Goal: Task Accomplishment & Management: Use online tool/utility

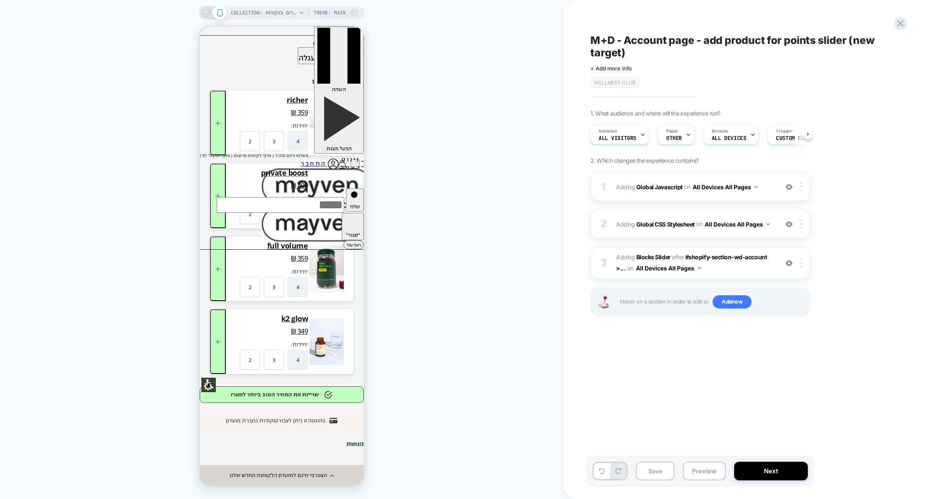
drag, startPoint x: 669, startPoint y: 202, endPoint x: 552, endPoint y: 215, distance: 117.6
click at [552, 215] on div "COLLECTION: מוצרים בנקודות (Category) COLLECTION: מוצרים בנקודות (Category) The…" at bounding box center [464, 249] width 928 height 499
click at [718, 266] on span "#_loomi_addon_1713967030767_dup1756615318_dup1756627787_dup1756658311 Adding Bl…" at bounding box center [695, 263] width 158 height 22
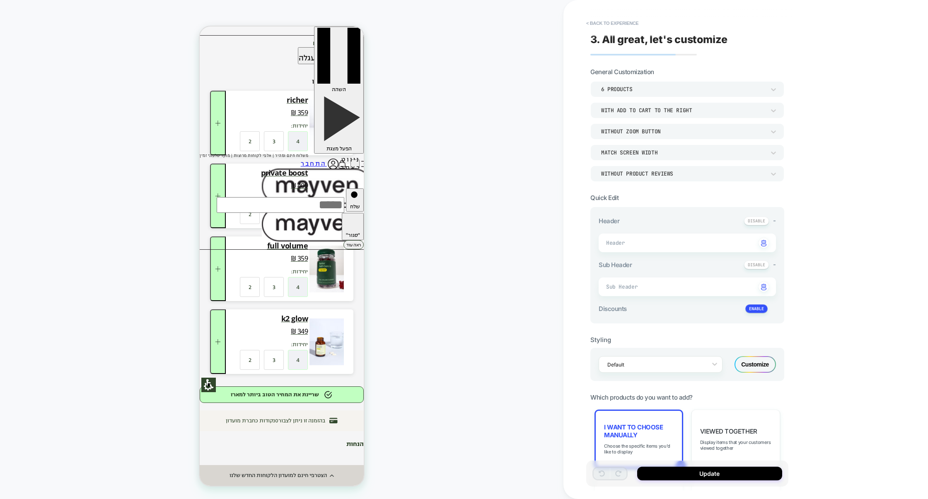
type textarea "*"
click at [622, 22] on button "< Back to experience" at bounding box center [612, 23] width 60 height 13
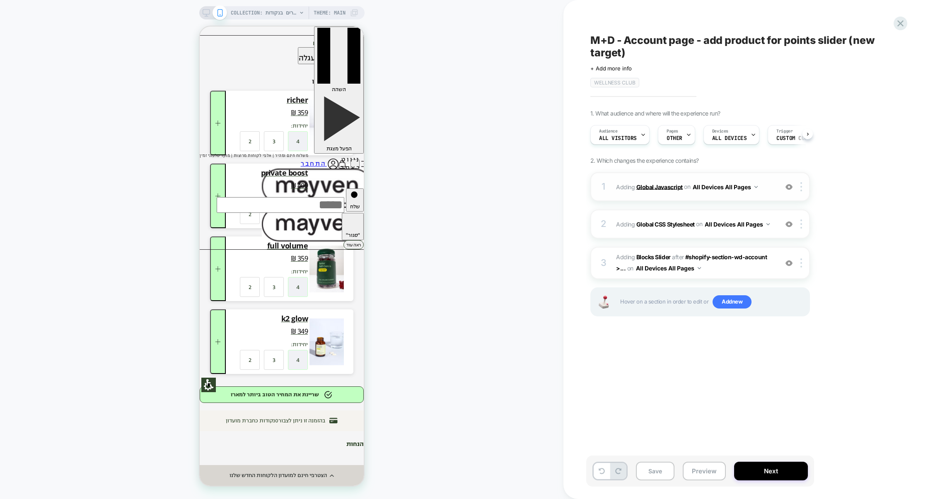
scroll to position [0, 0]
click at [668, 199] on div "1 Adding Global Javascript on All Devices All Pages Add Before Add After Target…" at bounding box center [700, 186] width 220 height 29
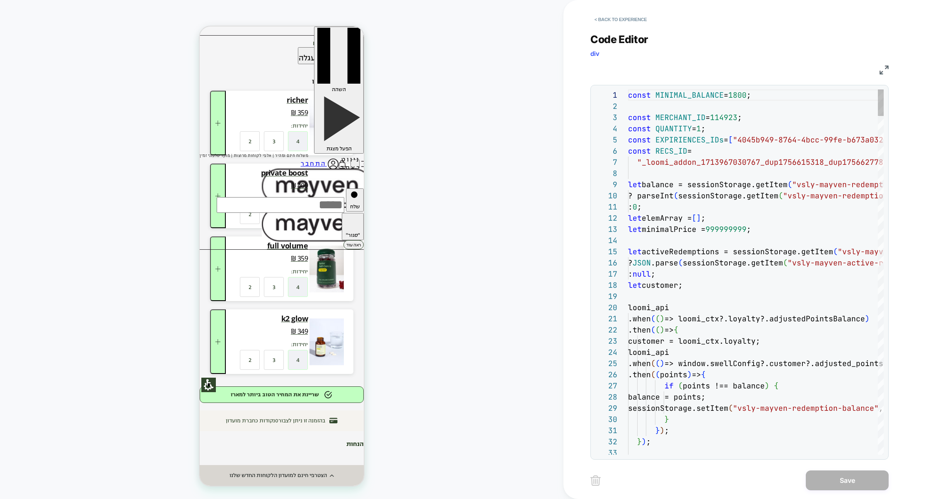
scroll to position [112, 0]
click at [883, 72] on img at bounding box center [884, 69] width 9 height 9
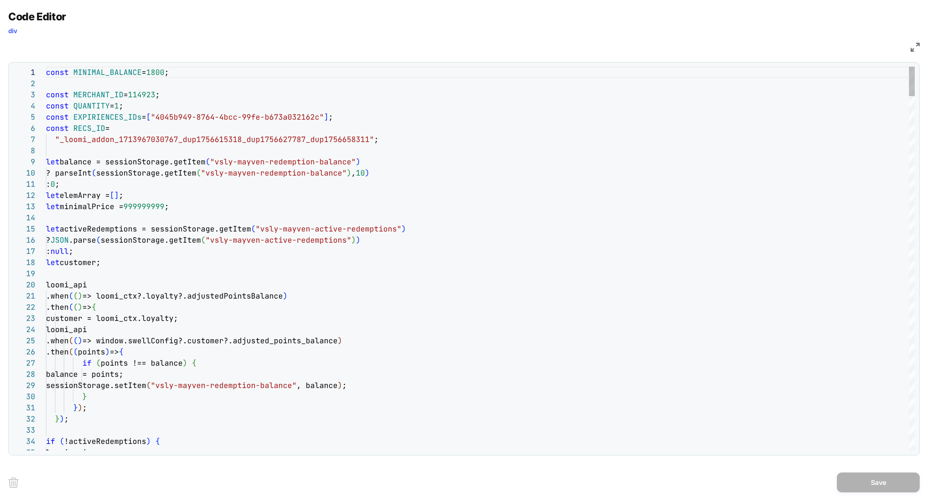
scroll to position [0, 0]
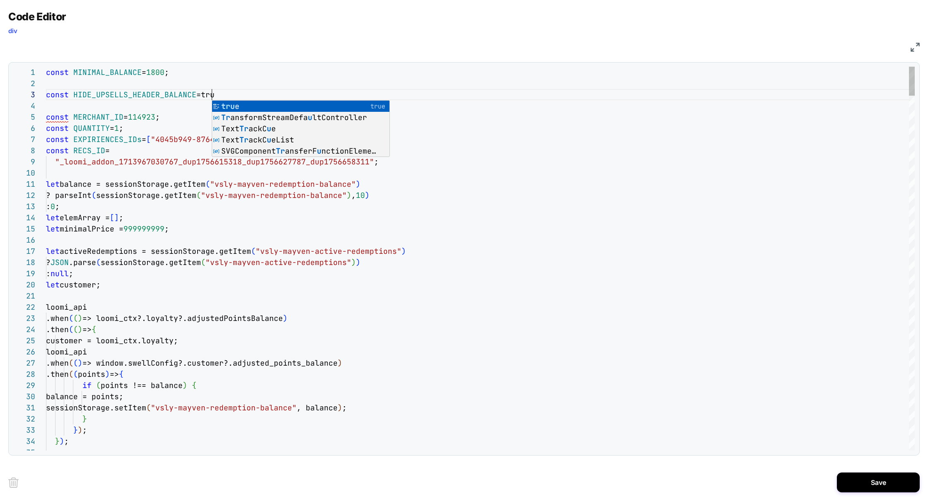
scroll to position [22, 170]
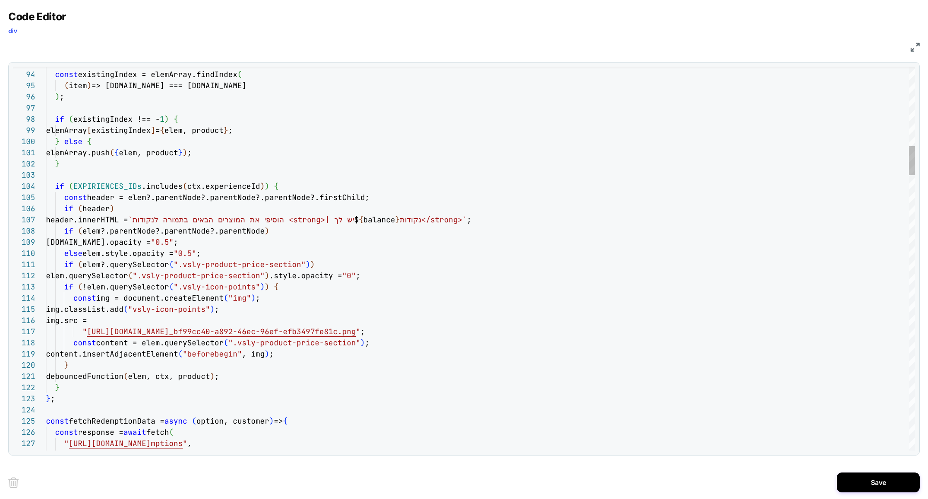
scroll to position [67, 112]
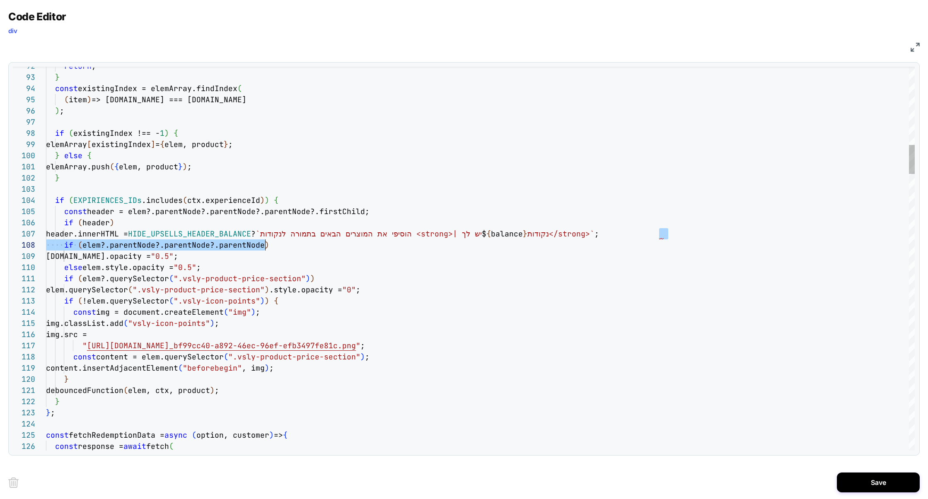
scroll to position [67, 241]
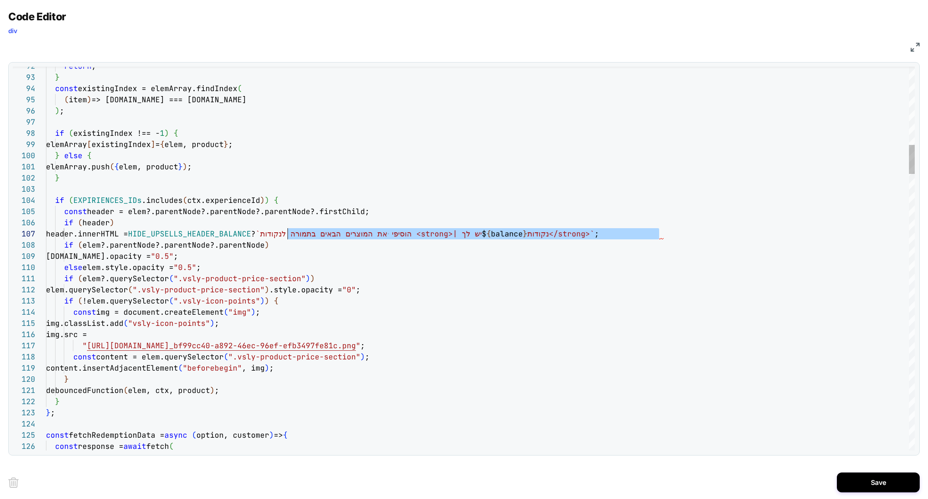
drag, startPoint x: 659, startPoint y: 234, endPoint x: 290, endPoint y: 236, distance: 369.1
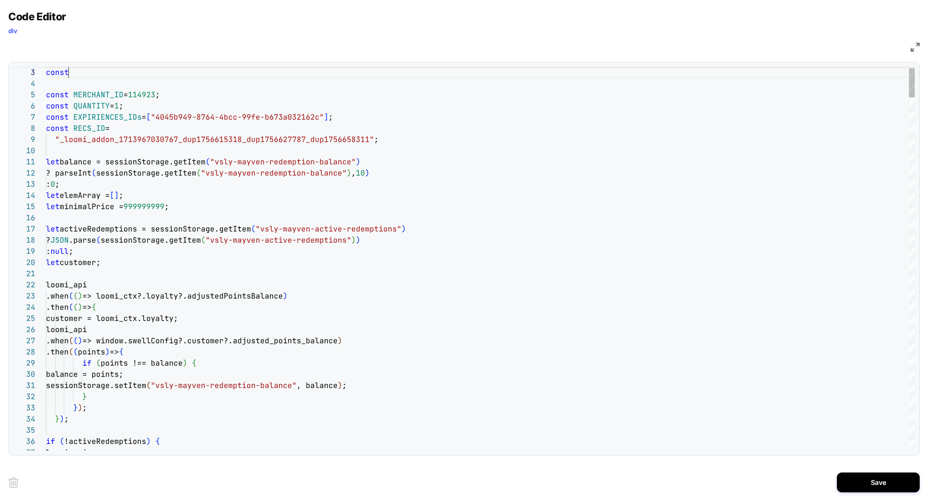
scroll to position [22, 22]
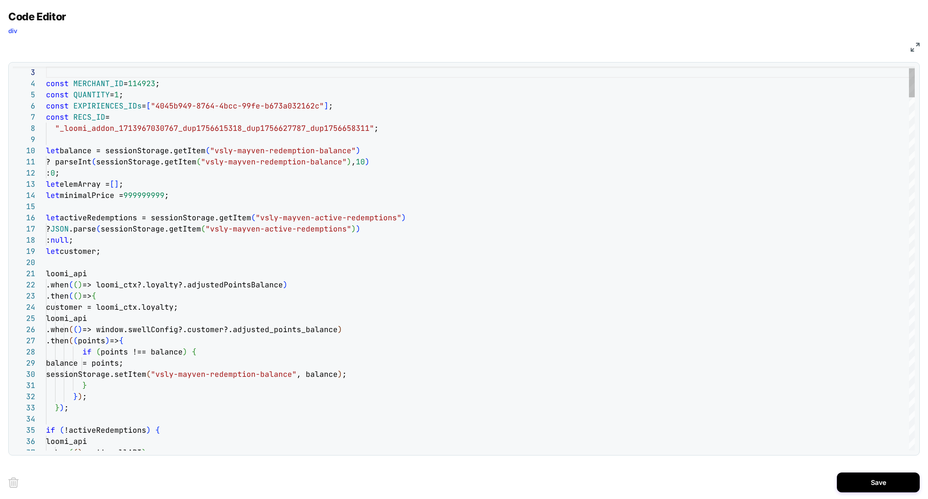
type textarea "**********"
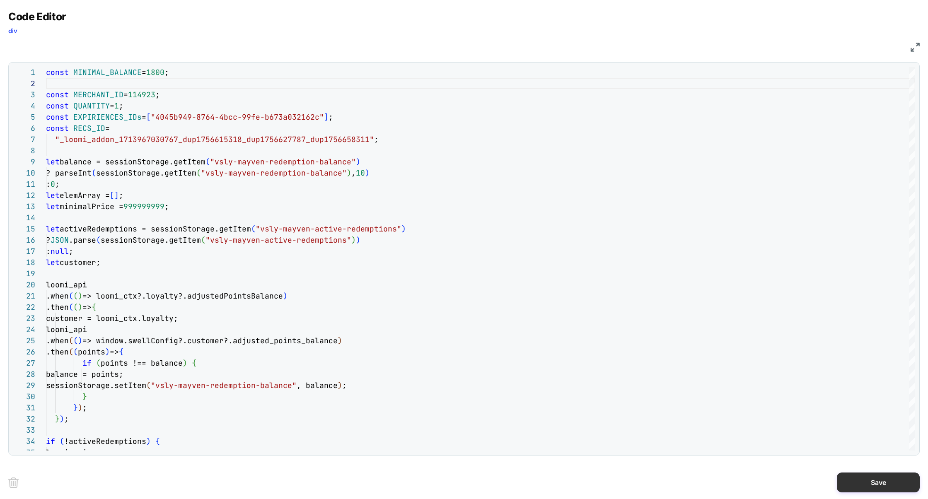
click at [858, 480] on button "Save" at bounding box center [878, 483] width 83 height 20
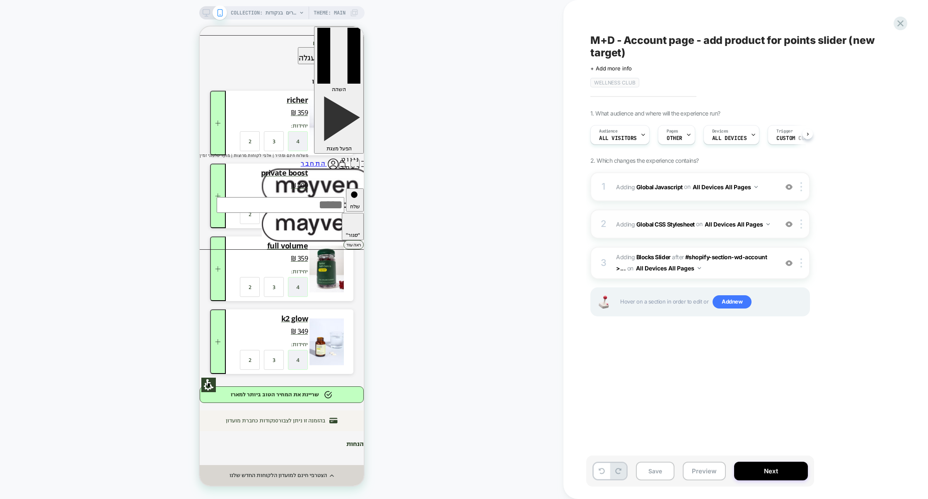
scroll to position [0, 0]
click at [708, 476] on button "Preview" at bounding box center [704, 471] width 43 height 19
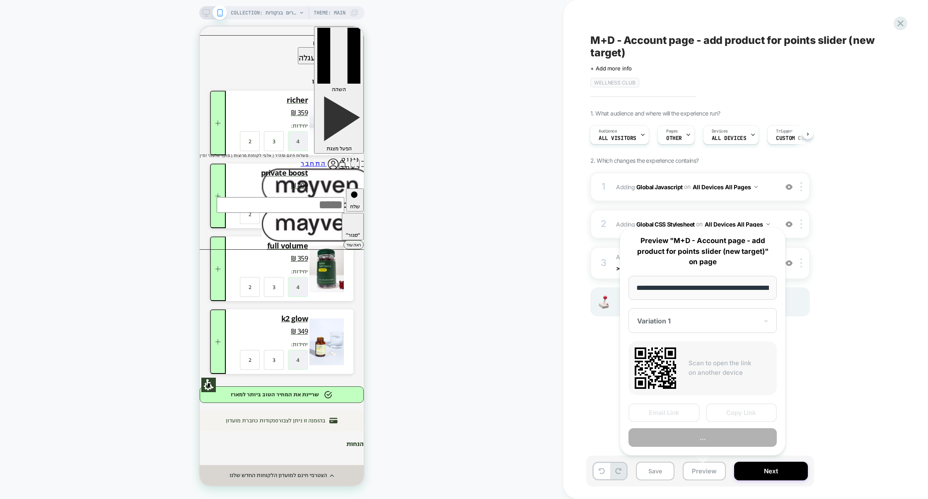
scroll to position [0, 471]
click at [689, 438] on button "Preview" at bounding box center [702, 437] width 148 height 19
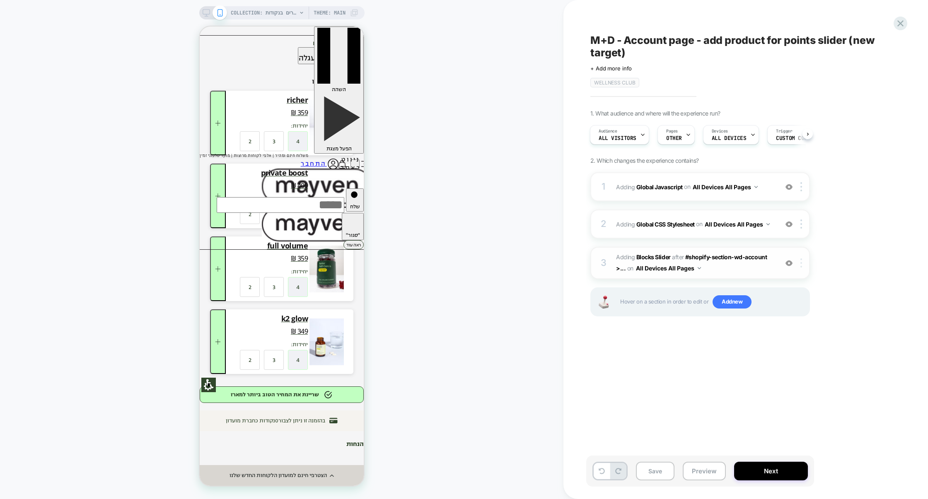
click at [803, 263] on div at bounding box center [803, 263] width 14 height 9
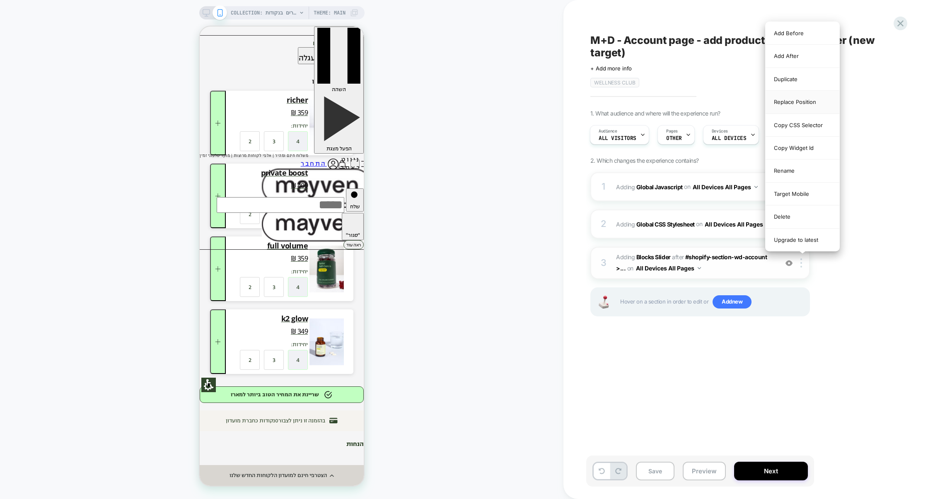
click at [804, 106] on div "Replace Position" at bounding box center [803, 102] width 74 height 23
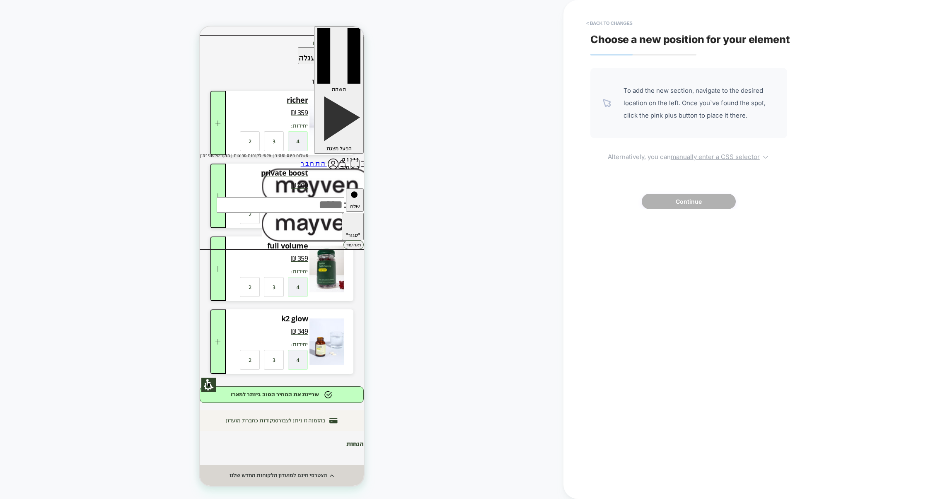
click at [686, 157] on u "manually enter a CSS selector" at bounding box center [715, 157] width 89 height 8
select select "*******"
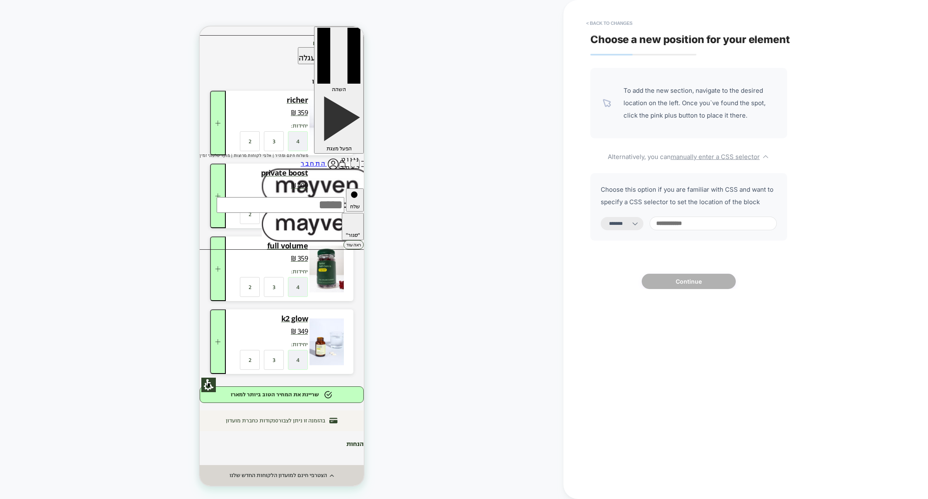
click at [669, 223] on input at bounding box center [713, 224] width 127 height 14
paste input "**********"
type input "**********"
select select "*********"
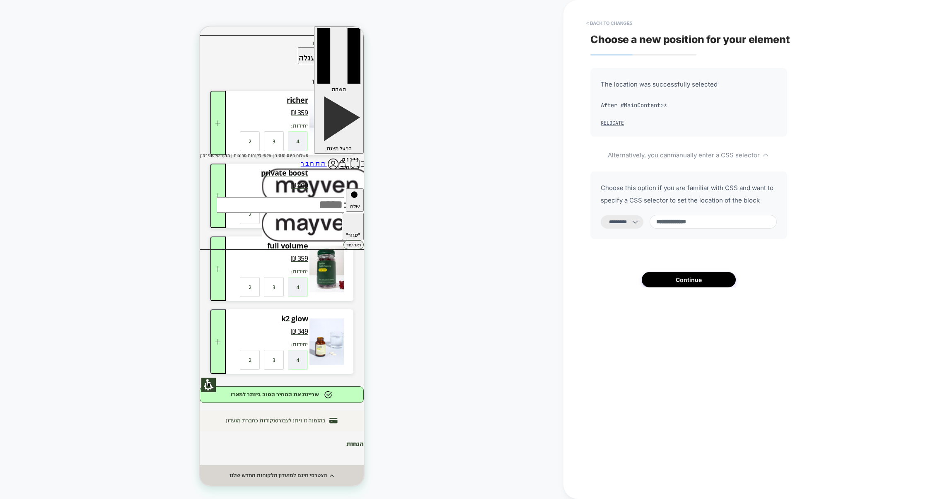
type input "**********"
click at [633, 229] on select "**********" at bounding box center [622, 221] width 43 height 13
select select "**********"
click at [601, 215] on select "**********" at bounding box center [622, 221] width 43 height 13
click at [705, 277] on button "Continue" at bounding box center [689, 279] width 94 height 15
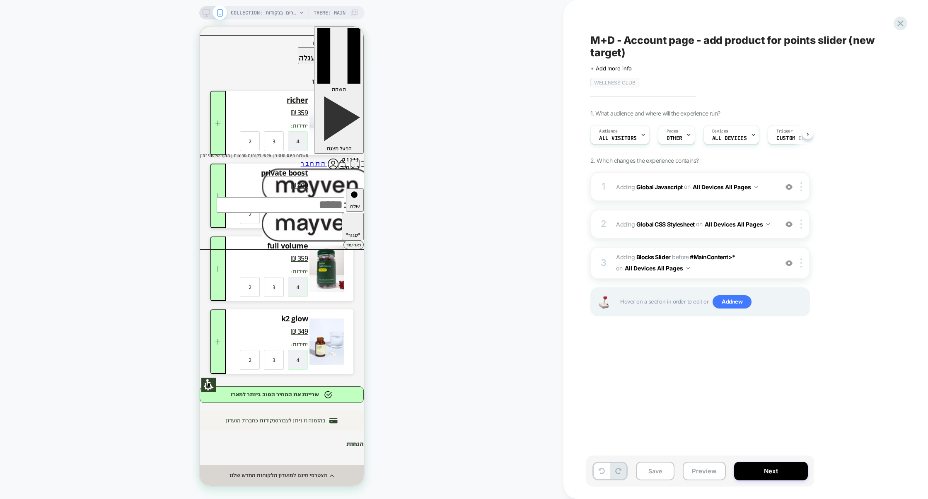
scroll to position [0, 0]
click at [704, 464] on button "Preview" at bounding box center [704, 471] width 43 height 19
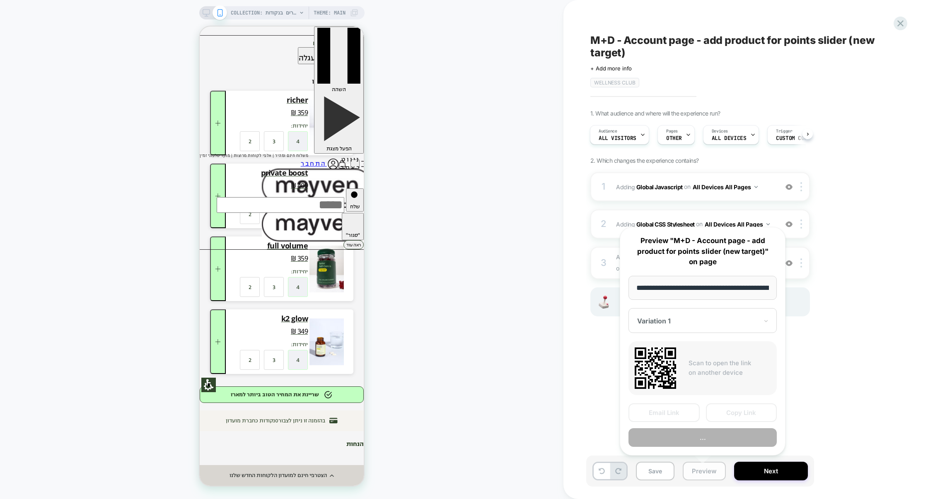
scroll to position [0, 471]
click at [697, 442] on button "Preview" at bounding box center [702, 437] width 148 height 19
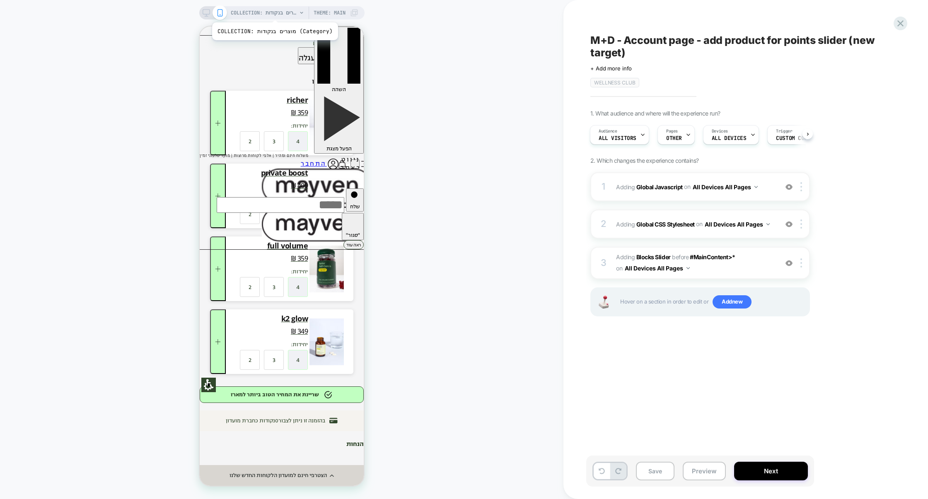
click at [278, 12] on span "COLLECTION: מוצרים בנקודות (Category)" at bounding box center [264, 12] width 66 height 13
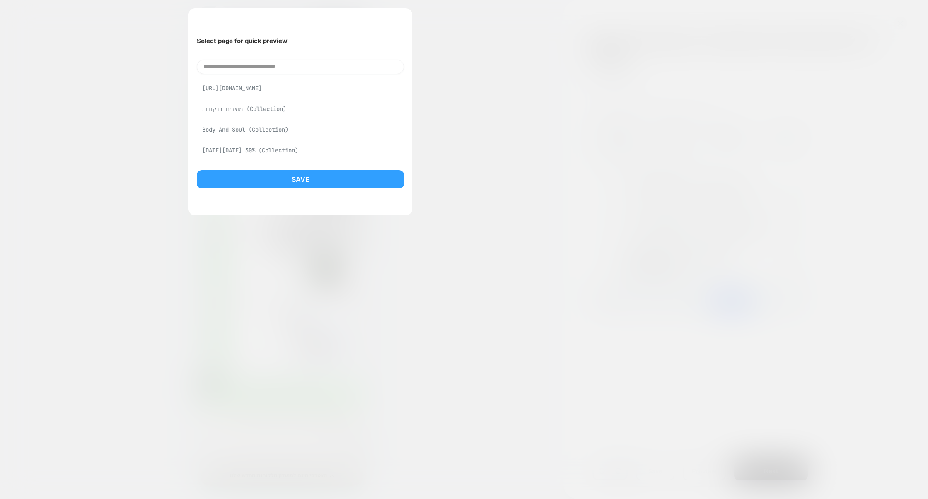
click at [521, 55] on div at bounding box center [464, 249] width 928 height 499
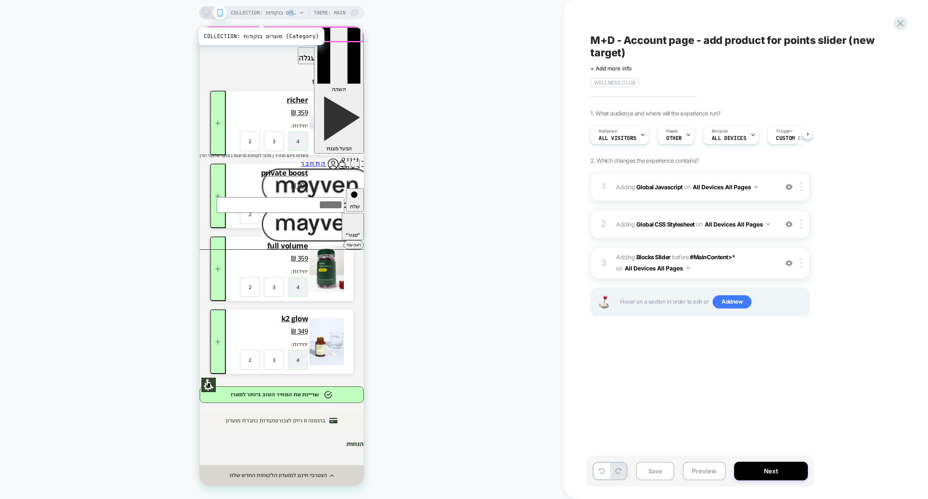
click at [266, 15] on span "COLLECTION: מוצרים בנקודות (Category)" at bounding box center [264, 12] width 66 height 13
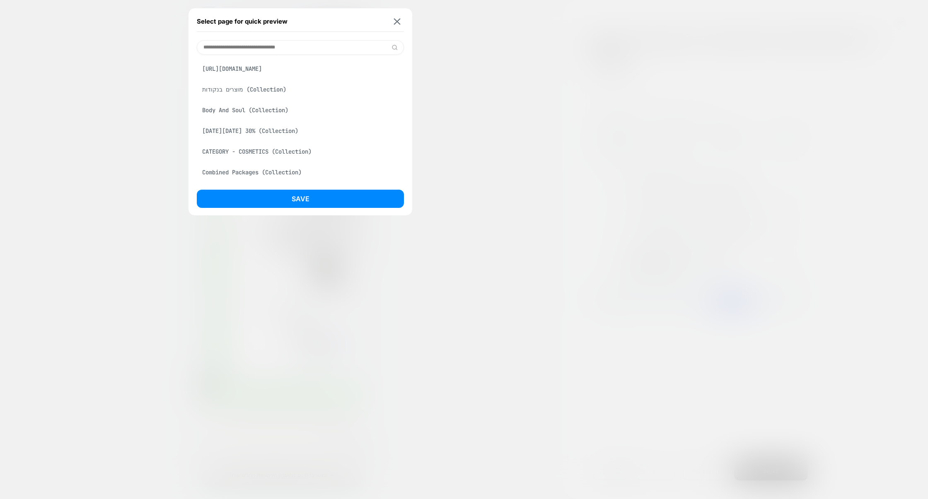
click at [261, 51] on input at bounding box center [300, 47] width 207 height 15
paste input "**********"
type input "**********"
click at [323, 188] on div "**********" at bounding box center [301, 111] width 224 height 207
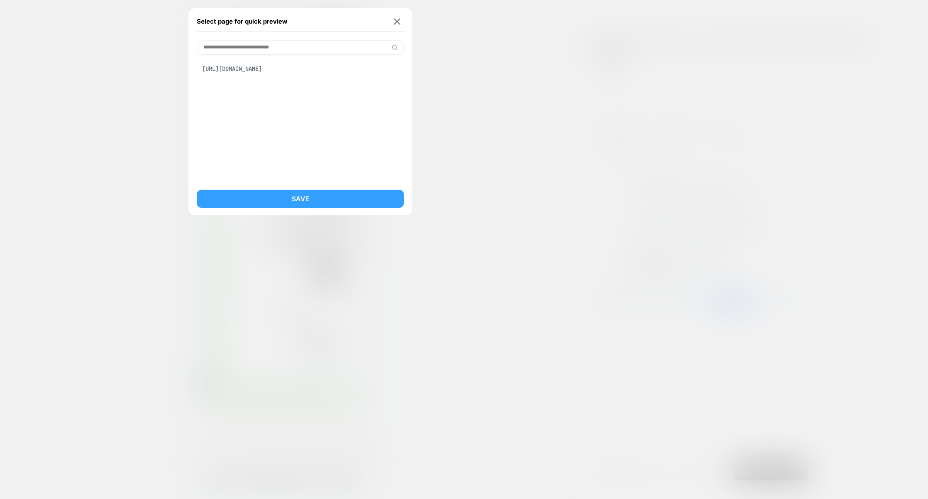
click at [323, 193] on button "Save" at bounding box center [300, 199] width 207 height 18
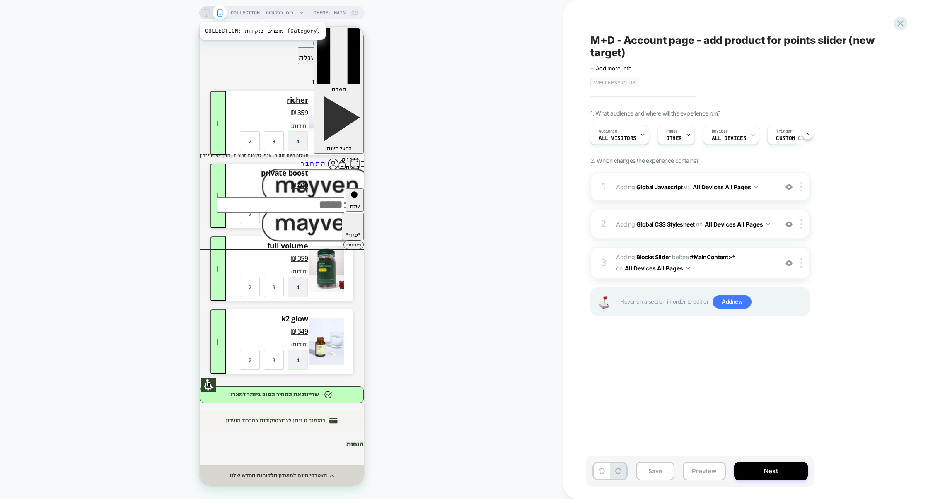
click at [265, 13] on span "COLLECTION: מוצרים בנקודות (Category)" at bounding box center [264, 12] width 66 height 13
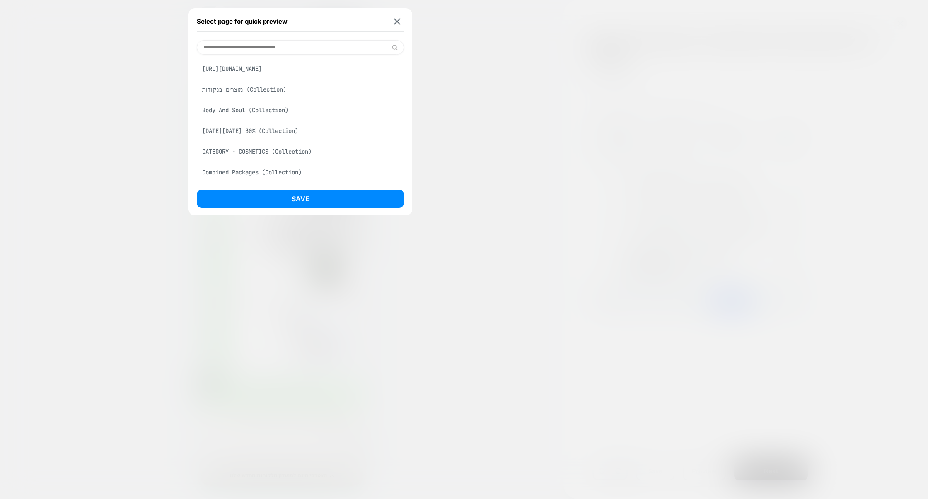
click at [262, 70] on div "https://www.mayven.co.il/account" at bounding box center [300, 69] width 207 height 16
click at [291, 196] on button "Save" at bounding box center [300, 199] width 207 height 18
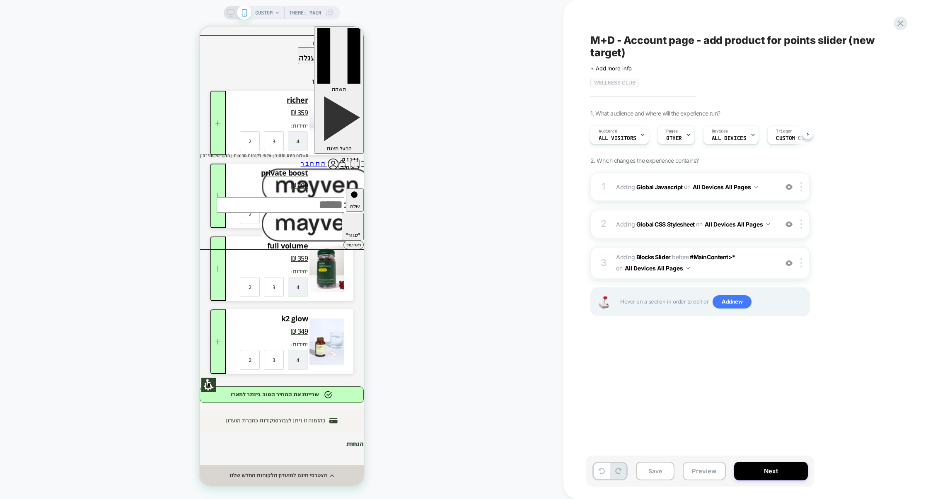
scroll to position [0, 1]
click at [672, 140] on span "OTHER" at bounding box center [674, 138] width 16 height 6
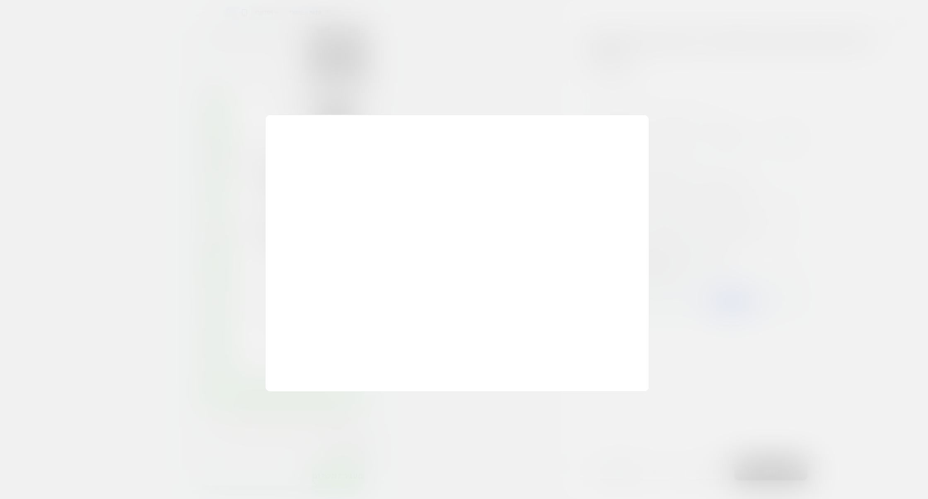
scroll to position [0, 0]
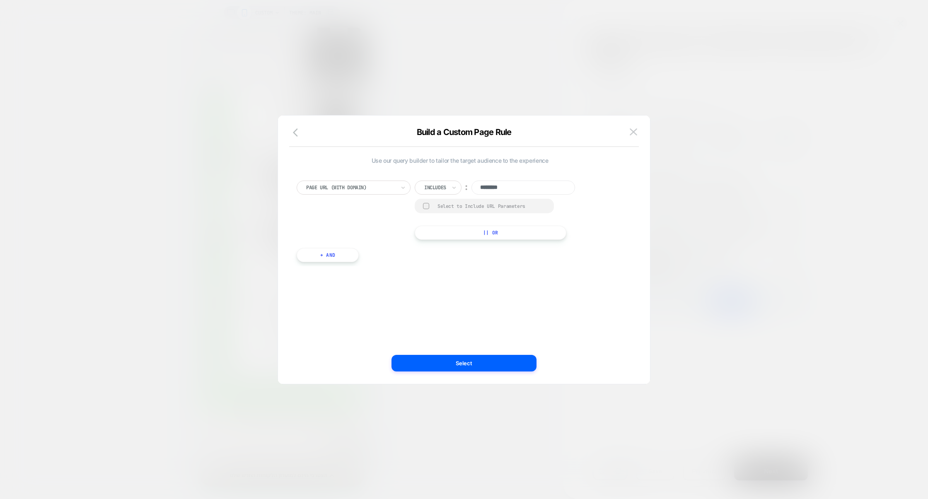
click at [683, 172] on div at bounding box center [464, 249] width 928 height 499
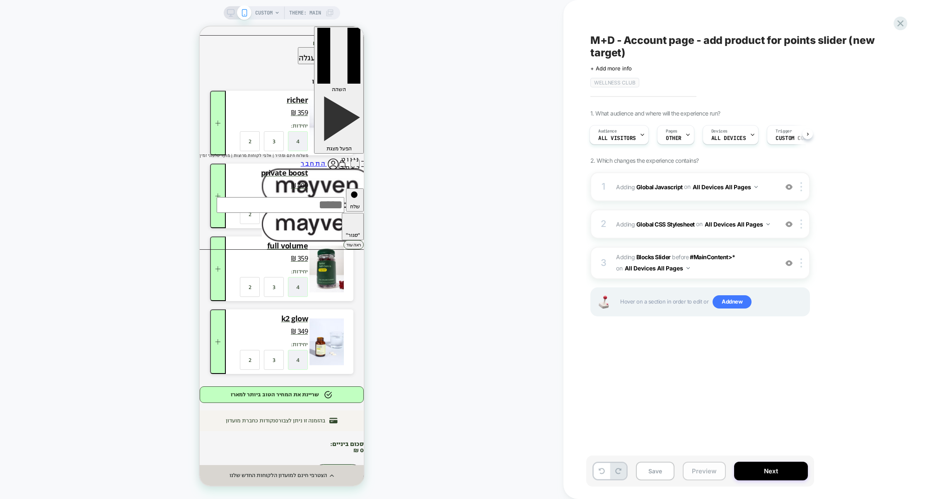
click at [711, 466] on button "Preview" at bounding box center [704, 471] width 43 height 19
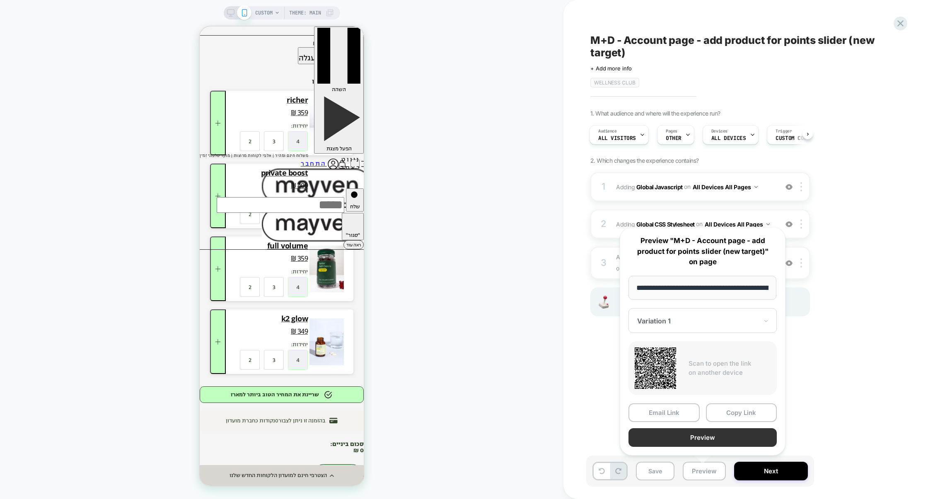
click at [706, 438] on button "Preview" at bounding box center [702, 437] width 148 height 19
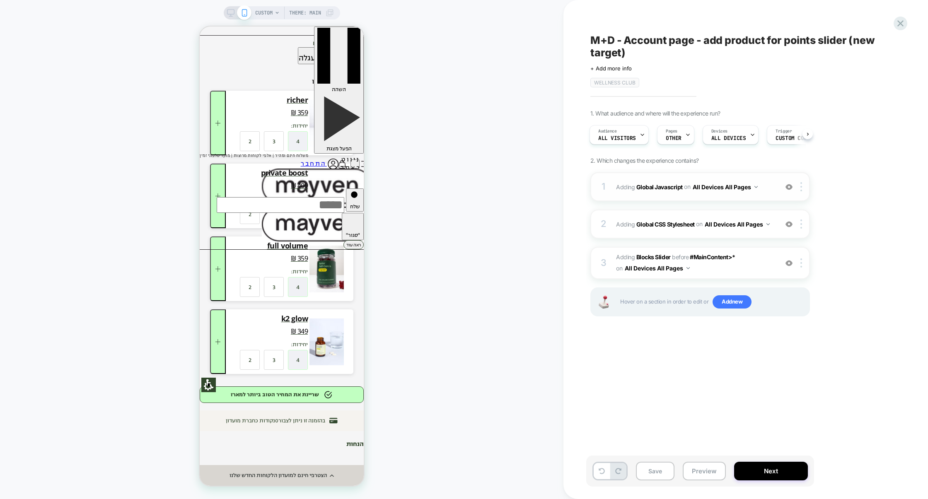
click at [659, 200] on div "1 Adding Global Javascript on All Devices All Pages Add Before Add After Target…" at bounding box center [700, 186] width 220 height 29
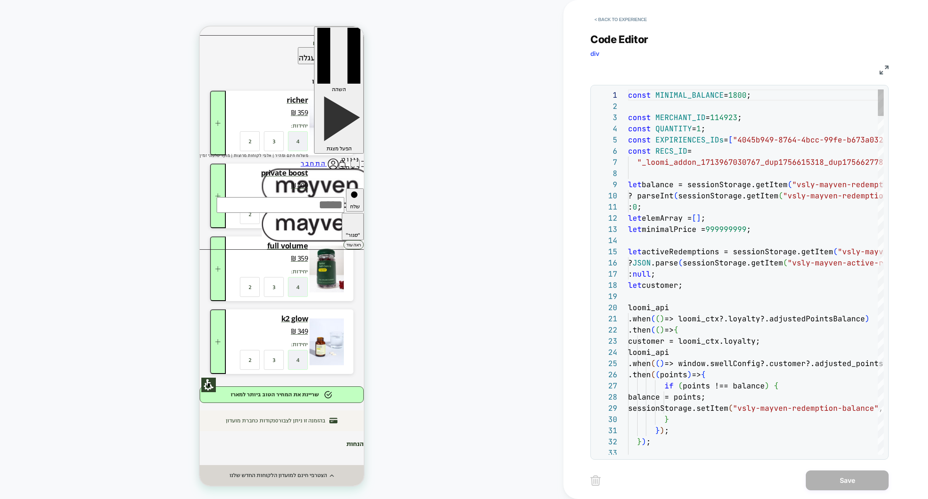
scroll to position [112, 0]
click at [883, 68] on img at bounding box center [884, 69] width 9 height 9
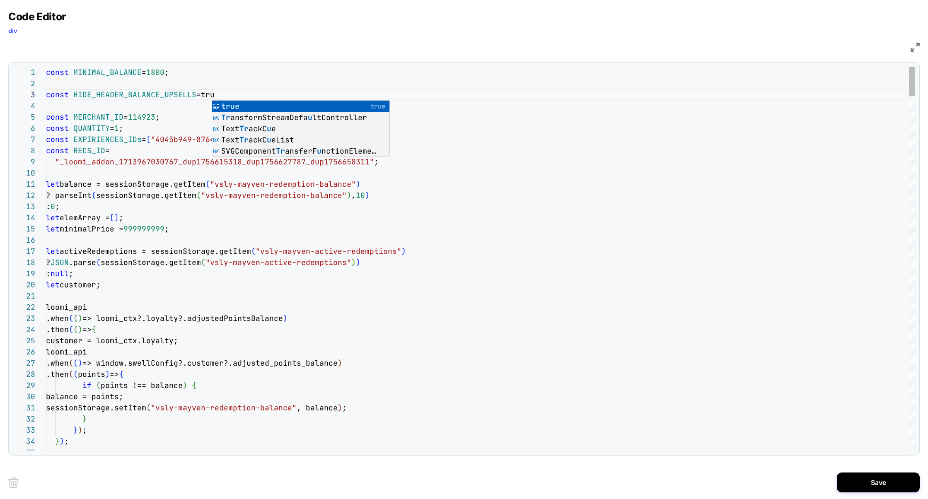
scroll to position [22, 170]
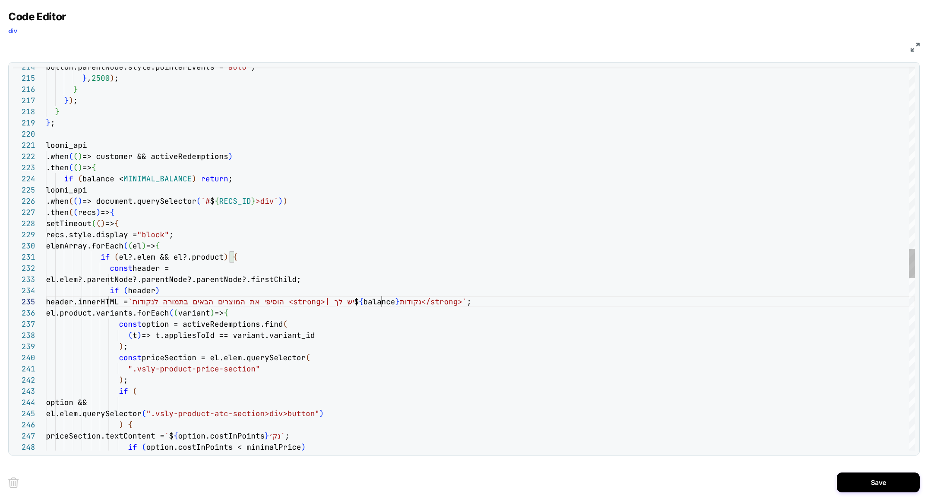
scroll to position [45, 336]
click at [382, 302] on div "button.parentNode.style.pointerEvents = "auto" ; } , 2500 ) ; } } ) ; } } ; loo…" at bounding box center [480, 192] width 869 height 5026
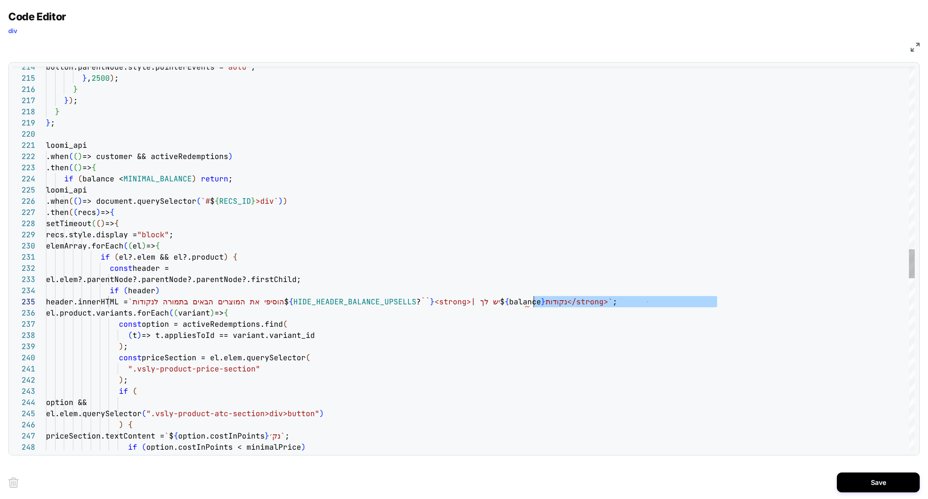
scroll to position [45, 483]
drag, startPoint x: 717, startPoint y: 303, endPoint x: 532, endPoint y: 305, distance: 185.6
click at [518, 297] on div "button.parentNode.style.pointerEvents = "auto" ; } , 2500 ) ; } } ) ; } } ; loo…" at bounding box center [480, 192] width 869 height 5026
click at [723, 301] on div "button.parentNode.style.pointerEvents = "auto" ; } , 2500 ) ; } } ) ; } } ; loo…" at bounding box center [480, 192] width 869 height 5026
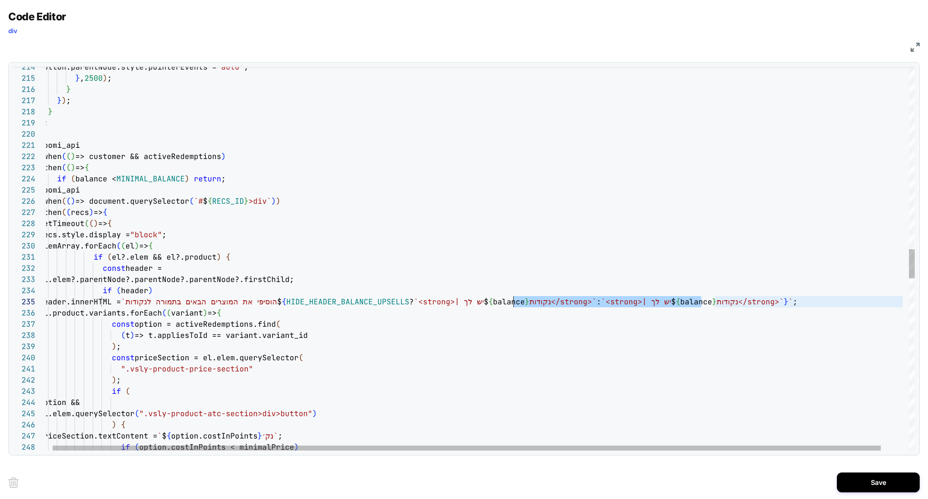
scroll to position [45, 474]
drag, startPoint x: 702, startPoint y: 303, endPoint x: 512, endPoint y: 300, distance: 189.8
click at [512, 300] on span "header.innerHTML = `הוסיפי את המוצרים הבאים בתמורה לנקודות $ { HIDE_HEADER_BALA…" at bounding box center [418, 302] width 759 height 10
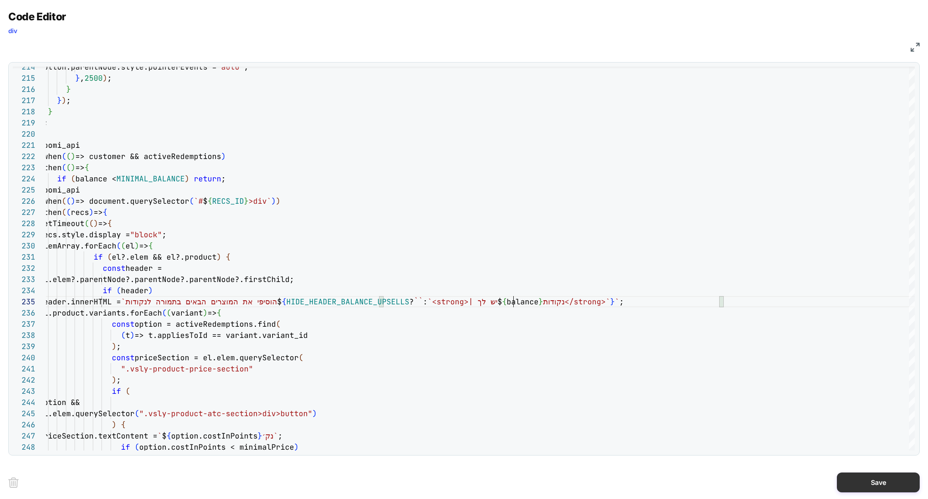
type textarea "**********"
click at [861, 488] on button "Save" at bounding box center [878, 483] width 83 height 20
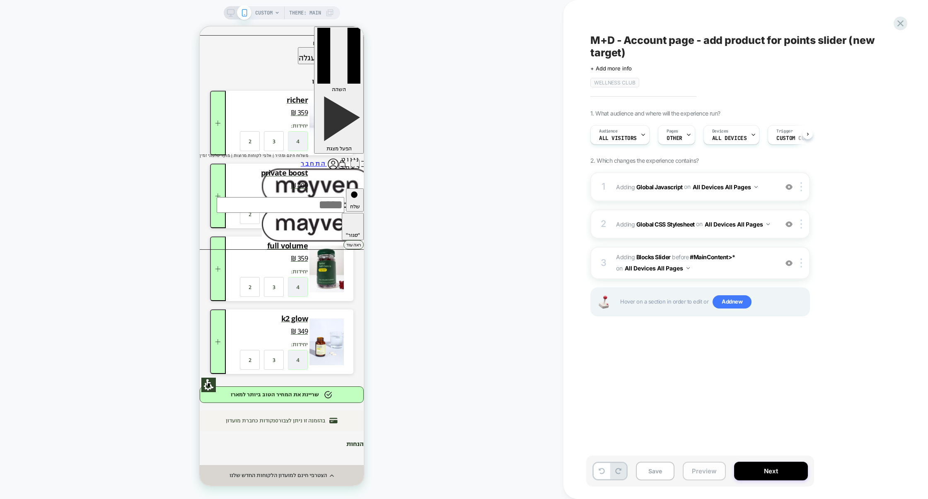
scroll to position [0, 0]
click at [700, 477] on button "Preview" at bounding box center [704, 471] width 43 height 19
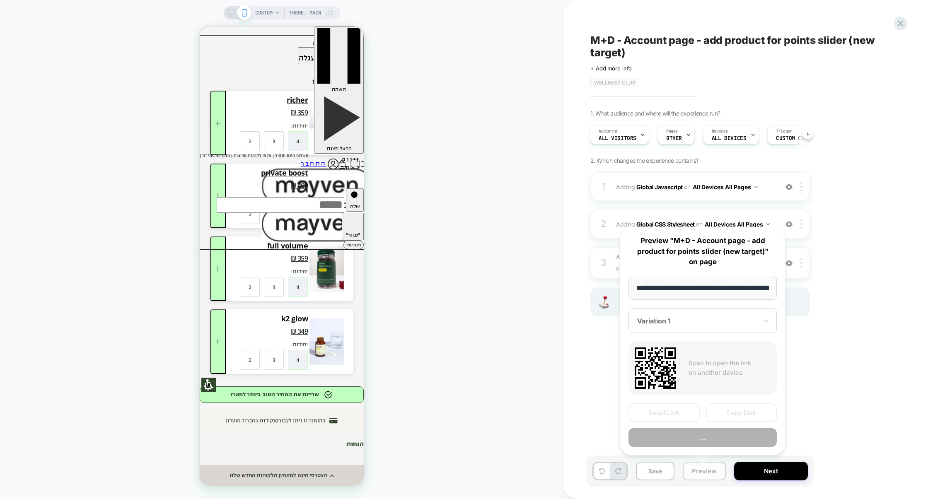
scroll to position [0, 47]
click at [698, 441] on button "Preview" at bounding box center [702, 437] width 148 height 19
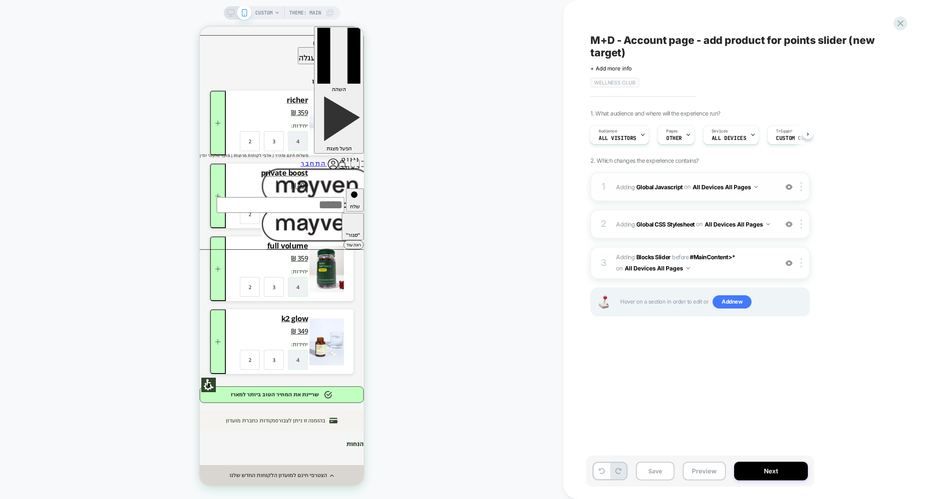
click at [660, 198] on div "1 Adding Global Javascript on All Devices All Pages Add Before Add After Target…" at bounding box center [700, 186] width 220 height 29
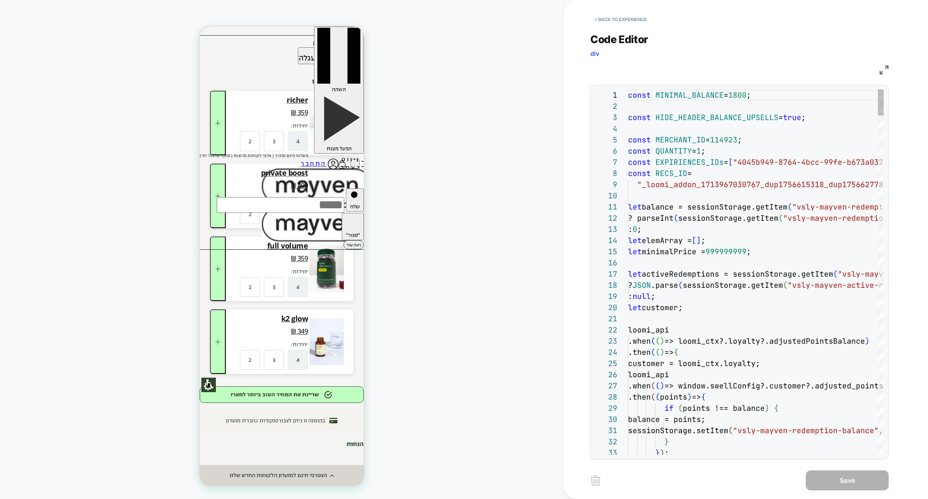
scroll to position [112, 0]
click at [882, 70] on img at bounding box center [884, 69] width 9 height 9
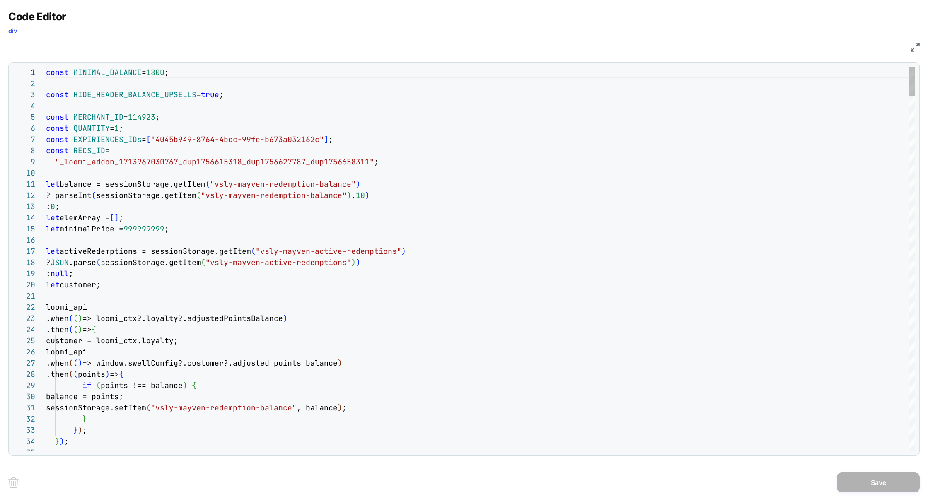
type textarea "**********"
type textarea "*"
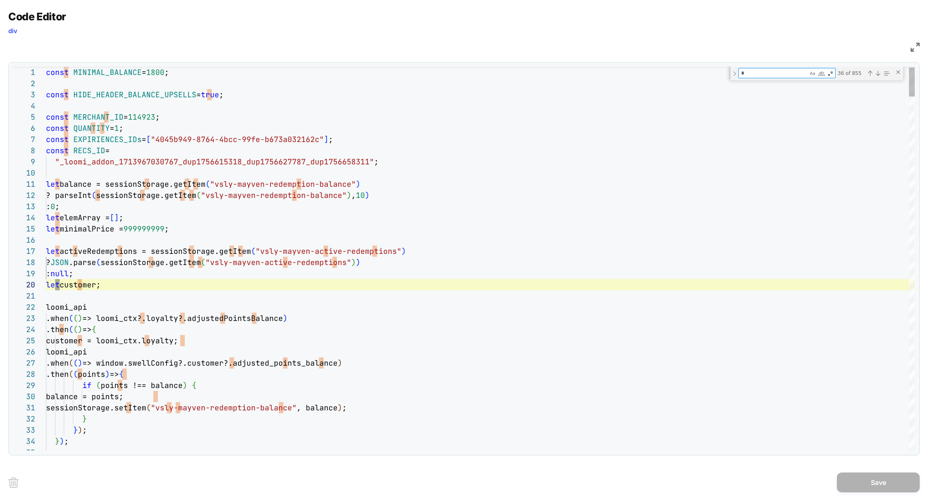
type textarea "**********"
type textarea "**"
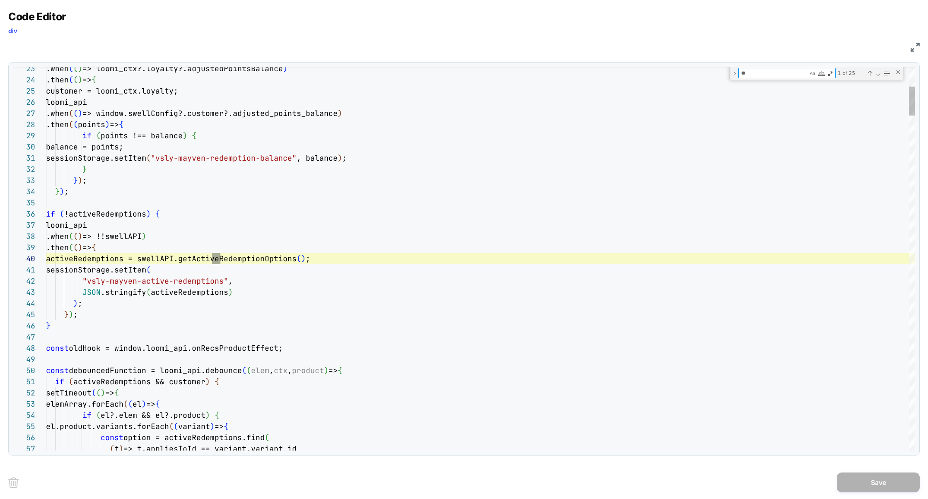
type textarea "**********"
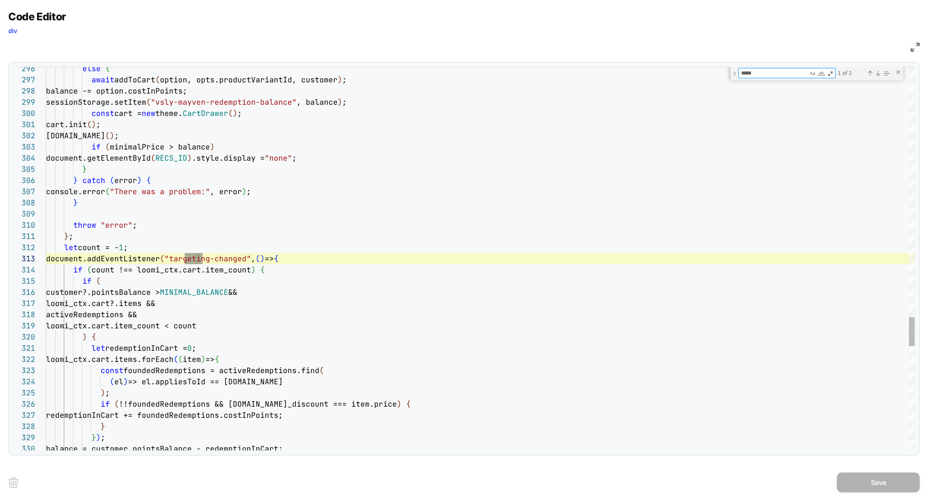
scroll to position [112, 161]
type textarea "*****"
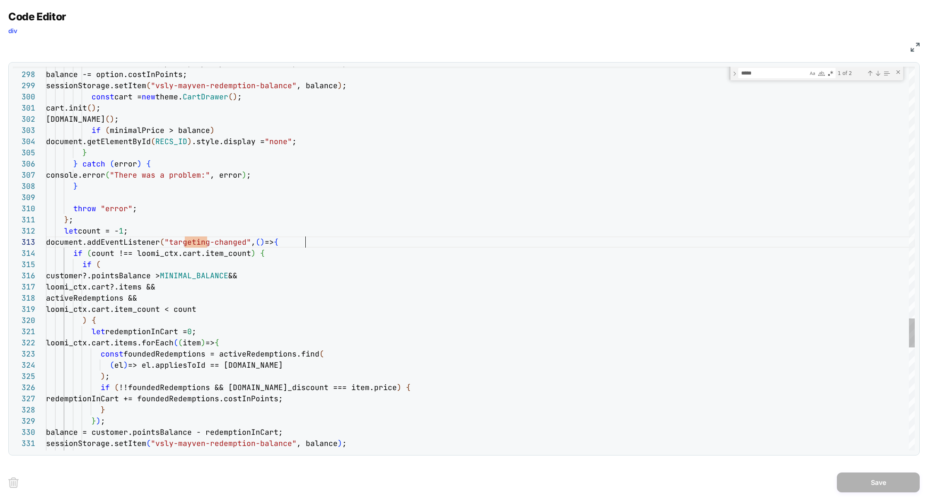
scroll to position [22, 259]
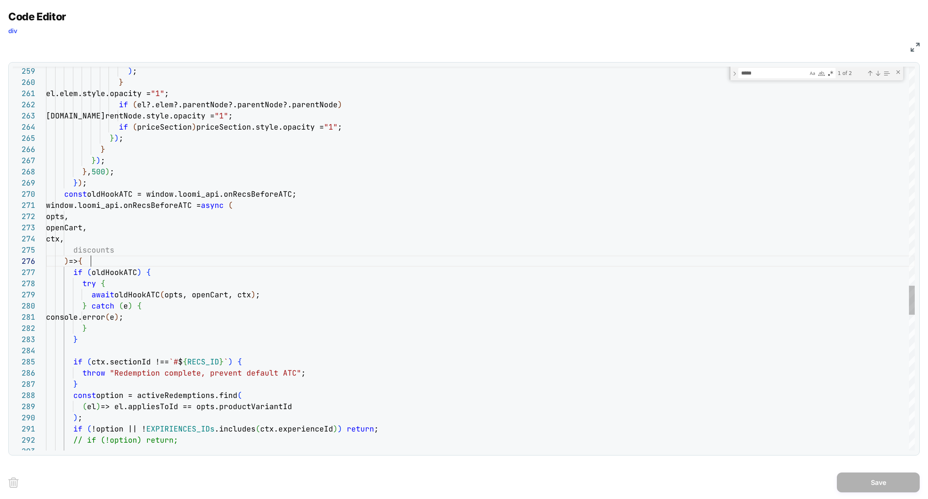
scroll to position [56, 45]
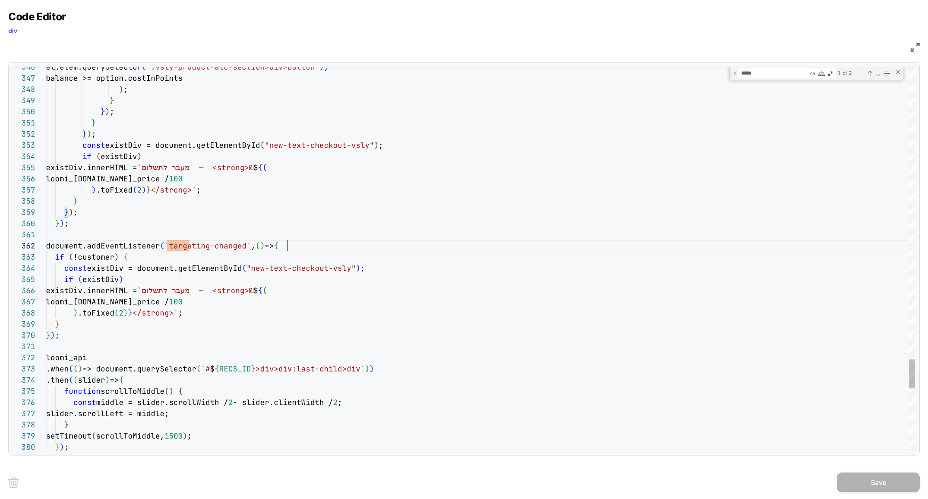
scroll to position [11, 241]
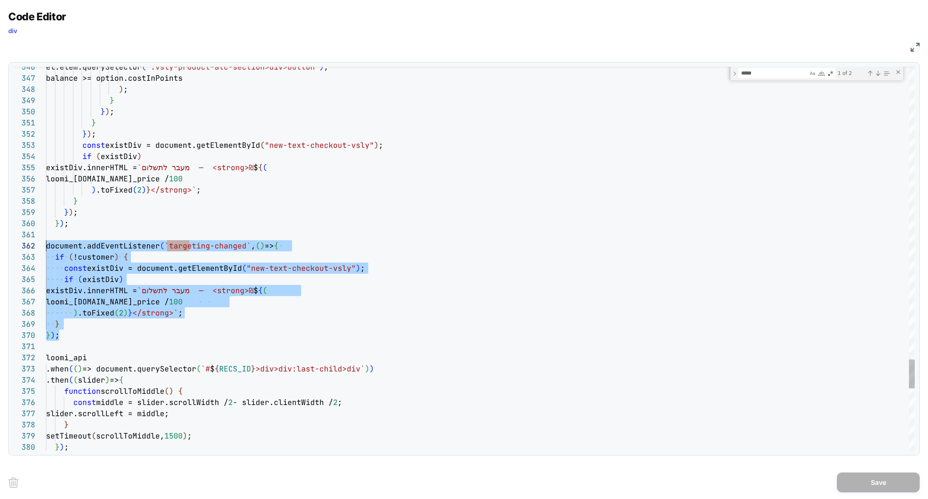
scroll to position [11, 0]
drag, startPoint x: 70, startPoint y: 339, endPoint x: 13, endPoint y: 249, distance: 106.1
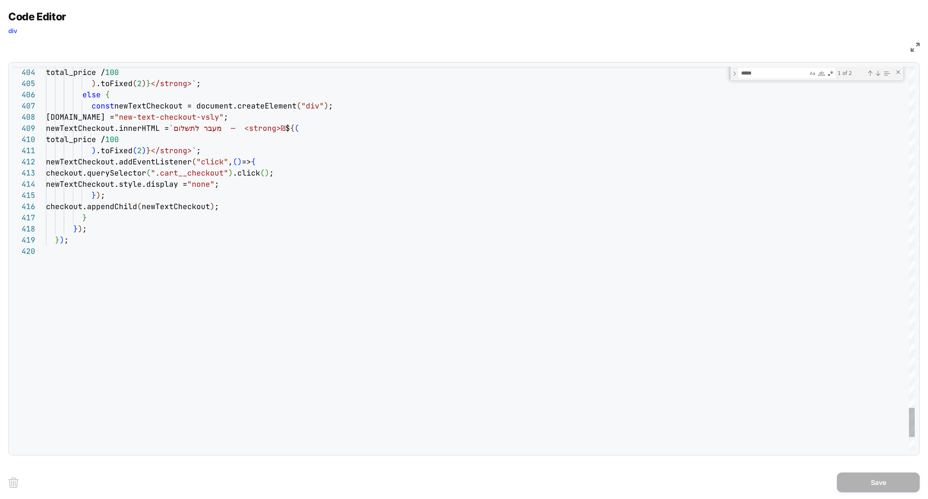
type textarea "**********"
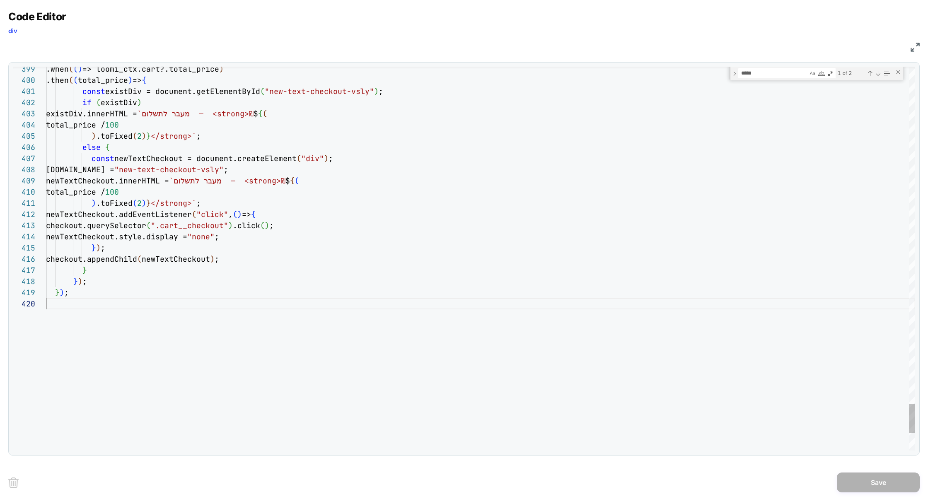
scroll to position [100, 0]
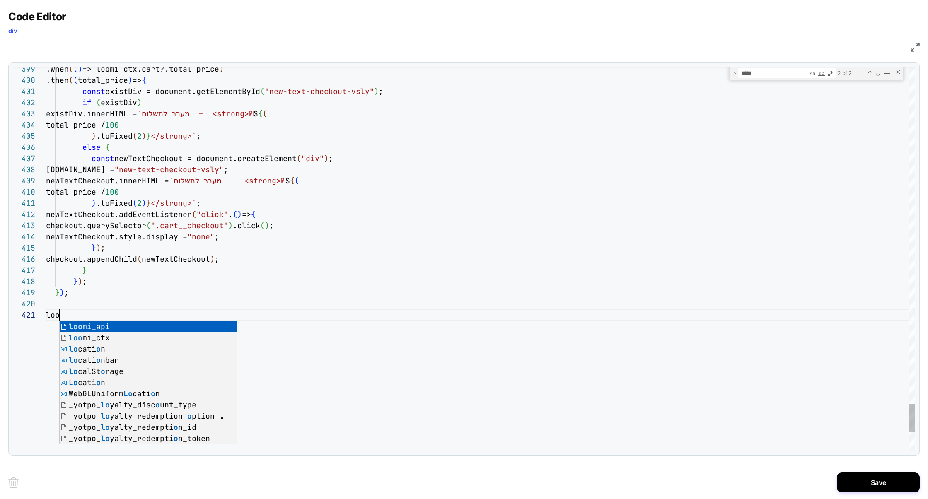
scroll to position [0, 22]
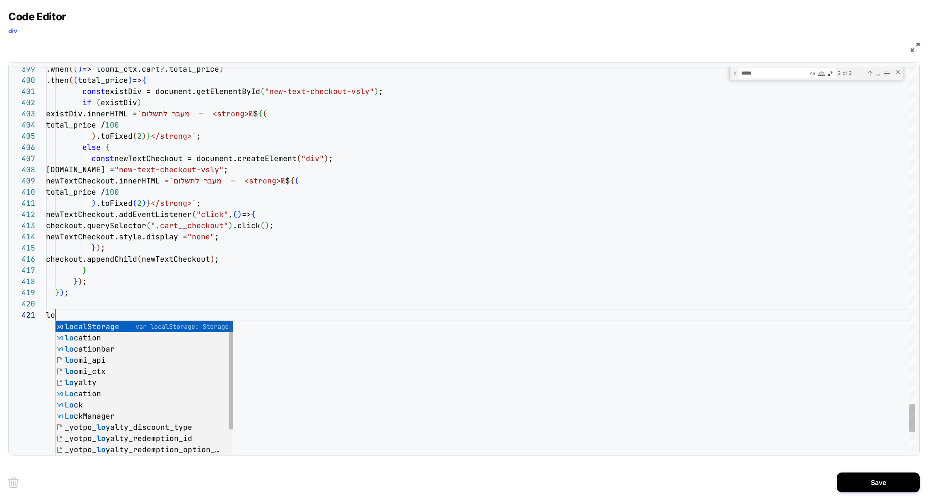
type textarea "*"
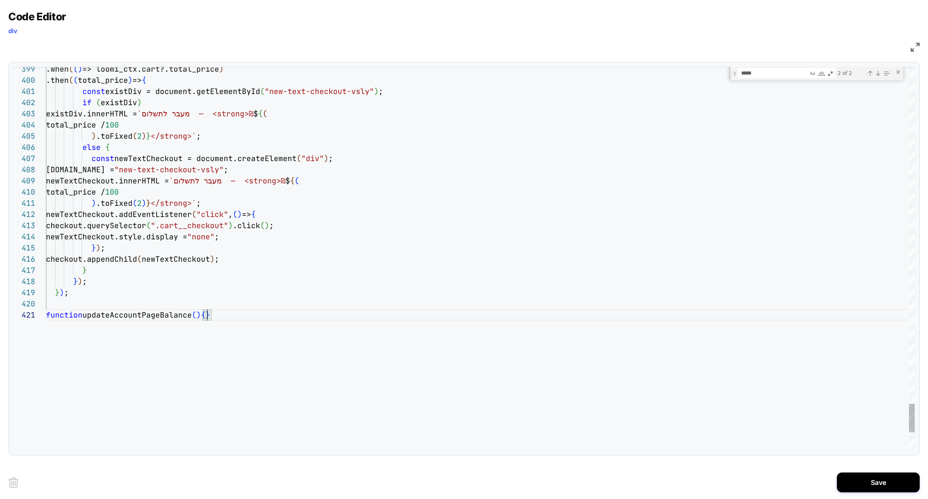
scroll to position [11, 9]
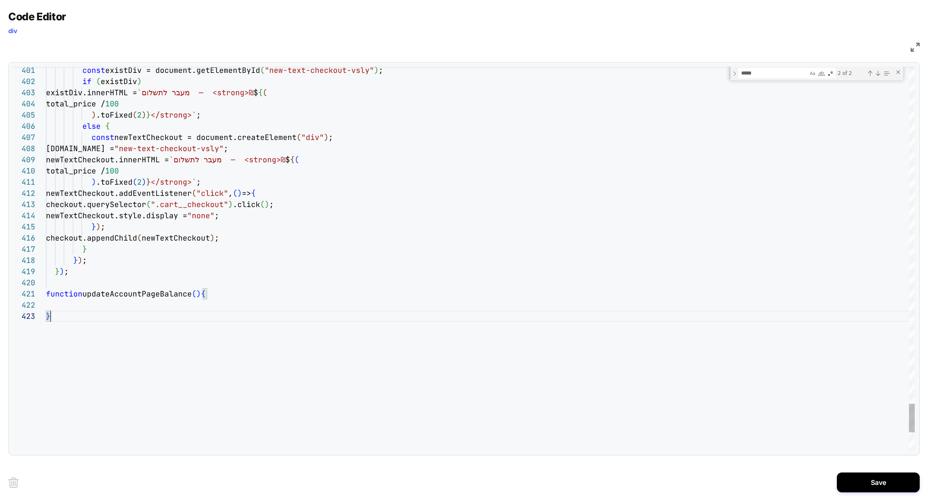
scroll to position [22, 4]
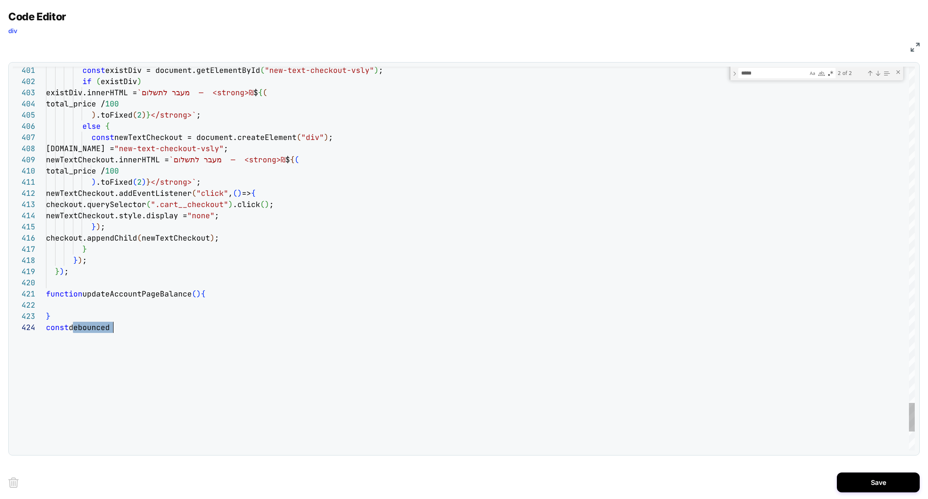
type textarea "**********"
type textarea "*********"
click at [873, 68] on div "3 of 3" at bounding box center [864, 73] width 56 height 10
click at [872, 73] on div "Previous Match (⇧Enter)" at bounding box center [870, 73] width 7 height 7
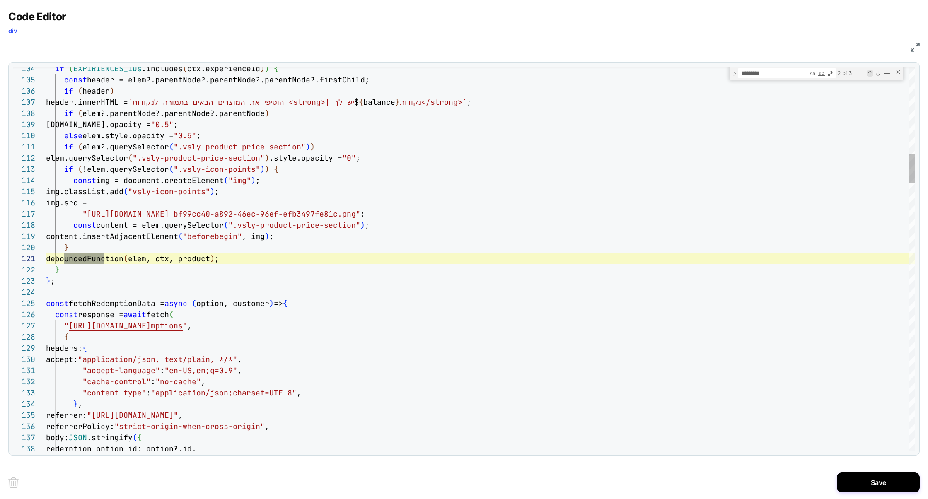
click at [872, 73] on div "Previous Match (⇧Enter)" at bounding box center [870, 73] width 7 height 7
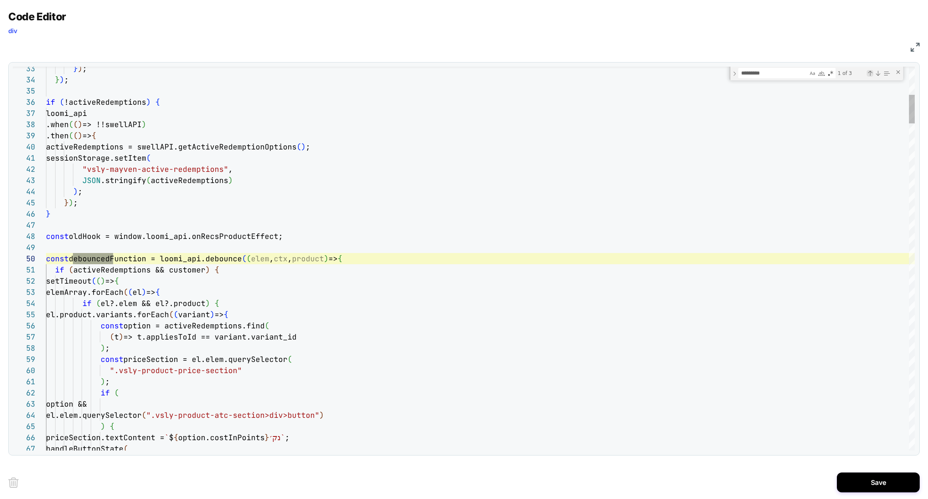
scroll to position [112, 67]
click at [872, 73] on div "Previous Match (⇧Enter)" at bounding box center [870, 73] width 7 height 7
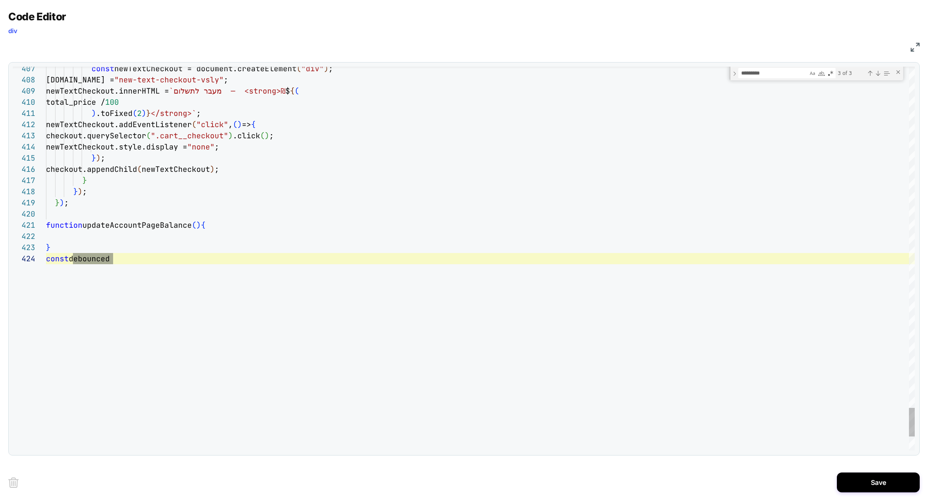
scroll to position [34, 67]
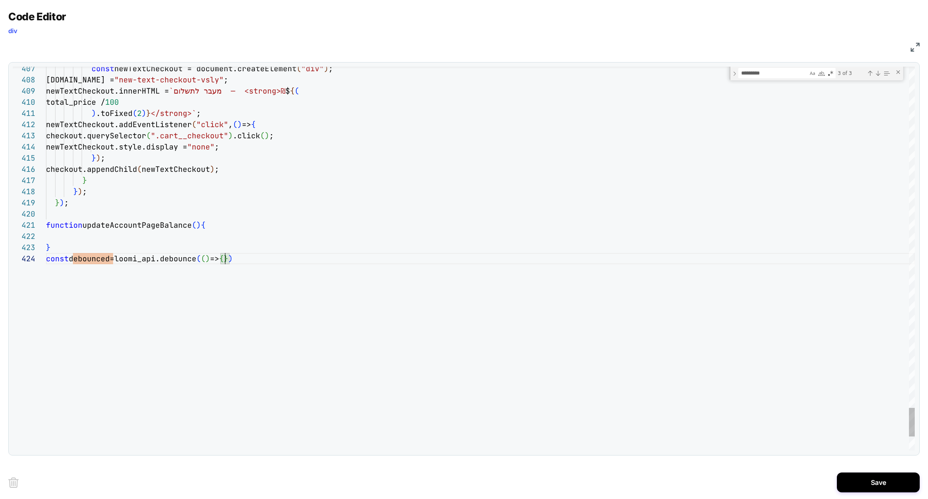
scroll to position [45, 9]
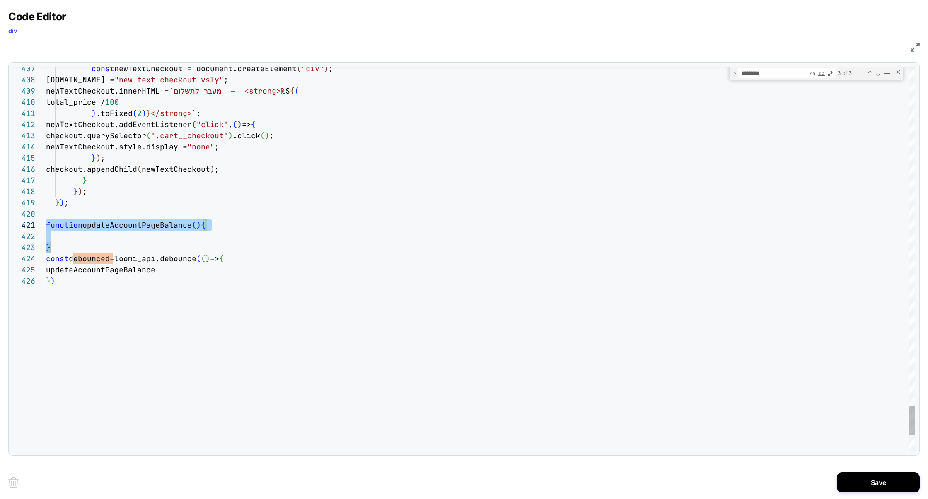
scroll to position [100, 0]
drag, startPoint x: 53, startPoint y: 247, endPoint x: 37, endPoint y: 218, distance: 33.9
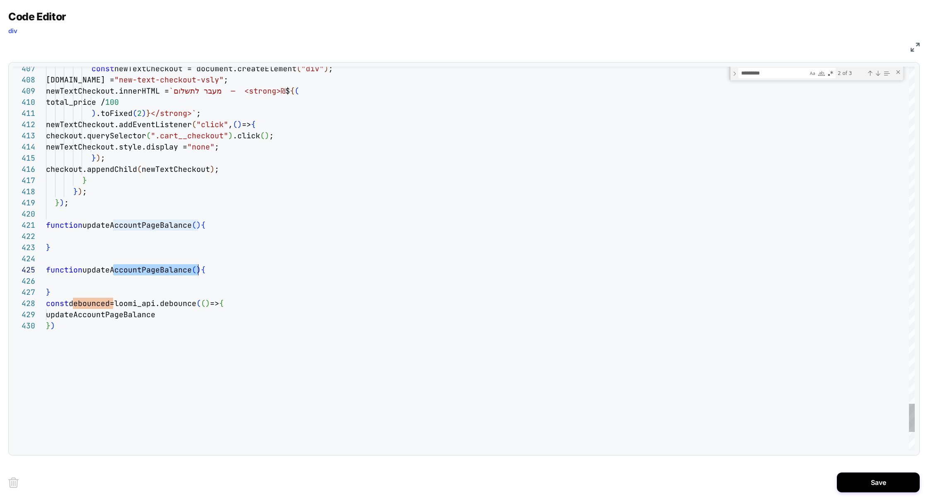
scroll to position [45, 147]
drag, startPoint x: 115, startPoint y: 270, endPoint x: 194, endPoint y: 271, distance: 79.1
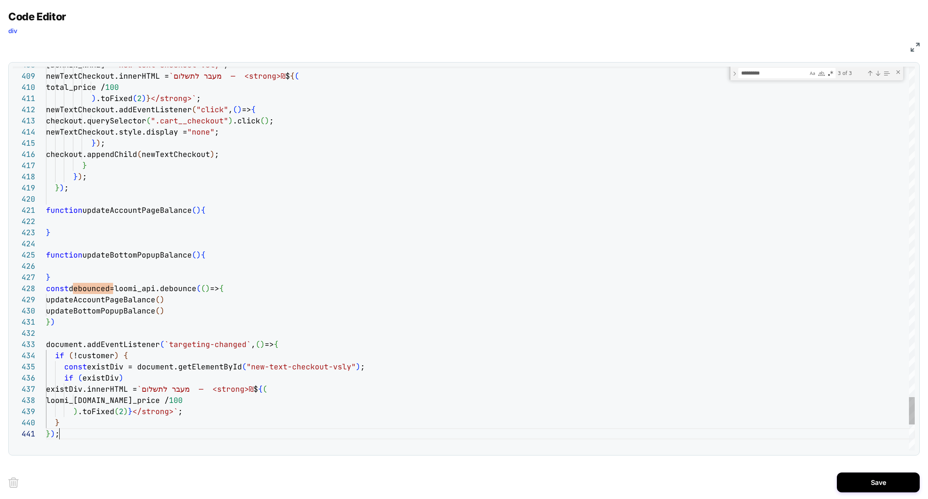
scroll to position [0, 12]
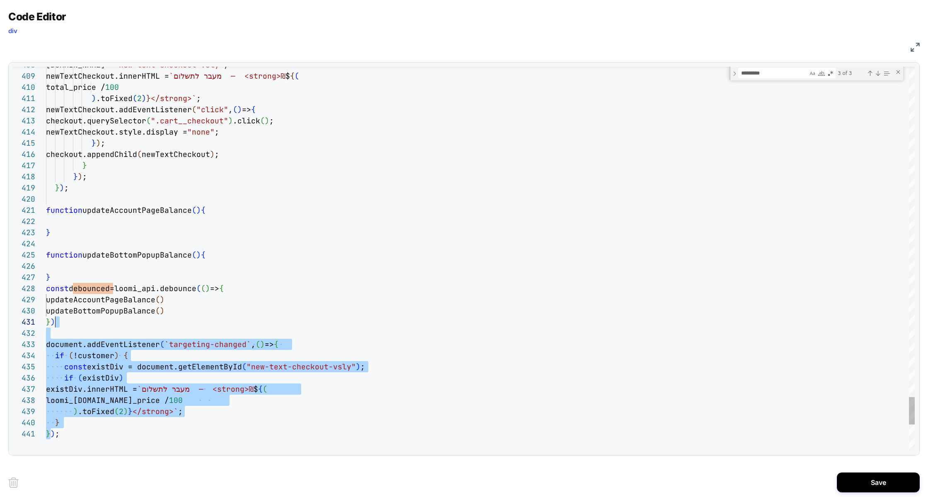
scroll to position [11, 0]
drag, startPoint x: 49, startPoint y: 434, endPoint x: 255, endPoint y: 341, distance: 225.6
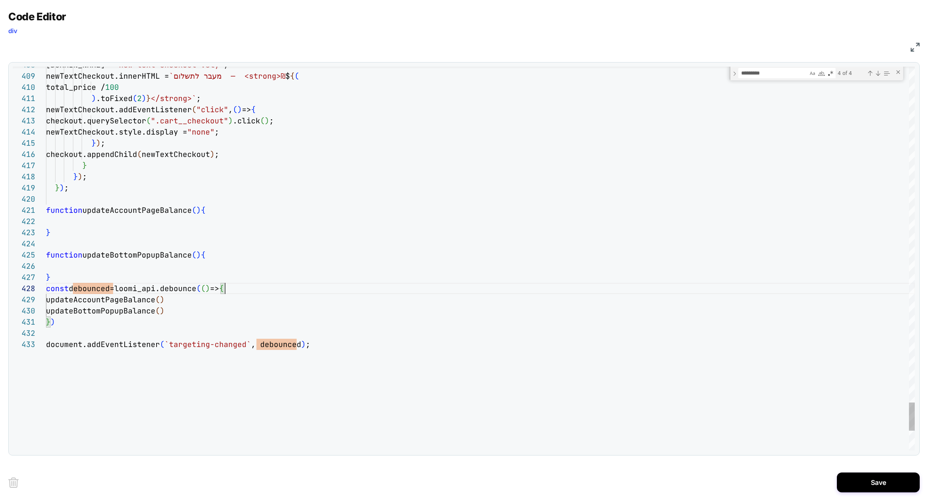
scroll to position [78, 178]
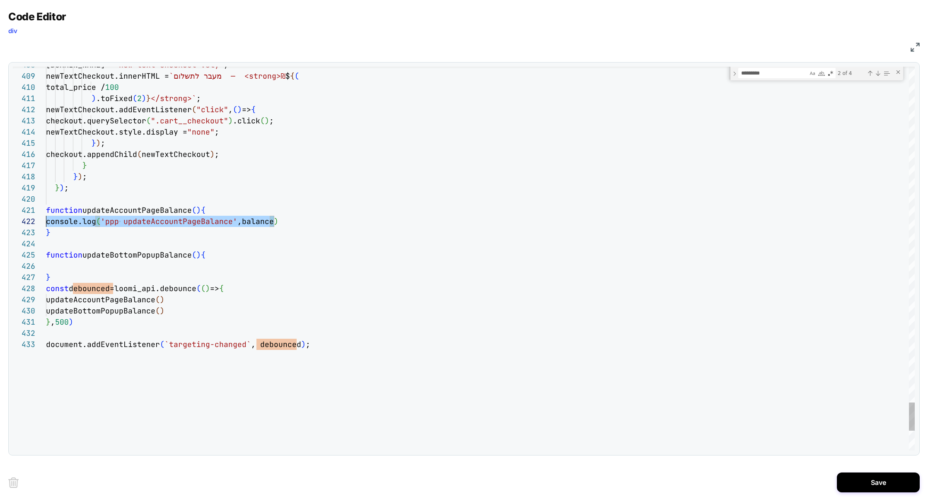
drag, startPoint x: 288, startPoint y: 223, endPoint x: 0, endPoint y: 220, distance: 287.5
click at [0, 220] on div "Code Editor div JS 408 409 410 411 412 413 414 415 416 417 418 419 420 421 422 …" at bounding box center [464, 249] width 928 height 499
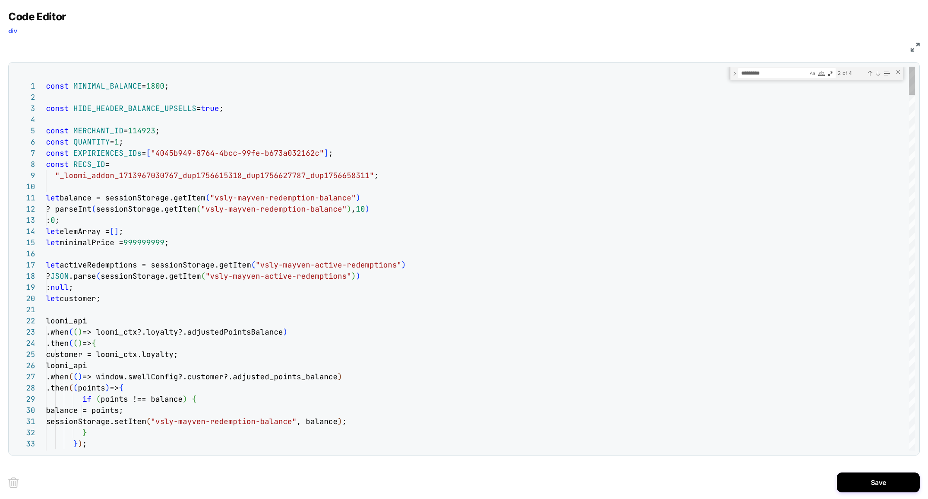
scroll to position [22, 0]
drag, startPoint x: 243, startPoint y: 111, endPoint x: 0, endPoint y: 110, distance: 243.2
click at [0, 110] on div "Code Editor div JS 34 24 25 26 27 28 29 30 31 32 33 15 16 17 18 19 20 21 22 23 …" at bounding box center [464, 249] width 928 height 499
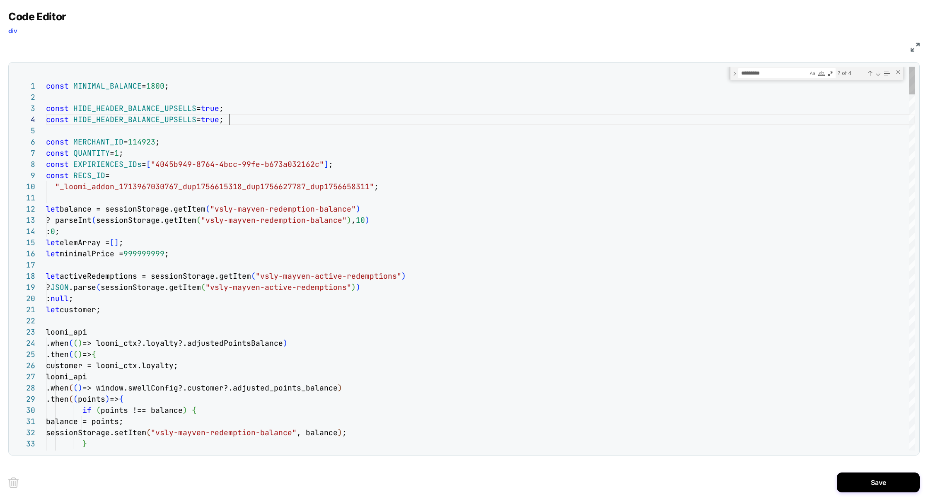
scroll to position [34, 183]
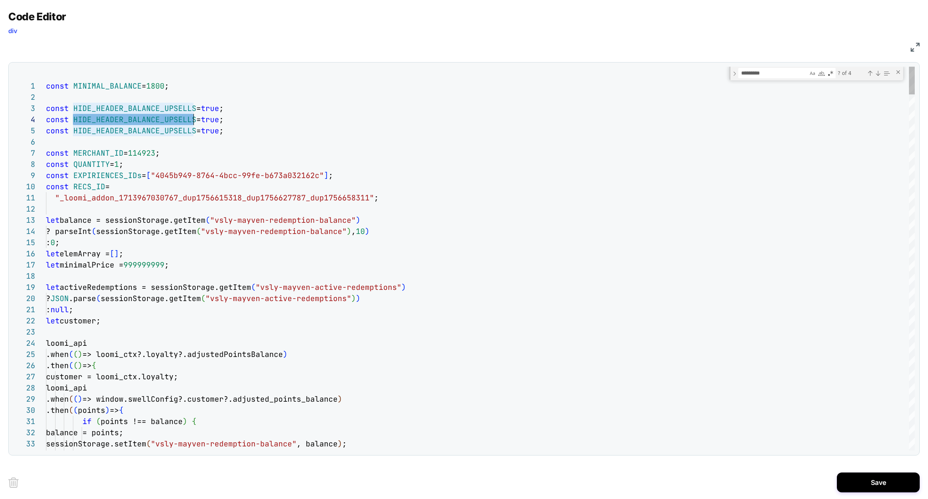
drag, startPoint x: 75, startPoint y: 121, endPoint x: 192, endPoint y: 121, distance: 117.7
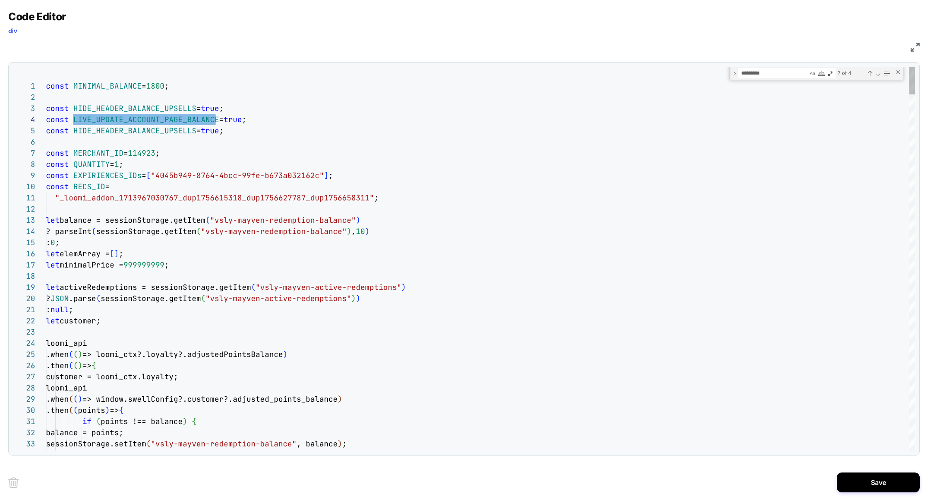
drag, startPoint x: 179, startPoint y: 133, endPoint x: 124, endPoint y: 134, distance: 55.5
click at [124, 134] on span "LIVE_UPDATE_ACCOUNT_PAGE_BALANCE" at bounding box center [146, 131] width 146 height 10
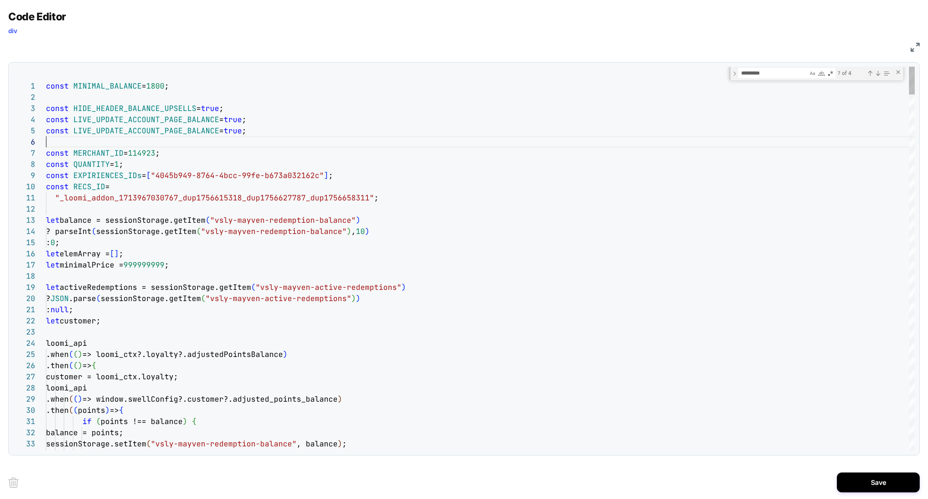
drag, startPoint x: 126, startPoint y: 132, endPoint x: 179, endPoint y: 135, distance: 53.1
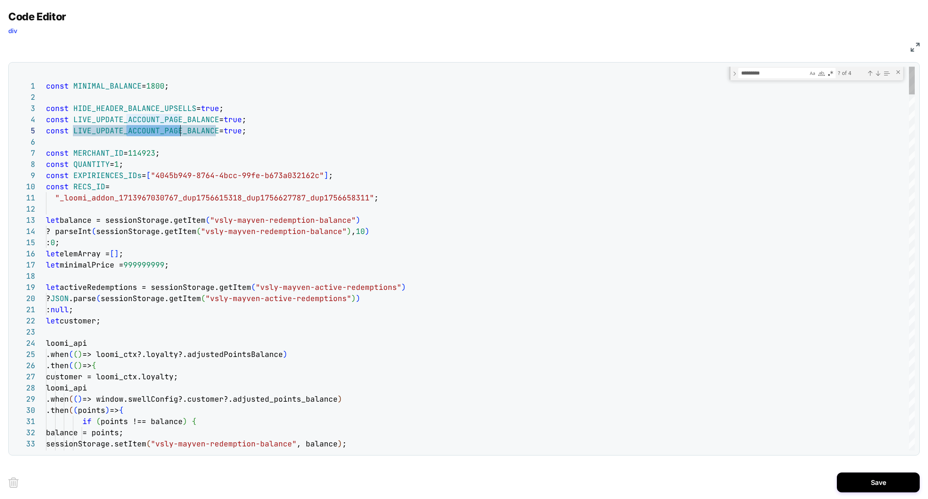
click at [179, 135] on span "LIVE_UPDATE_ACCOUNT_PAGE_BALANCE" at bounding box center [146, 131] width 146 height 10
drag, startPoint x: 290, startPoint y: 131, endPoint x: 2, endPoint y: 123, distance: 287.6
click at [2, 123] on div "Code Editor div JS 26 27 28 29 30 31 32 33 34 17 18 19 20 21 22 23 24 25 8 9 10…" at bounding box center [464, 249] width 928 height 499
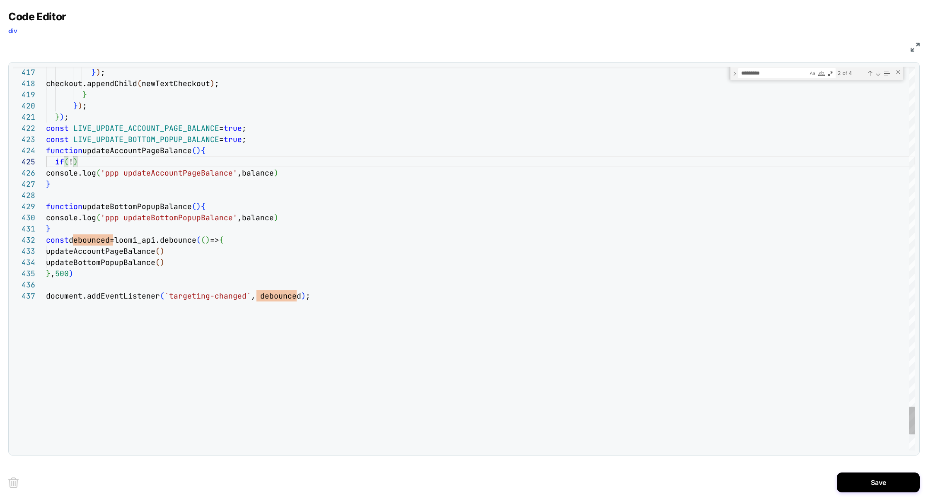
scroll to position [45, 27]
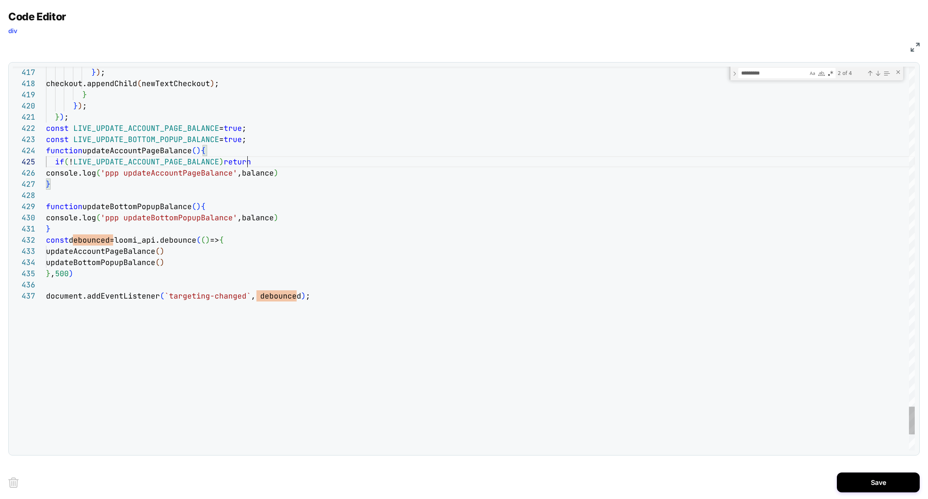
scroll to position [45, 0]
drag, startPoint x: 262, startPoint y: 163, endPoint x: 1, endPoint y: 160, distance: 261.4
click at [1, 160] on div "Code Editor div JS 422 424 426 427 428 429 430 431 432 433 434 435 436 421 420 …" at bounding box center [464, 249] width 928 height 499
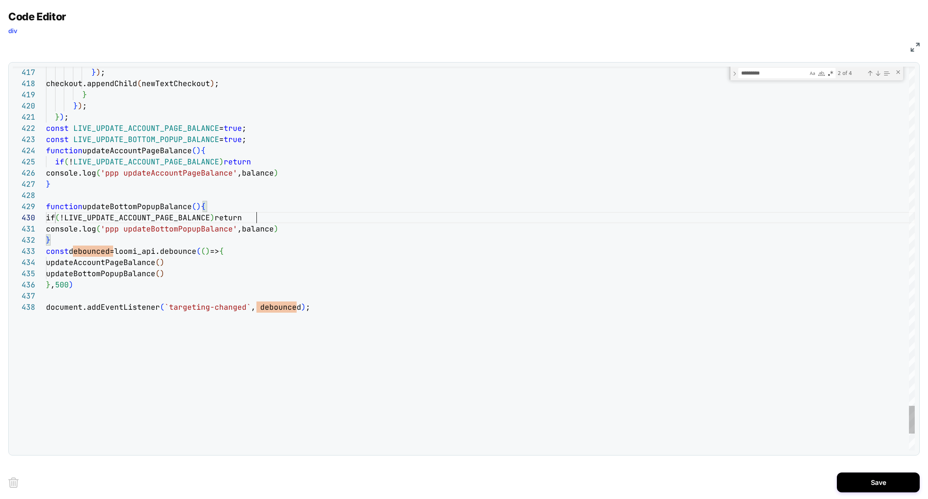
scroll to position [100, 210]
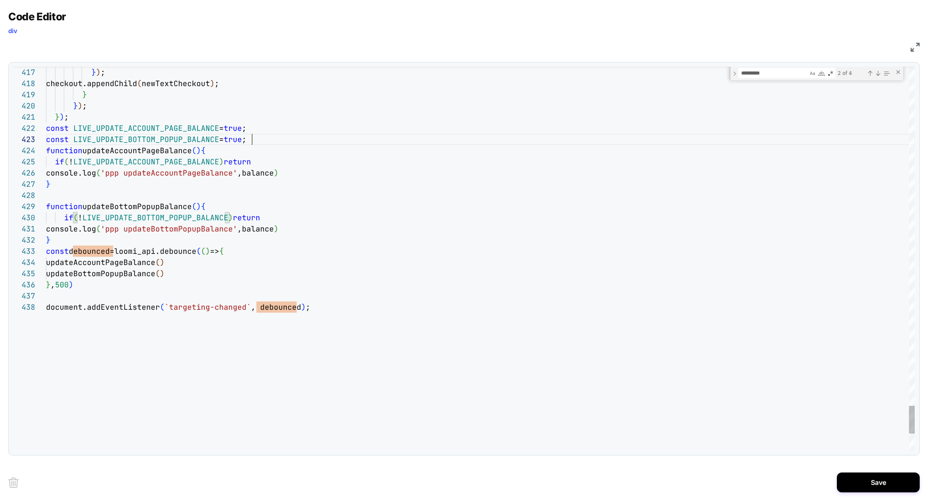
scroll to position [11, 0]
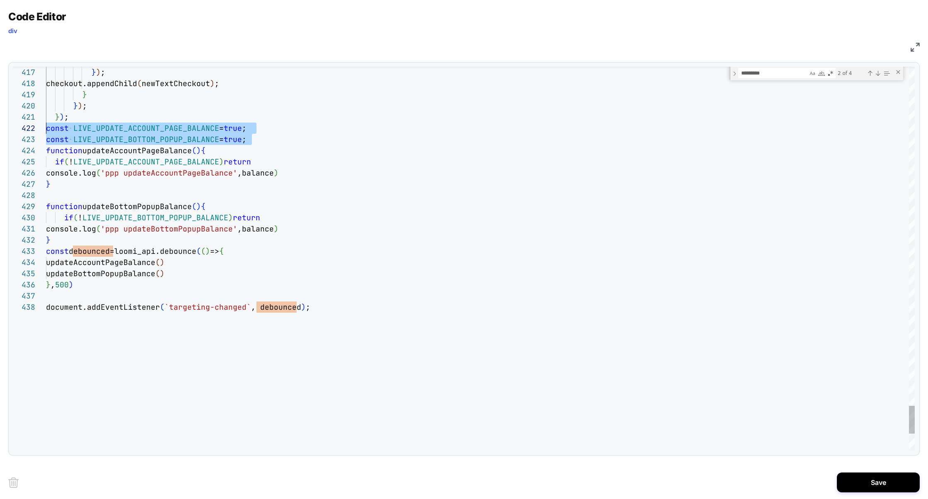
drag, startPoint x: 260, startPoint y: 141, endPoint x: 1, endPoint y: 128, distance: 259.2
click at [1, 128] on div "Code Editor div JS 422 424 426 427 428 429 431 432 433 434 435 436 437 421 420 …" at bounding box center [464, 249] width 928 height 499
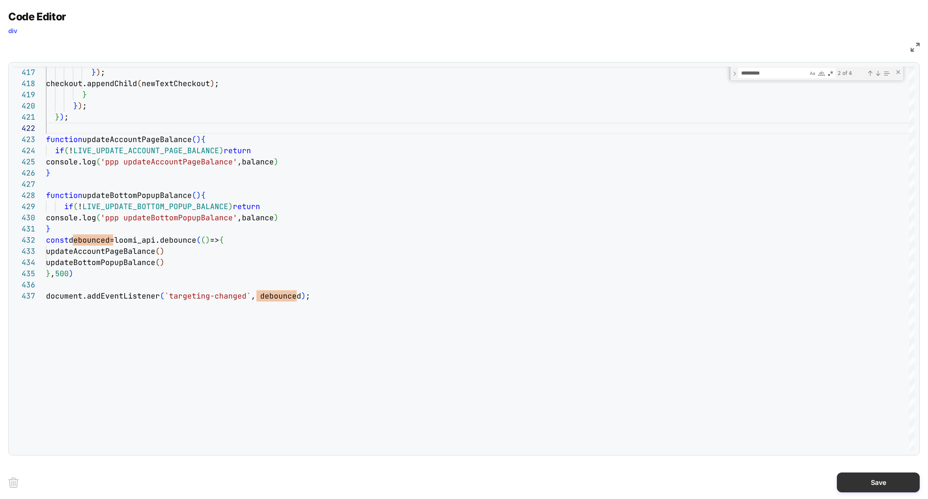
type textarea "**********"
click at [877, 483] on button "Save" at bounding box center [878, 483] width 83 height 20
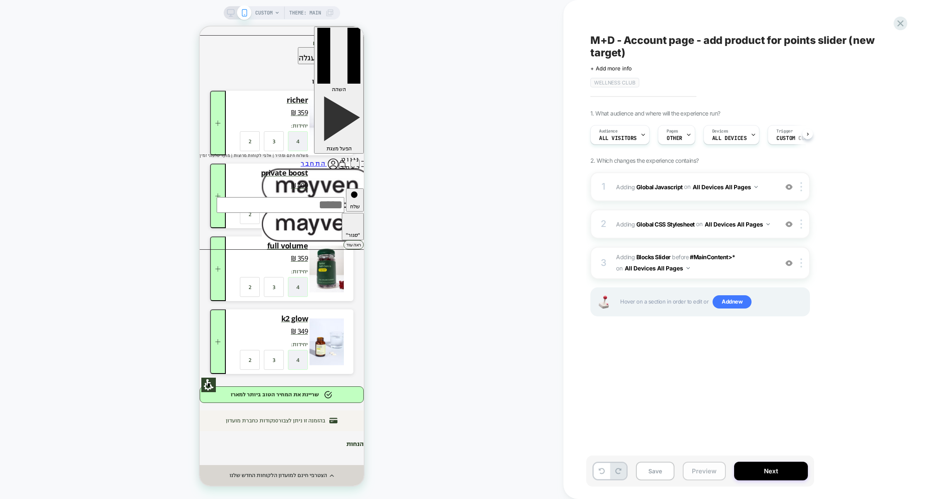
scroll to position [0, 0]
click at [699, 472] on button "Preview" at bounding box center [704, 471] width 43 height 19
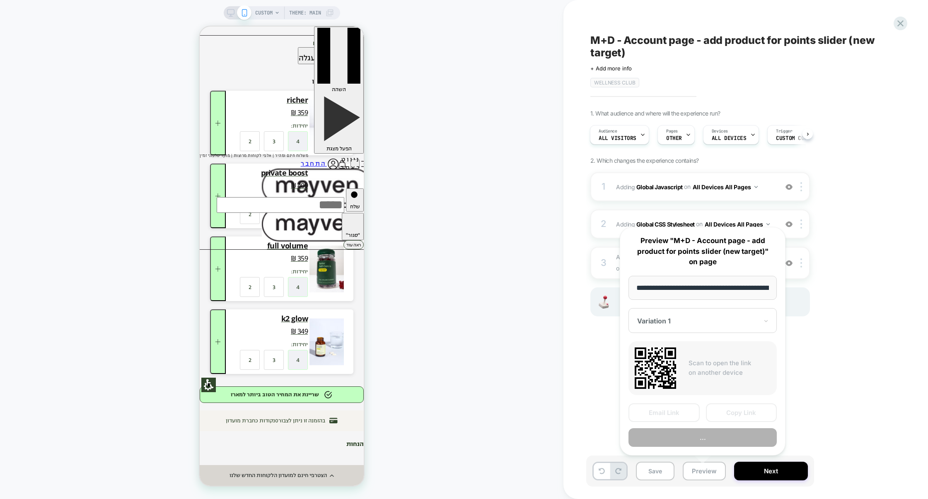
scroll to position [0, 47]
click at [707, 439] on button "Preview" at bounding box center [702, 437] width 148 height 19
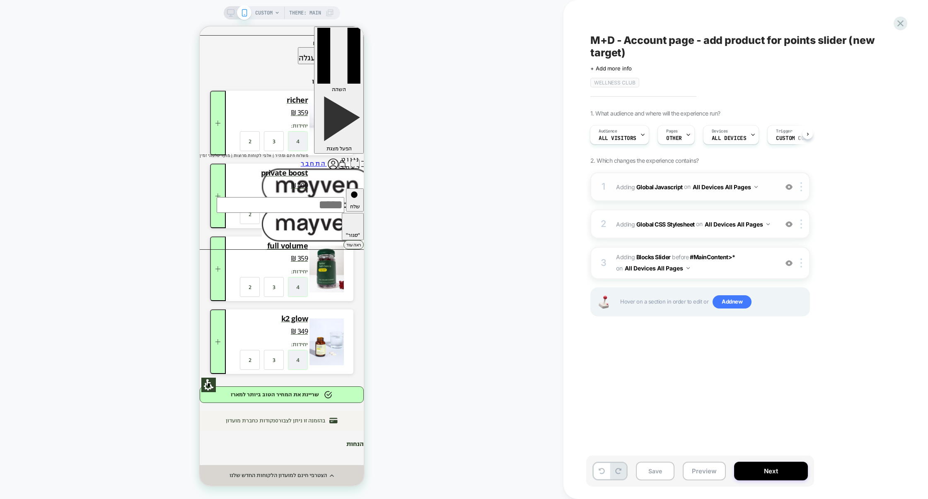
click at [683, 200] on div "1 Adding Global Javascript on All Devices All Pages Add Before Add After Target…" at bounding box center [700, 186] width 220 height 29
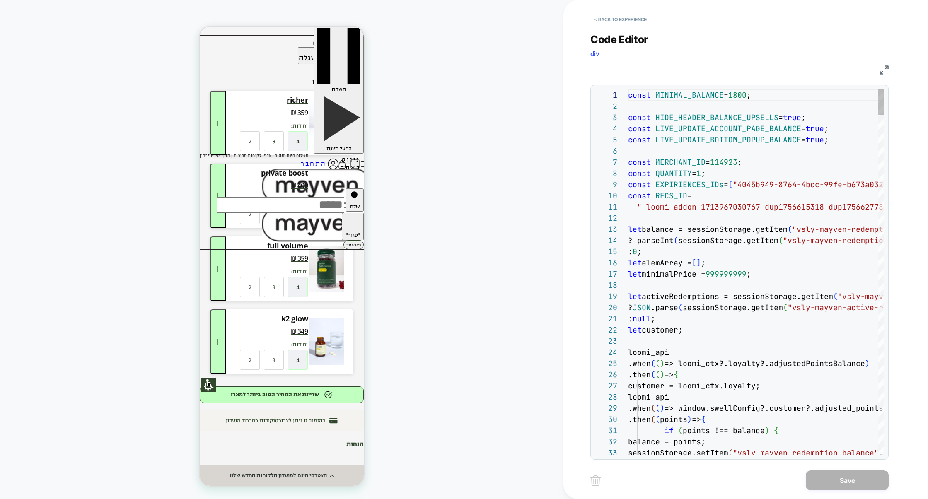
scroll to position [112, 0]
click at [882, 65] on div "JS" at bounding box center [739, 69] width 298 height 14
click at [881, 71] on img at bounding box center [884, 69] width 9 height 9
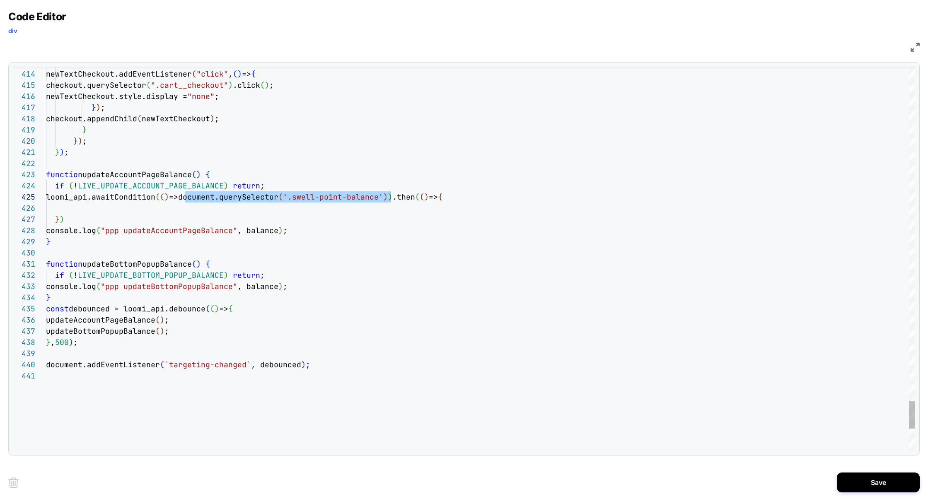
scroll to position [45, 345]
drag, startPoint x: 185, startPoint y: 198, endPoint x: 389, endPoint y: 197, distance: 204.2
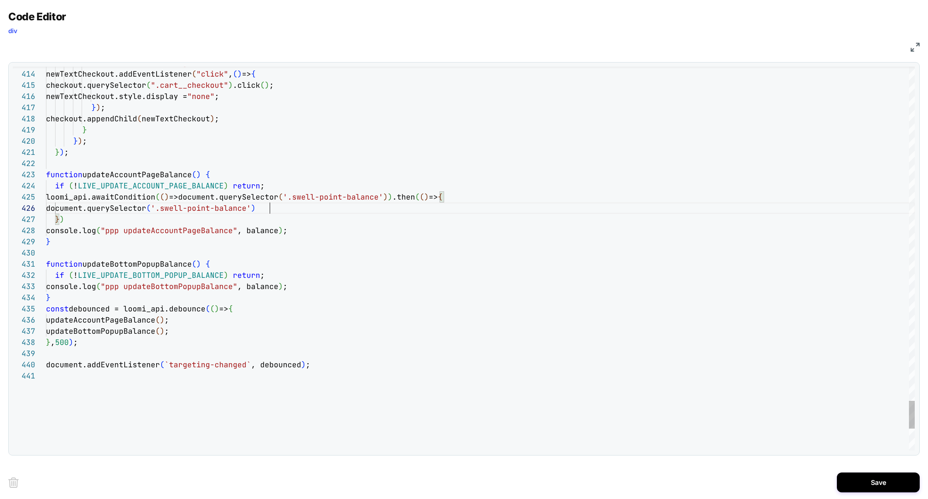
scroll to position [56, 224]
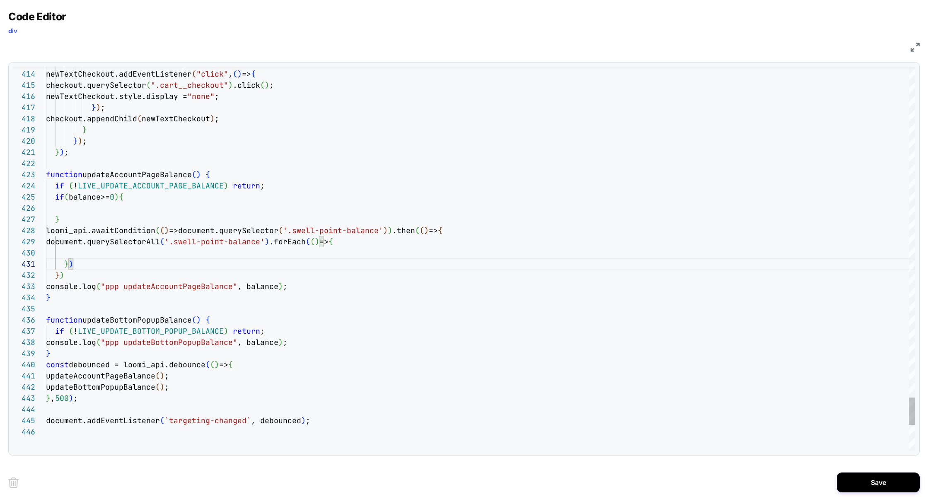
scroll to position [78, 0]
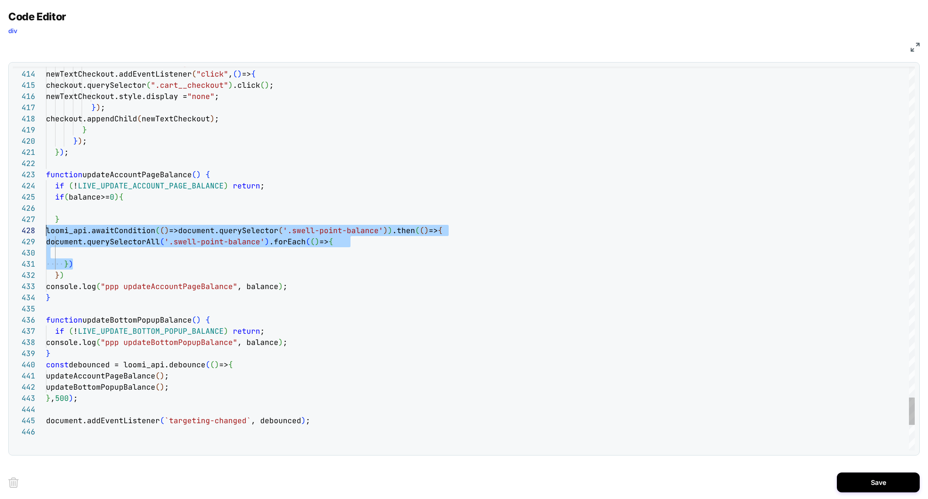
drag, startPoint x: 103, startPoint y: 264, endPoint x: 24, endPoint y: 229, distance: 86.4
click at [24, 229] on div "413 414 415 416 417 418 419 420 421 422 423 424 433 434 435 436 437 438 439 440…" at bounding box center [464, 259] width 902 height 384
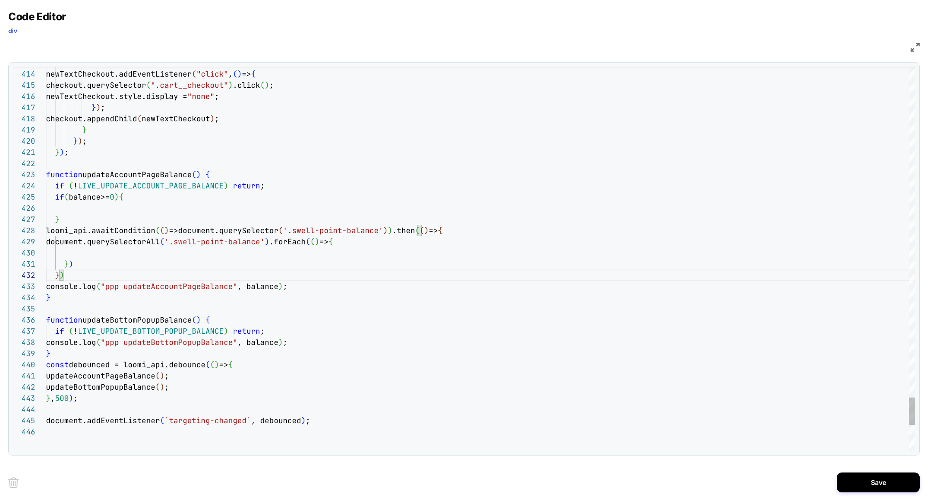
scroll to position [11, 17]
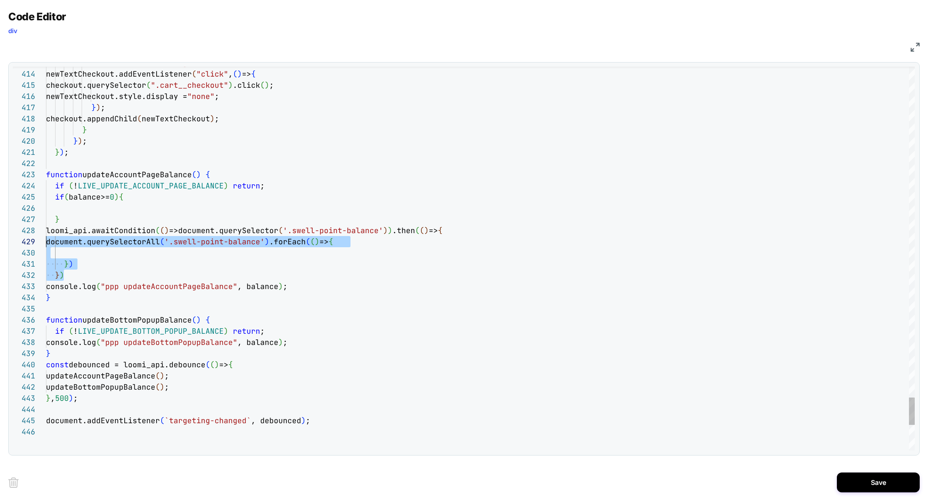
scroll to position [89, 0]
drag, startPoint x: 73, startPoint y: 275, endPoint x: 11, endPoint y: 239, distance: 71.8
click at [11, 238] on div "413 414 415 416 417 418 419 420 421 422 423 424 433 434 435 436 437 438 439 440…" at bounding box center [463, 259] width 911 height 394
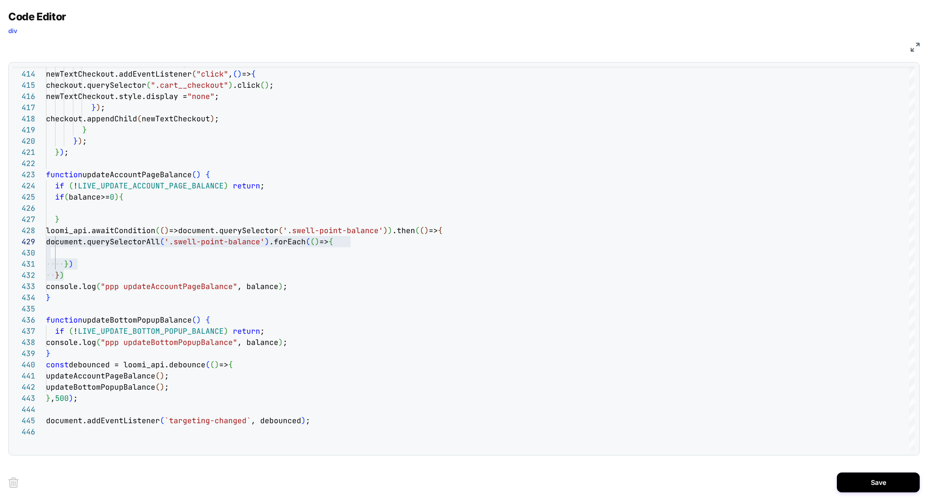
click at [11, 239] on div "413 414 415 416 417 418 419 420 421 422 423 424 433 434 435 436 437 438 439 440…" at bounding box center [463, 259] width 911 height 394
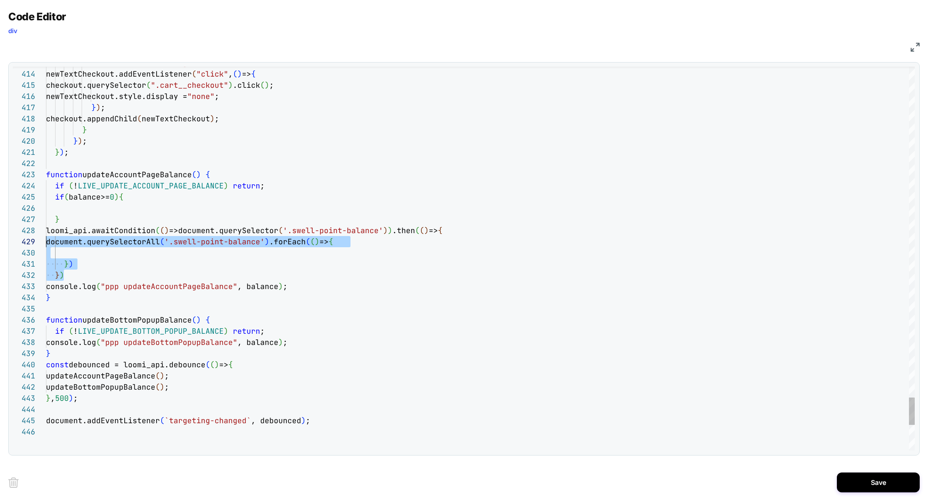
scroll to position [78, 0]
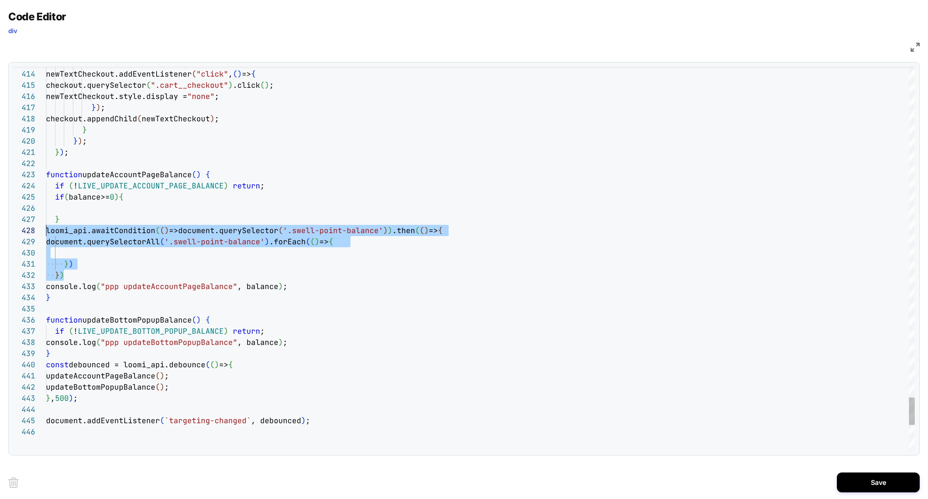
drag, startPoint x: 70, startPoint y: 275, endPoint x: 36, endPoint y: 233, distance: 53.6
drag, startPoint x: 63, startPoint y: 232, endPoint x: 63, endPoint y: 213, distance: 19.1
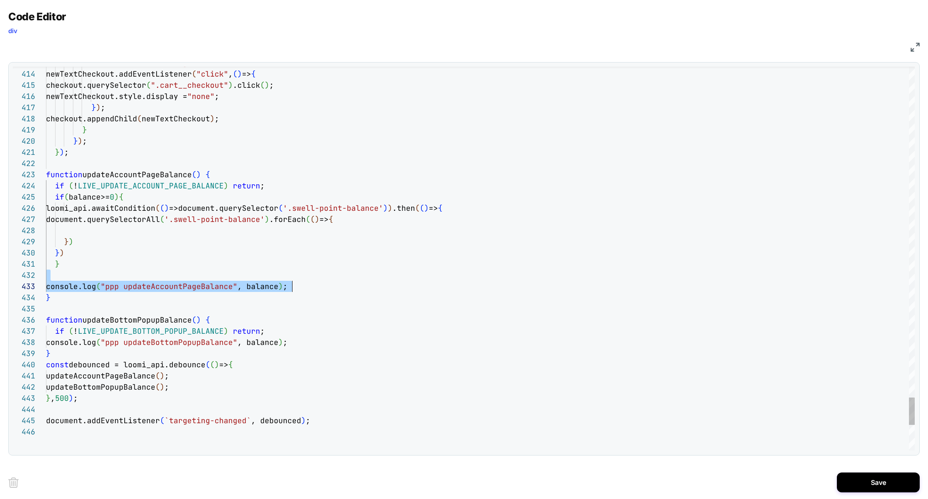
scroll to position [11, 0]
drag, startPoint x: 307, startPoint y: 281, endPoint x: 86, endPoint y: 268, distance: 222.0
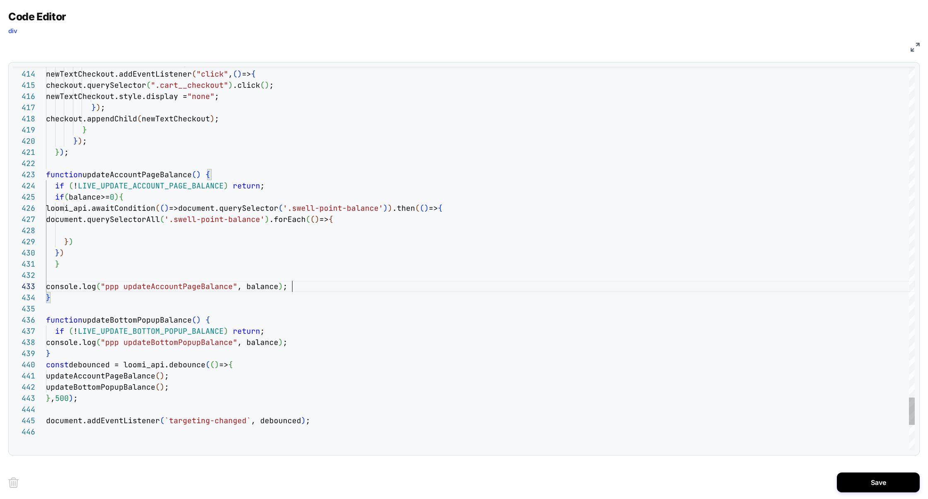
scroll to position [11, 0]
drag, startPoint x: 304, startPoint y: 289, endPoint x: 30, endPoint y: 272, distance: 274.8
click at [30, 272] on div "413 414 415 416 417 418 419 420 421 422 423 424 433 434 435 436 437 438 439 440…" at bounding box center [464, 259] width 902 height 384
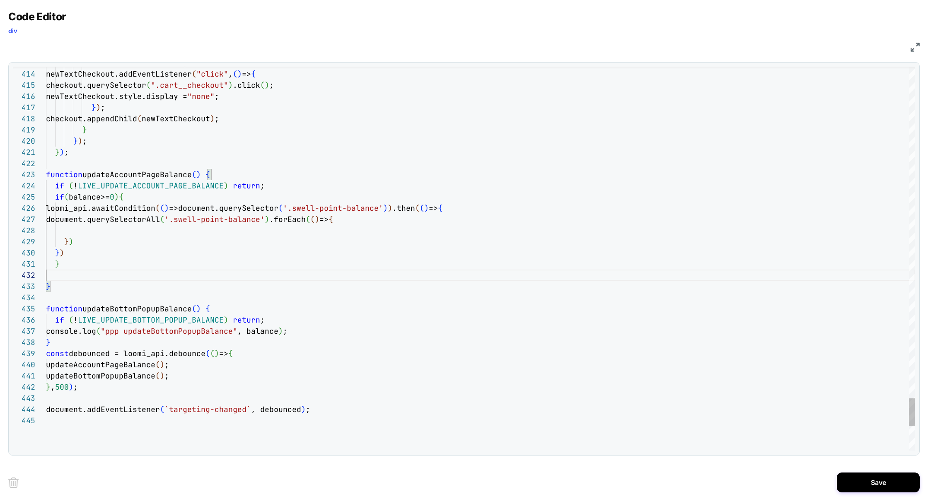
scroll to position [0, 13]
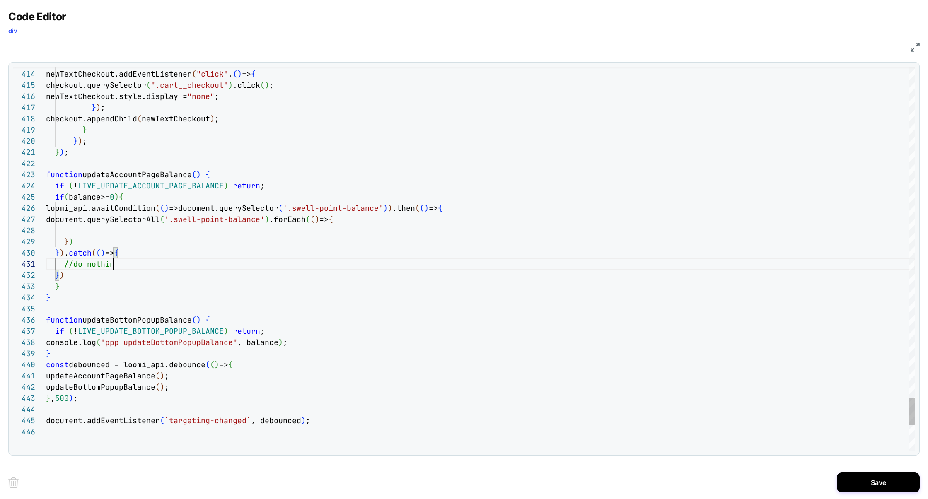
scroll to position [0, 72]
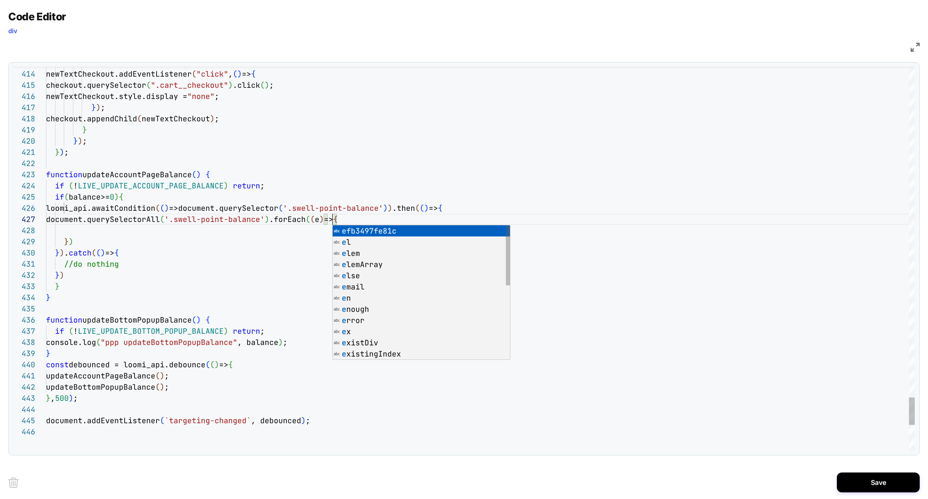
scroll to position [67, 291]
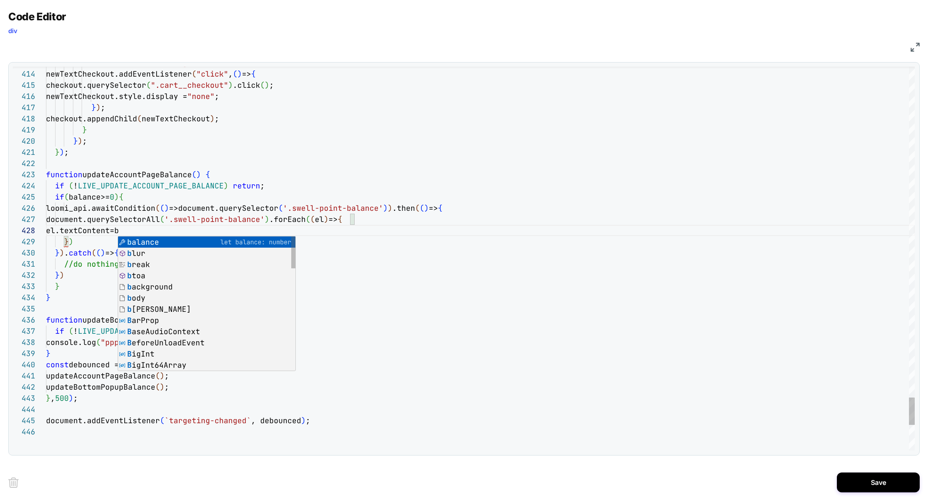
scroll to position [78, 99]
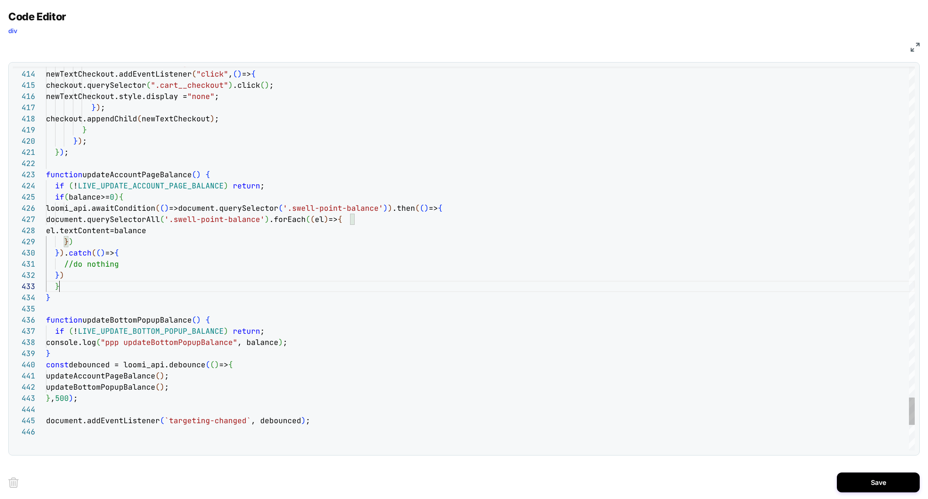
type textarea "**********"
click at [856, 478] on button "Save" at bounding box center [878, 483] width 83 height 20
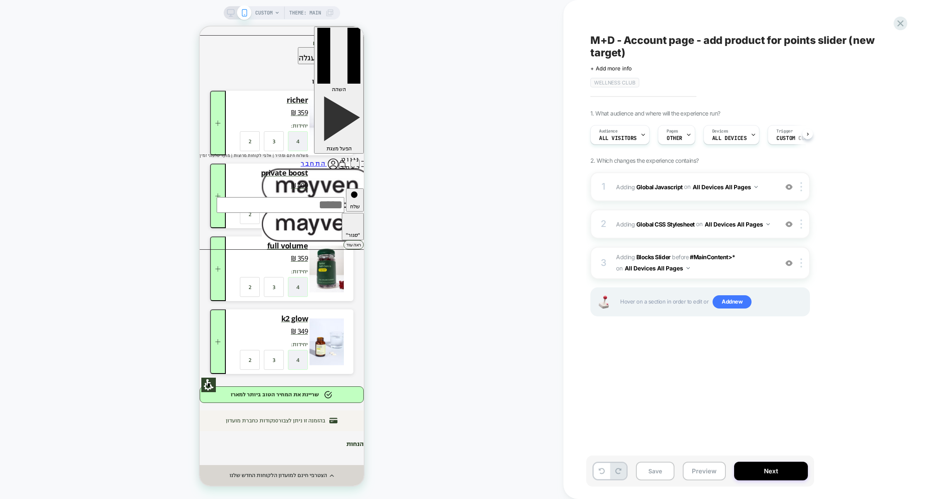
scroll to position [0, 0]
click at [708, 471] on button "Preview" at bounding box center [704, 471] width 43 height 19
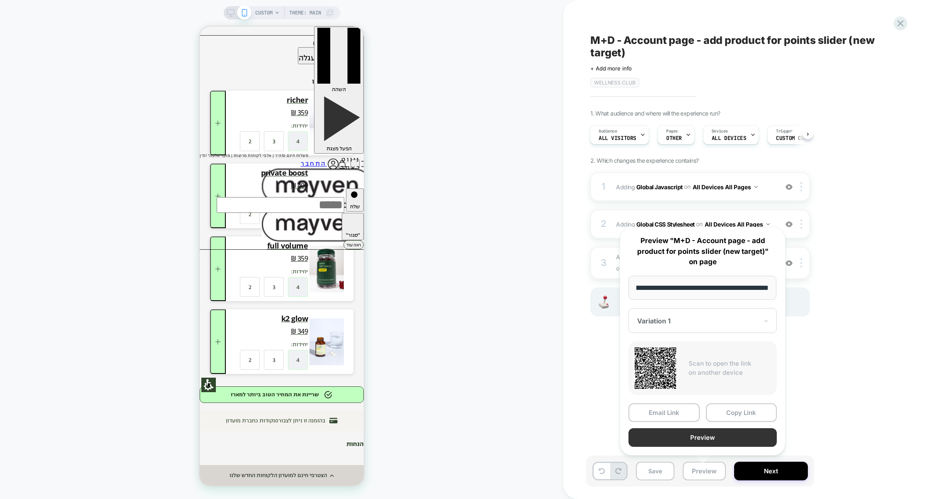
scroll to position [0, 0]
click at [710, 440] on button "Preview" at bounding box center [702, 437] width 148 height 19
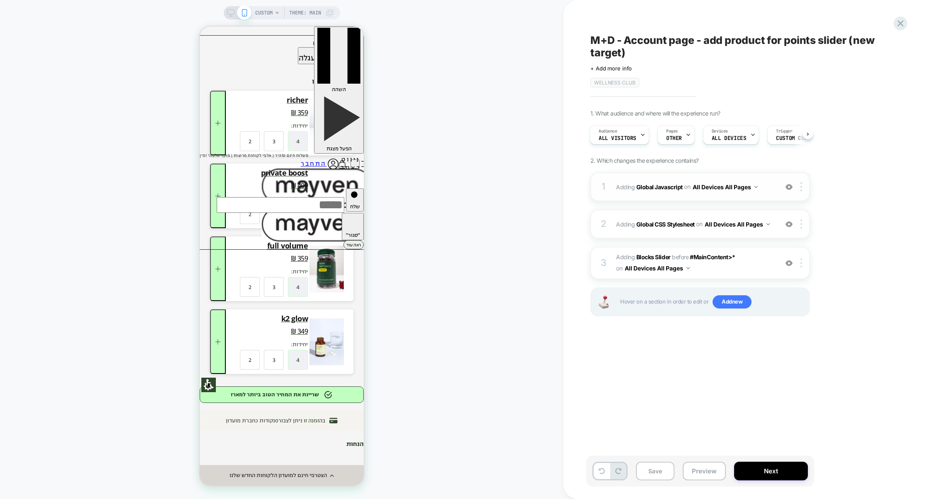
click at [672, 198] on div "1 Adding Global Javascript on All Devices All Pages Add Before Add After Target…" at bounding box center [700, 186] width 220 height 29
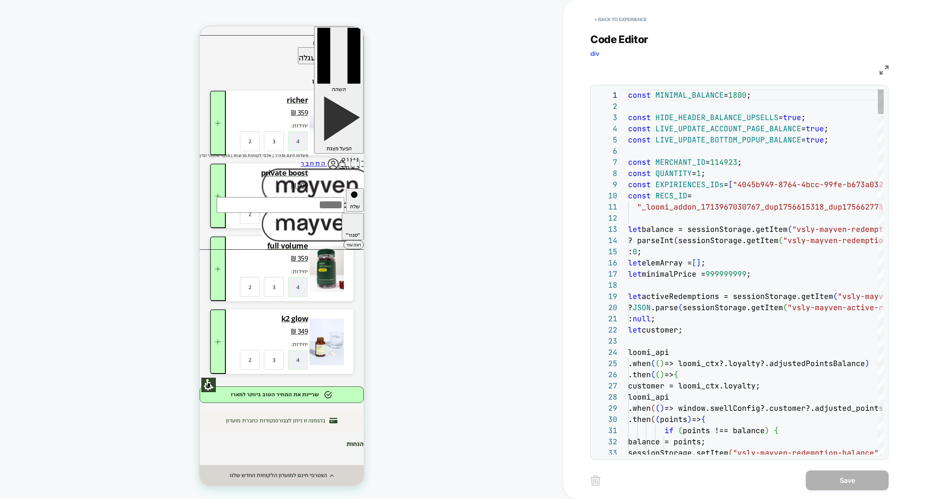
scroll to position [112, 0]
click at [881, 71] on img at bounding box center [884, 69] width 9 height 9
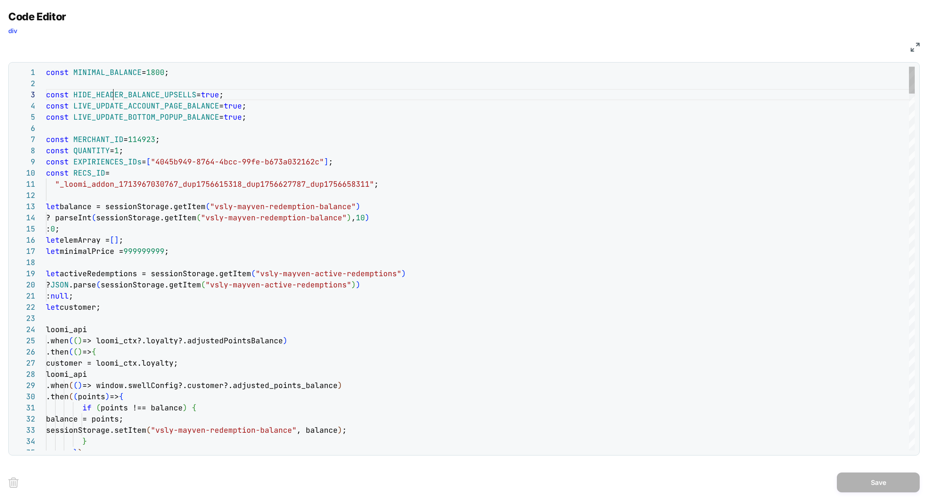
click at [876, 70] on div "Next Match (Enter)" at bounding box center [878, 73] width 7 height 7
type textarea "**********"
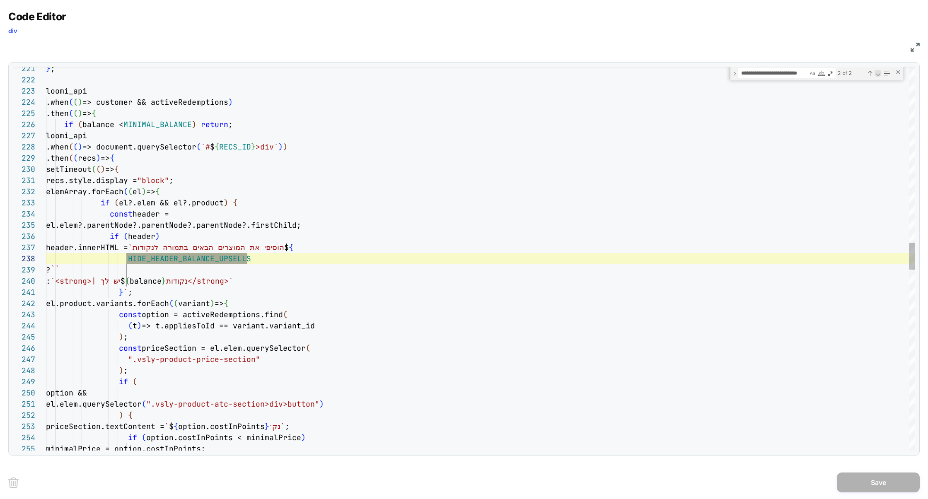
scroll to position [112, 201]
click at [164, 284] on div "} ; loomi_api .when ( ( ) => customer && activeRedemptions ) .then ( ( ) => { i…" at bounding box center [480, 292] width 869 height 5409
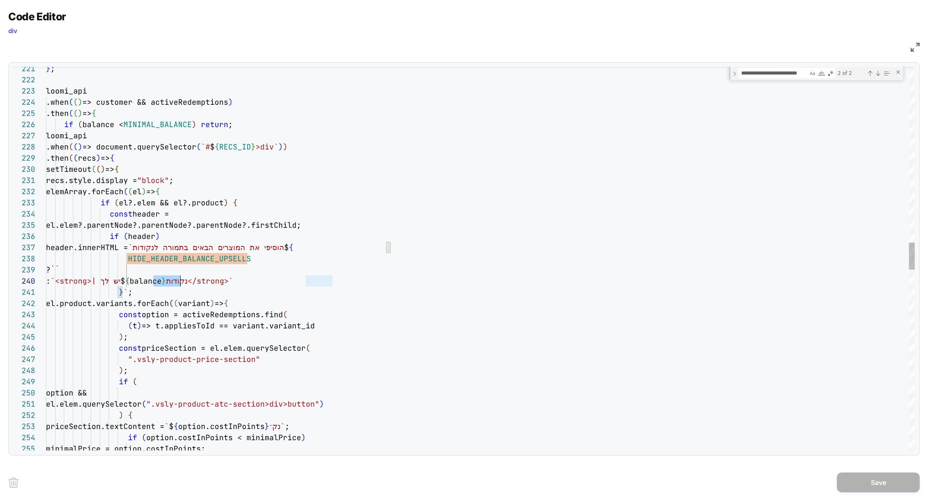
click at [164, 284] on div "} ; loomi_api .when ( ( ) => customer && activeRedemptions ) .then ( ( ) => { i…" at bounding box center [480, 292] width 869 height 5409
type textarea "******"
click at [878, 73] on div "Next Match (Enter)" at bounding box center [878, 73] width 7 height 7
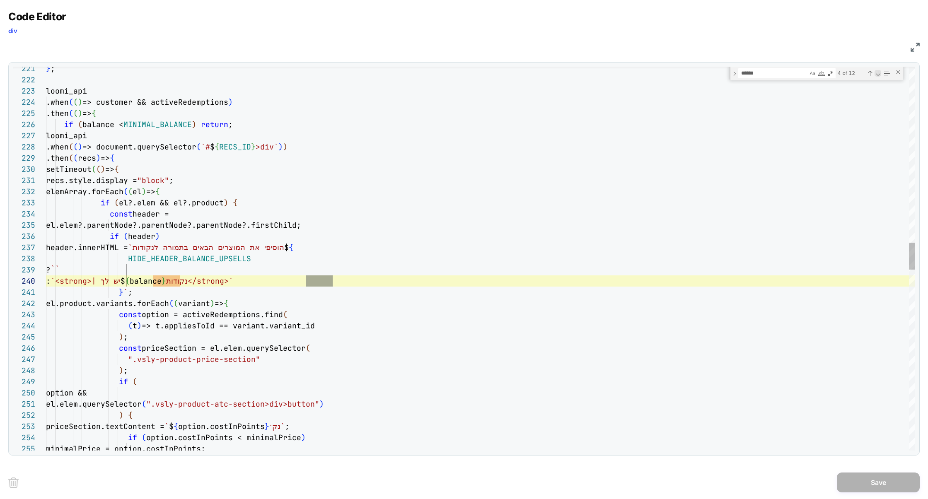
click at [878, 73] on div "Next Match (Enter)" at bounding box center [878, 73] width 7 height 7
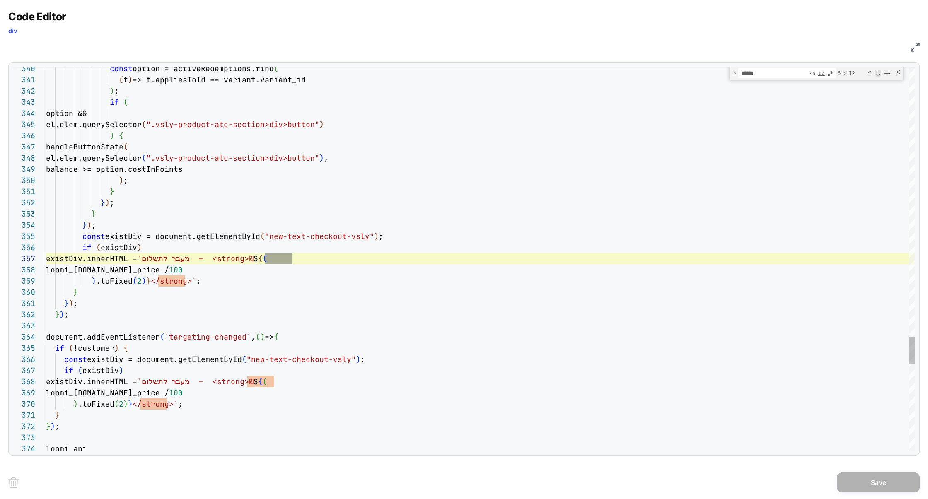
scroll to position [112, 246]
click at [878, 73] on div "Next Match (Enter)" at bounding box center [878, 73] width 7 height 7
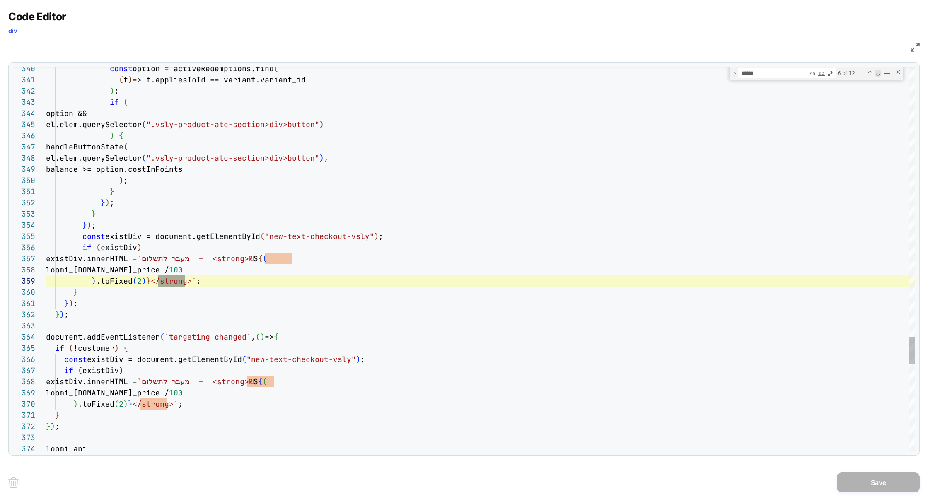
click at [878, 73] on div "Next Match (Enter)" at bounding box center [878, 73] width 7 height 7
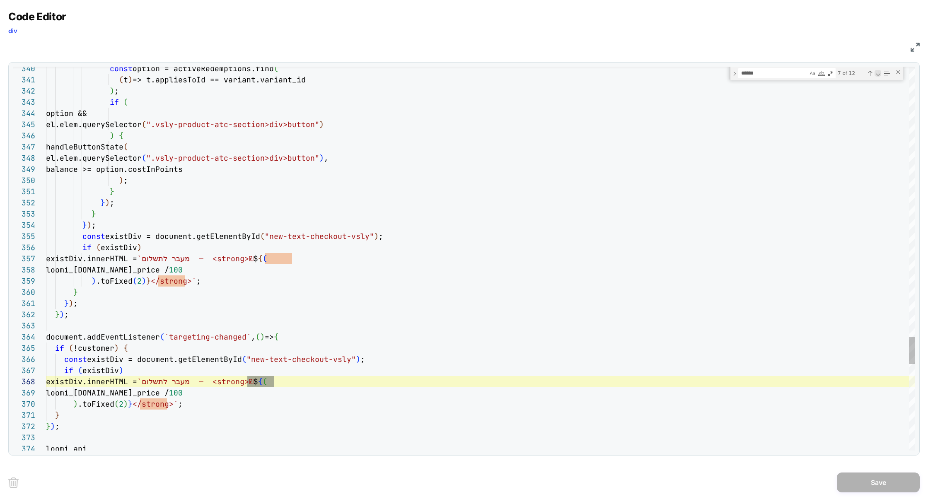
click at [878, 73] on div "Next Match (Enter)" at bounding box center [878, 73] width 7 height 7
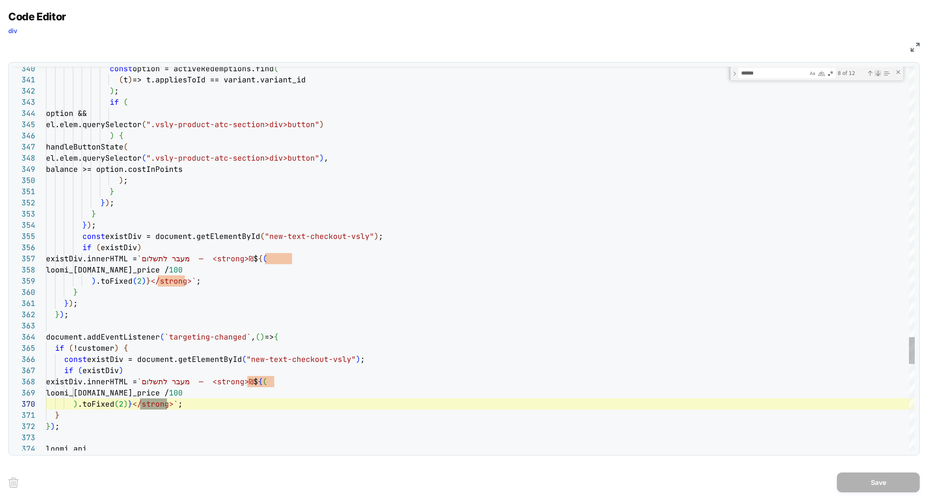
click at [878, 73] on div "Next Match (Enter)" at bounding box center [878, 73] width 7 height 7
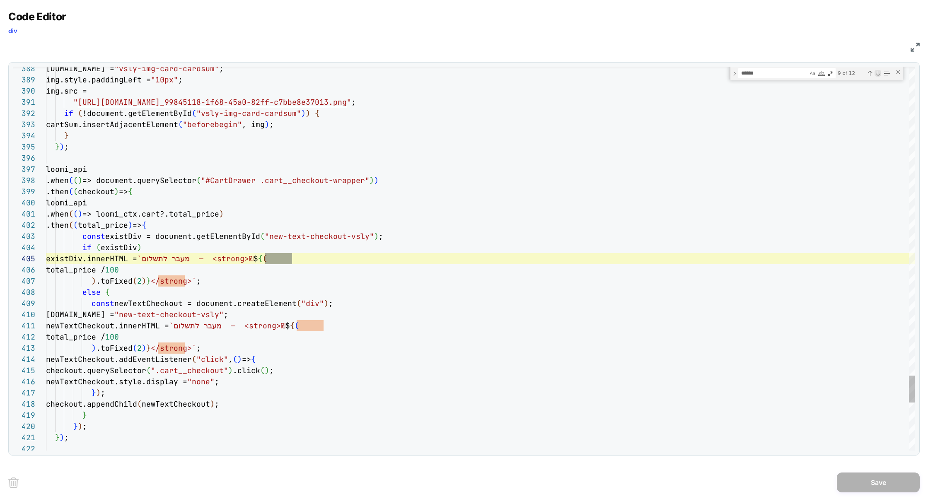
click at [878, 73] on div "Next Match (Enter)" at bounding box center [878, 73] width 7 height 7
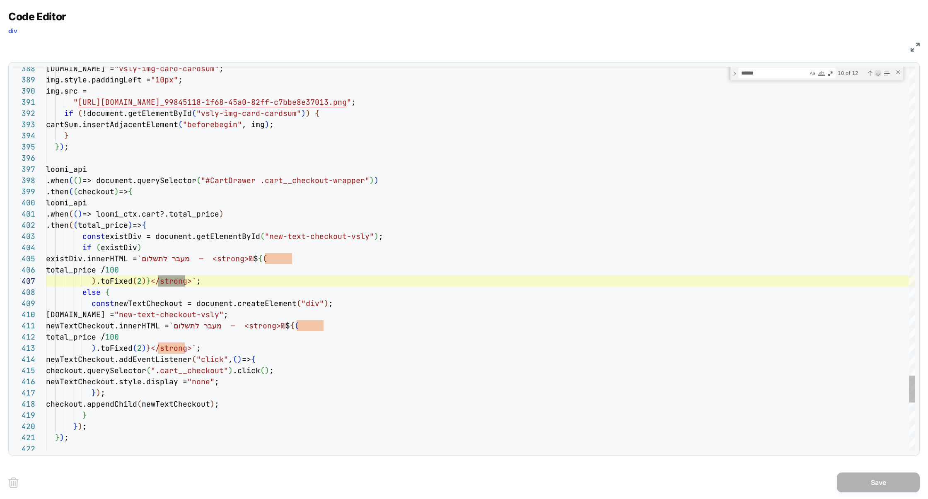
click at [878, 73] on div "Next Match (Enter)" at bounding box center [878, 73] width 7 height 7
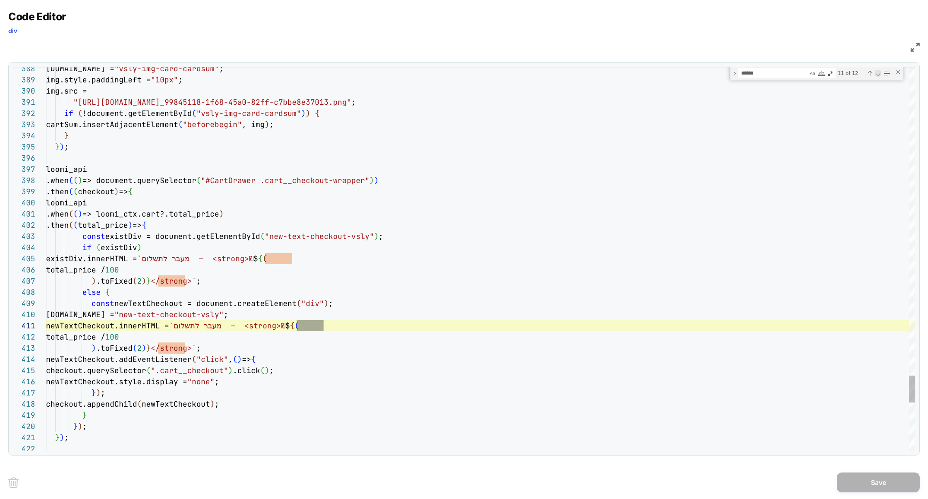
click at [878, 73] on div "Next Match (Enter)" at bounding box center [878, 73] width 7 height 7
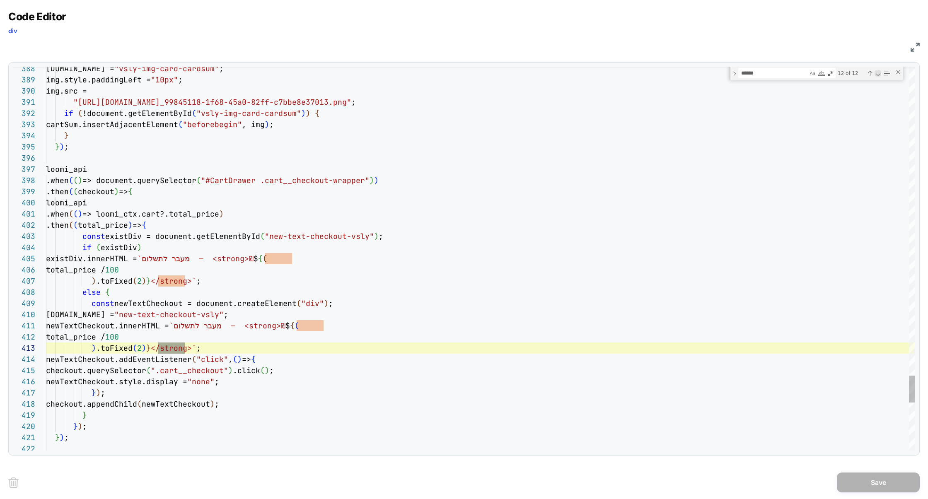
click at [878, 73] on div "Next Match (Enter)" at bounding box center [878, 73] width 7 height 7
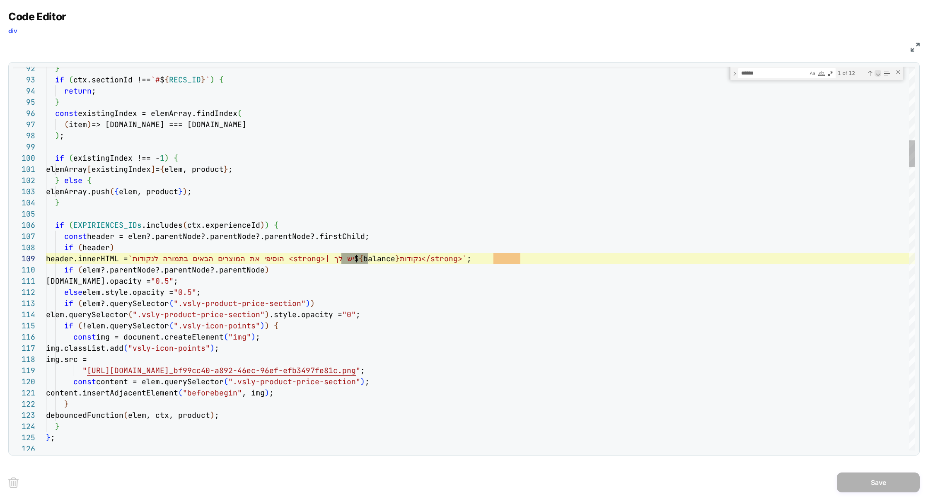
click at [879, 73] on div "Next Match (Enter)" at bounding box center [878, 73] width 7 height 7
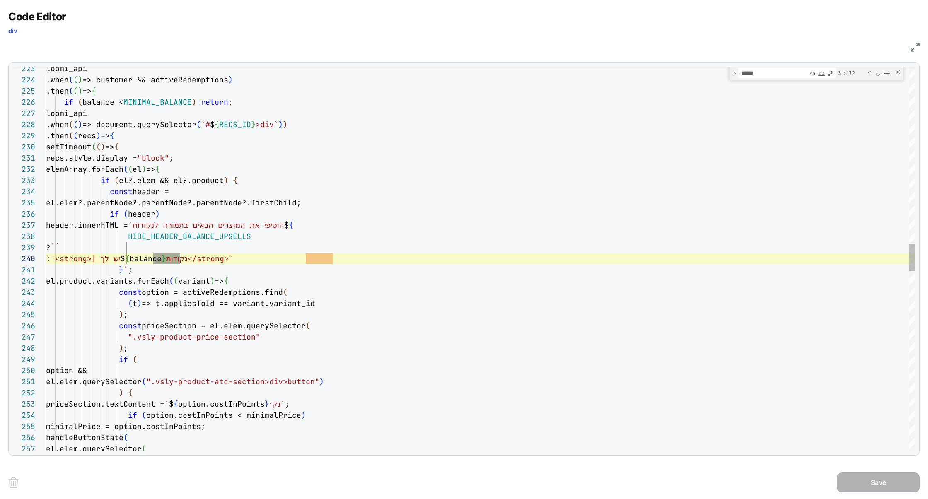
scroll to position [78, 179]
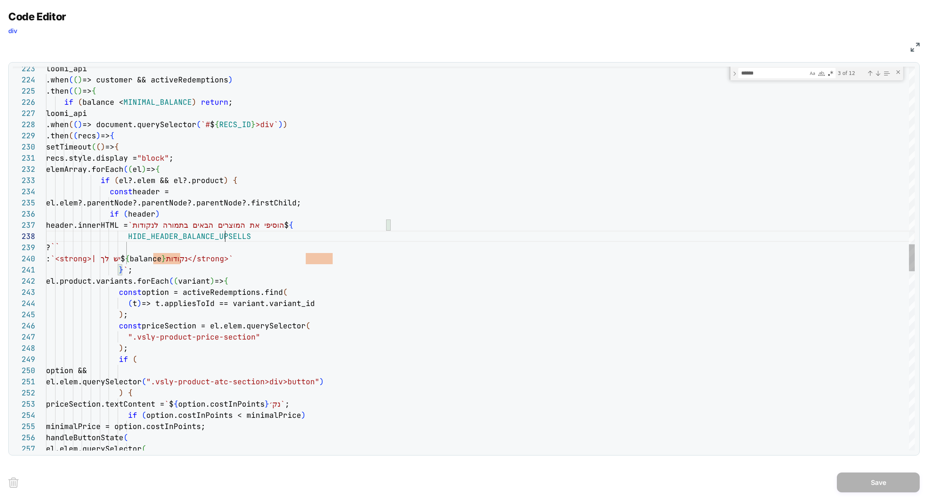
click at [224, 238] on div "loomi_api .when ( ( ) => customer && activeRedemptions ) .then ( ( ) => { if ( …" at bounding box center [480, 270] width 869 height 5409
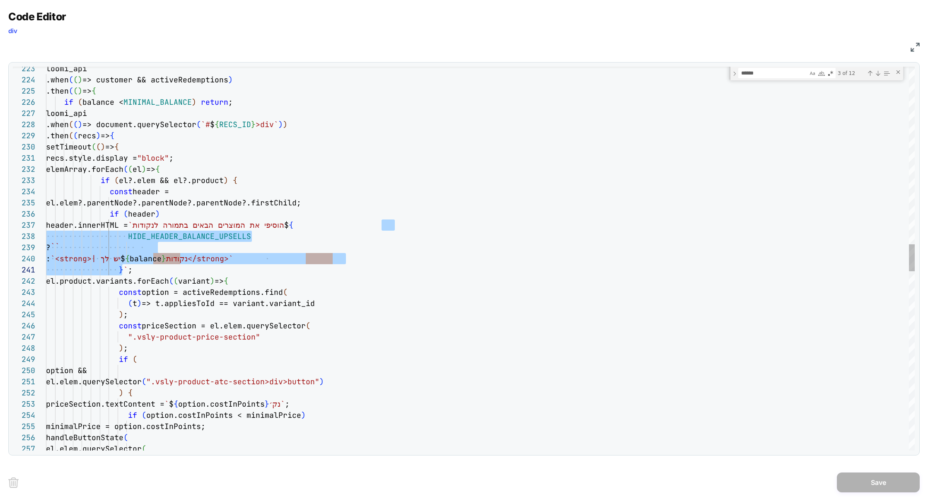
scroll to position [67, 85]
drag, startPoint x: 382, startPoint y: 226, endPoint x: 130, endPoint y: 274, distance: 256.8
click at [872, 73] on div "Previous Match (⇧Enter)" at bounding box center [870, 73] width 7 height 7
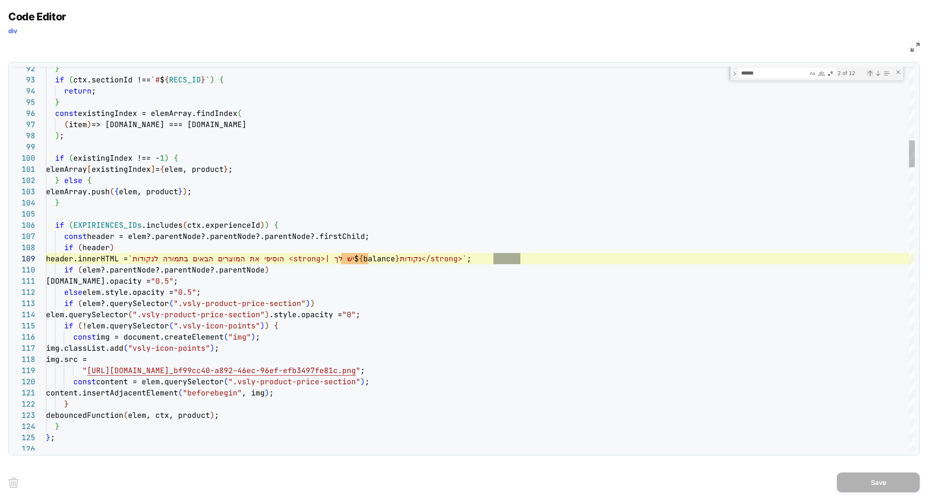
scroll to position [0, 474]
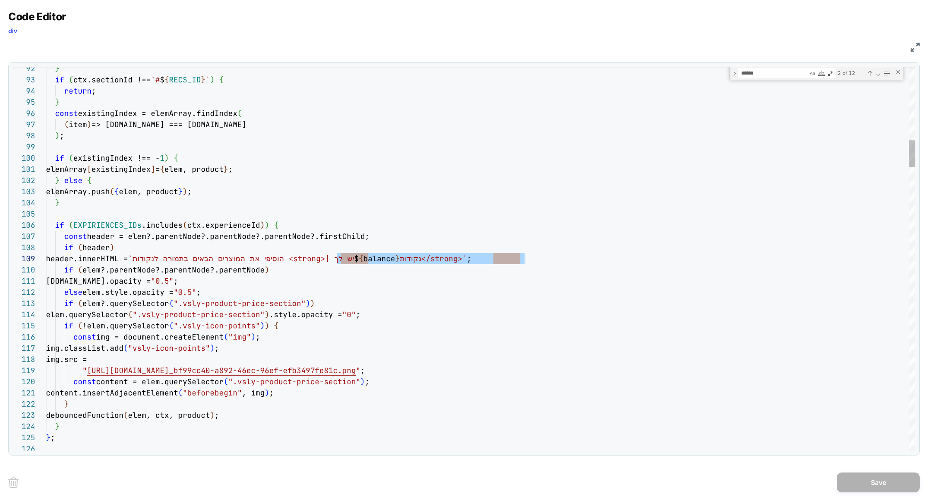
drag, startPoint x: 337, startPoint y: 259, endPoint x: 523, endPoint y: 255, distance: 186.5
click at [471, 256] on span "header.innerHTML = `הוסיפי את המוצרים הבאים בתמורה לנקודות <strong>| יש לך $ { …" at bounding box center [258, 259] width 425 height 10
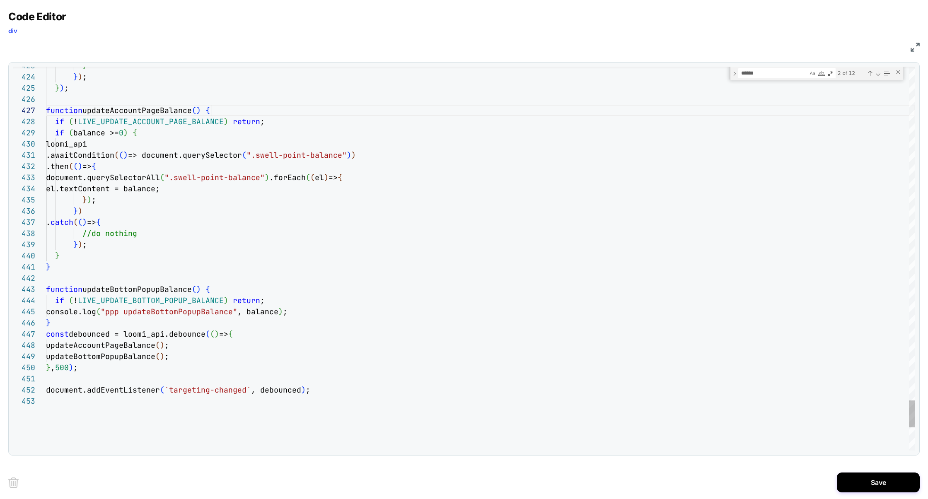
scroll to position [67, 166]
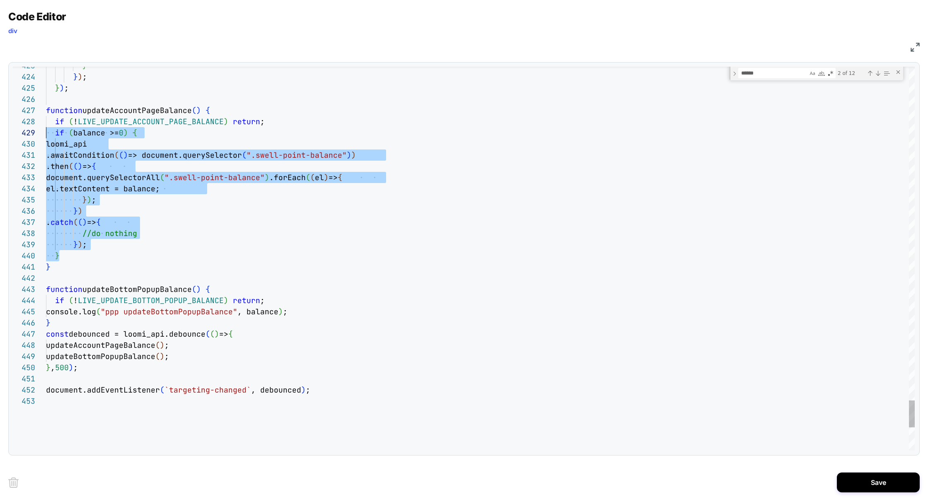
scroll to position [89, 0]
drag, startPoint x: 69, startPoint y: 257, endPoint x: 3, endPoint y: 137, distance: 136.7
click at [3, 137] on div "Code Editor div JS 430 431 432 433 434 435 436 437 438 439 440 441 442 443 444 …" at bounding box center [464, 249] width 928 height 499
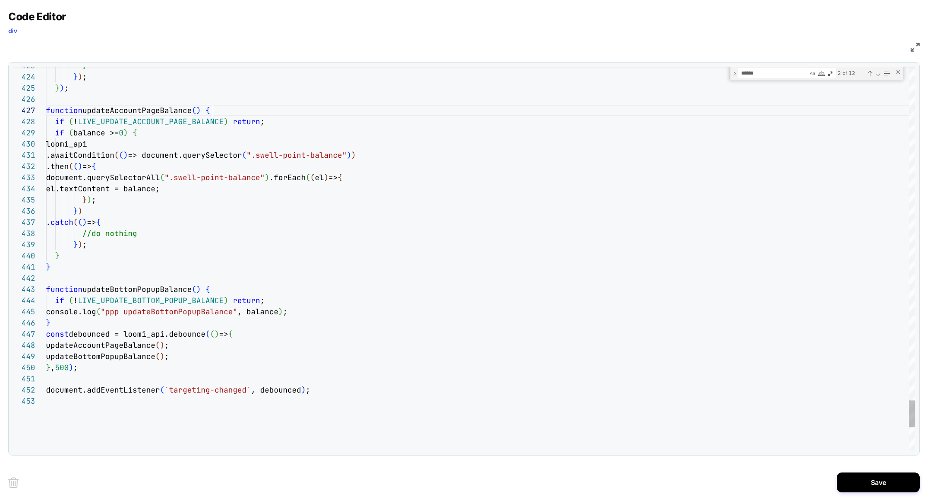
scroll to position [67, 166]
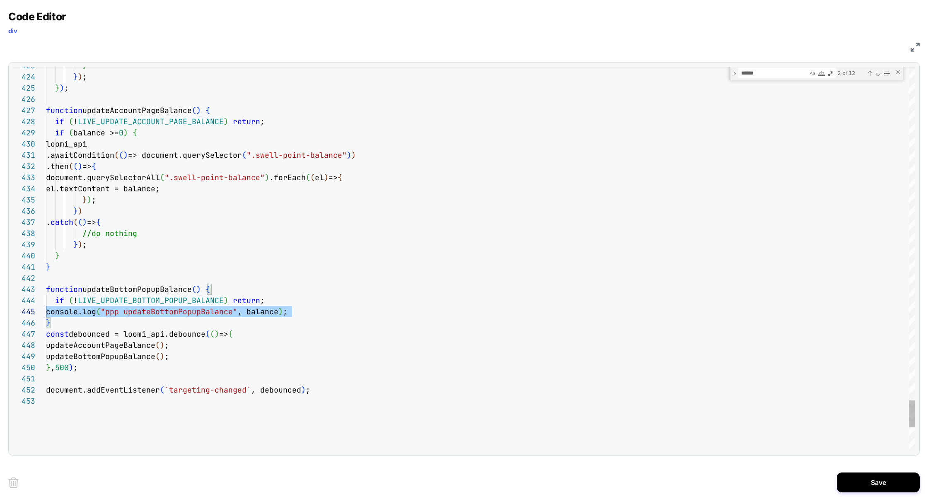
scroll to position [45, 0]
drag, startPoint x: 303, startPoint y: 311, endPoint x: 7, endPoint y: 311, distance: 296.2
click at [6, 311] on div "Code Editor div JS 430 431 432 433 434 435 436 437 438 439 440 441 442 443 444 …" at bounding box center [464, 249] width 928 height 499
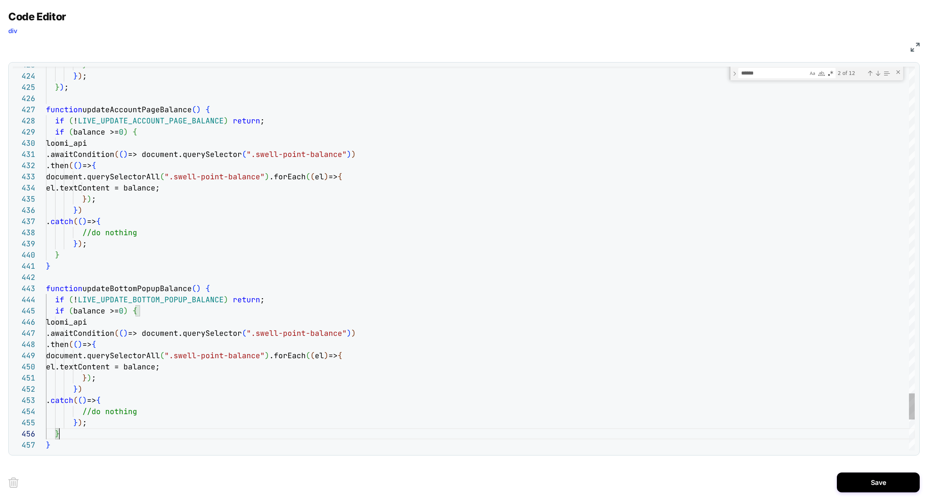
scroll to position [56, 13]
type textarea "**********"
drag, startPoint x: 280, startPoint y: 336, endPoint x: 370, endPoint y: 333, distance: 90.4
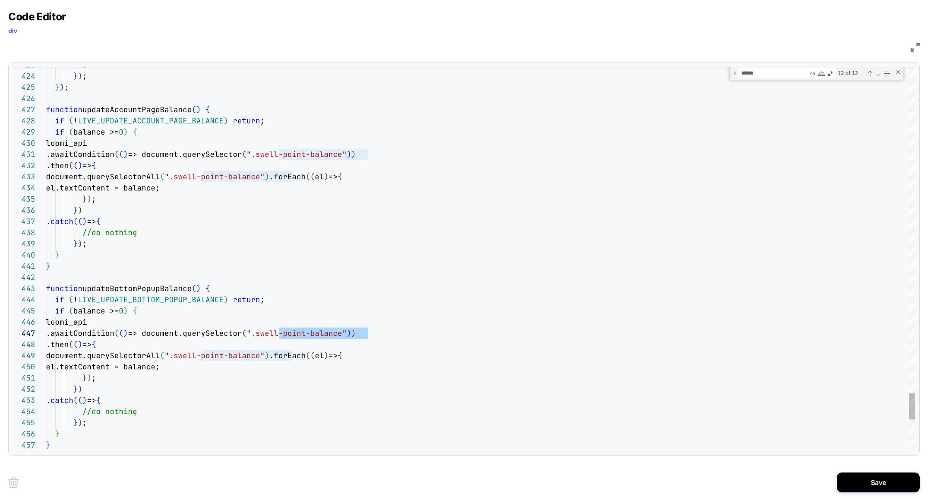
type textarea "**********"
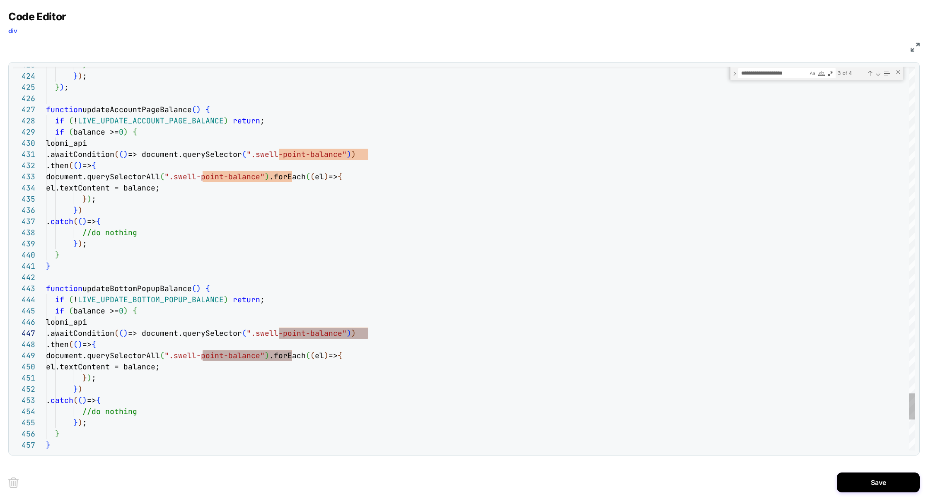
type textarea "**********"
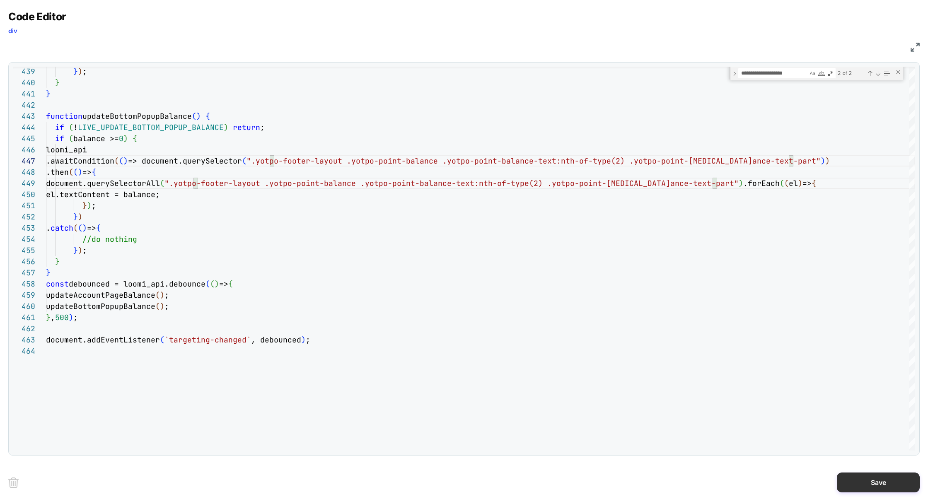
click at [865, 483] on button "Save" at bounding box center [878, 483] width 83 height 20
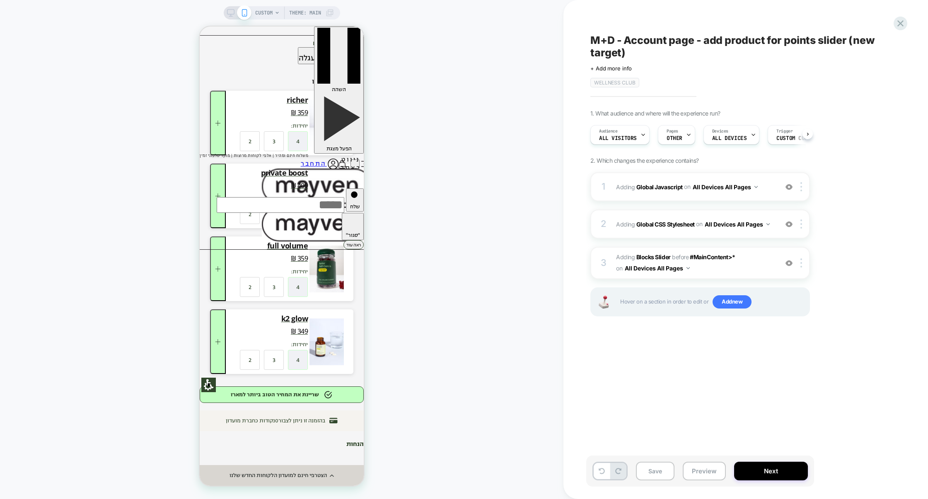
scroll to position [0, 0]
click at [661, 475] on button "Save" at bounding box center [655, 471] width 39 height 19
click at [710, 469] on button "Preview" at bounding box center [704, 471] width 43 height 19
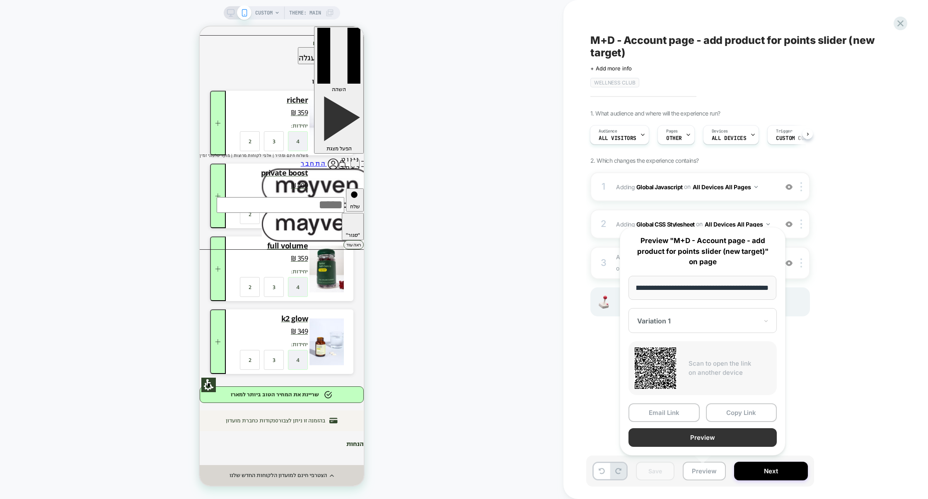
scroll to position [0, 0]
click at [706, 442] on button "Preview" at bounding box center [702, 437] width 148 height 19
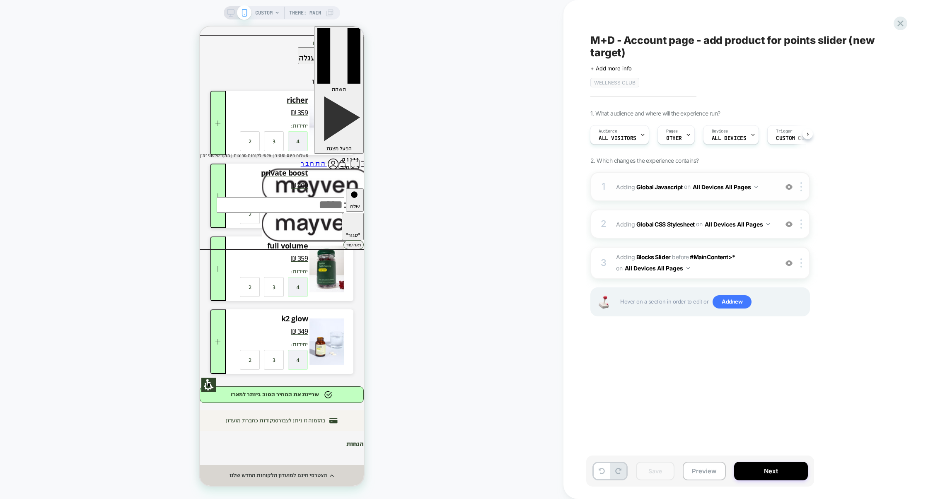
click at [691, 201] on div "1 Adding Global Javascript on All Devices All Pages Add Before Add After Target…" at bounding box center [700, 186] width 220 height 29
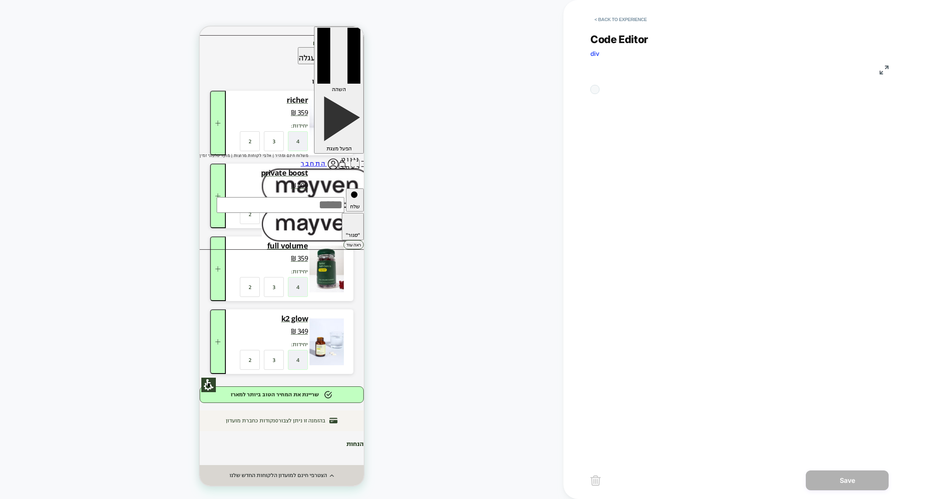
scroll to position [112, 0]
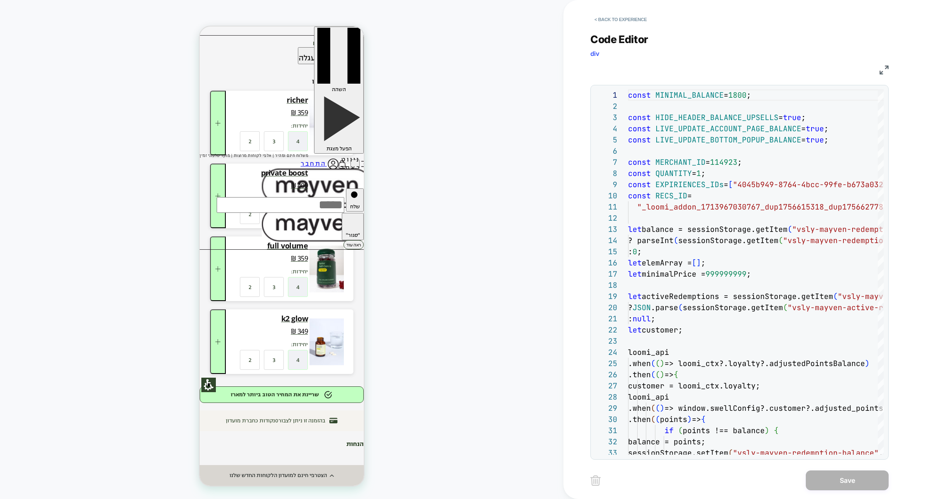
click at [887, 69] on img at bounding box center [884, 69] width 9 height 9
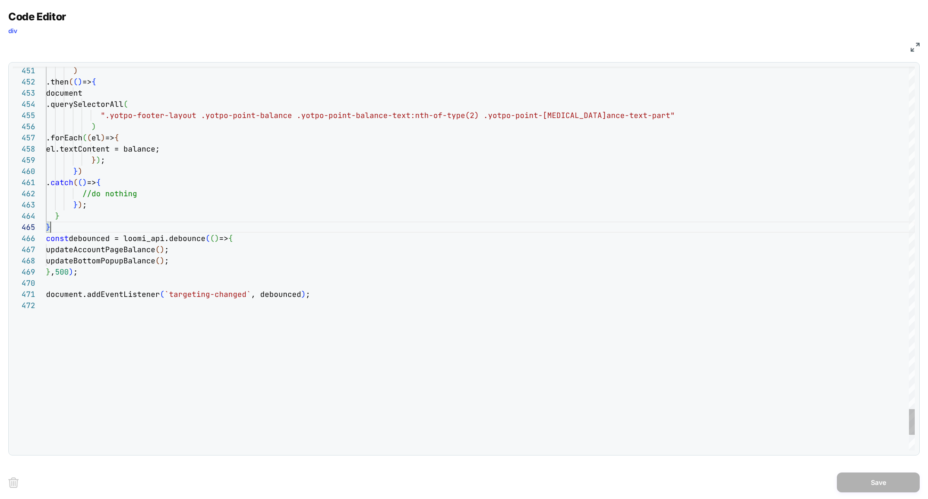
scroll to position [45, 4]
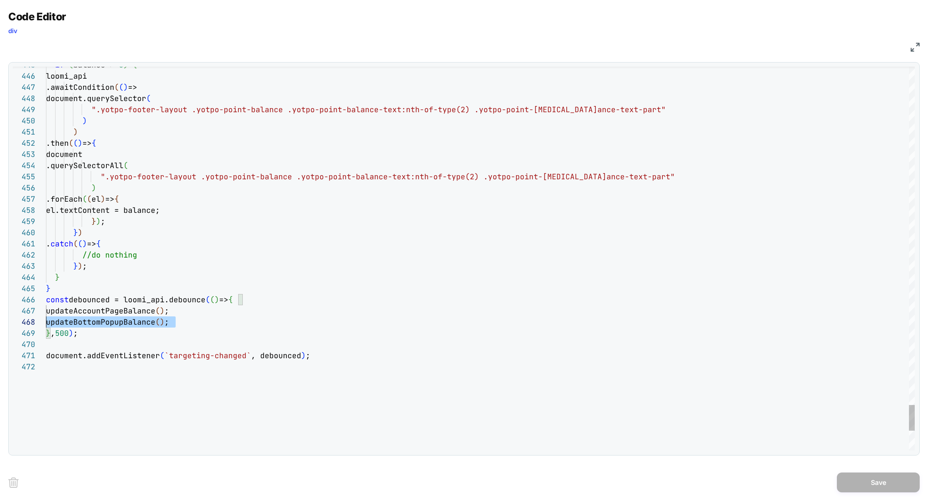
scroll to position [67, 0]
drag, startPoint x: 182, startPoint y: 323, endPoint x: 24, endPoint y: 314, distance: 158.5
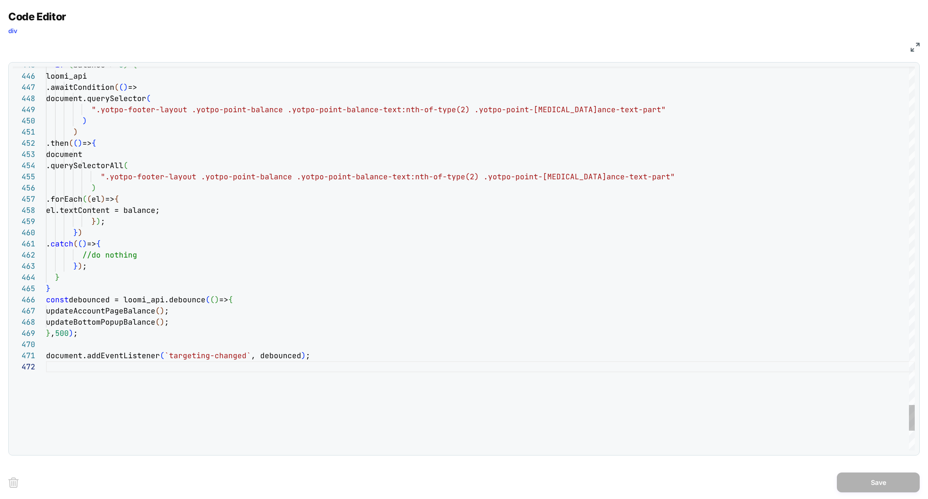
scroll to position [22, 130]
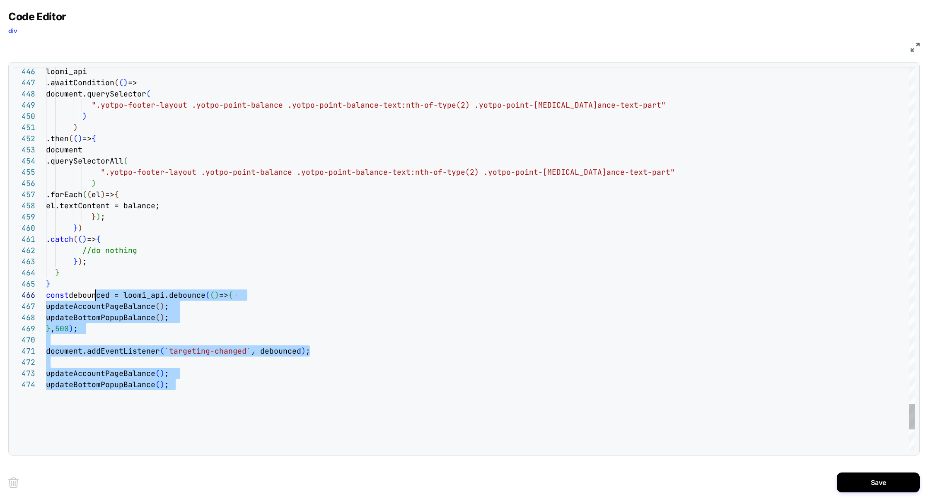
scroll to position [45, 4]
drag, startPoint x: 191, startPoint y: 394, endPoint x: 90, endPoint y: 280, distance: 151.4
type textarea "**********"
click at [881, 479] on button "Save" at bounding box center [878, 483] width 83 height 20
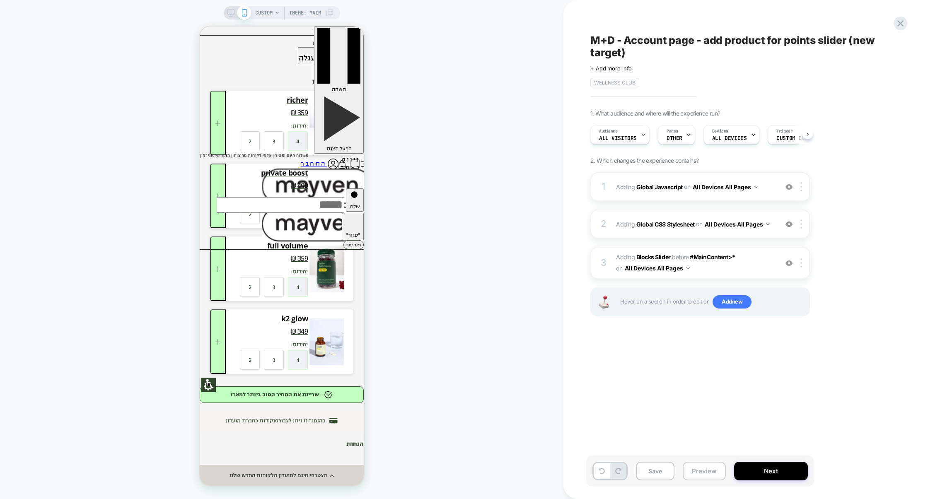
click at [703, 475] on button "Preview" at bounding box center [704, 471] width 43 height 19
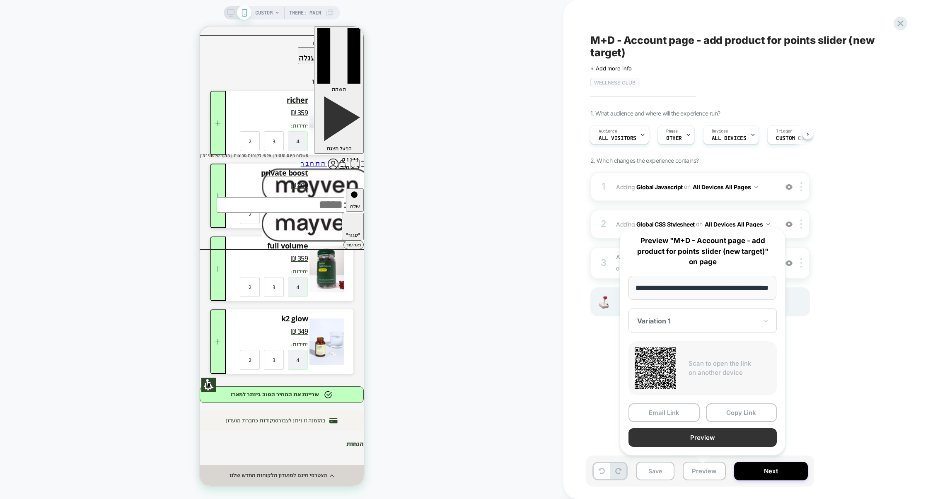
scroll to position [0, 0]
click at [706, 442] on button "Preview" at bounding box center [702, 437] width 148 height 19
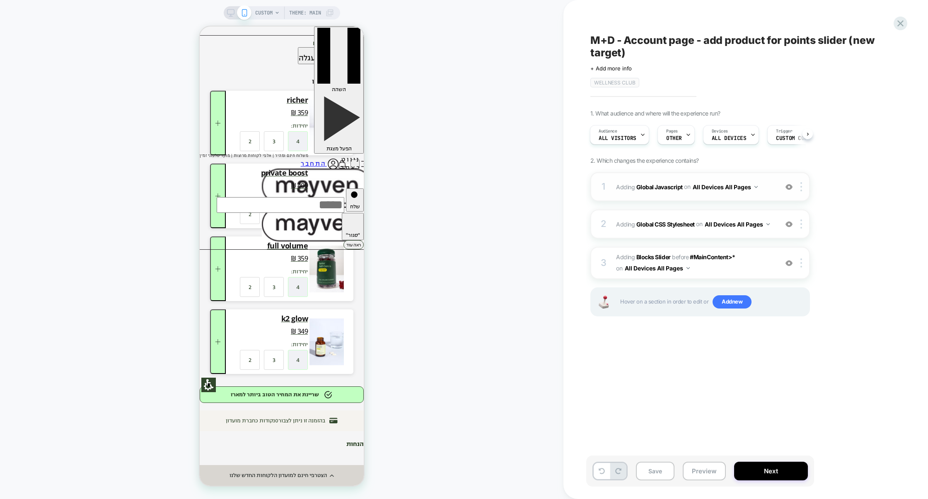
click at [666, 198] on div "1 Adding Global Javascript on All Devices All Pages Add Before Add After Target…" at bounding box center [700, 186] width 220 height 29
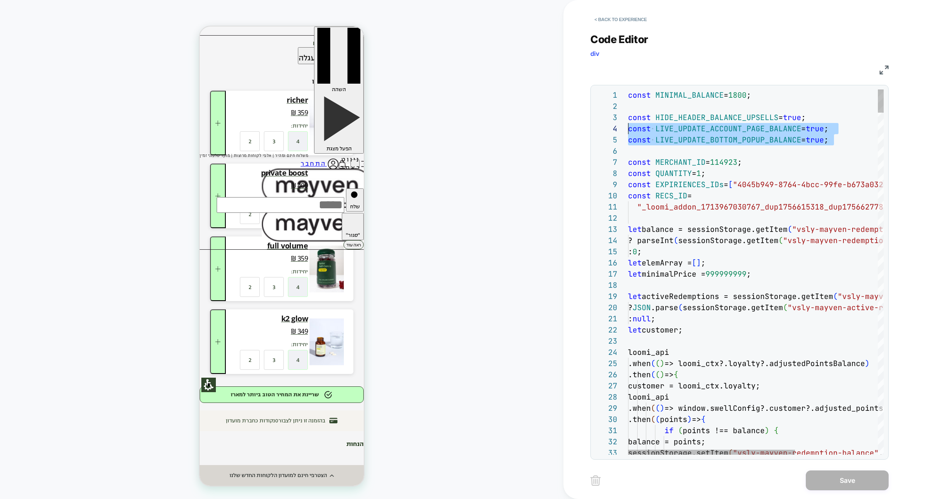
scroll to position [22, 0]
drag, startPoint x: 847, startPoint y: 143, endPoint x: 576, endPoint y: 119, distance: 271.5
drag, startPoint x: 848, startPoint y: 140, endPoint x: 564, endPoint y: 118, distance: 284.7
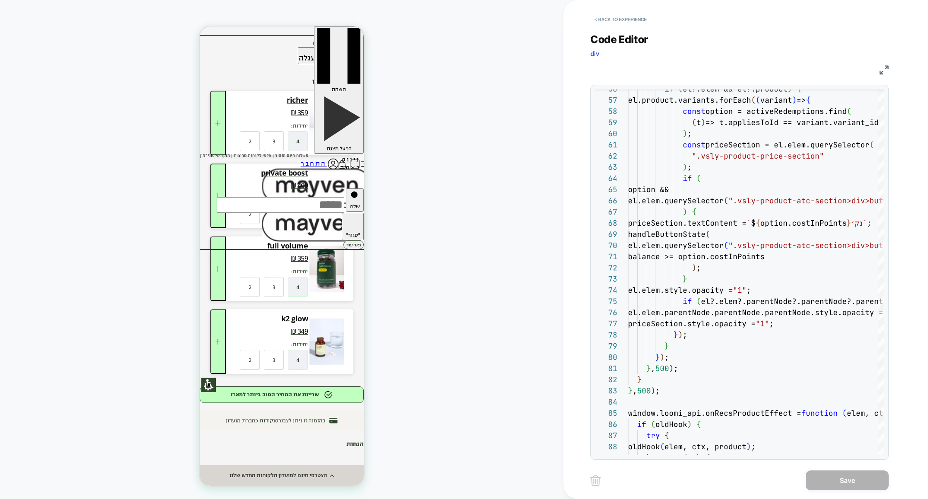
click at [880, 70] on img at bounding box center [884, 69] width 9 height 9
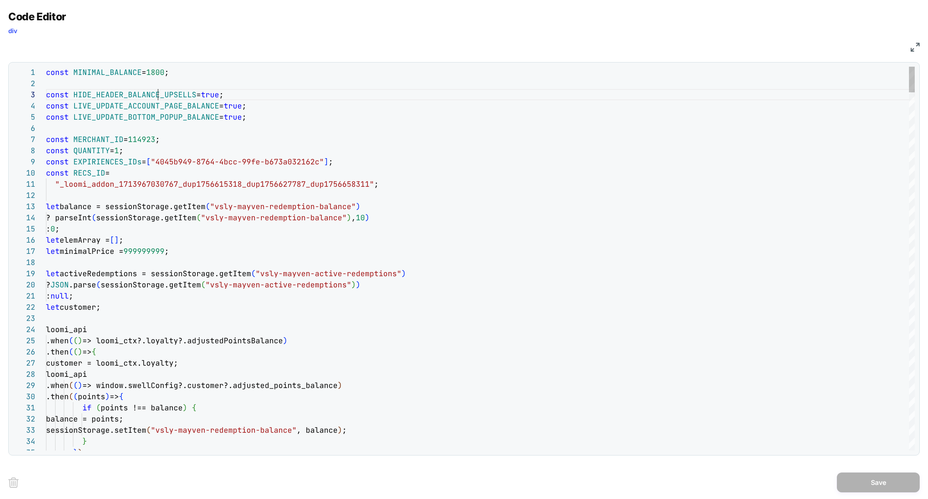
click at [876, 74] on div "Next Match (Enter)" at bounding box center [878, 73] width 7 height 7
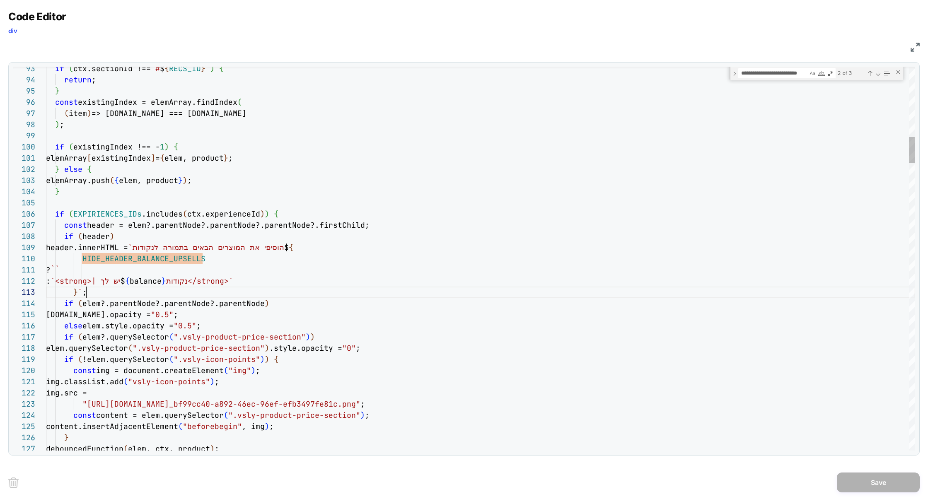
scroll to position [22, 40]
type textarea "**********"
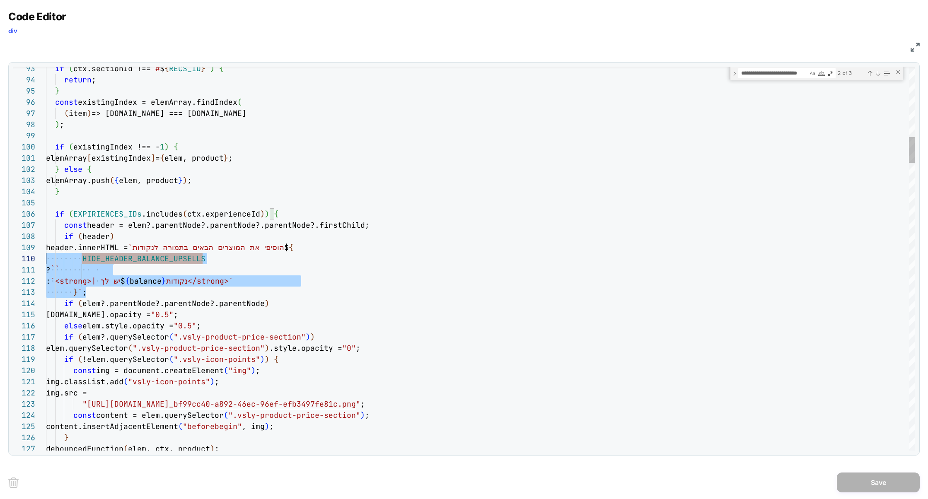
scroll to position [89, 0]
drag, startPoint x: 105, startPoint y: 293, endPoint x: 0, endPoint y: 244, distance: 115.8
type textarea "**********"
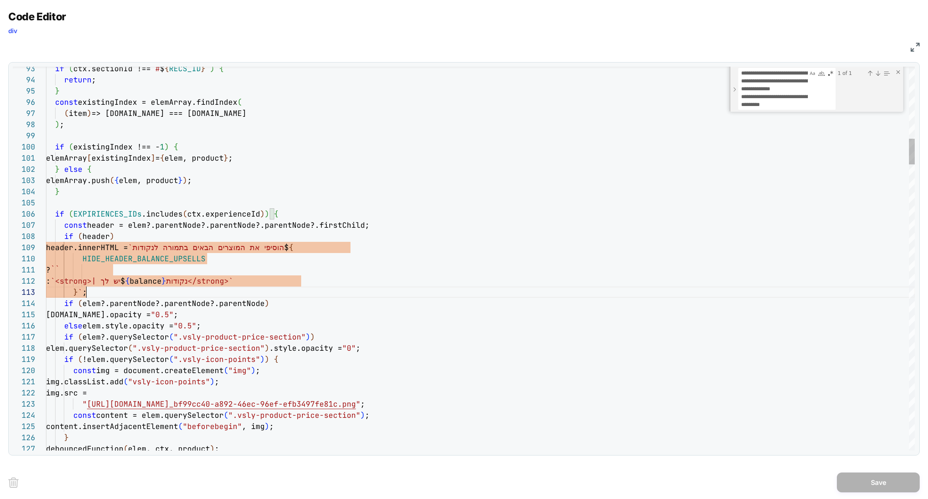
scroll to position [22, 40]
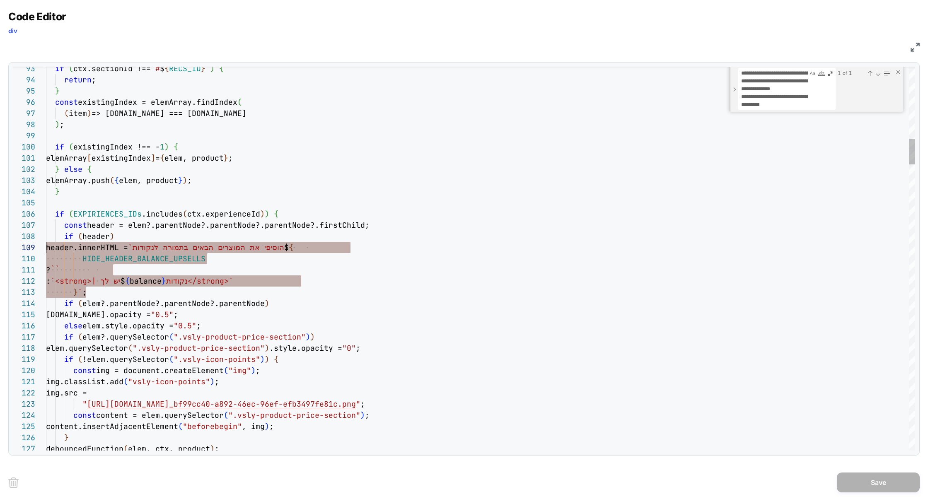
scroll to position [89, 0]
drag, startPoint x: 96, startPoint y: 294, endPoint x: 33, endPoint y: 249, distance: 77.4
type textarea "**********"
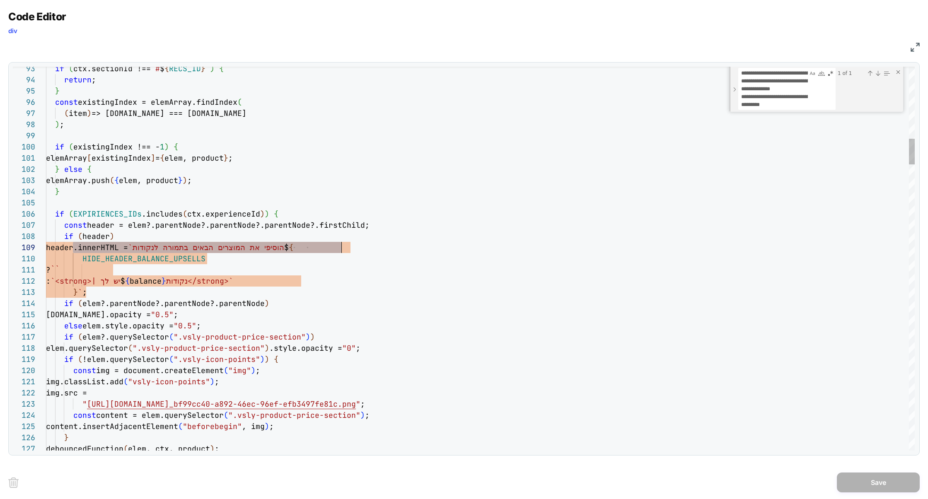
scroll to position [89, 300]
drag, startPoint x: 72, startPoint y: 250, endPoint x: 348, endPoint y: 247, distance: 276.4
click at [349, 247] on div "header.innerHTML = `הוסיפי את המוצרים הבאים בתמורה לנקודות $ {" at bounding box center [480, 247] width 869 height 11
type textarea "**********"
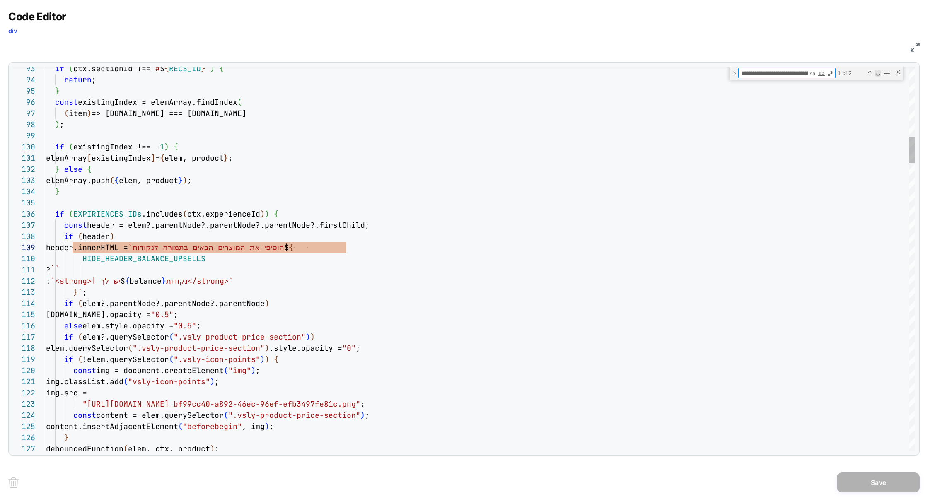
click at [877, 75] on div "Next Match (Enter)" at bounding box center [878, 73] width 7 height 7
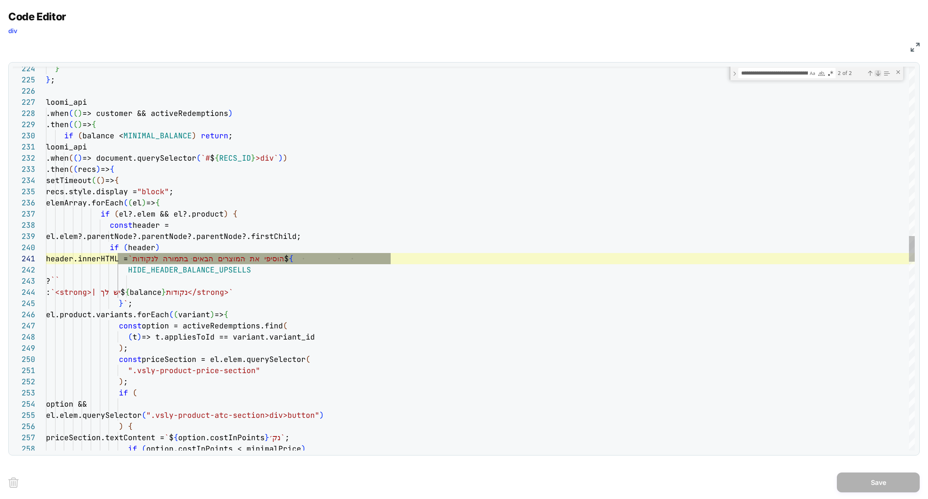
scroll to position [112, 344]
click at [871, 75] on div "Previous Match (⇧Enter)" at bounding box center [870, 73] width 7 height 7
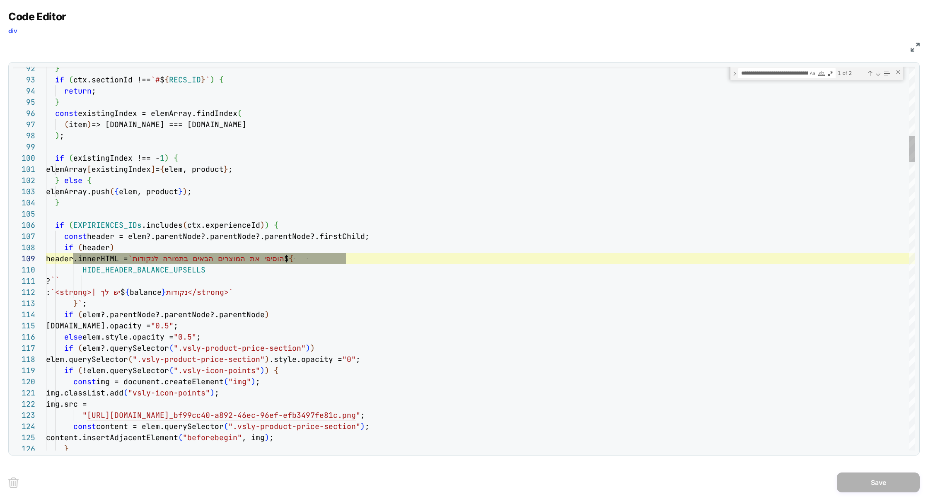
scroll to position [22, 40]
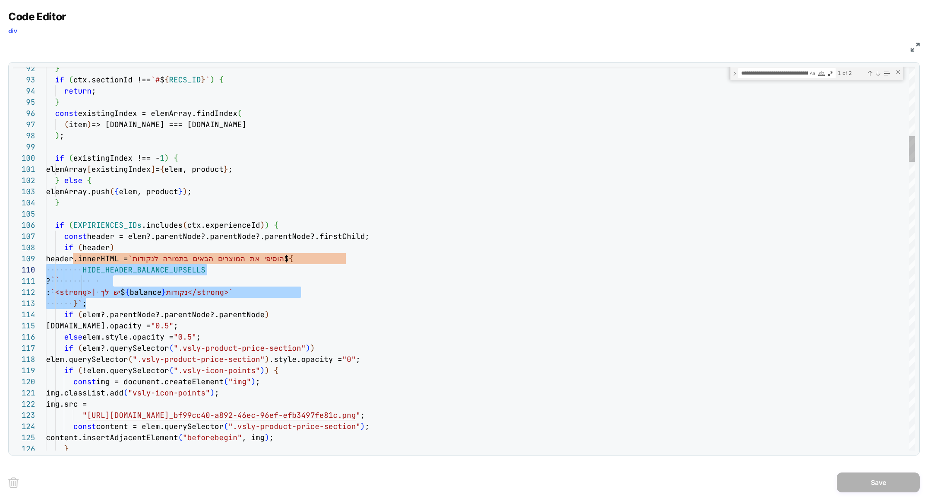
scroll to position [89, 0]
drag, startPoint x: 99, startPoint y: 305, endPoint x: 12, endPoint y: 263, distance: 96.5
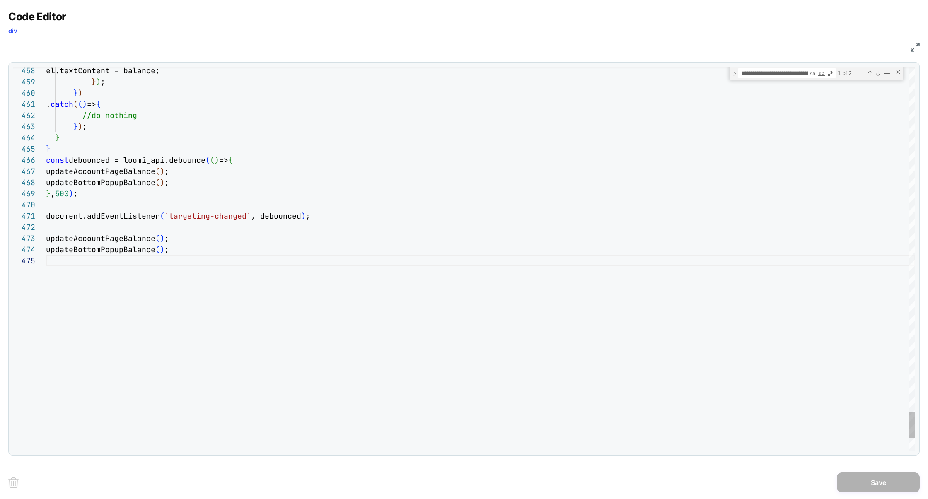
scroll to position [56, 116]
drag, startPoint x: 303, startPoint y: 300, endPoint x: 161, endPoint y: 155, distance: 203.0
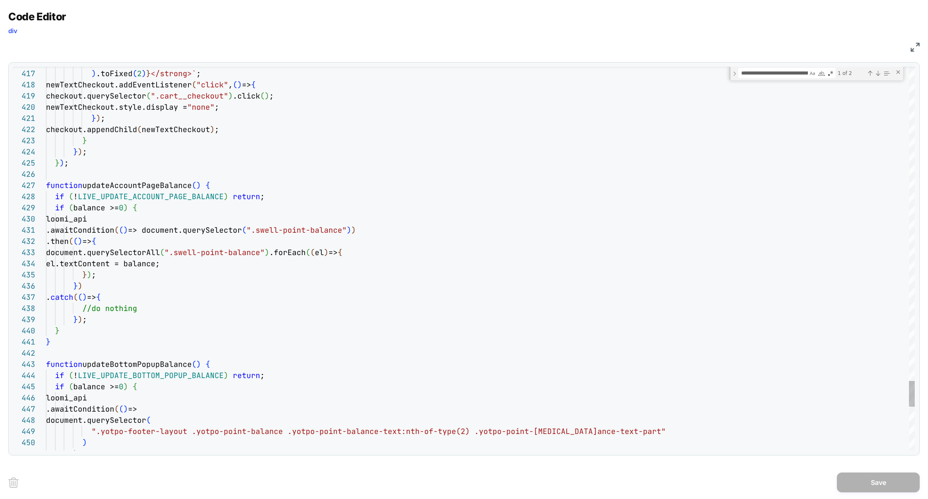
type textarea "**********"
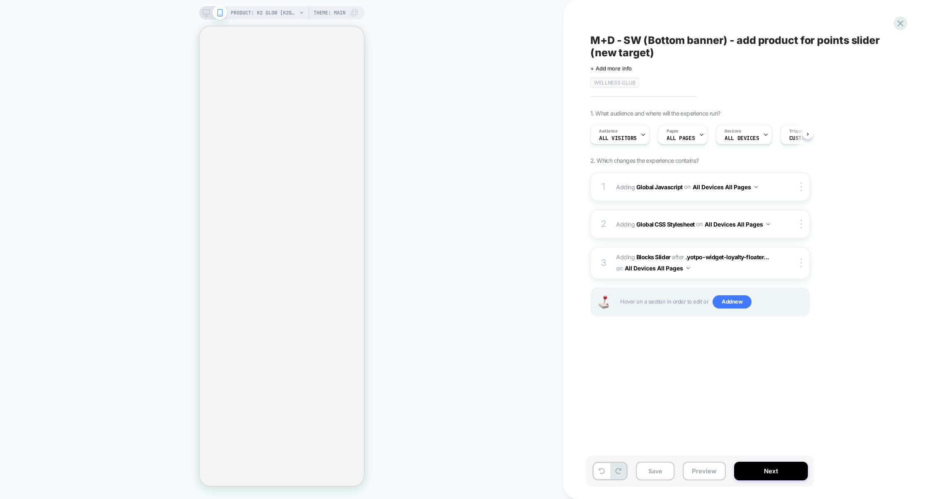
scroll to position [0, 0]
click at [670, 200] on div "1 Adding Global Javascript on All Devices All Pages Add Before Add After Target…" at bounding box center [700, 186] width 220 height 29
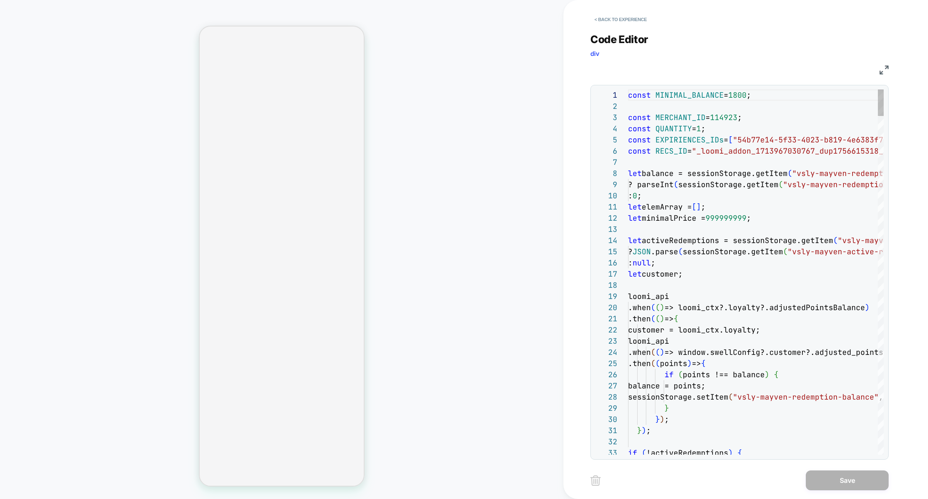
scroll to position [112, 0]
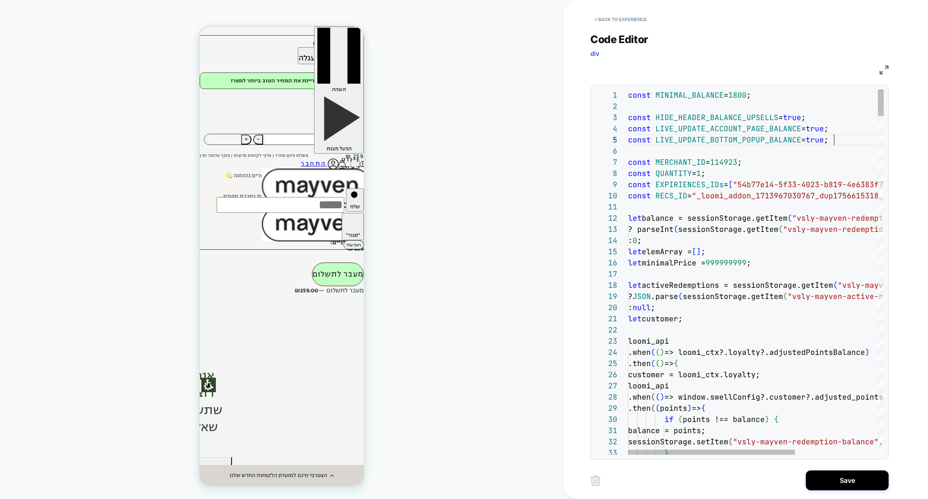
scroll to position [34, 206]
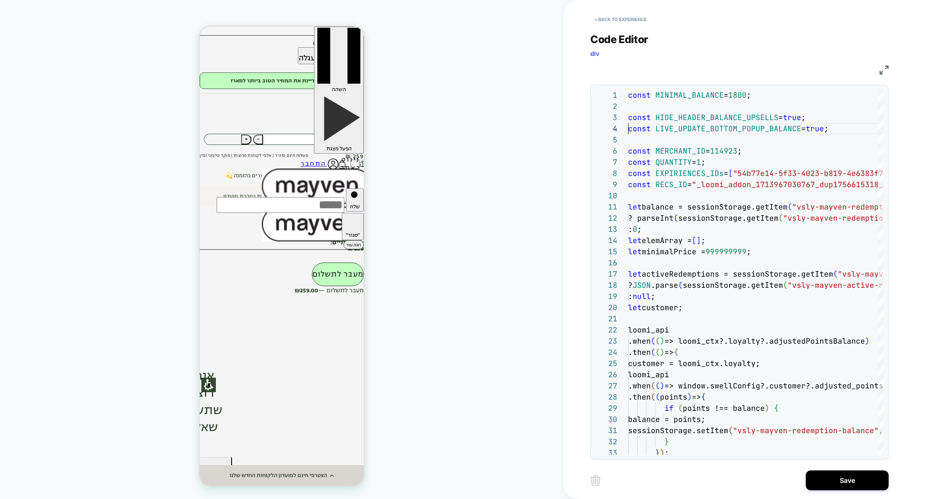
click at [881, 69] on img at bounding box center [884, 69] width 9 height 9
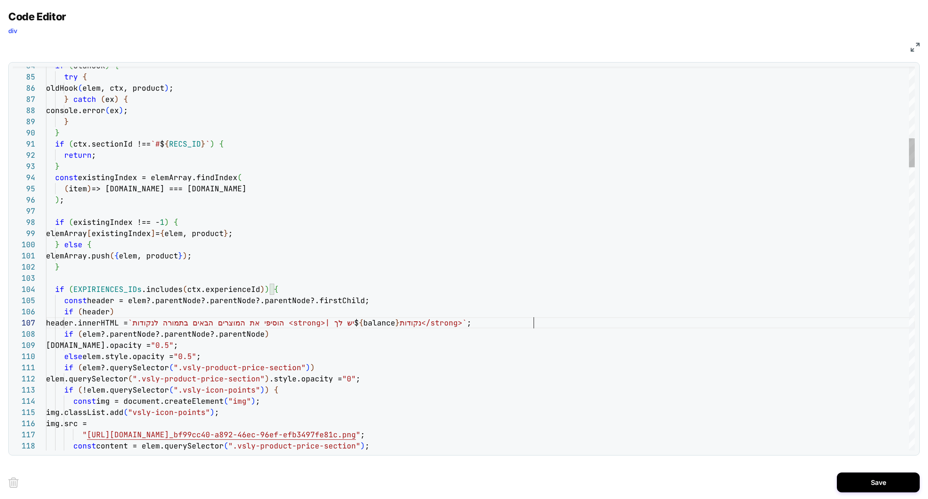
scroll to position [67, 0]
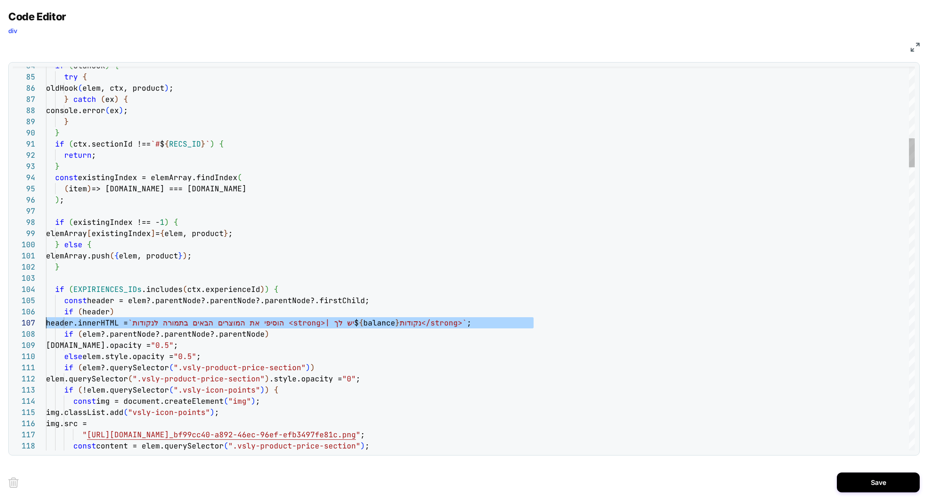
drag, startPoint x: 544, startPoint y: 324, endPoint x: 10, endPoint y: 327, distance: 534.0
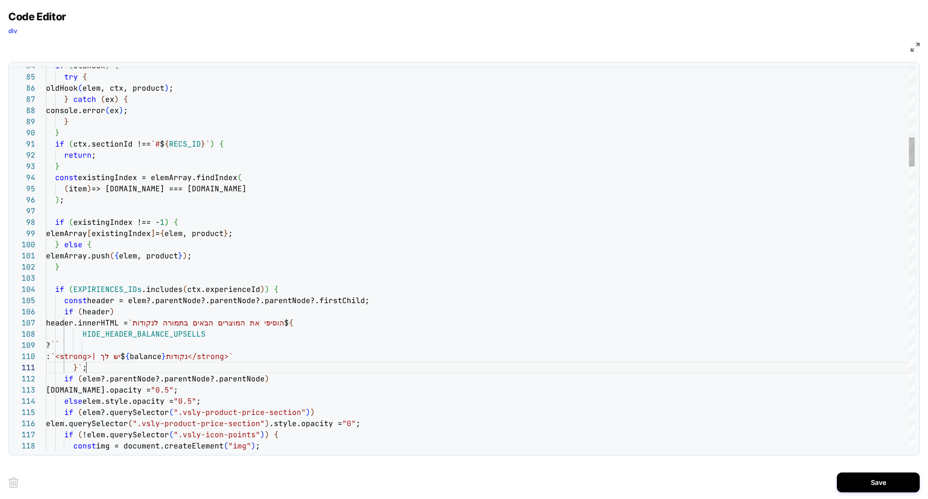
scroll to position [0, 40]
drag, startPoint x: 104, startPoint y: 356, endPoint x: 136, endPoint y: 356, distance: 32.3
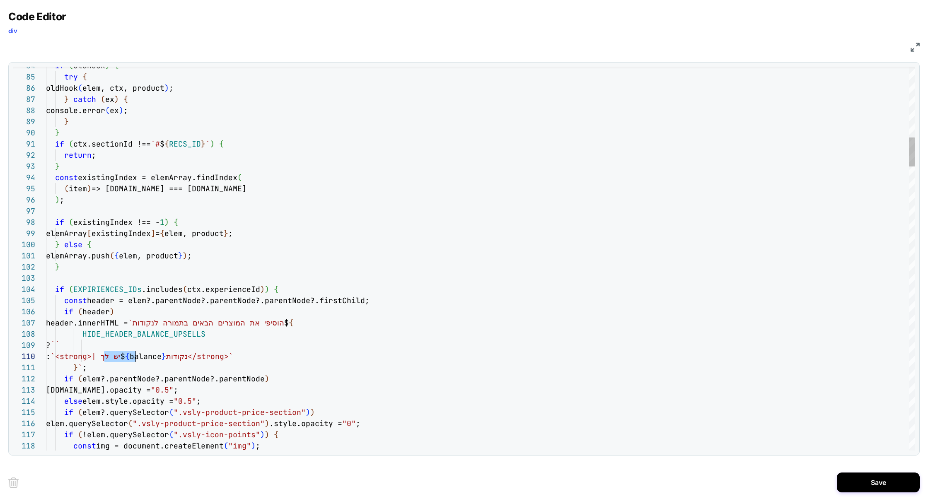
click at [877, 72] on div "Next Match (Enter)" at bounding box center [878, 73] width 7 height 7
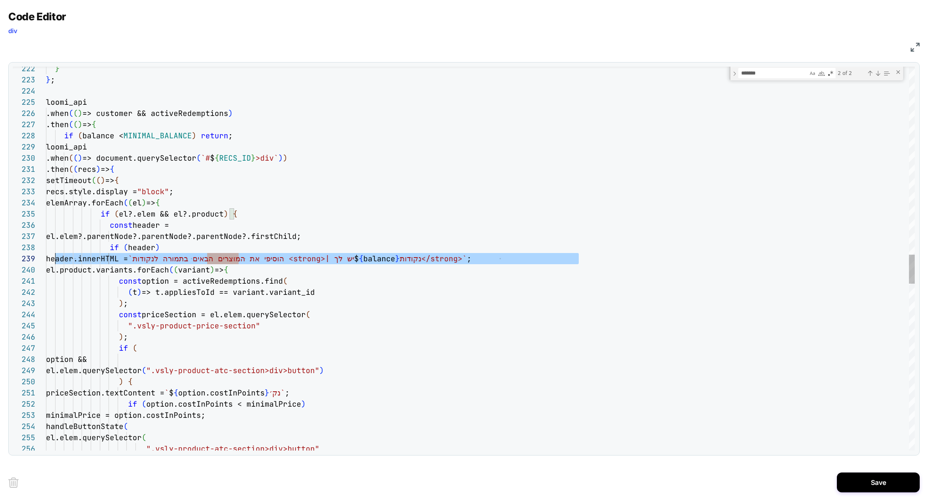
scroll to position [89, 0]
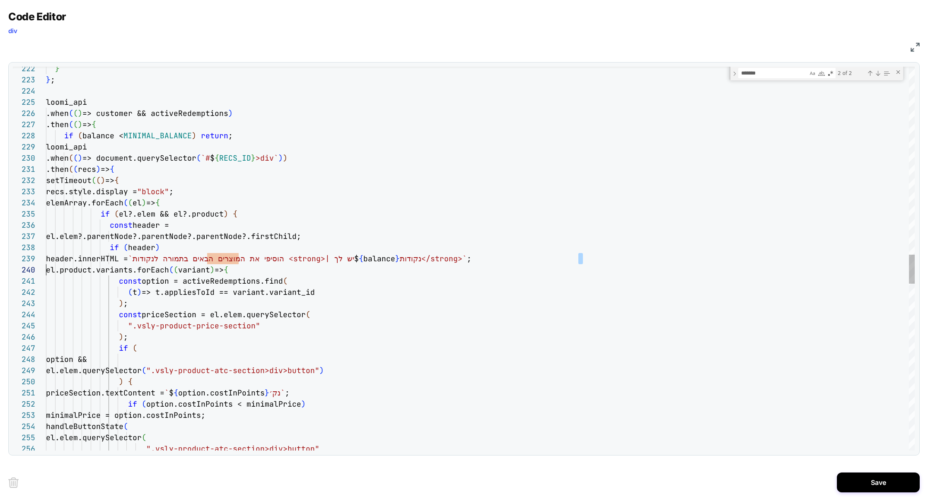
drag, startPoint x: 593, startPoint y: 260, endPoint x: 23, endPoint y: 264, distance: 570.1
click at [46, 264] on div "} } ; loomi_api .when ( ( ) => customer && activeRedemptions ) .then ( ( ) => {…" at bounding box center [480, 119] width 869 height 5085
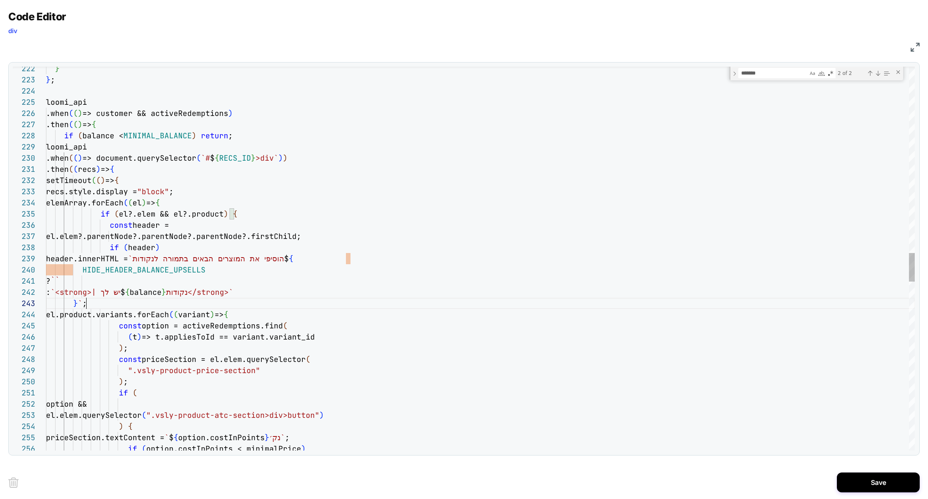
scroll to position [22, 40]
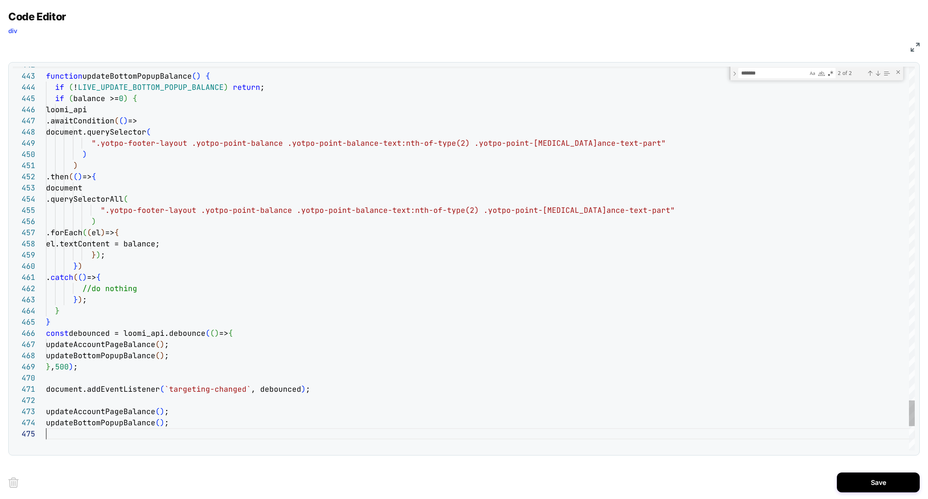
scroll to position [45, 0]
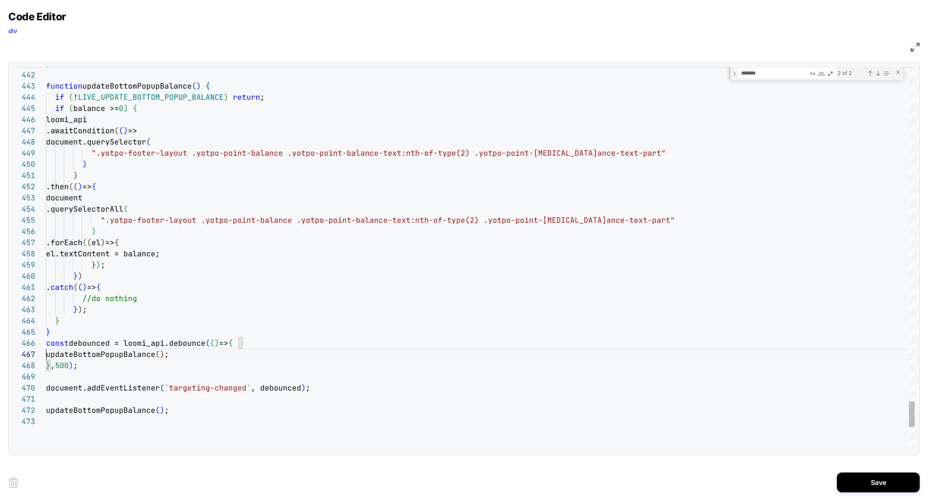
scroll to position [67, 0]
drag, startPoint x: 50, startPoint y: 368, endPoint x: 212, endPoint y: 346, distance: 163.0
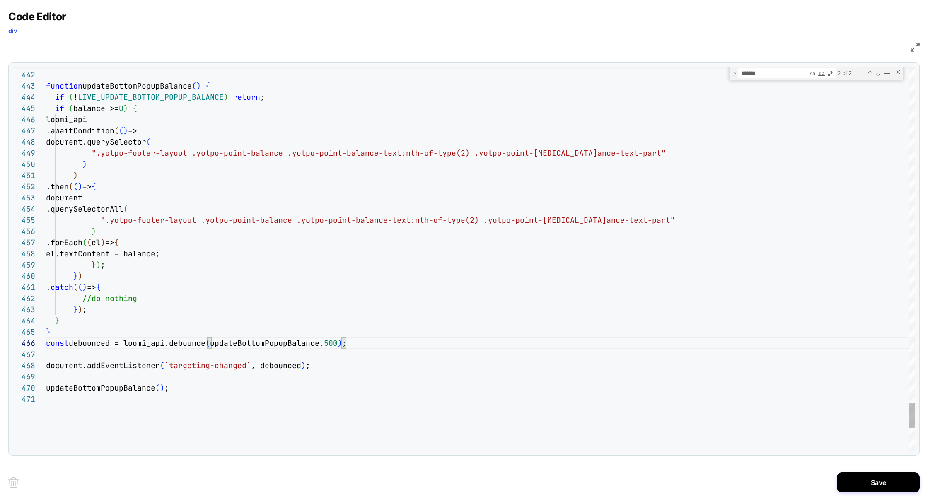
scroll to position [56, 273]
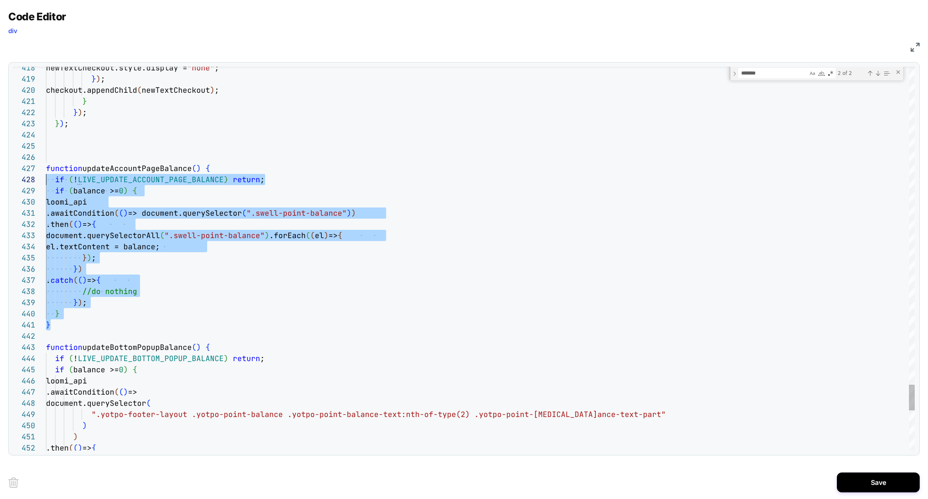
scroll to position [67, 0]
drag, startPoint x: 83, startPoint y: 328, endPoint x: 32, endPoint y: 171, distance: 165.1
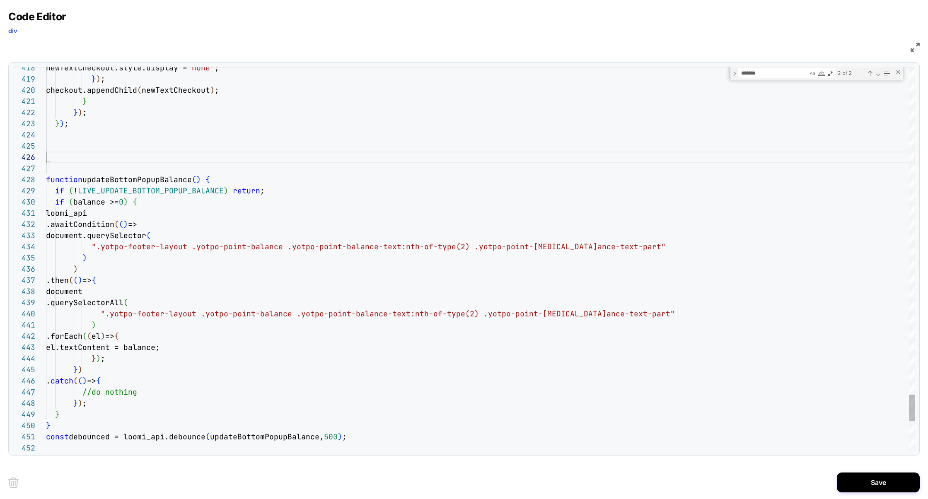
scroll to position [56, 0]
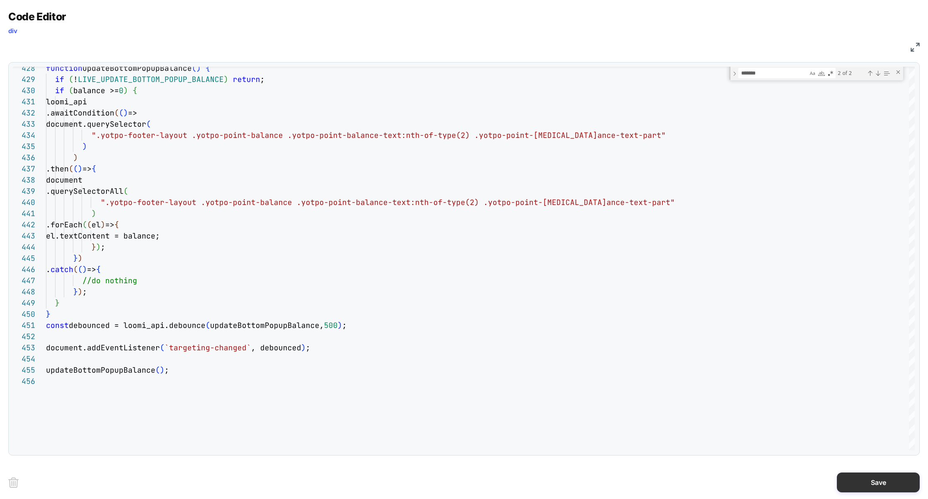
type textarea "**********"
click at [858, 480] on button "Save" at bounding box center [878, 483] width 83 height 20
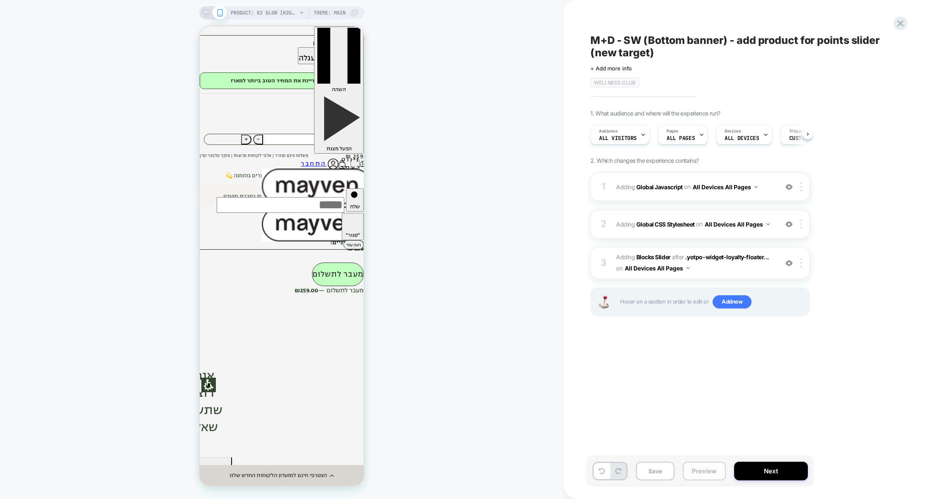
scroll to position [0, 0]
click at [696, 479] on button "Preview" at bounding box center [704, 471] width 43 height 19
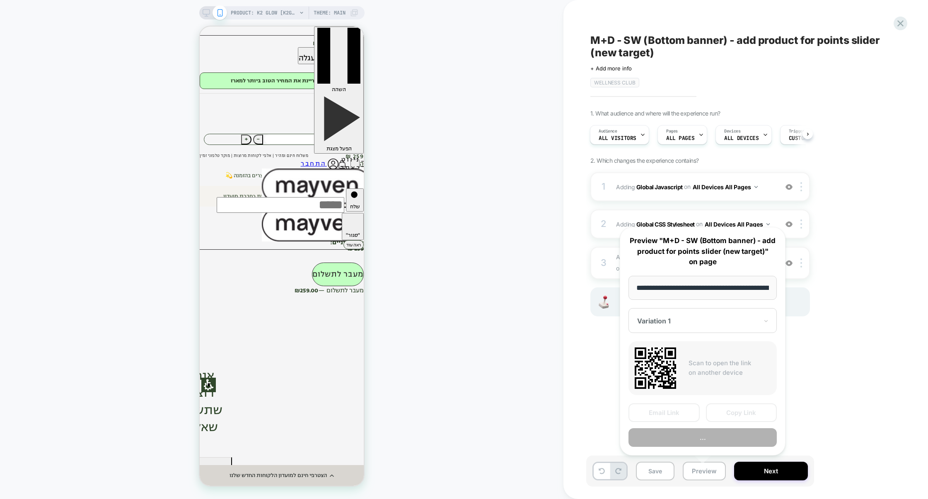
scroll to position [0, 75]
click at [715, 438] on button "Preview" at bounding box center [702, 437] width 148 height 19
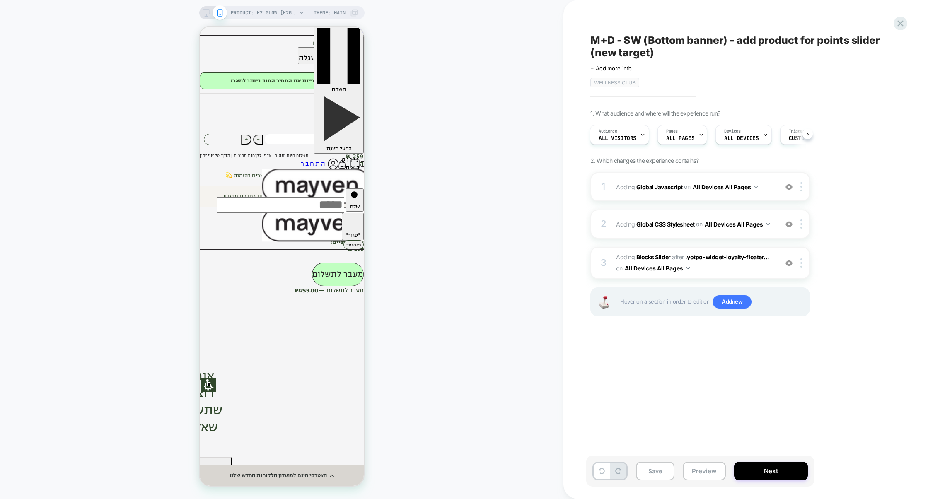
click at [690, 203] on div "1 Adding Global Javascript on All Devices All Pages Add Before Add After Target…" at bounding box center [700, 254] width 220 height 165
click at [691, 201] on div "1 Adding Global Javascript on All Devices All Pages Add Before Add After Target…" at bounding box center [700, 186] width 220 height 29
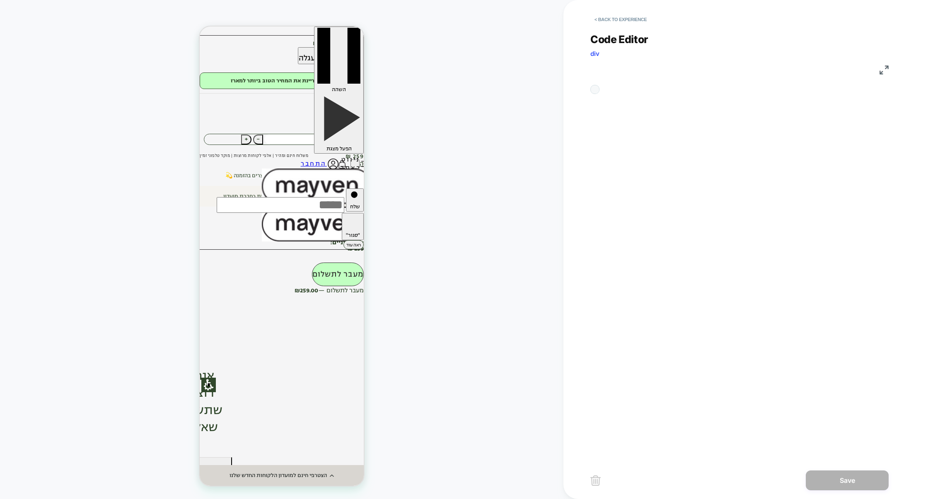
scroll to position [112, 0]
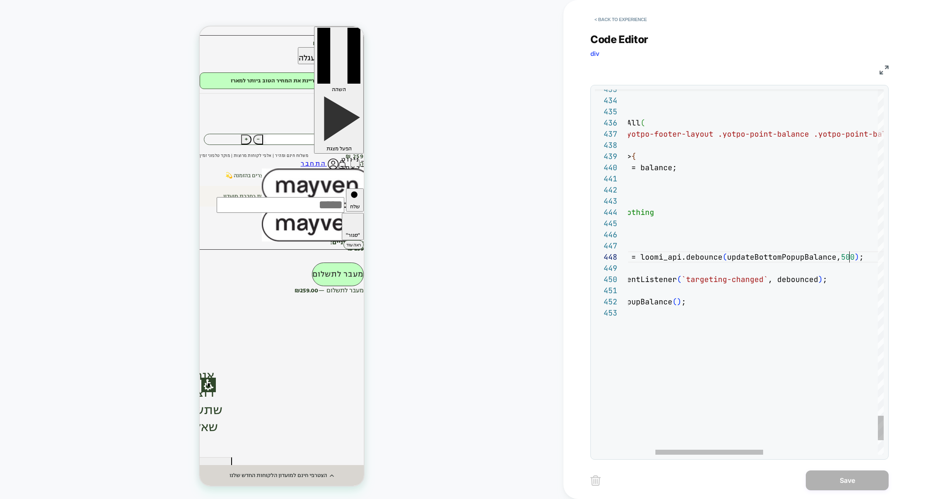
type textarea "**********"
click at [853, 474] on button "Save" at bounding box center [847, 481] width 83 height 20
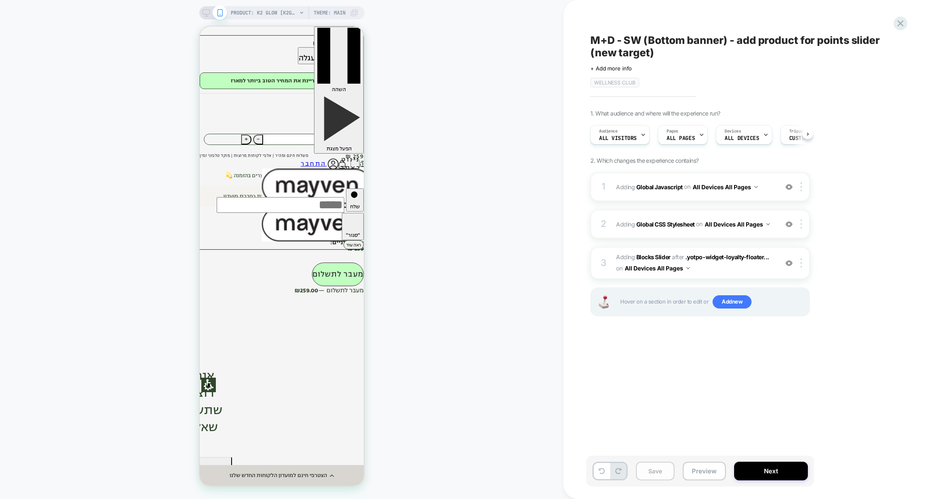
scroll to position [0, 0]
click at [651, 478] on button "Save" at bounding box center [655, 471] width 39 height 19
click at [695, 478] on button "Preview" at bounding box center [704, 471] width 43 height 19
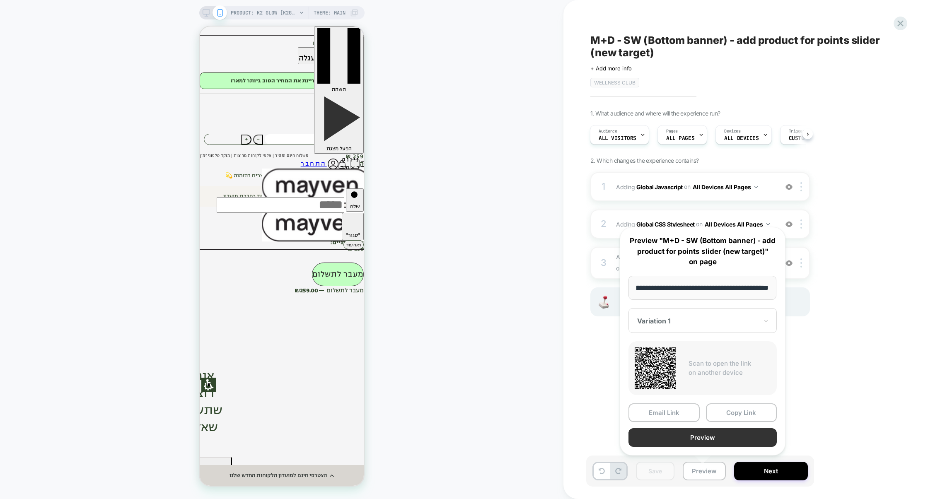
scroll to position [0, 0]
click at [711, 445] on button "Preview" at bounding box center [702, 437] width 148 height 19
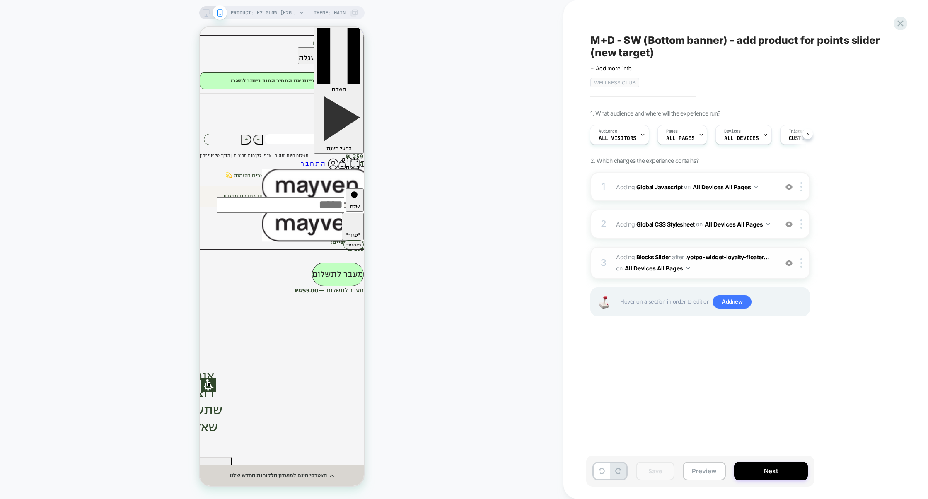
click at [790, 264] on img at bounding box center [788, 263] width 7 height 7
click at [788, 222] on img at bounding box center [788, 224] width 7 height 7
click at [787, 189] on img at bounding box center [788, 187] width 7 height 7
click at [694, 466] on button "Preview" at bounding box center [704, 471] width 43 height 19
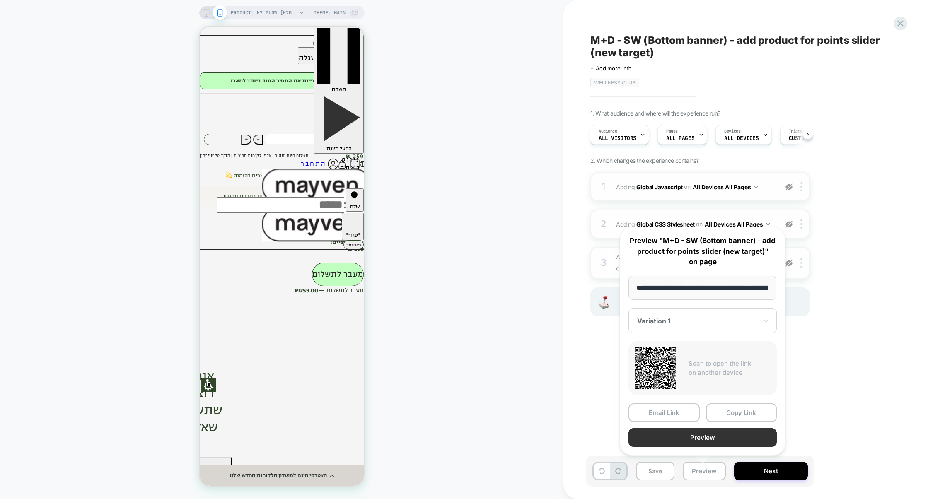
click at [694, 437] on button "Preview" at bounding box center [702, 437] width 148 height 19
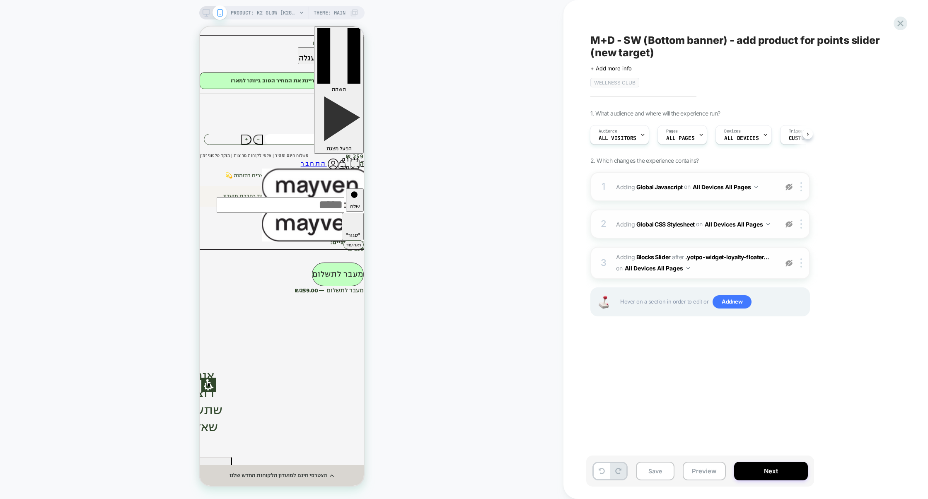
click at [790, 264] on img at bounding box center [788, 263] width 7 height 7
click at [790, 225] on img at bounding box center [788, 224] width 7 height 7
click at [789, 181] on div "1 Adding Global Javascript on All Devices All Pages Target Mobile Delete" at bounding box center [700, 186] width 220 height 29
click at [789, 186] on img at bounding box center [788, 187] width 7 height 7
click at [694, 469] on button "Preview" at bounding box center [704, 471] width 43 height 19
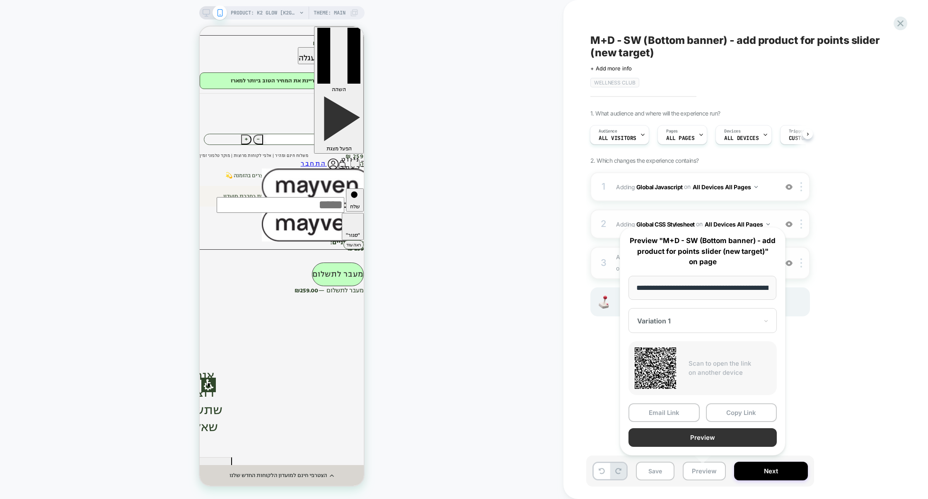
click at [695, 440] on button "Preview" at bounding box center [702, 437] width 148 height 19
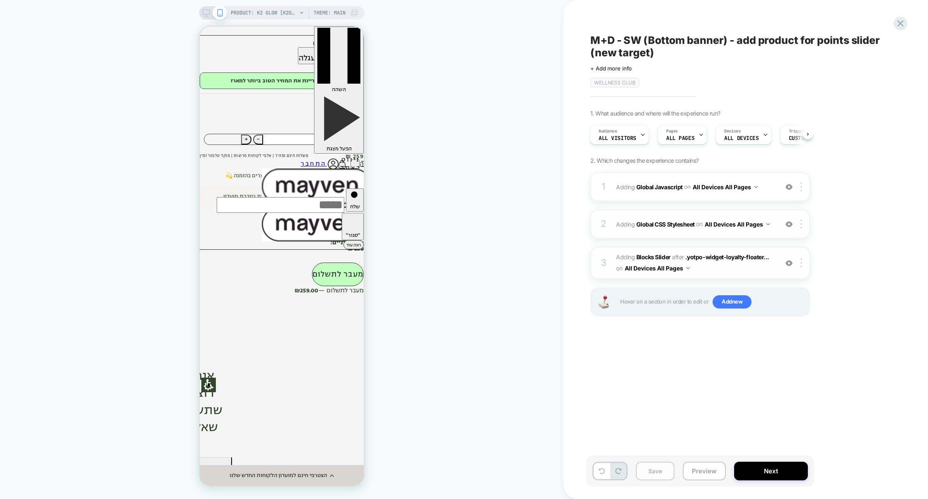
click at [658, 471] on button "Save" at bounding box center [655, 471] width 39 height 19
click at [715, 469] on button "Preview" at bounding box center [704, 471] width 43 height 19
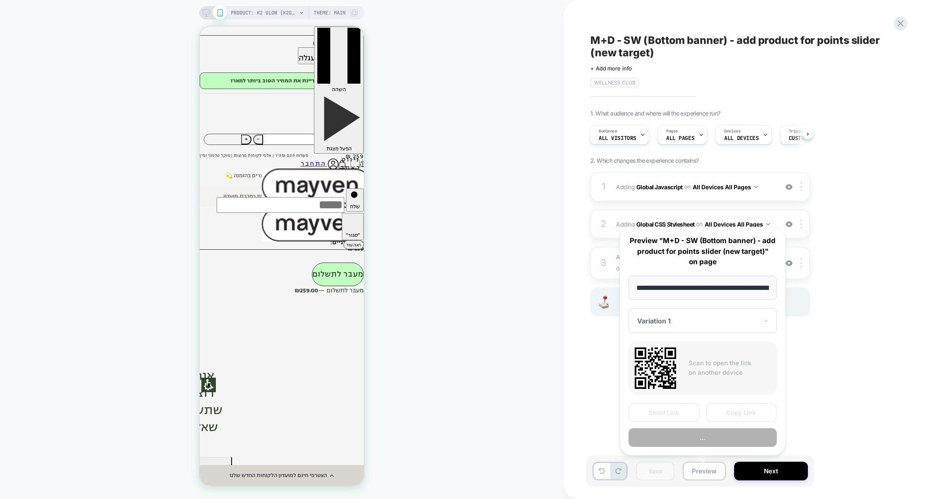
scroll to position [0, 75]
click at [729, 411] on button "Copy Link" at bounding box center [741, 413] width 71 height 19
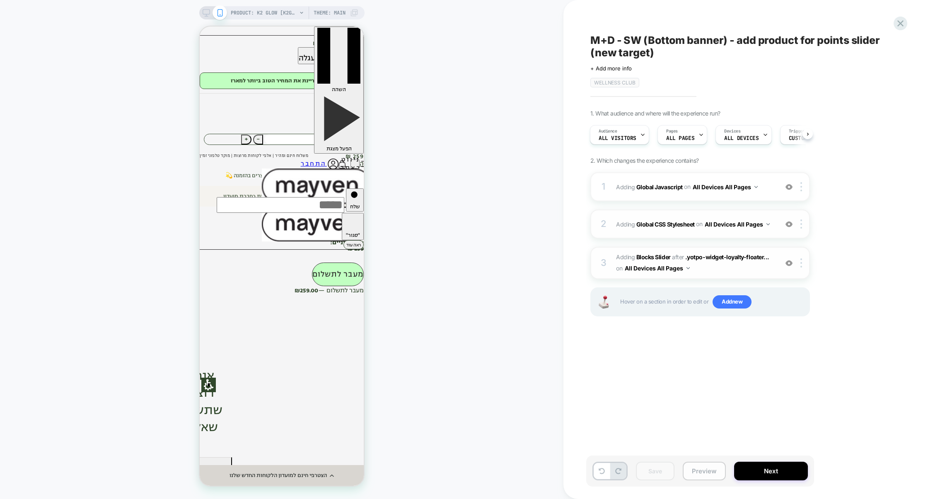
click at [695, 470] on button "Preview" at bounding box center [704, 471] width 43 height 19
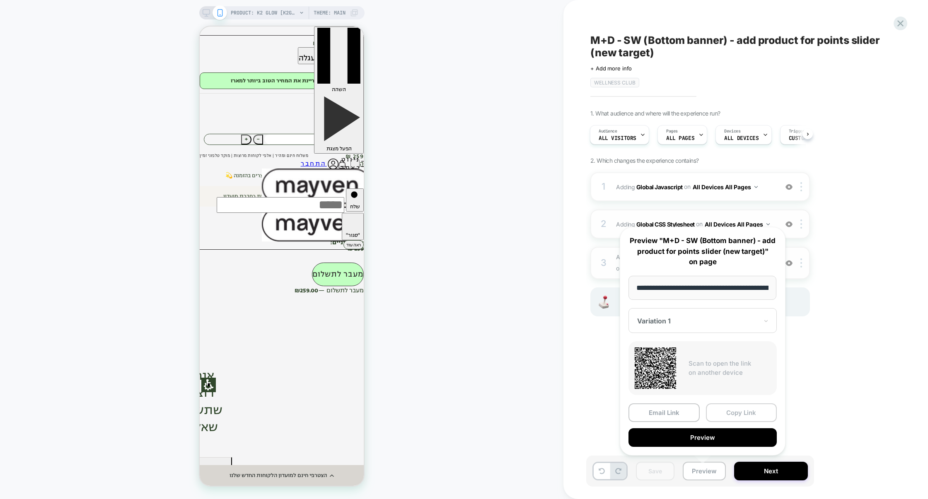
click at [732, 415] on button "Copy Link" at bounding box center [741, 413] width 71 height 19
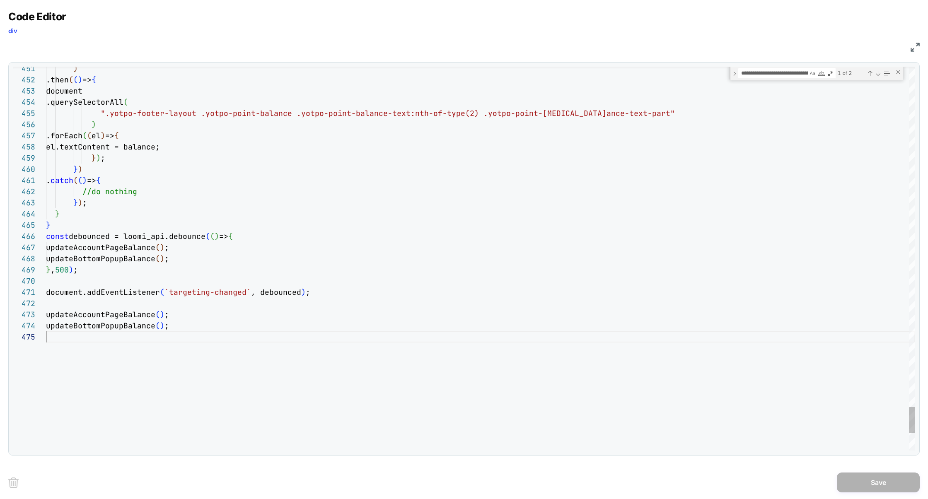
type textarea "**********"
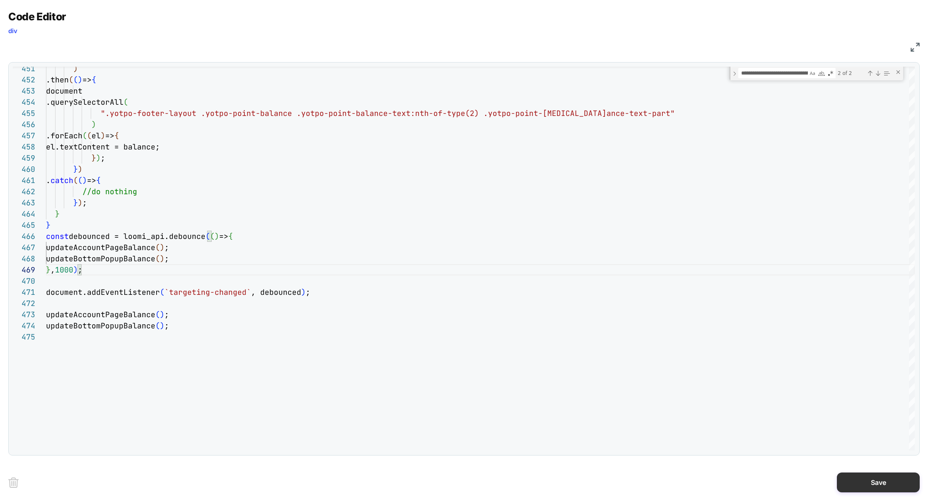
click at [876, 476] on button "Save" at bounding box center [878, 483] width 83 height 20
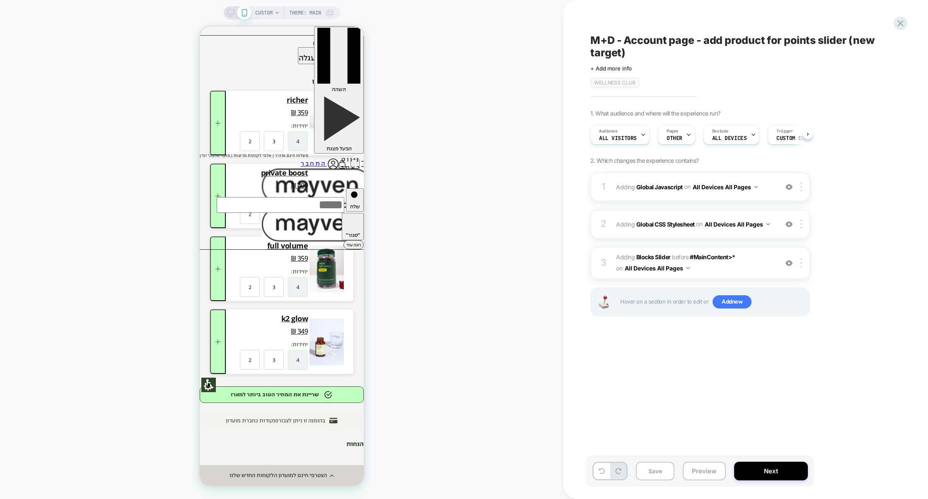
scroll to position [0, 0]
click at [666, 467] on button "Save" at bounding box center [655, 471] width 39 height 19
click at [706, 469] on button "Preview" at bounding box center [704, 471] width 43 height 19
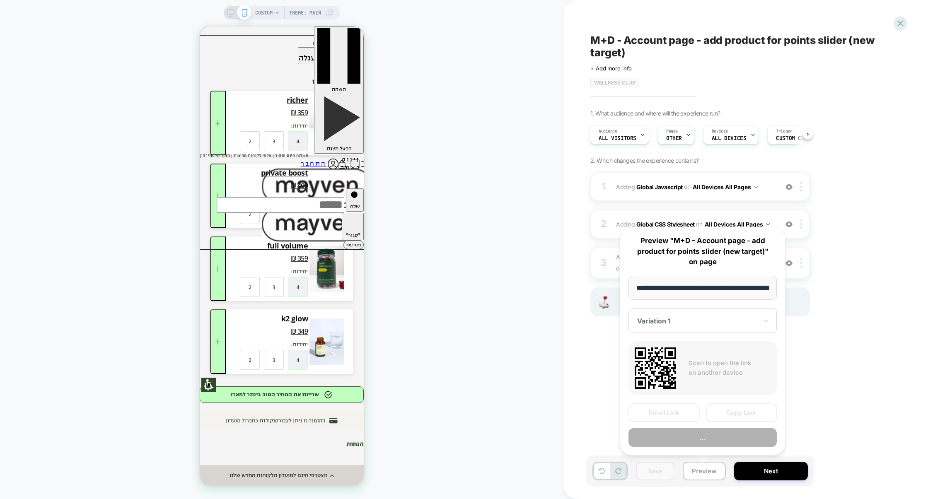
scroll to position [0, 47]
click at [727, 412] on button "Copy Link" at bounding box center [741, 413] width 71 height 19
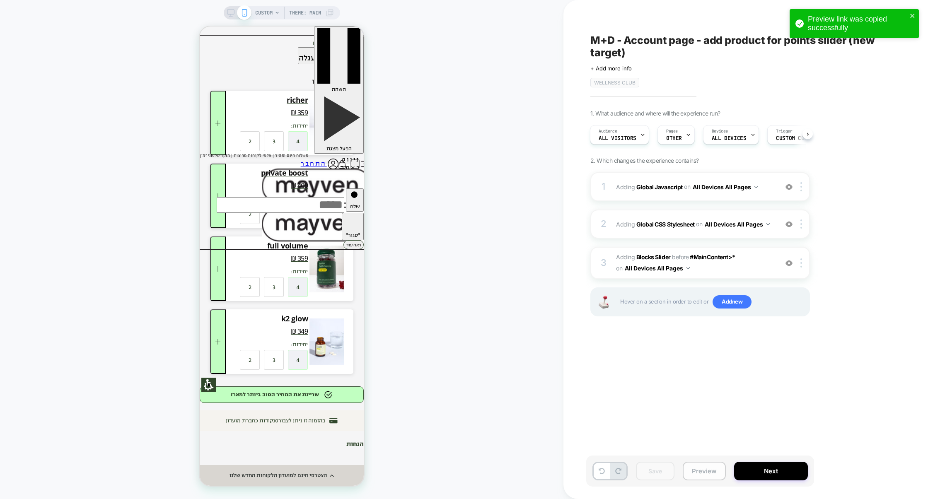
click at [711, 474] on button "Preview" at bounding box center [704, 471] width 43 height 19
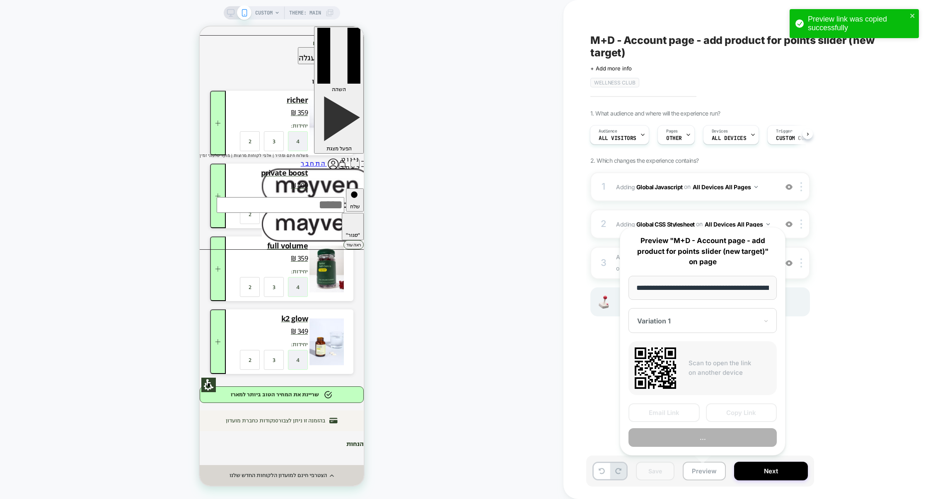
scroll to position [0, 47]
click at [730, 412] on button "Copy Link" at bounding box center [741, 413] width 71 height 19
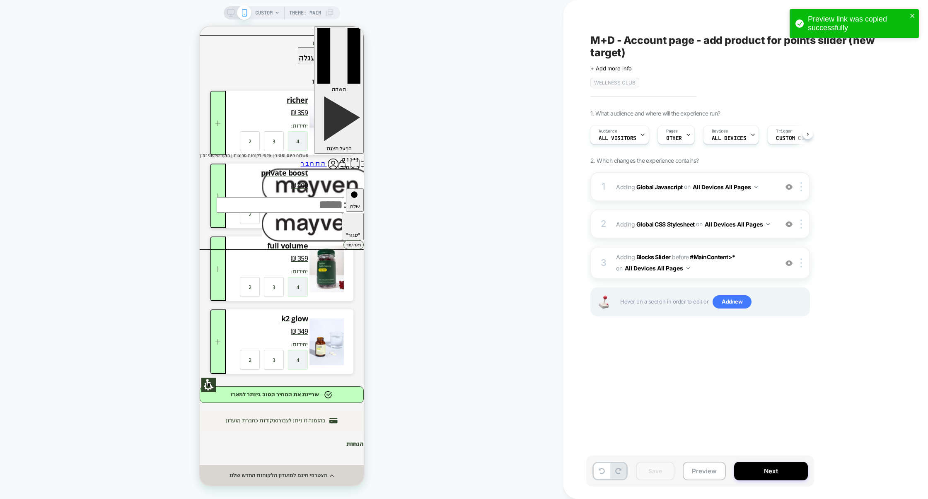
click at [692, 176] on div "1 Adding Global Javascript on All Devices All Pages Add Before Add After Target…" at bounding box center [700, 186] width 220 height 29
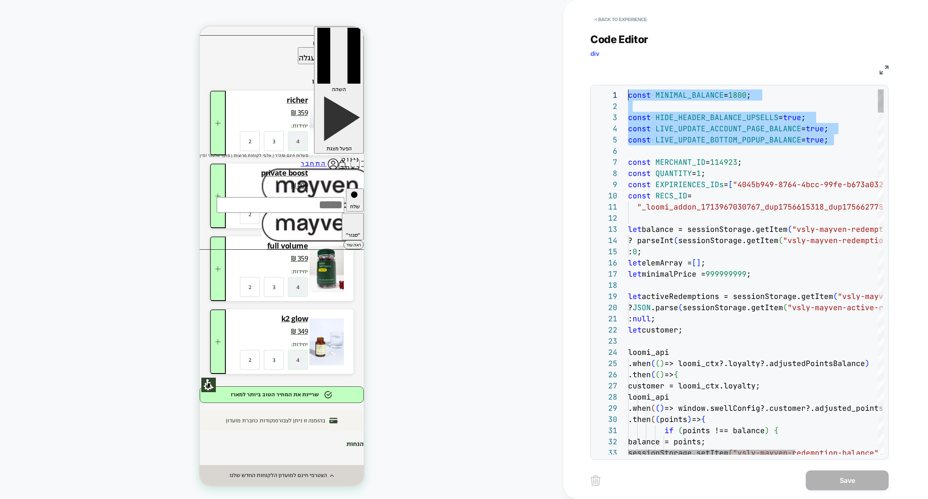
drag, startPoint x: 846, startPoint y: 142, endPoint x: 573, endPoint y: 89, distance: 278.0
click at [573, 89] on div "< Back to experience Code Editor div JS 1 2 3 4 5 6 7 8 9 10 11 12 13 14 15 16 …" at bounding box center [745, 249] width 365 height 499
drag, startPoint x: 846, startPoint y: 142, endPoint x: 597, endPoint y: 121, distance: 250.3
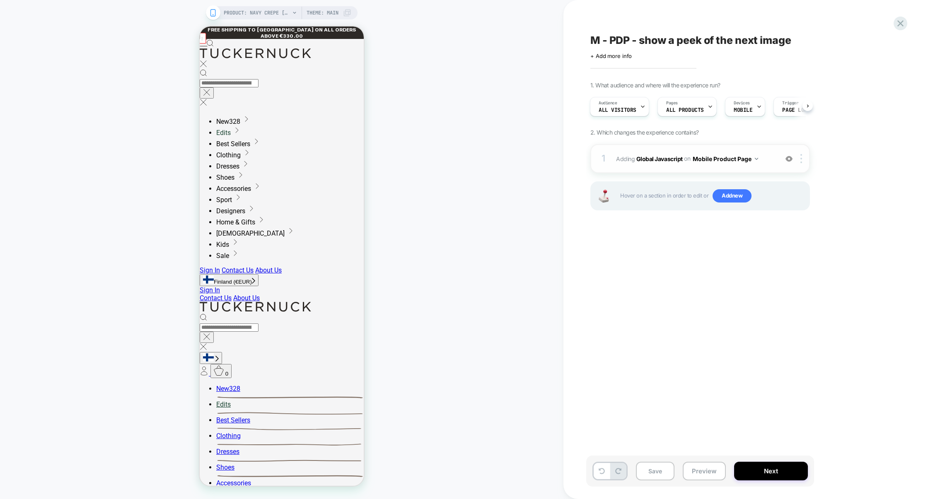
click at [682, 170] on div "1 Adding Global Javascript on Mobile Product Page Add Before Add After Copy to …" at bounding box center [700, 158] width 220 height 29
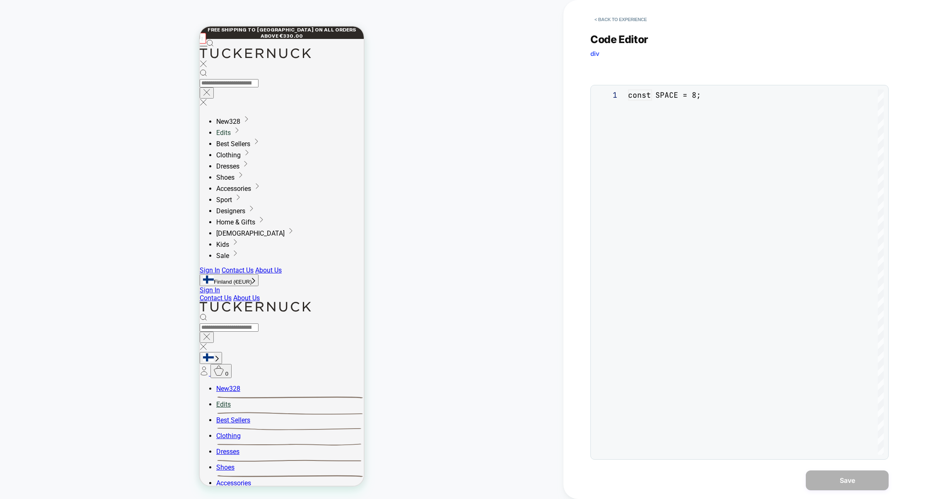
scroll to position [112, 0]
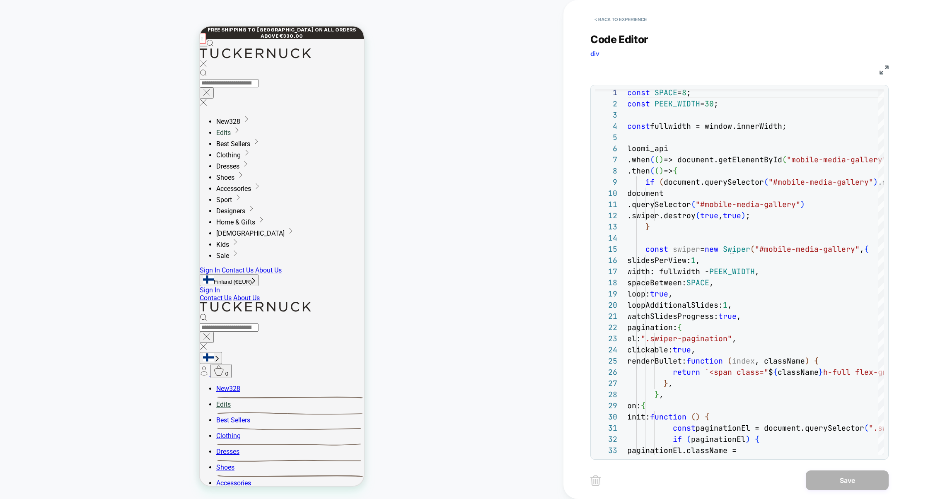
click at [884, 72] on img at bounding box center [884, 69] width 9 height 9
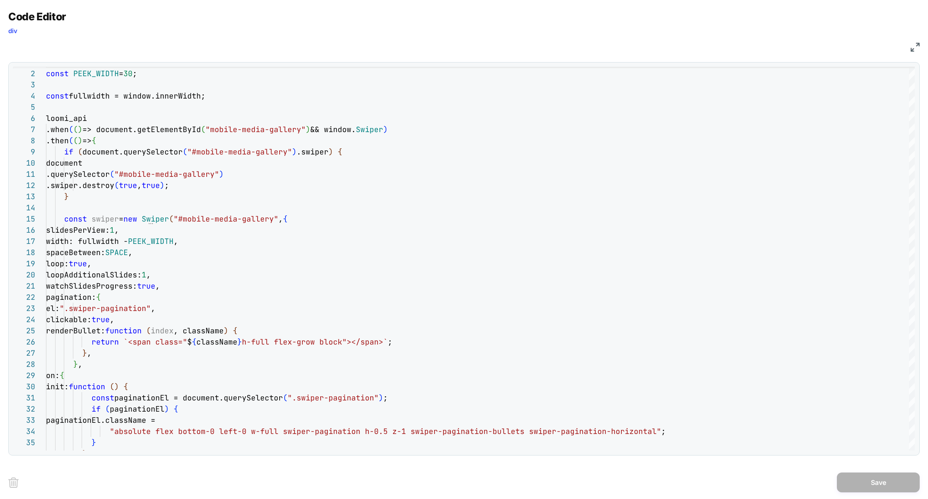
click at [912, 46] on img at bounding box center [915, 47] width 9 height 9
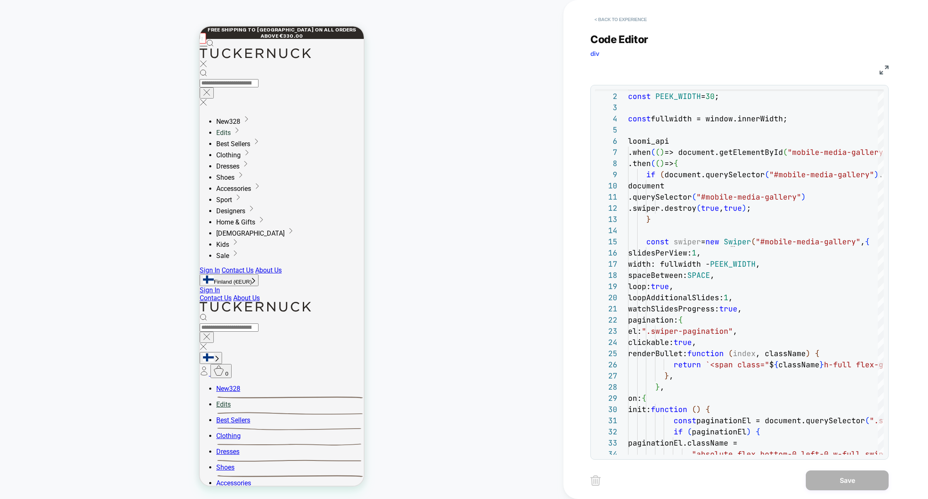
click at [616, 20] on button "< Back to experience" at bounding box center [620, 19] width 60 height 13
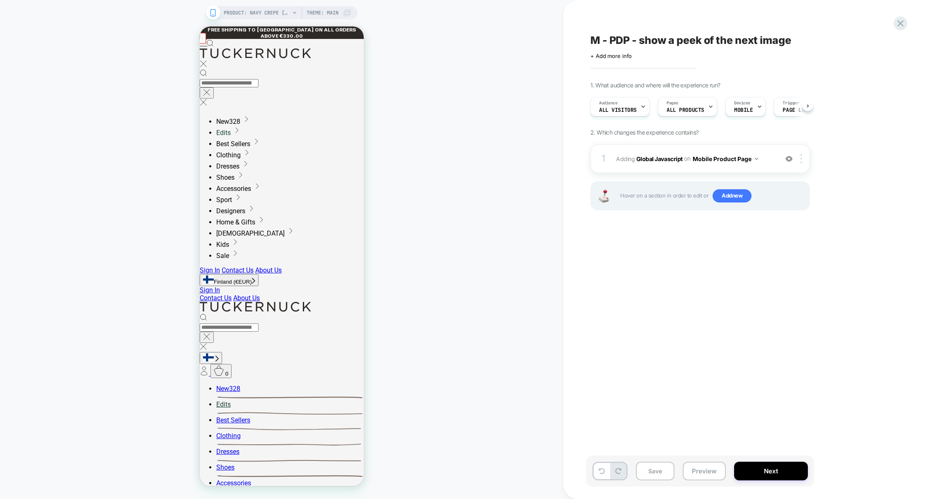
scroll to position [0, 0]
click at [698, 474] on button "Preview" at bounding box center [704, 471] width 43 height 19
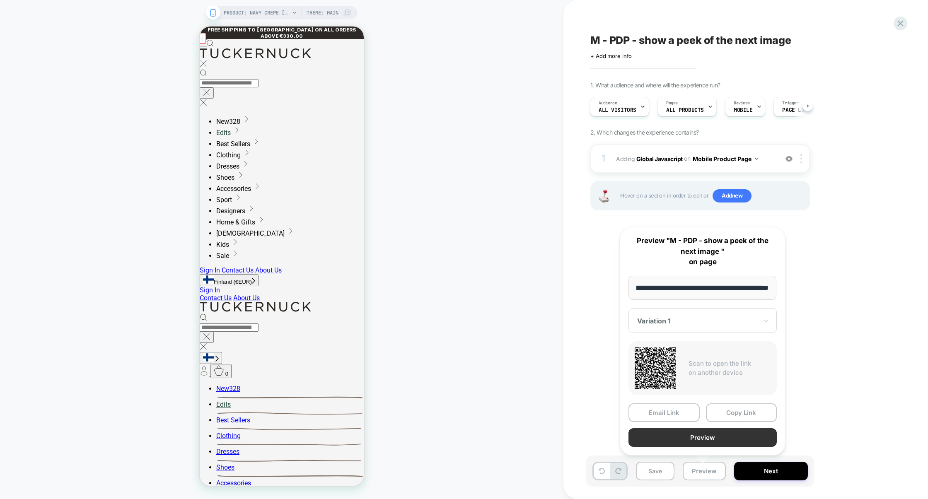
scroll to position [0, 0]
click at [694, 443] on button "Preview" at bounding box center [702, 437] width 148 height 19
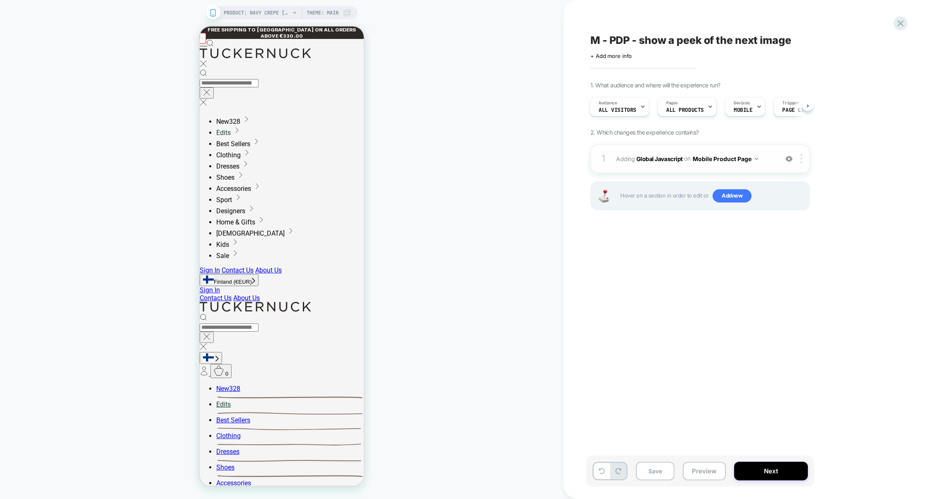
click at [788, 163] on div at bounding box center [789, 158] width 14 height 9
click at [715, 468] on button "Preview" at bounding box center [704, 471] width 43 height 19
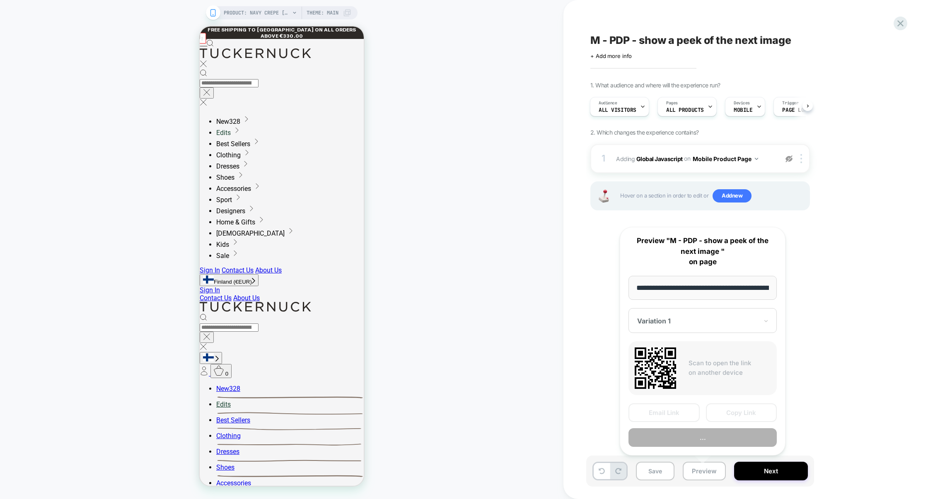
scroll to position [0, 130]
click at [712, 442] on button "Preview" at bounding box center [702, 437] width 148 height 19
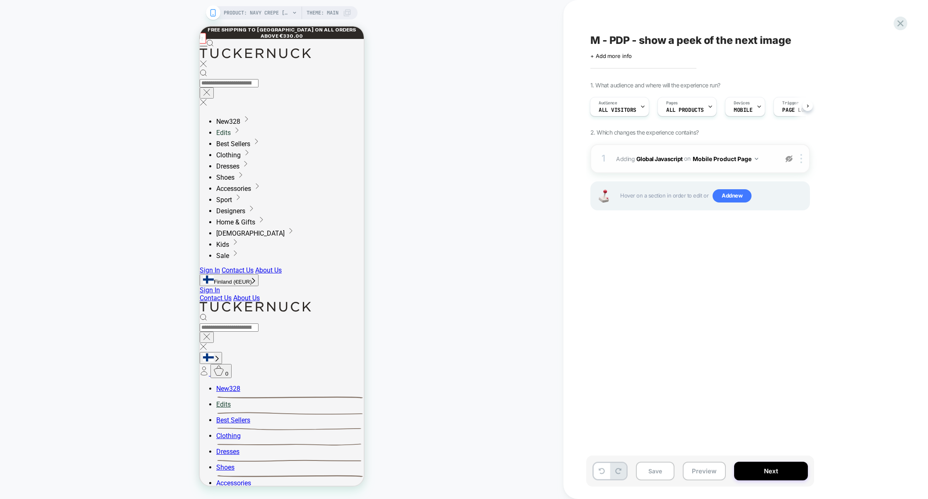
click at [785, 160] on img at bounding box center [788, 158] width 7 height 7
click at [694, 169] on div "1 Adding Global Javascript on Mobile Product Page Add Before Add After Copy to …" at bounding box center [700, 158] width 220 height 29
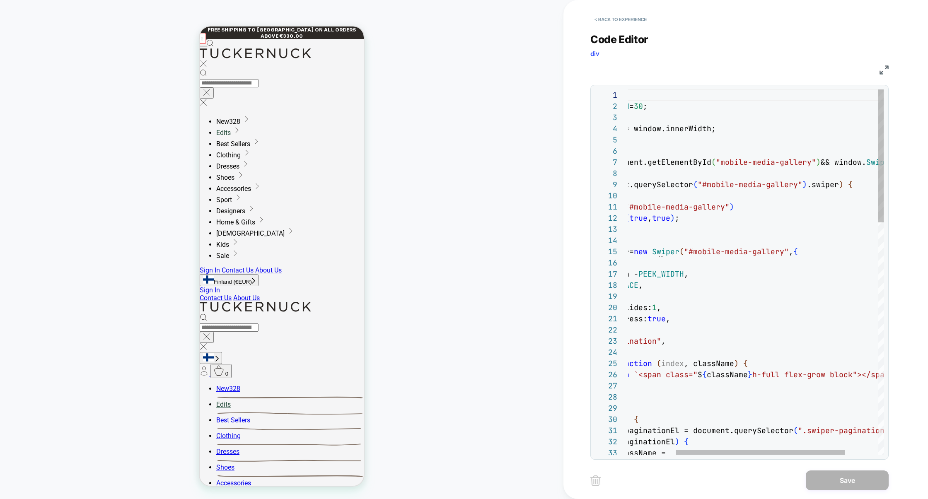
scroll to position [67, 174]
drag, startPoint x: 700, startPoint y: 186, endPoint x: 794, endPoint y: 184, distance: 94.1
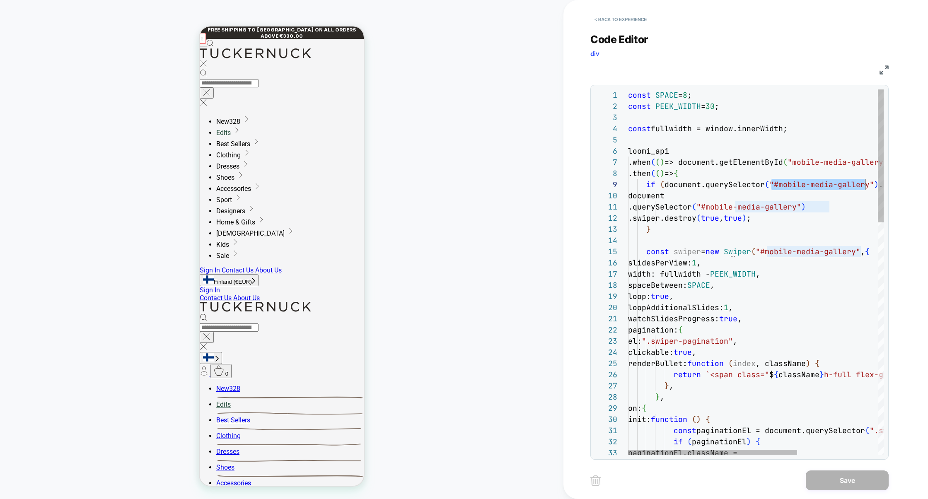
drag, startPoint x: 770, startPoint y: 185, endPoint x: 863, endPoint y: 185, distance: 93.2
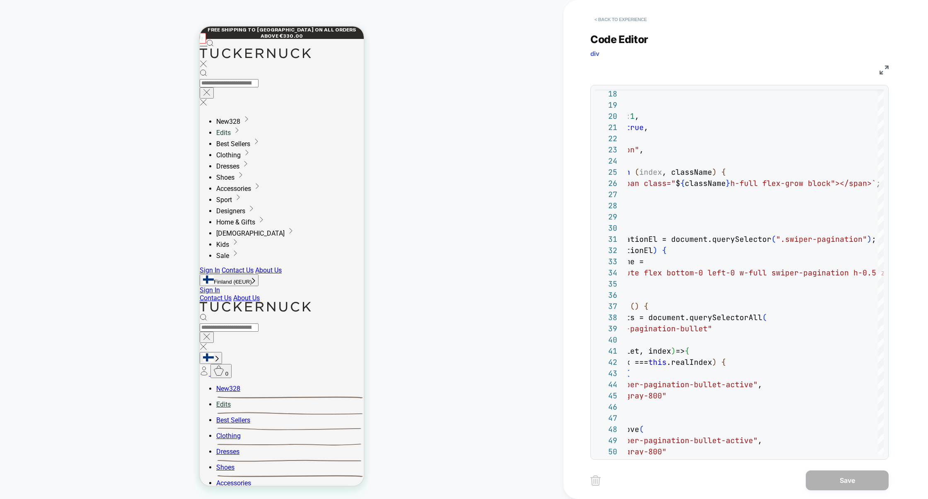
click at [637, 15] on button "< Back to experience" at bounding box center [620, 19] width 60 height 13
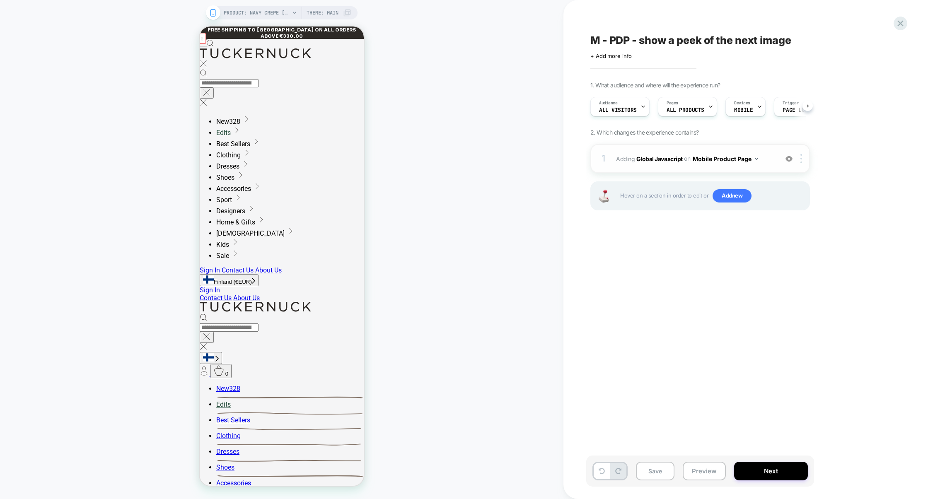
scroll to position [0, 0]
click at [733, 194] on span "Add new" at bounding box center [732, 195] width 39 height 13
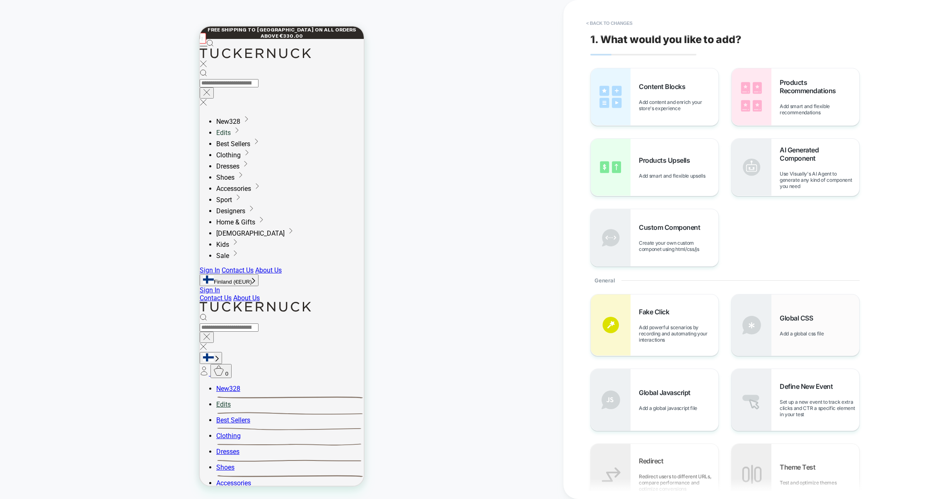
click at [761, 324] on img at bounding box center [752, 325] width 40 height 61
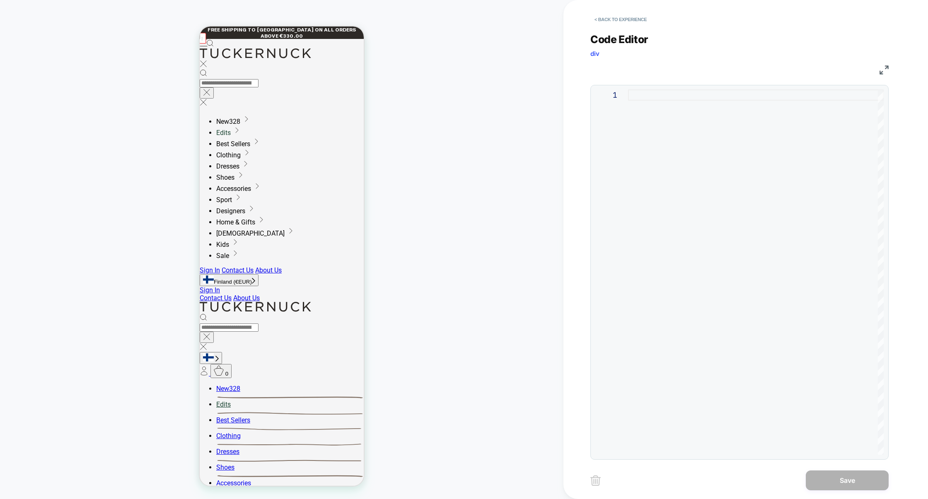
click at [677, 201] on div at bounding box center [756, 271] width 256 height 365
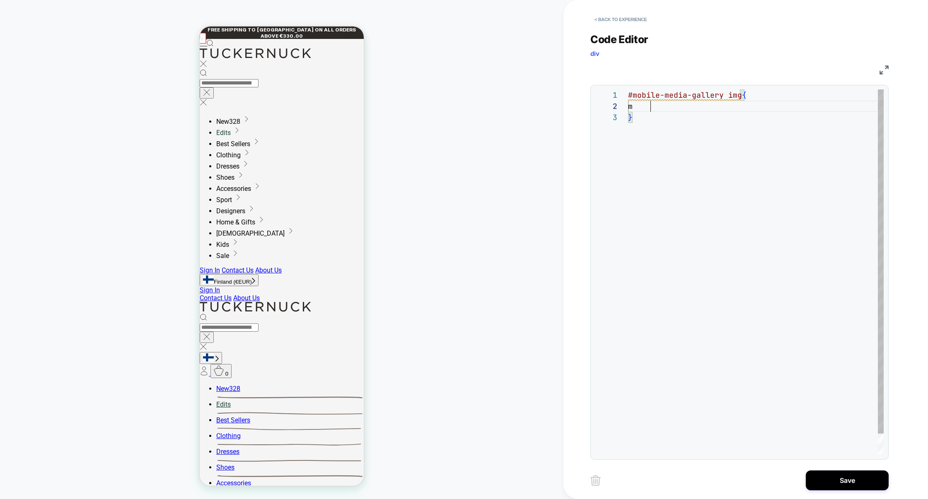
scroll to position [11, 27]
type textarea "**********"
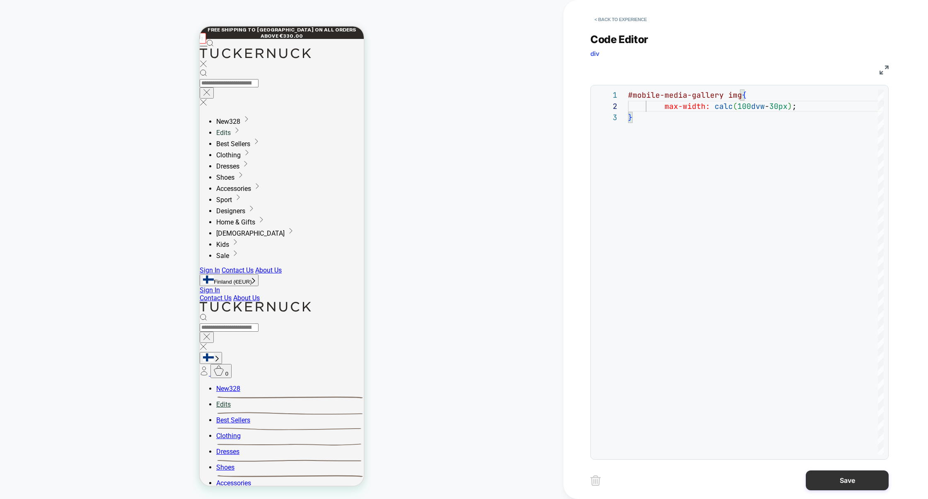
click at [845, 474] on button "Save" at bounding box center [847, 481] width 83 height 20
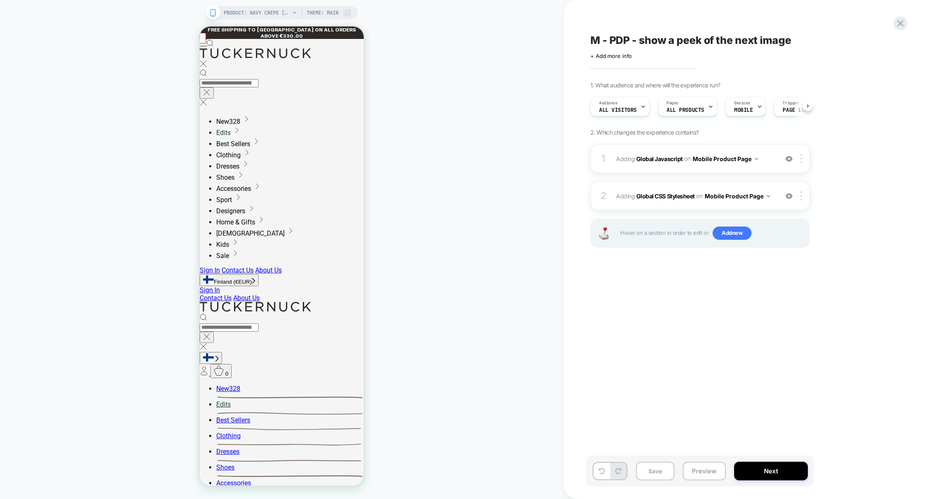
scroll to position [0, 0]
click at [711, 475] on button "Preview" at bounding box center [704, 471] width 43 height 19
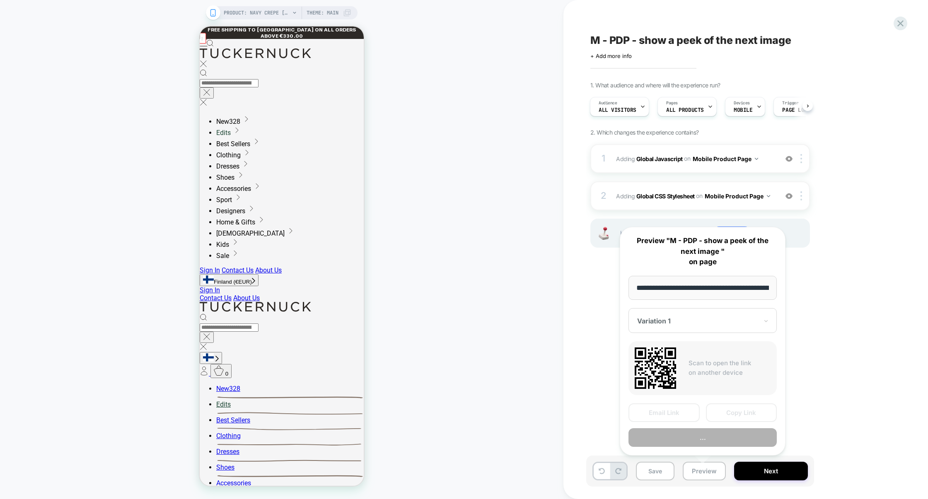
scroll to position [0, 130]
click at [708, 440] on button "Preview" at bounding box center [702, 437] width 148 height 19
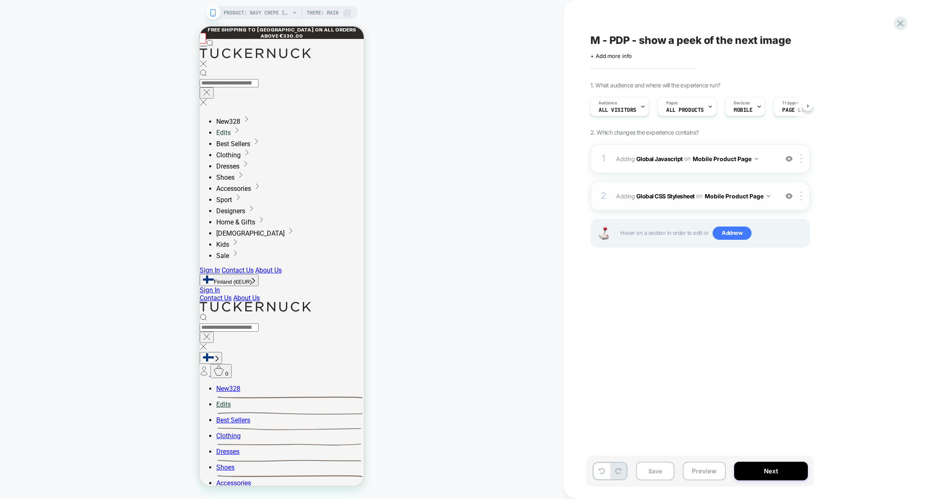
click at [688, 184] on div "2 Adding Global CSS Stylesheet on Mobile Product Page Add Before Add After Copy…" at bounding box center [700, 195] width 220 height 29
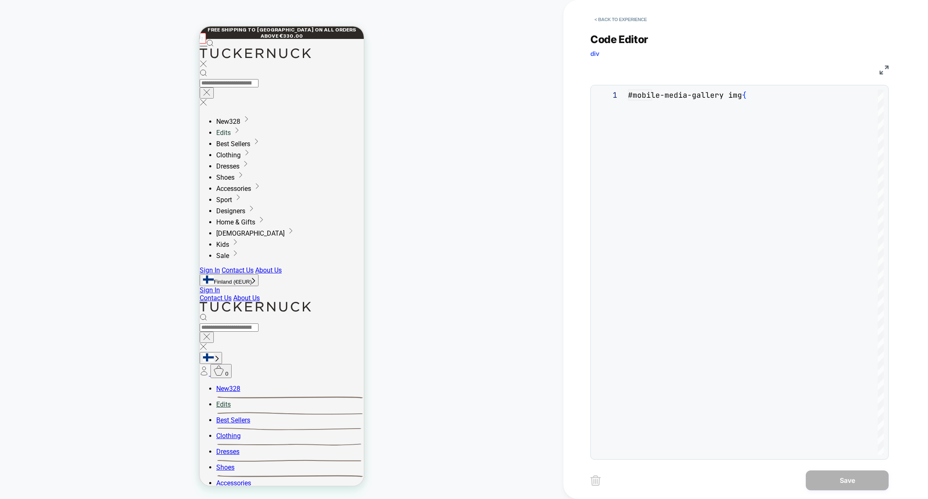
scroll to position [34, 0]
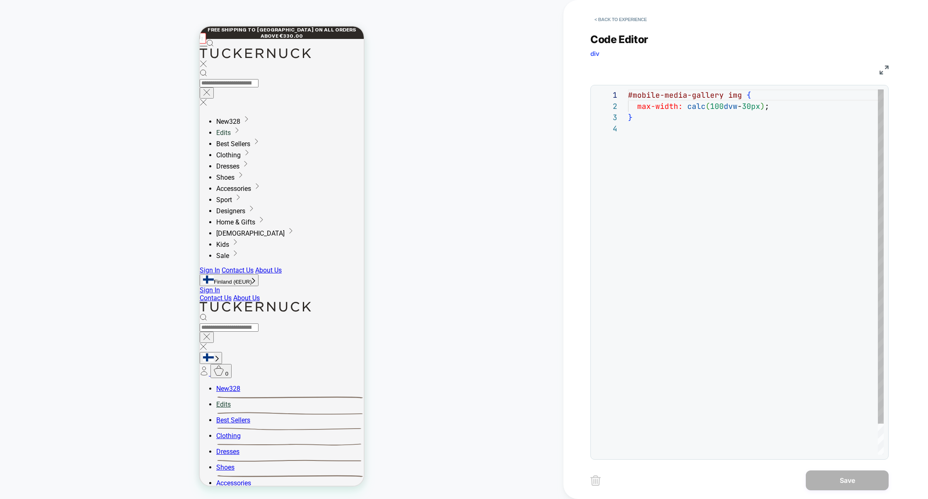
click at [734, 94] on div "#mobile-media-gallery img { max-width: calc ( 100 dvw - 30px ) ; }" at bounding box center [756, 288] width 256 height 399
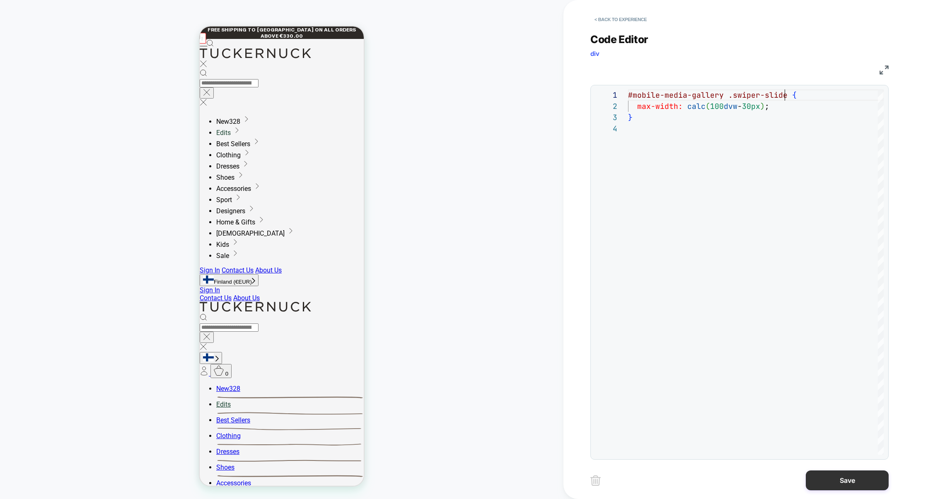
type textarea "**********"
click at [839, 474] on button "Save" at bounding box center [847, 481] width 83 height 20
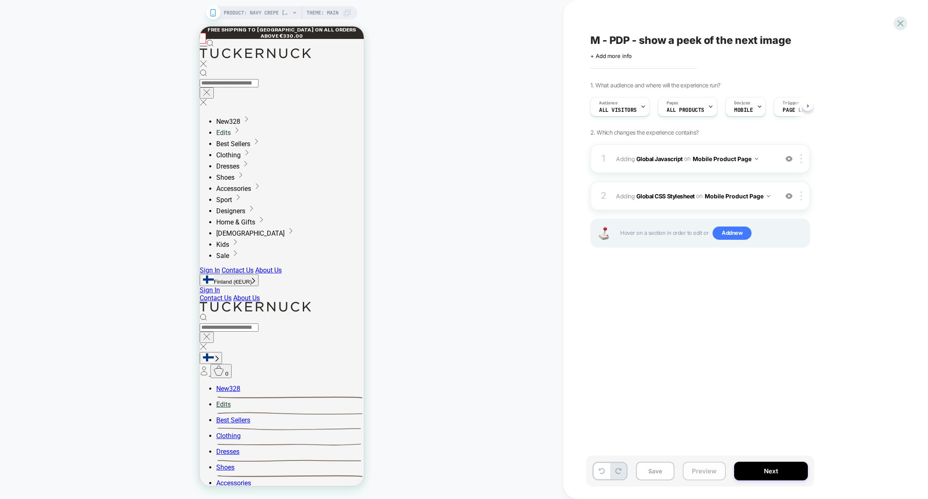
scroll to position [0, 0]
click at [706, 470] on button "Preview" at bounding box center [704, 471] width 43 height 19
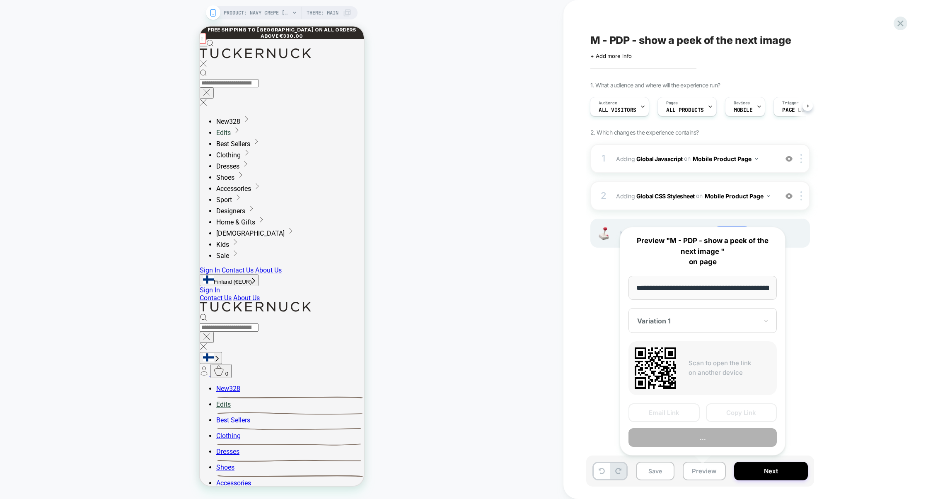
scroll to position [0, 130]
click at [706, 439] on button "Preview" at bounding box center [702, 437] width 148 height 19
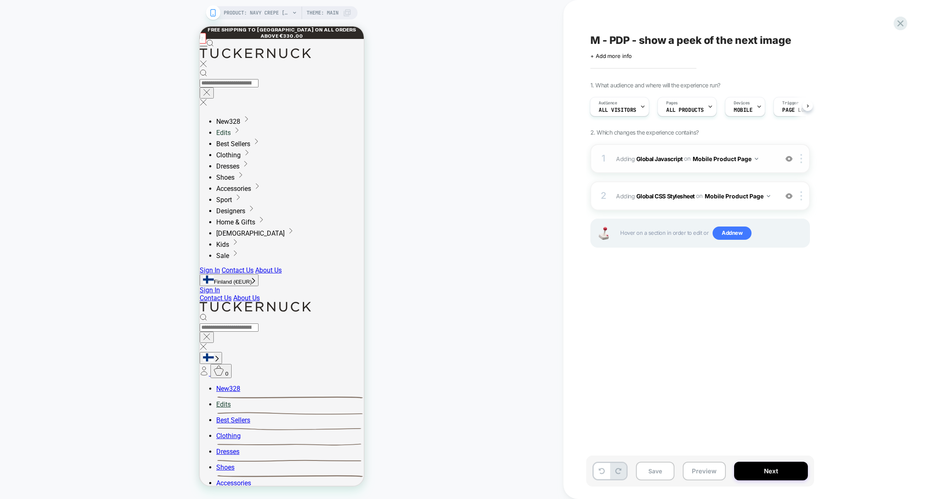
click at [790, 158] on img at bounding box center [788, 158] width 7 height 7
click at [689, 466] on button "Preview" at bounding box center [704, 471] width 43 height 19
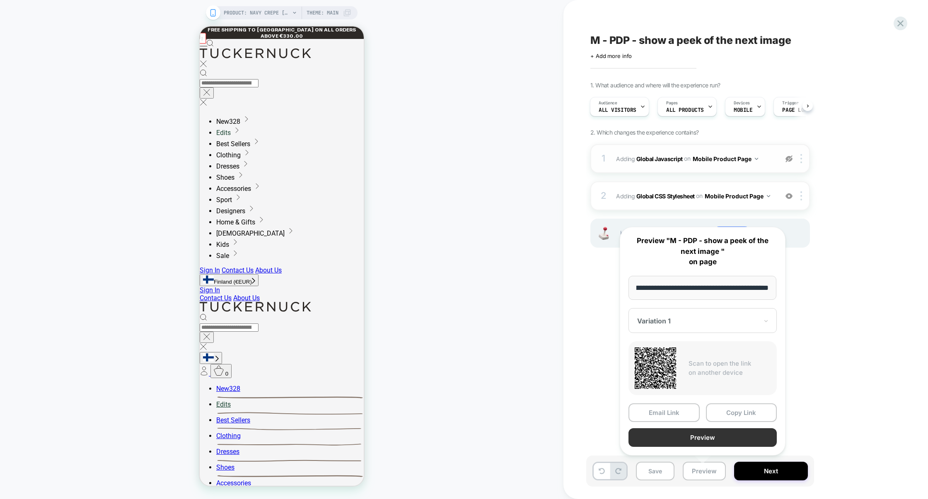
scroll to position [0, 0]
click at [689, 437] on button "Preview" at bounding box center [702, 437] width 148 height 19
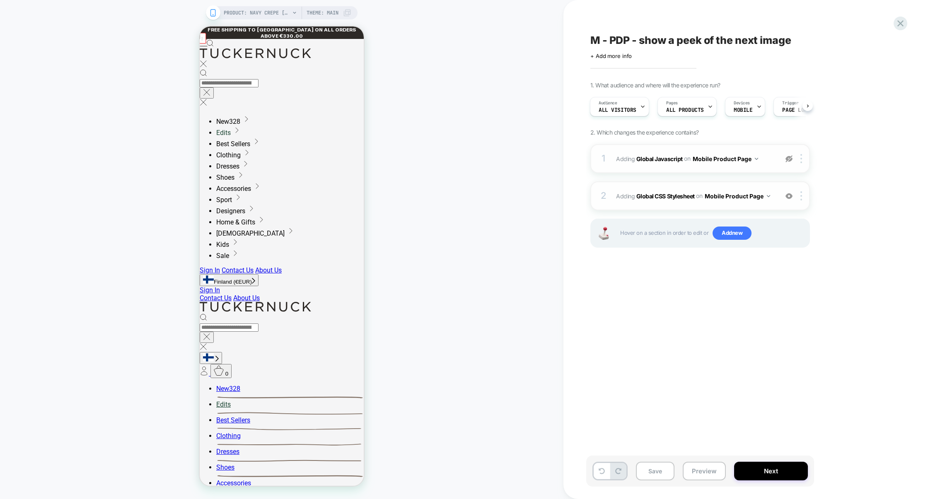
click at [696, 185] on div "2 Adding Global CSS Stylesheet on Mobile Product Page Add Before Add After Copy…" at bounding box center [700, 195] width 220 height 29
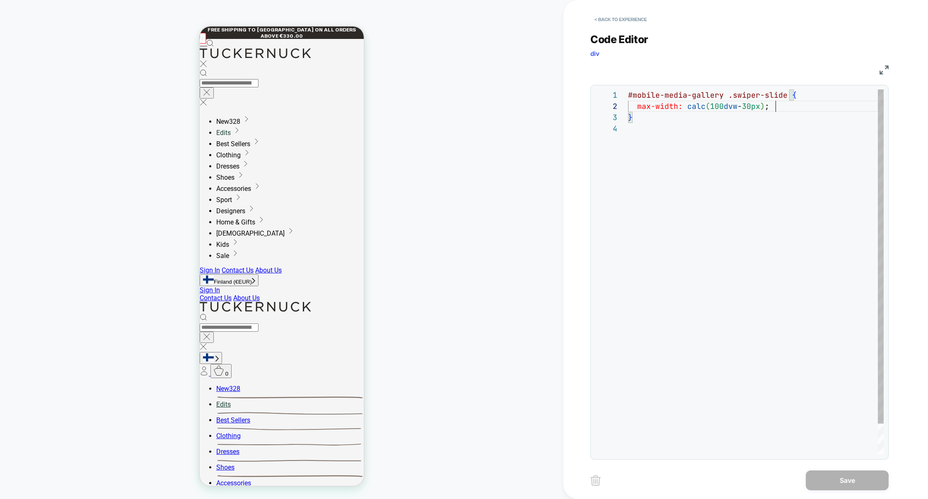
scroll to position [11, 0]
drag, startPoint x: 787, startPoint y: 105, endPoint x: 539, endPoint y: 103, distance: 247.8
click at [539, 103] on div "**********" at bounding box center [464, 249] width 928 height 499
type textarea "**********"
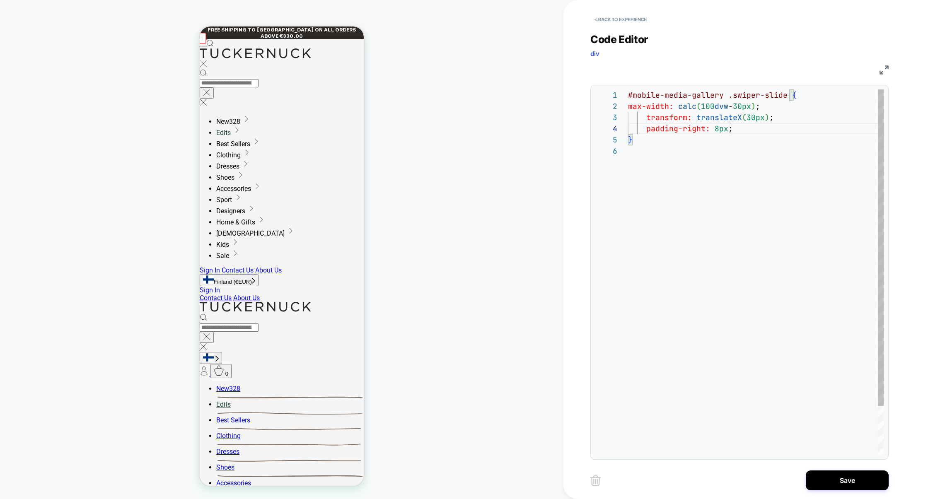
scroll to position [34, 103]
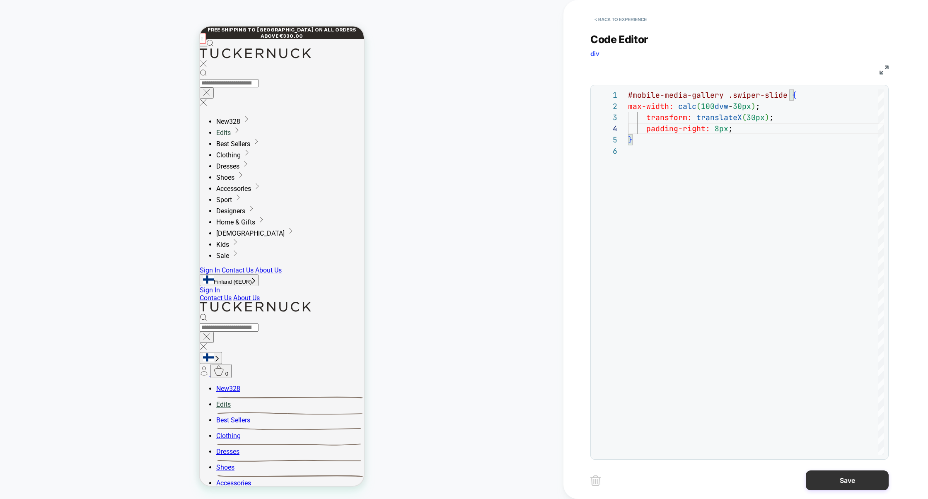
click at [835, 488] on button "Save" at bounding box center [847, 481] width 83 height 20
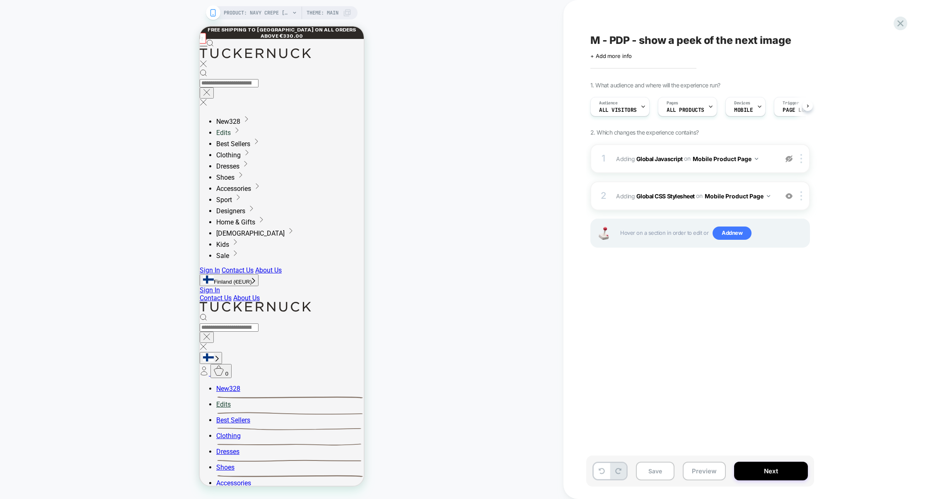
scroll to position [0, 0]
click at [713, 474] on button "Preview" at bounding box center [704, 471] width 43 height 19
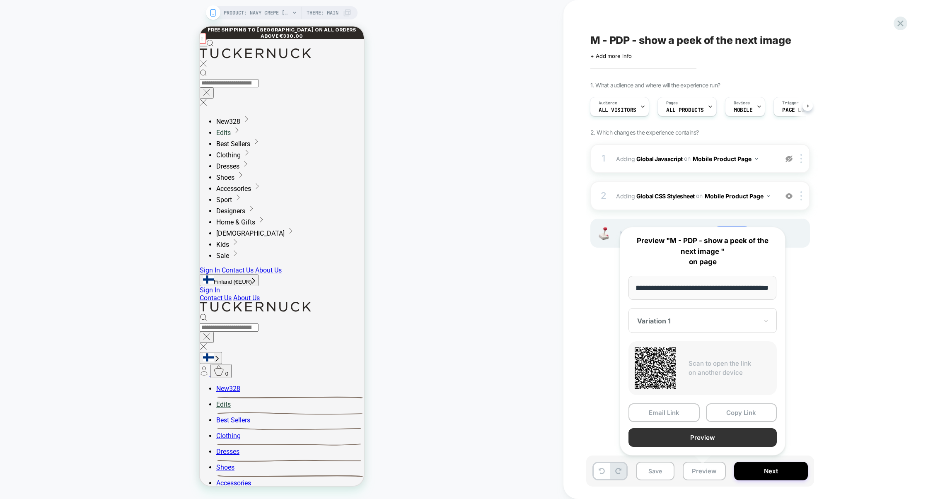
scroll to position [0, 0]
click at [713, 432] on button "Preview" at bounding box center [702, 437] width 148 height 19
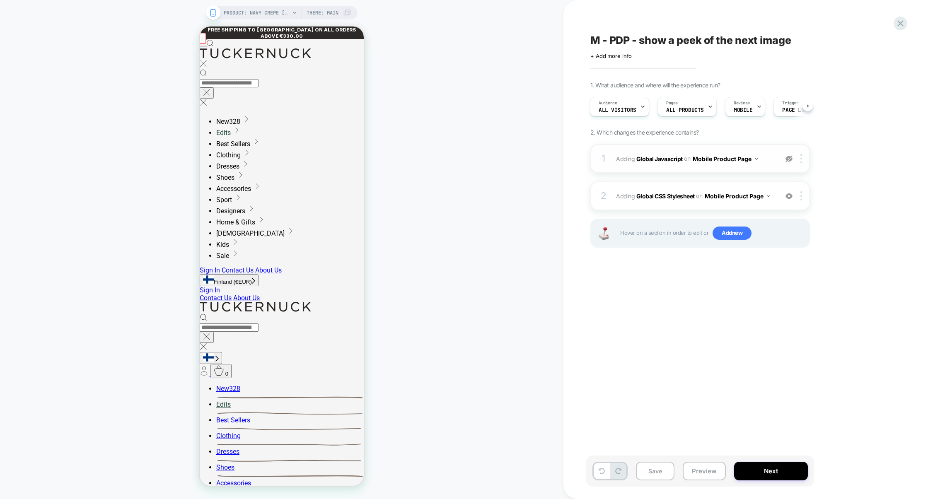
click at [789, 156] on img at bounding box center [788, 158] width 7 height 7
click at [791, 196] on img at bounding box center [788, 196] width 7 height 7
click at [716, 468] on button "Preview" at bounding box center [704, 471] width 43 height 19
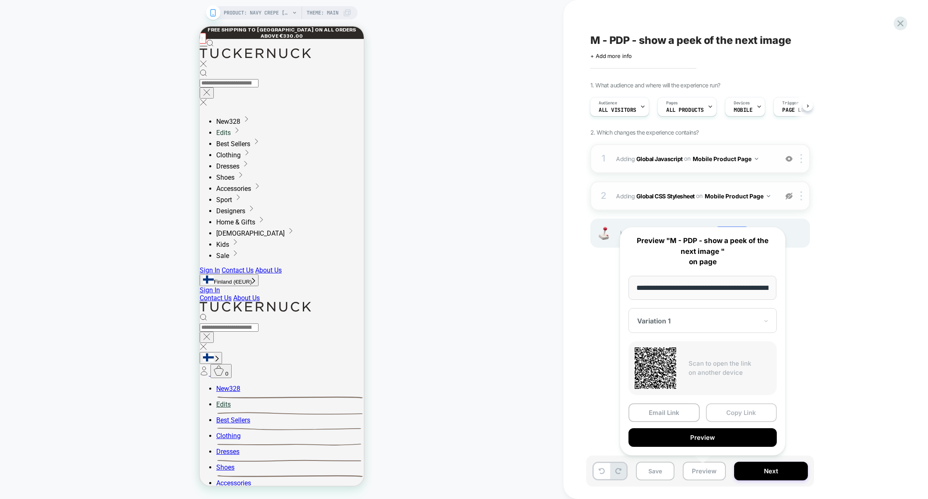
click at [730, 418] on button "Copy Link" at bounding box center [741, 413] width 71 height 19
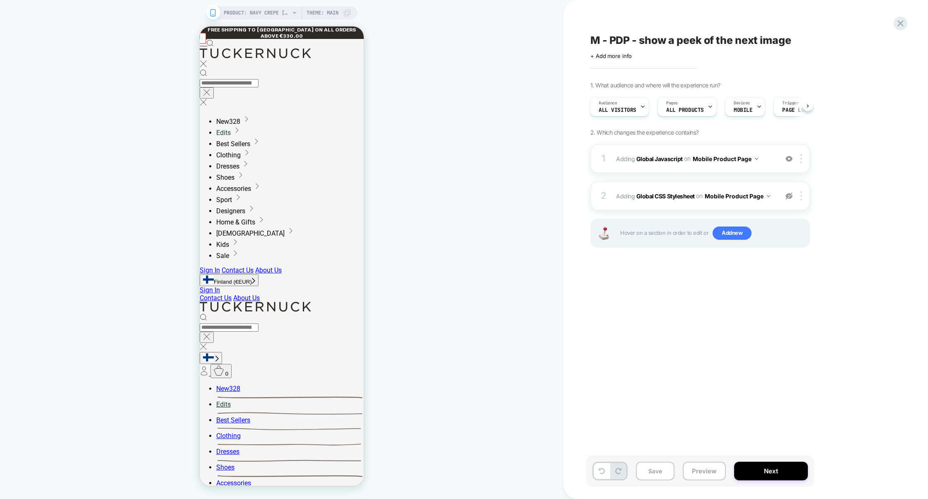
click at [782, 196] on div "2 Adding Global CSS Stylesheet on Mobile Product Page Copy to Desktop Target Al…" at bounding box center [700, 195] width 220 height 29
click at [785, 196] on img at bounding box center [788, 196] width 7 height 7
click at [771, 189] on div "2 Adding Global CSS Stylesheet on Mobile Product Page Add Before Add After Copy…" at bounding box center [700, 195] width 220 height 29
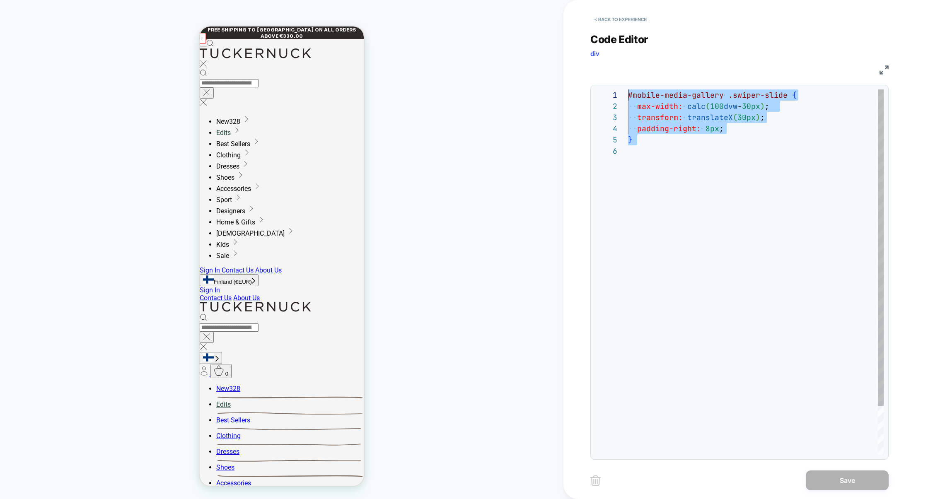
drag, startPoint x: 675, startPoint y: 148, endPoint x: 565, endPoint y: 38, distance: 155.8
click at [565, 38] on div "**********" at bounding box center [745, 249] width 365 height 499
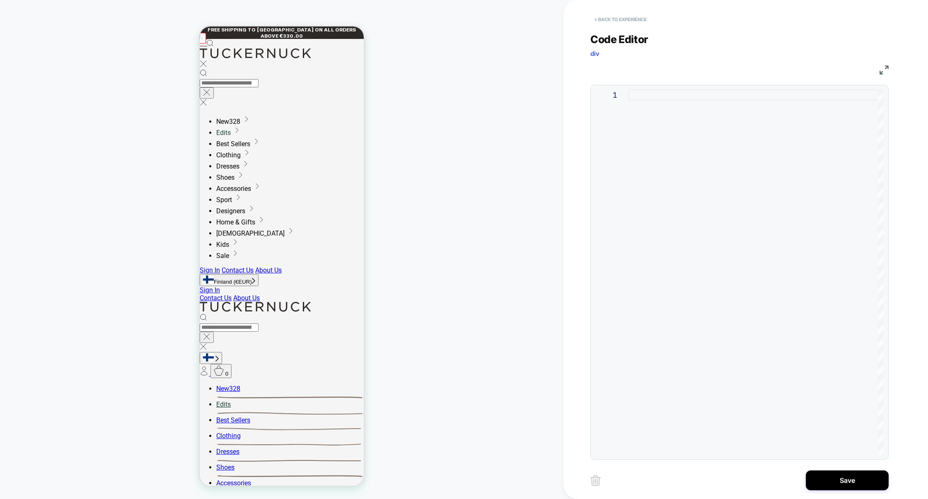
click at [626, 19] on button "< Back to experience" at bounding box center [620, 19] width 60 height 13
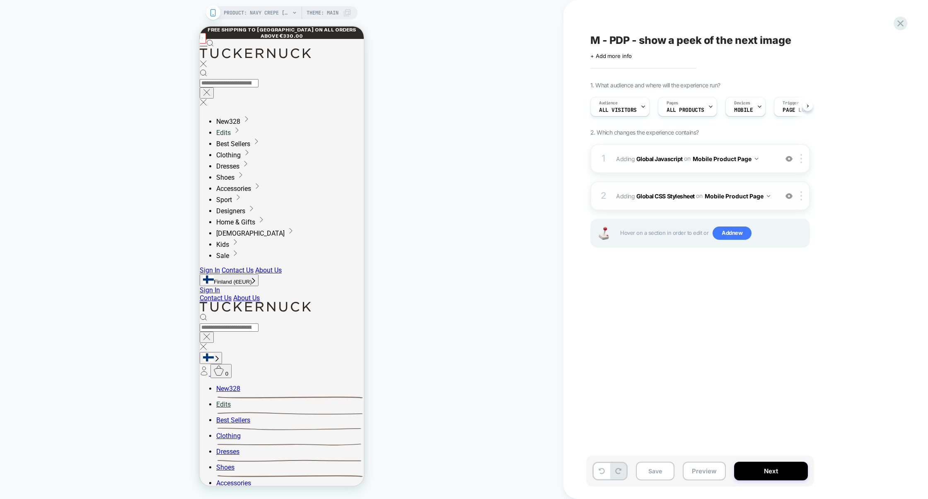
scroll to position [0, 0]
click at [801, 190] on div "2 Adding Global CSS Stylesheet on Mobile Product Page Add Before Add After Copy…" at bounding box center [700, 195] width 220 height 29
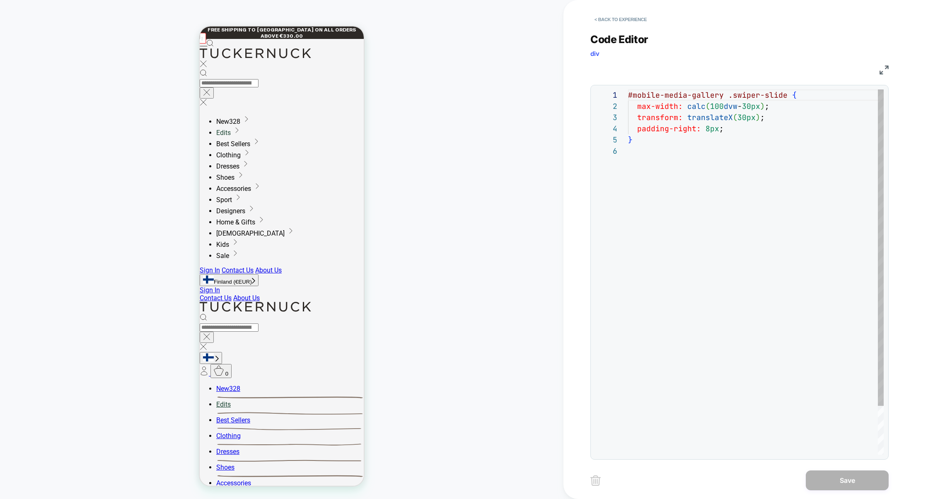
scroll to position [56, 0]
click at [630, 16] on button "< Back to experience" at bounding box center [620, 19] width 60 height 13
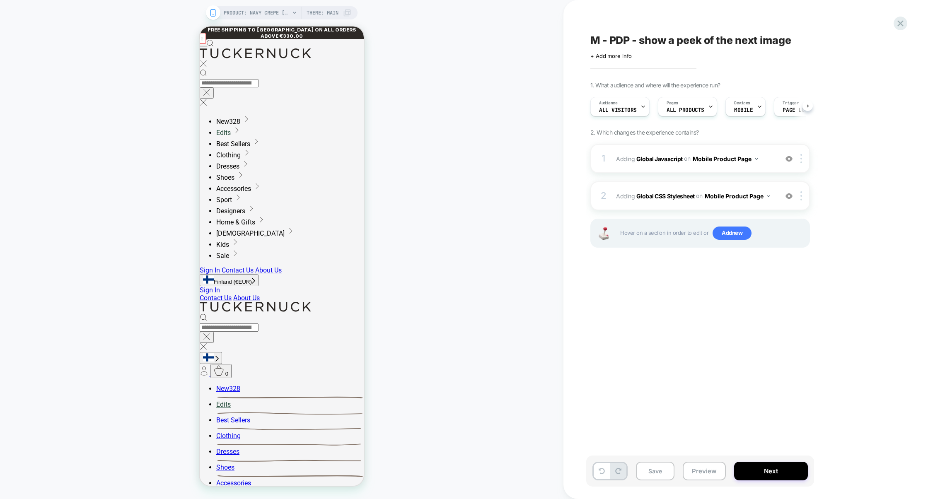
scroll to position [0, 0]
click at [801, 196] on img at bounding box center [801, 195] width 2 height 9
click at [793, 305] on div "Delete" at bounding box center [803, 308] width 74 height 22
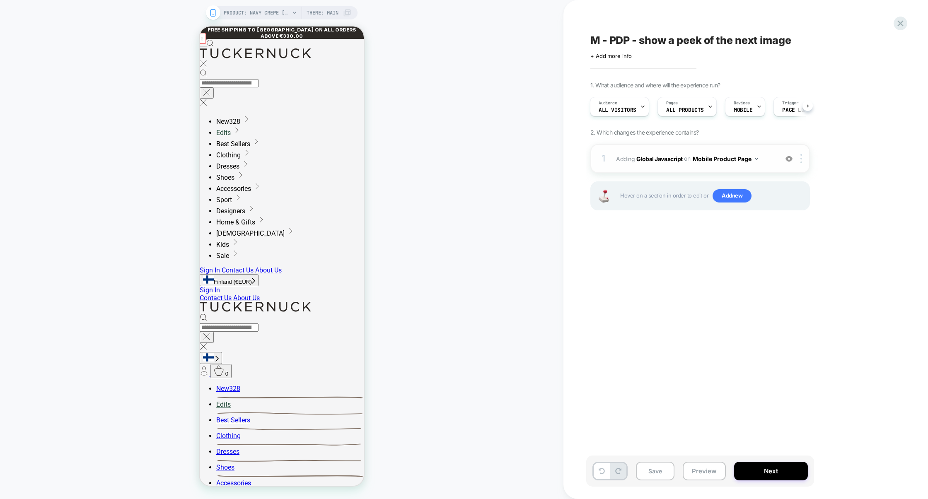
click at [713, 173] on div "1 Adding Global Javascript on Mobile Product Page Add Before Add After Copy to …" at bounding box center [700, 158] width 220 height 29
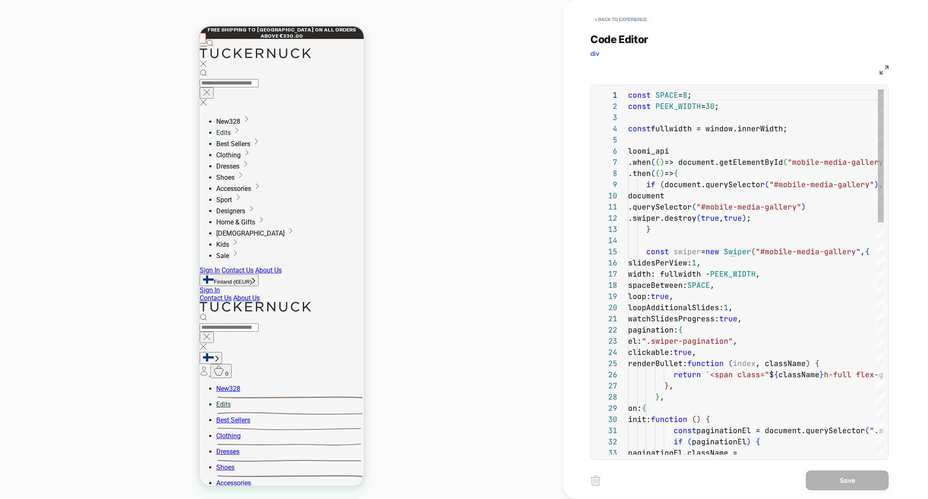
scroll to position [112, 0]
click at [884, 75] on div "JS" at bounding box center [739, 69] width 298 height 14
click at [884, 72] on img at bounding box center [884, 69] width 9 height 9
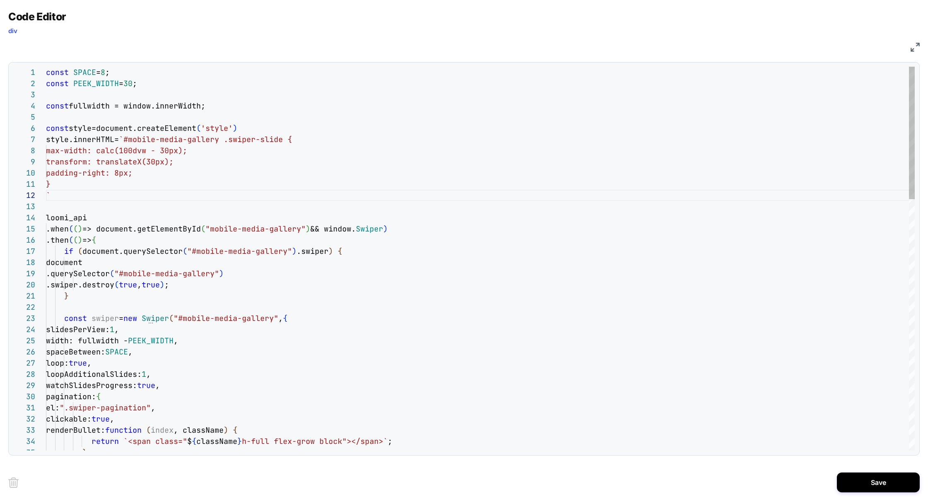
scroll to position [67, 80]
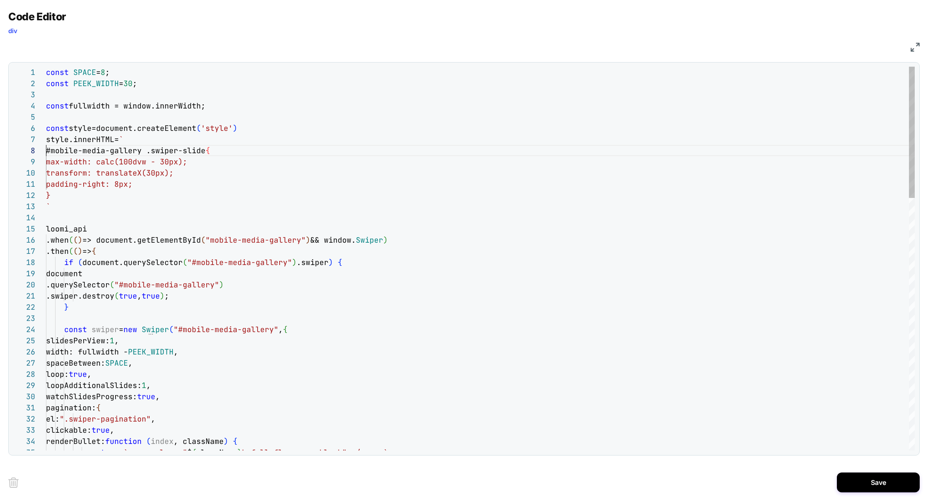
scroll to position [78, 0]
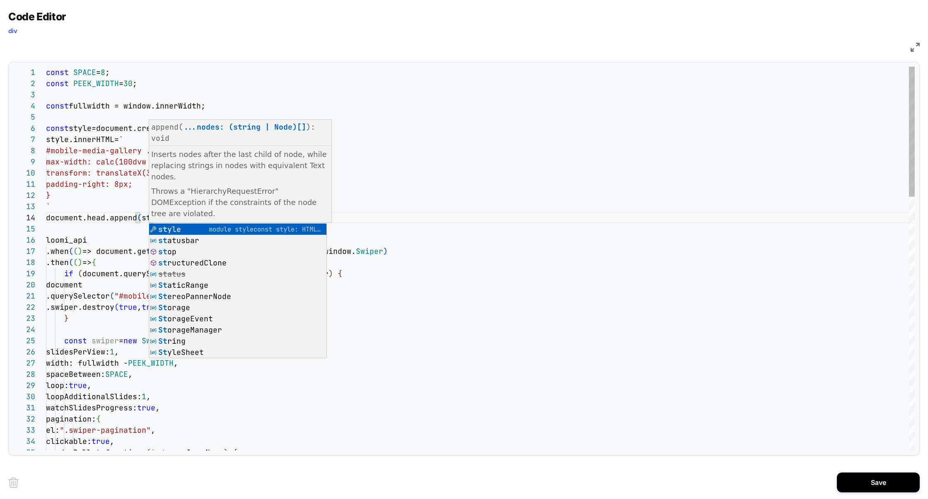
scroll to position [34, 116]
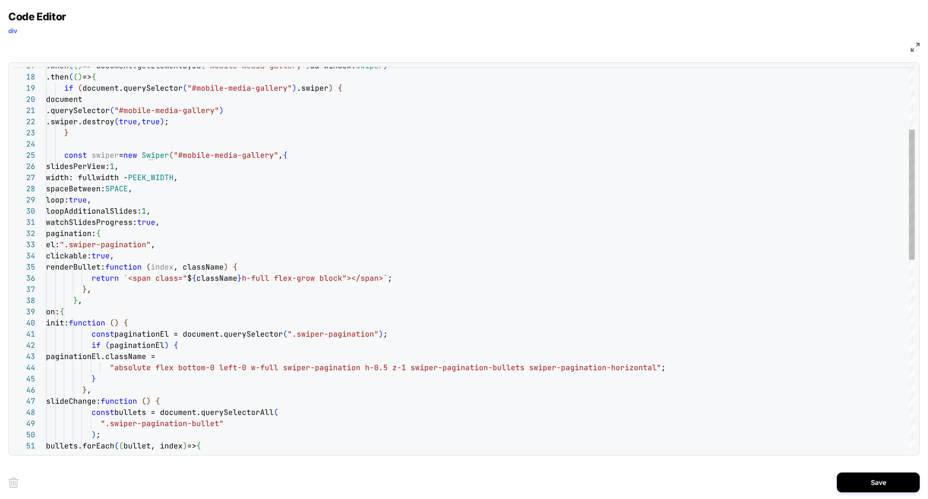
click at [297, 157] on div ".then ( ( ) => { if ( document.querySelector ( "#mobile-media-gallery" ) .swipe…" at bounding box center [480, 447] width 869 height 1133
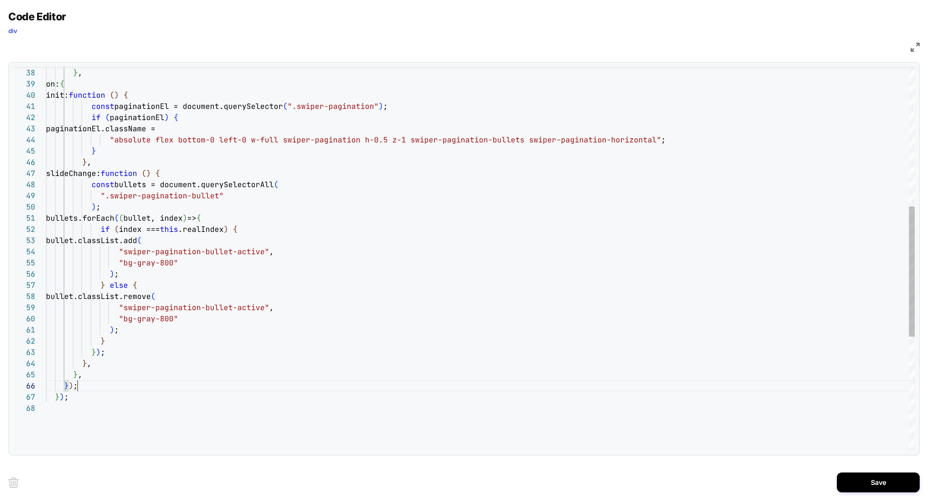
scroll to position [56, 31]
click at [90, 385] on div "} , } , on: { init: function ( ) { const paginationEl = document.querySelector …" at bounding box center [480, 219] width 869 height 1133
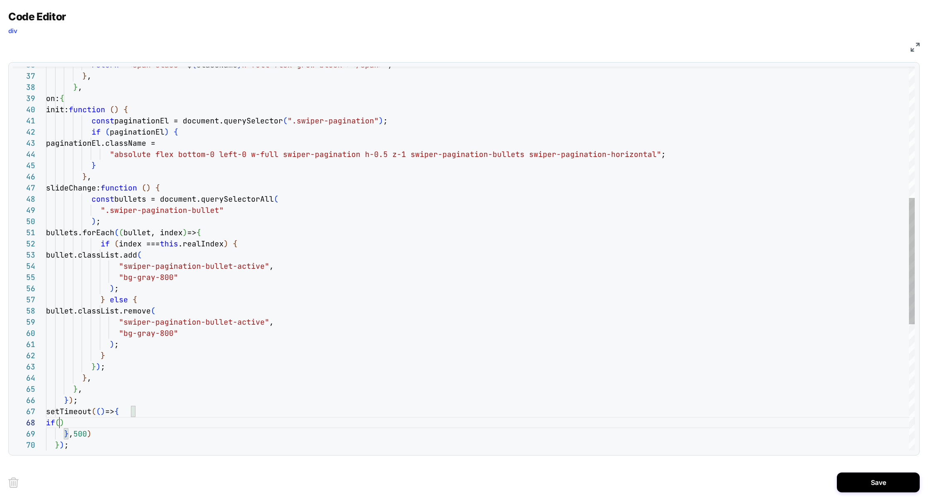
scroll to position [78, 13]
click at [157, 361] on div "} , } , on: { init: function ( ) { const paginationEl = document.querySelector …" at bounding box center [480, 251] width 869 height 1167
type textarea "**********"
click at [871, 489] on button "Save" at bounding box center [878, 483] width 83 height 20
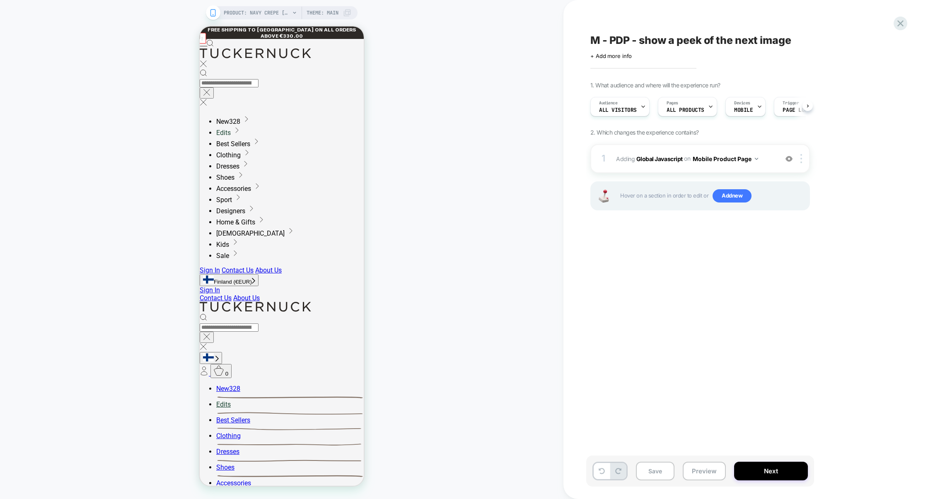
scroll to position [0, 0]
click at [715, 479] on button "Preview" at bounding box center [704, 471] width 43 height 19
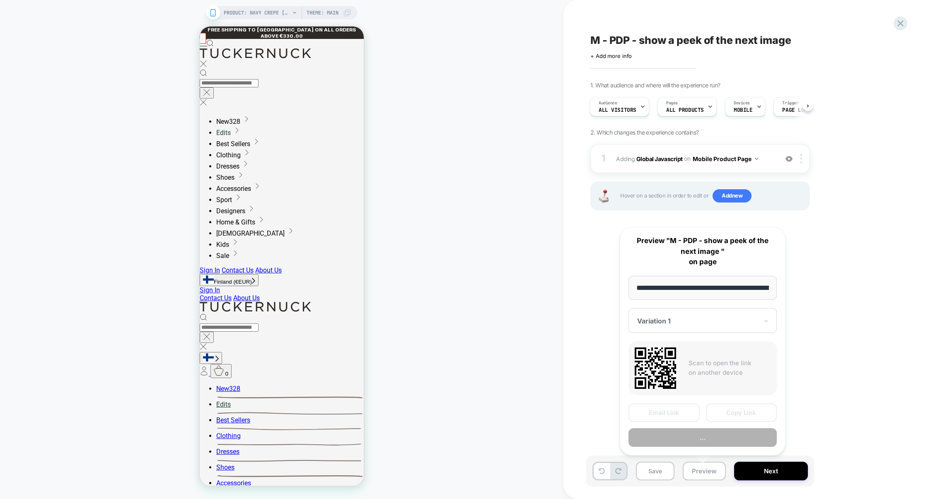
scroll to position [0, 130]
click at [730, 415] on button "Copy Link" at bounding box center [741, 413] width 71 height 19
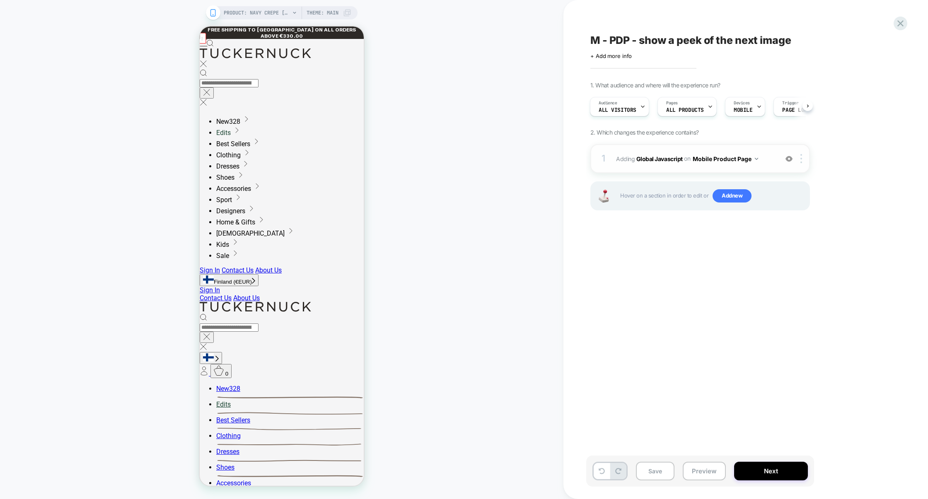
click at [636, 167] on div "1 Adding Global Javascript on Mobile Product Page Add Before Add After Copy to …" at bounding box center [700, 158] width 220 height 29
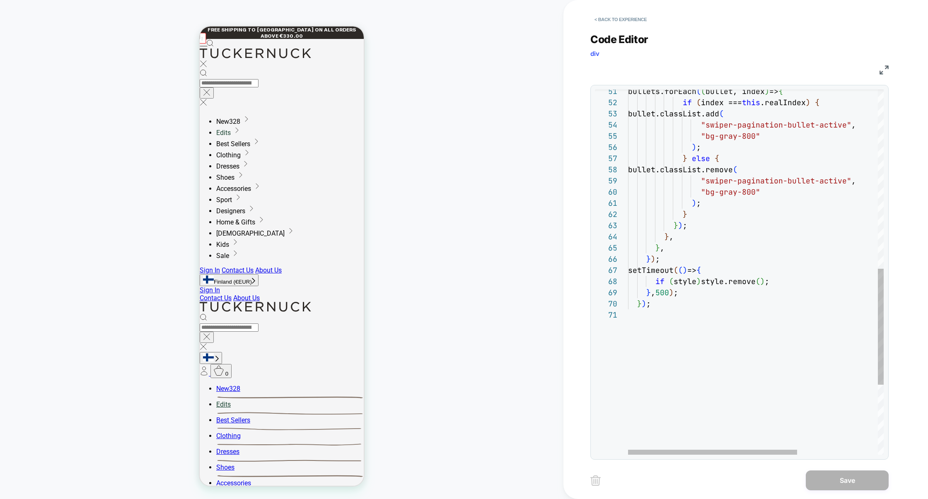
scroll to position [89, 36]
click at [662, 295] on div "} } ) ; } , } , } ) ; setTimeout ( ( ) => { if ( style ) style.remove ( ) ; } ,…" at bounding box center [816, 100] width 377 height 1148
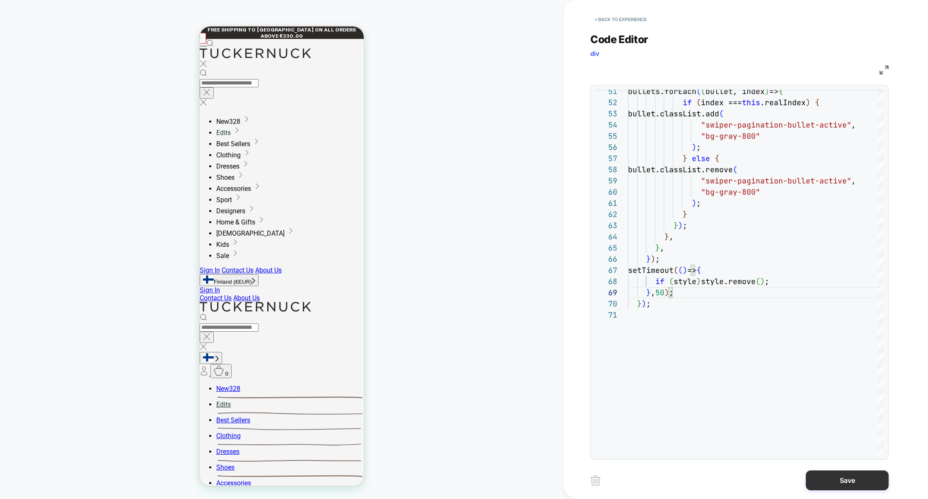
type textarea "**********"
click at [846, 477] on button "Save" at bounding box center [847, 481] width 83 height 20
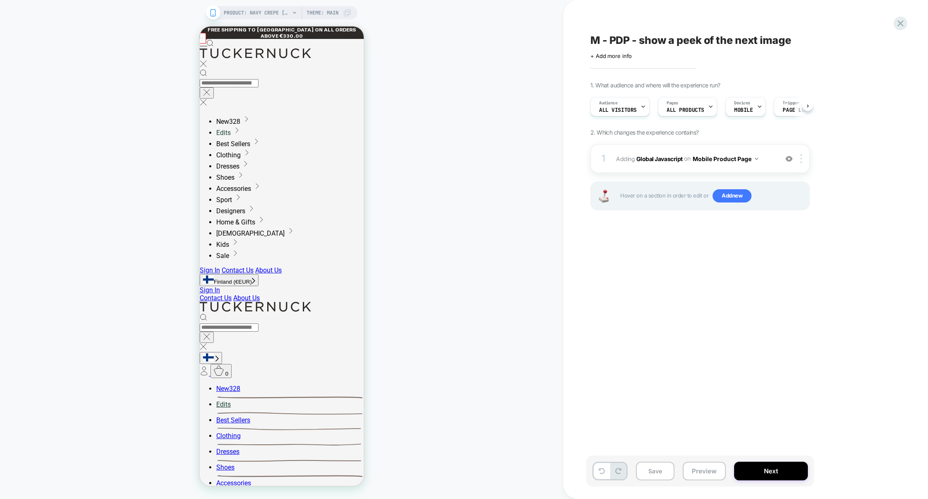
scroll to position [0, 0]
click at [714, 469] on button "Preview" at bounding box center [704, 471] width 43 height 19
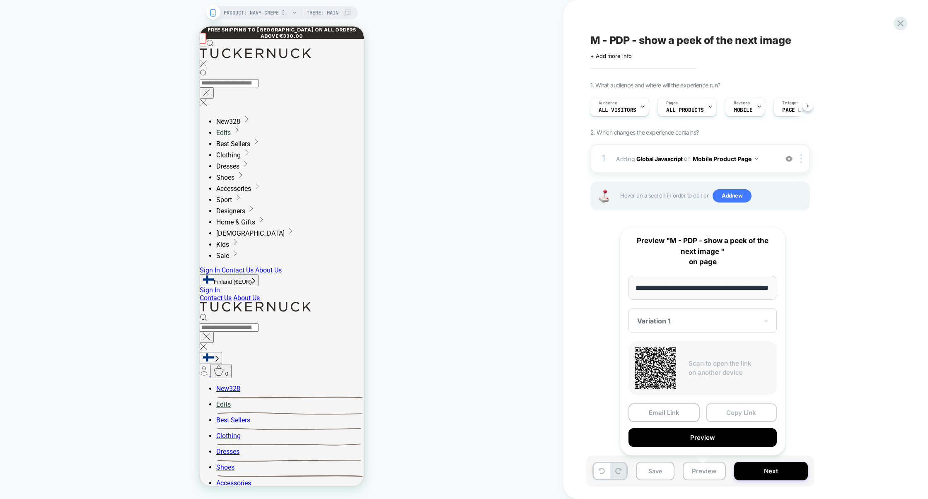
scroll to position [0, 0]
click at [735, 406] on button "Copy Link" at bounding box center [741, 413] width 71 height 19
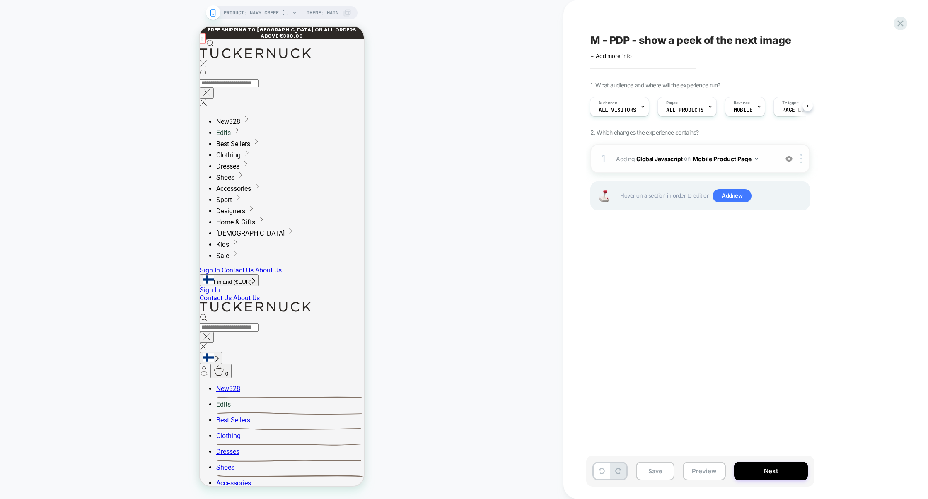
click at [673, 169] on div "1 Adding Global Javascript on Mobile Product Page Add Before Add After Copy to …" at bounding box center [700, 158] width 220 height 29
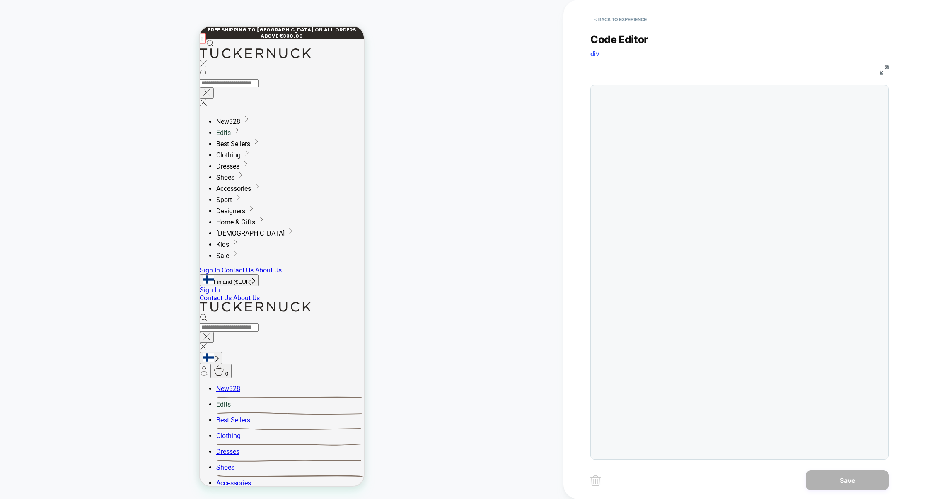
scroll to position [112, 0]
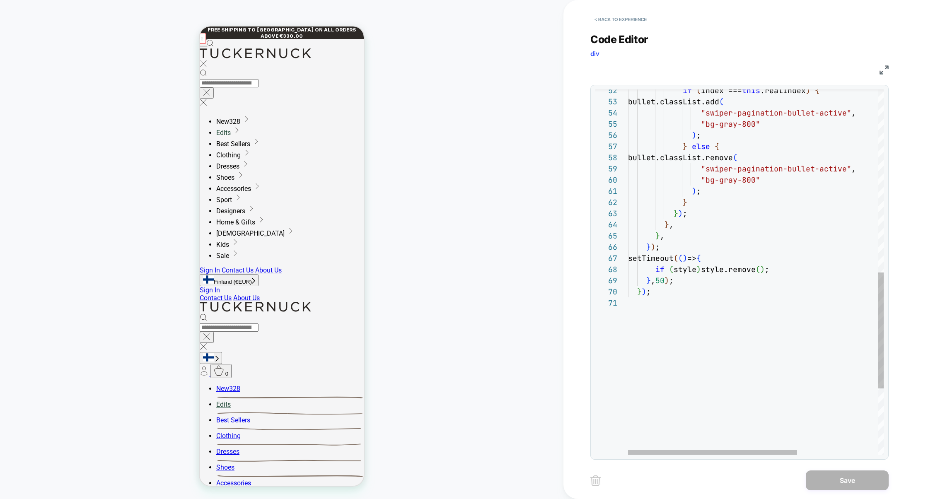
click at [663, 280] on div "if ( index === this .realIndex ) { bullet.classList.add ( "swiper-pagination-bu…" at bounding box center [816, 88] width 377 height 1148
type textarea "**********"
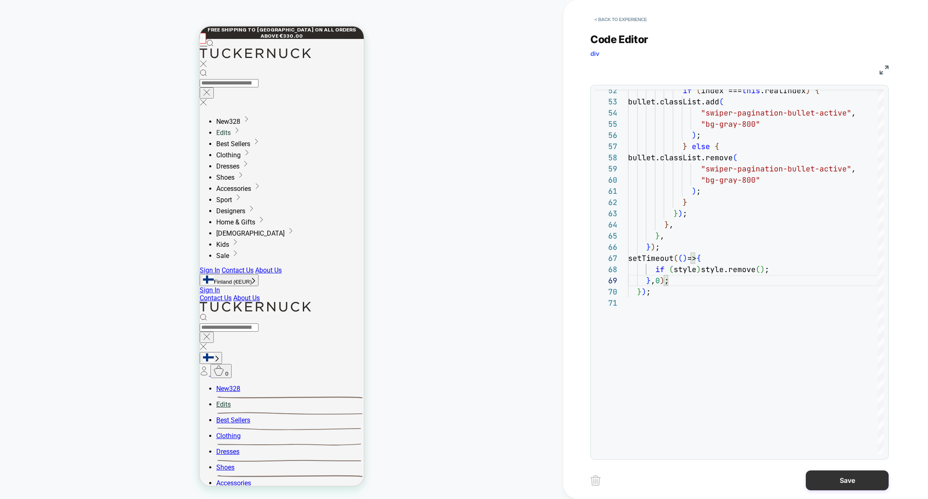
click at [836, 476] on button "Save" at bounding box center [847, 481] width 83 height 20
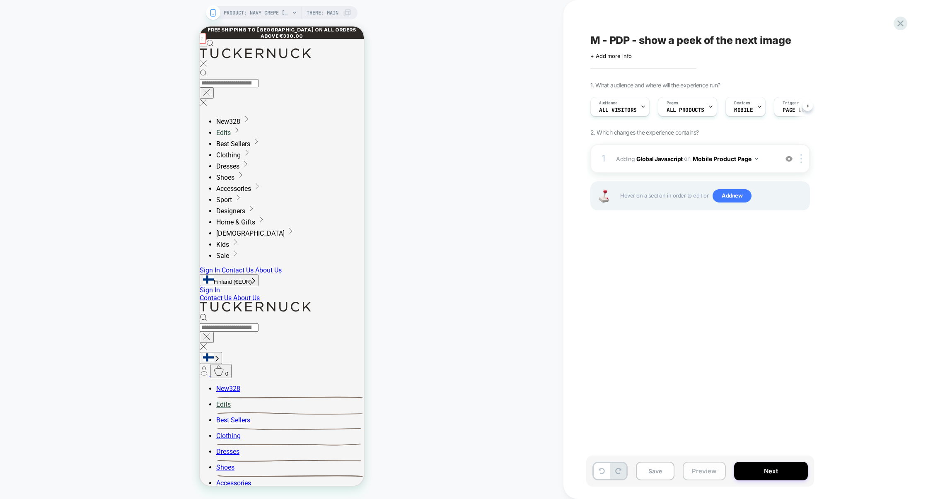
click at [698, 469] on button "Preview" at bounding box center [704, 471] width 43 height 19
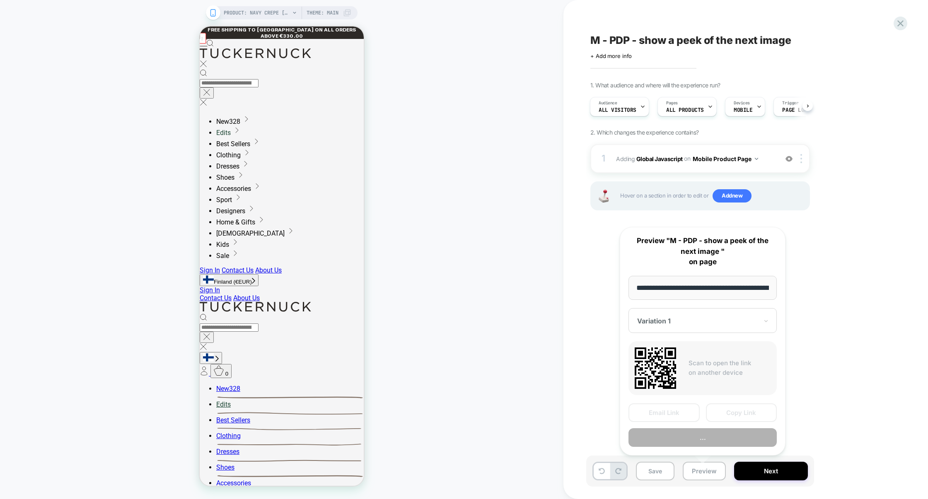
scroll to position [0, 130]
click at [725, 408] on button "Copy Link" at bounding box center [741, 413] width 71 height 19
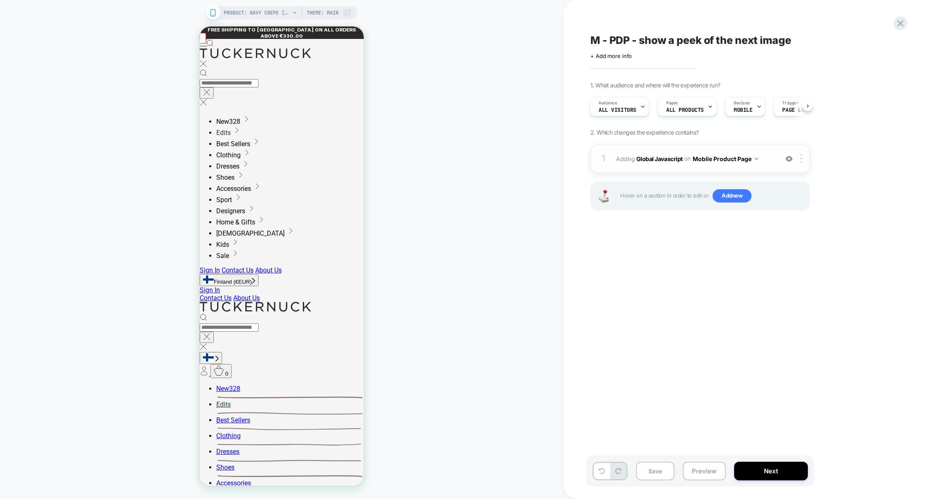
click at [680, 171] on div "1 Adding Global Javascript on Mobile Product Page Add Before Add After Copy to …" at bounding box center [700, 158] width 220 height 29
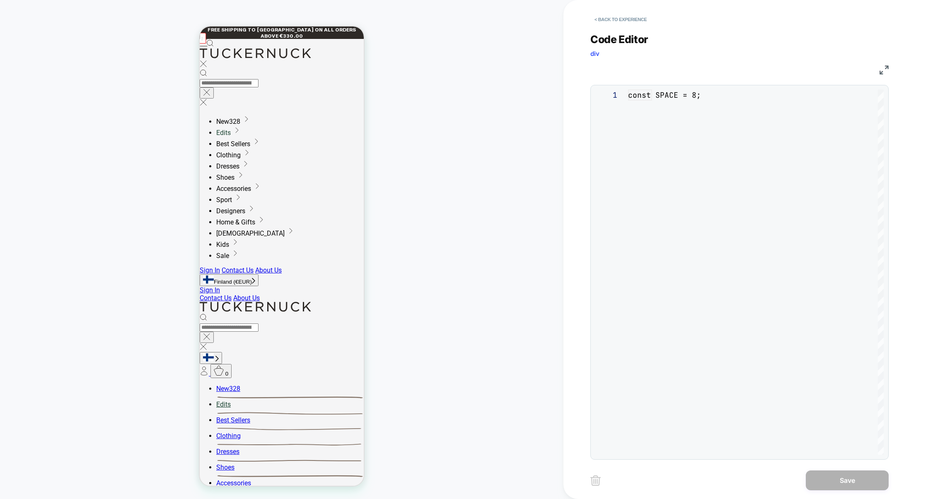
scroll to position [112, 0]
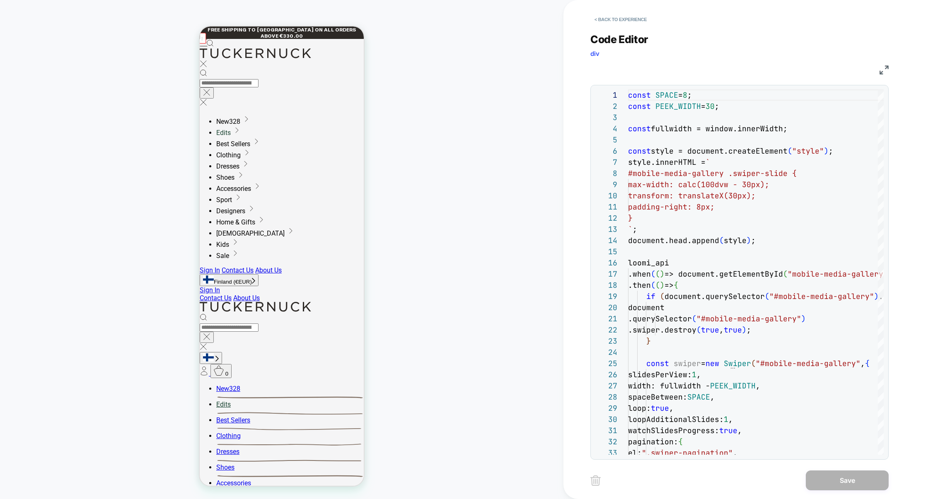
click at [882, 70] on img at bounding box center [884, 69] width 9 height 9
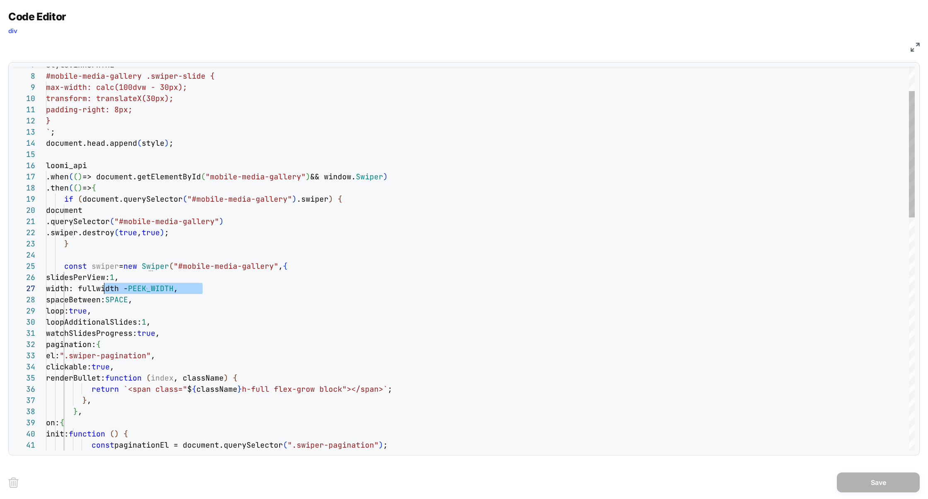
scroll to position [67, 58]
drag, startPoint x: 203, startPoint y: 289, endPoint x: 105, endPoint y: 288, distance: 98.2
click at [105, 288] on span "width: fullwidth - PEEK_WIDTH ," at bounding box center [112, 289] width 132 height 10
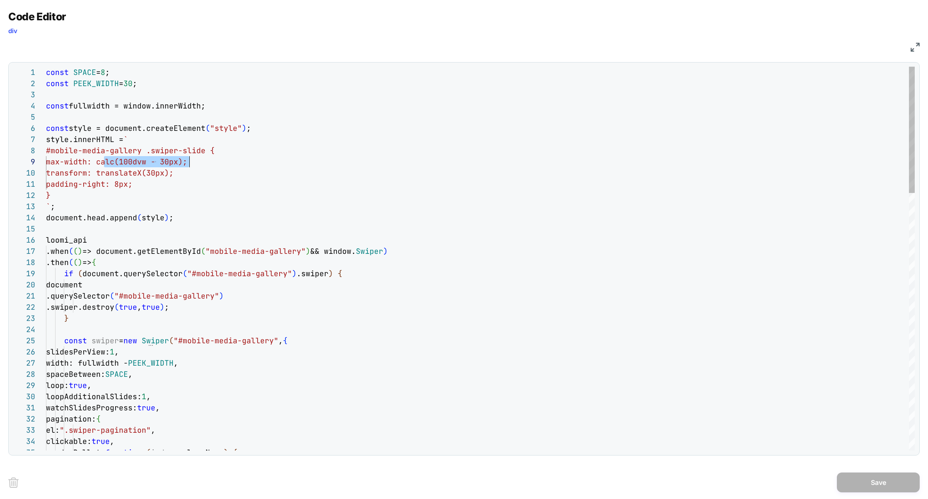
drag, startPoint x: 106, startPoint y: 161, endPoint x: 188, endPoint y: 164, distance: 82.1
click at [187, 164] on span "max-width: calc(100dvw - 30px);" at bounding box center [116, 162] width 141 height 10
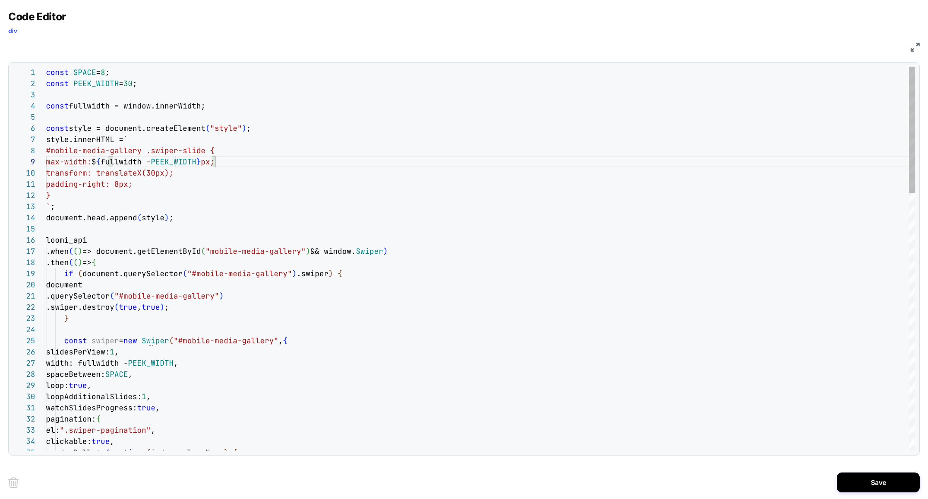
scroll to position [89, 166]
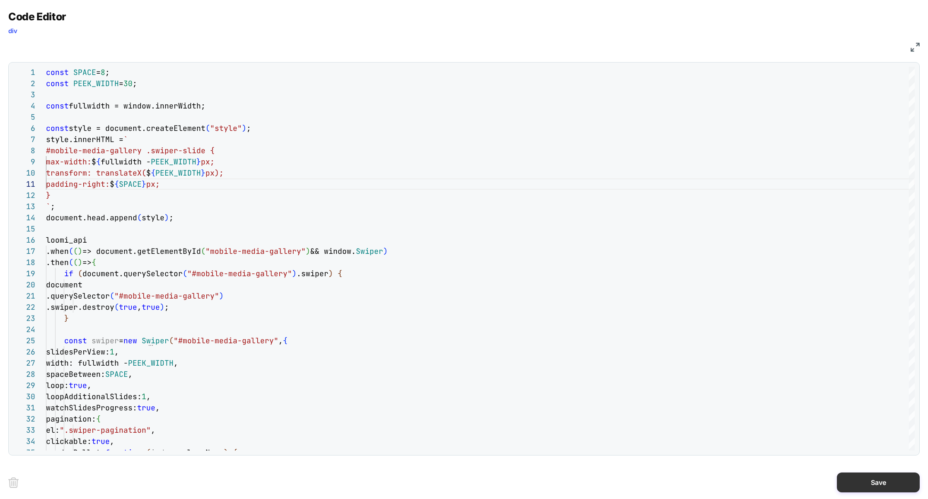
type textarea "**********"
click at [863, 483] on button "Save" at bounding box center [878, 483] width 83 height 20
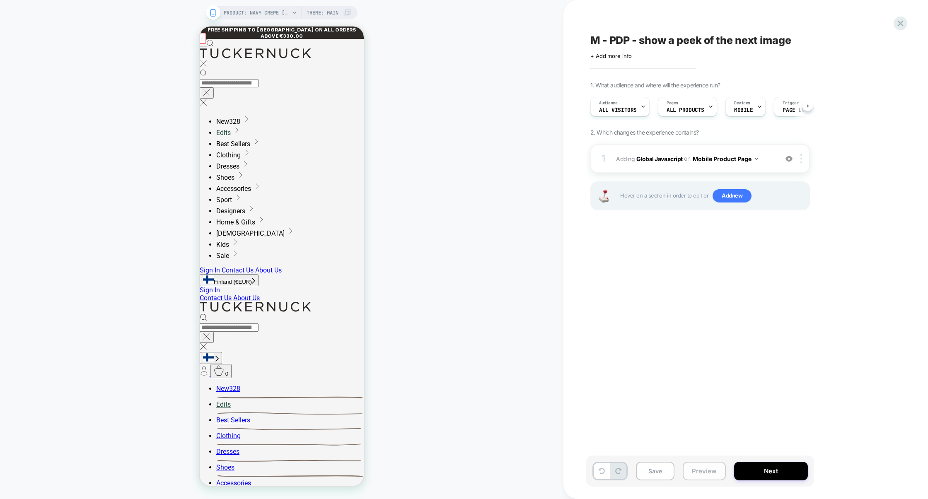
click at [711, 467] on button "Preview" at bounding box center [704, 471] width 43 height 19
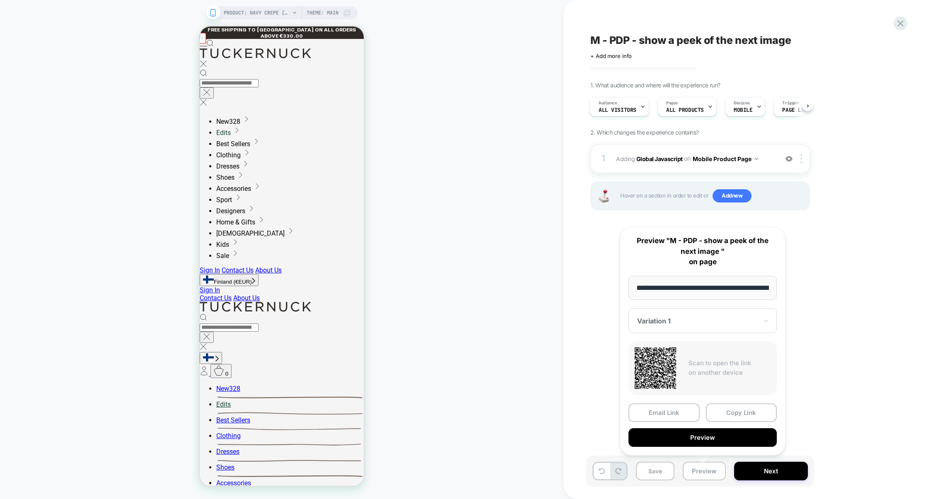
scroll to position [0, 130]
click at [739, 410] on button "Copy Link" at bounding box center [741, 413] width 71 height 19
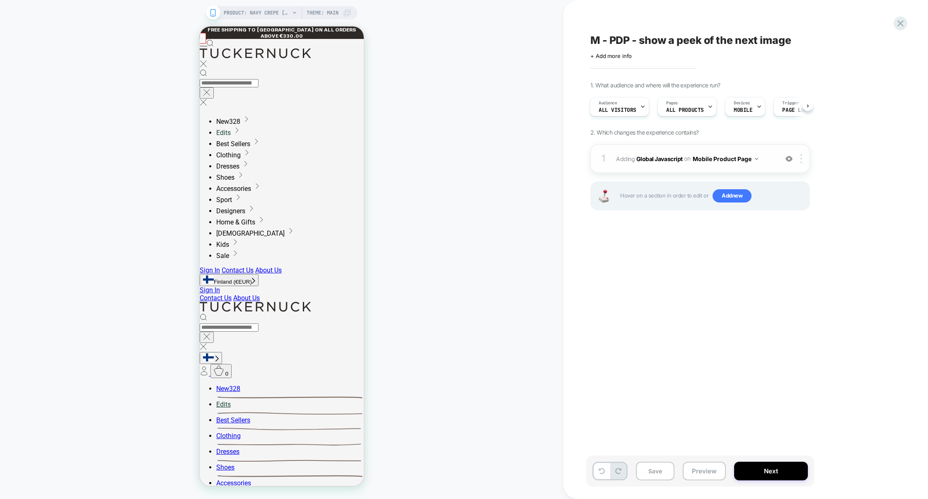
click at [678, 170] on div "1 Adding Global Javascript on Mobile Product Page Add Before Add After Copy to …" at bounding box center [700, 158] width 220 height 29
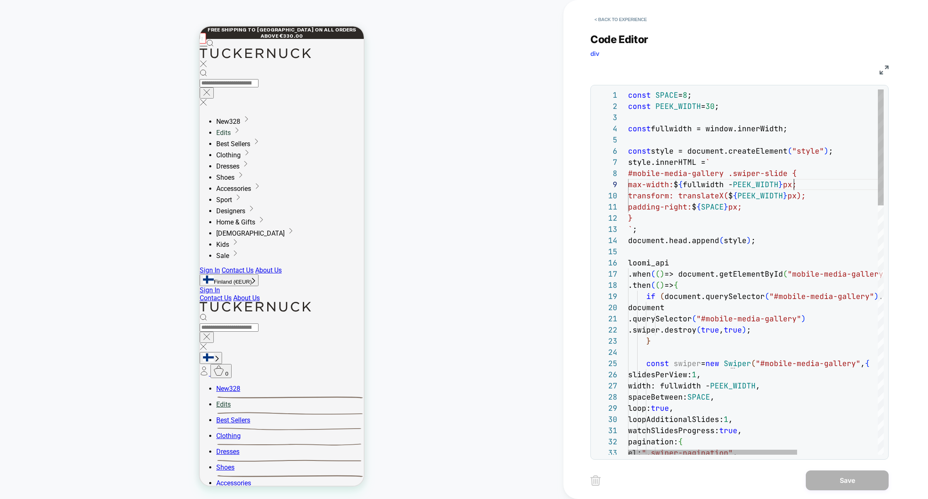
scroll to position [89, 166]
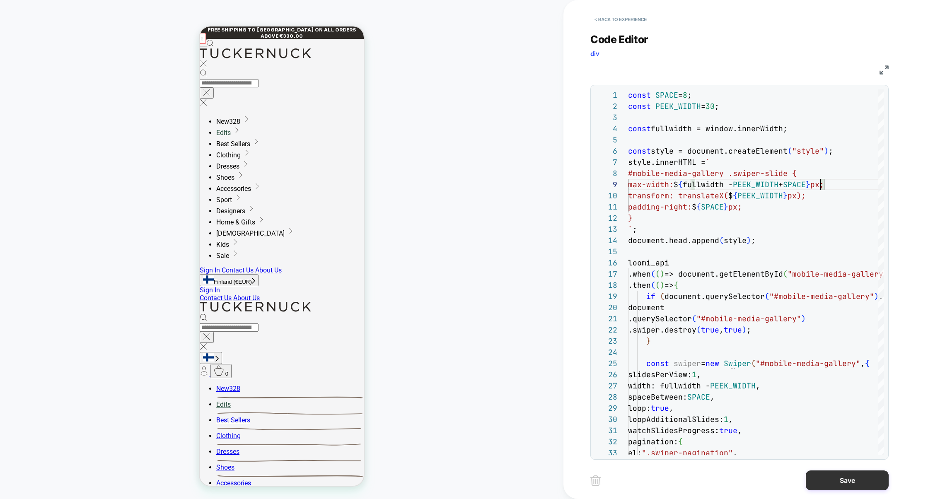
type textarea "**********"
click at [836, 476] on button "Save" at bounding box center [847, 481] width 83 height 20
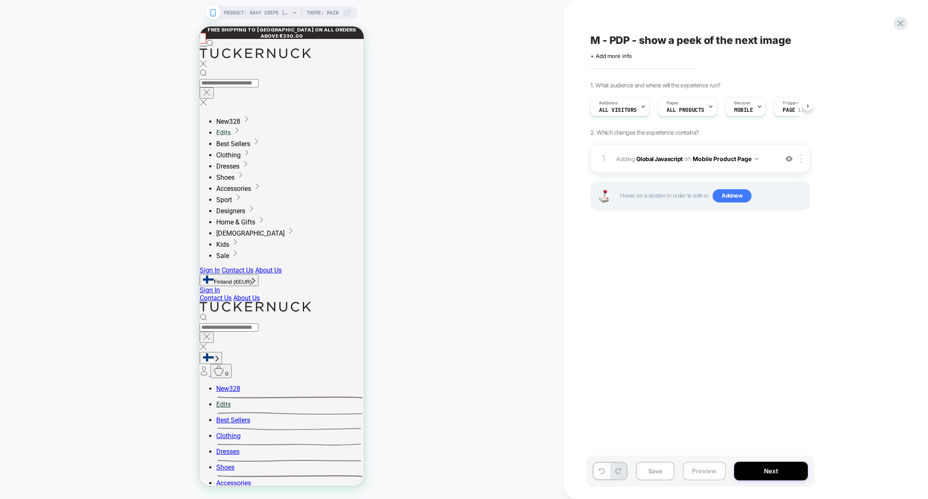
scroll to position [0, 0]
click at [713, 463] on button "Preview" at bounding box center [704, 471] width 43 height 19
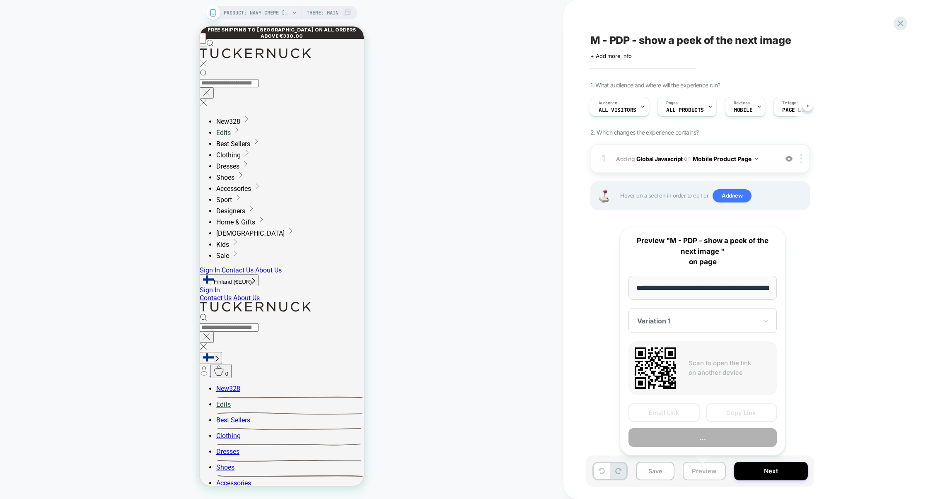
scroll to position [0, 130]
click at [716, 438] on button "Preview" at bounding box center [702, 437] width 148 height 19
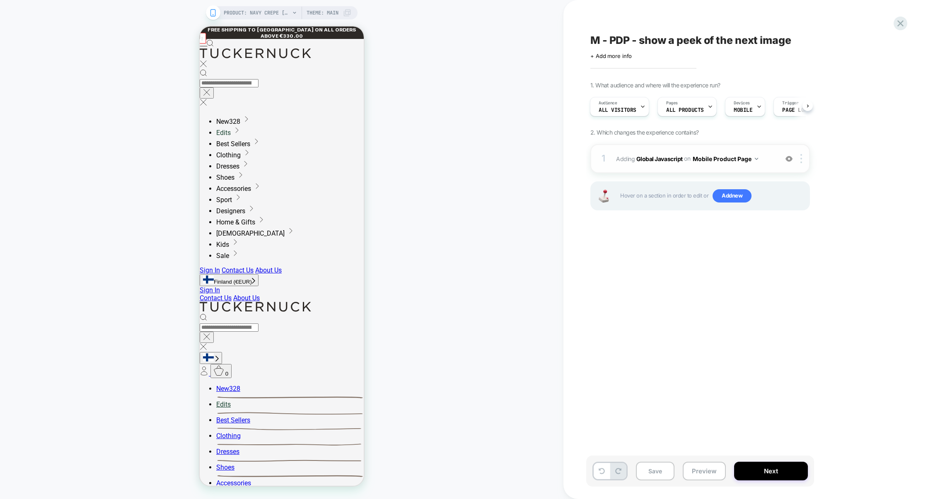
click at [715, 171] on div "1 Adding Global Javascript on Mobile Product Page Add Before Add After Copy to …" at bounding box center [700, 158] width 220 height 29
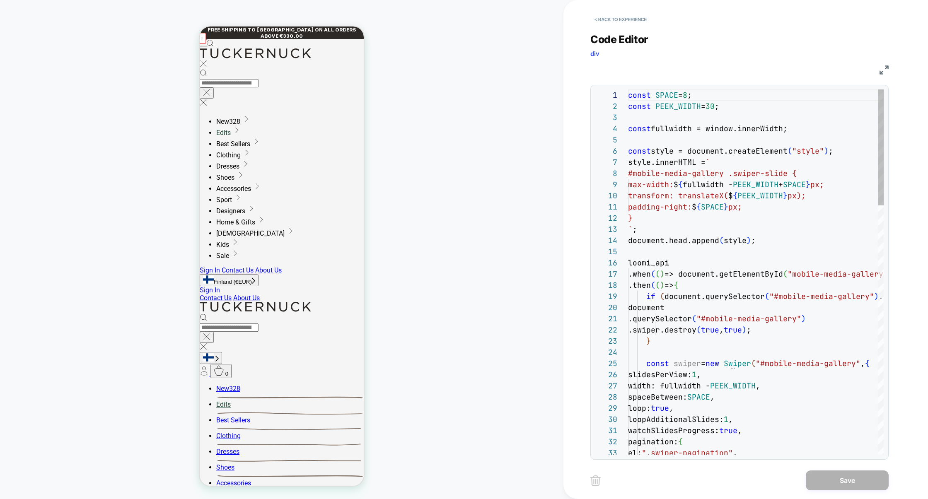
scroll to position [112, 0]
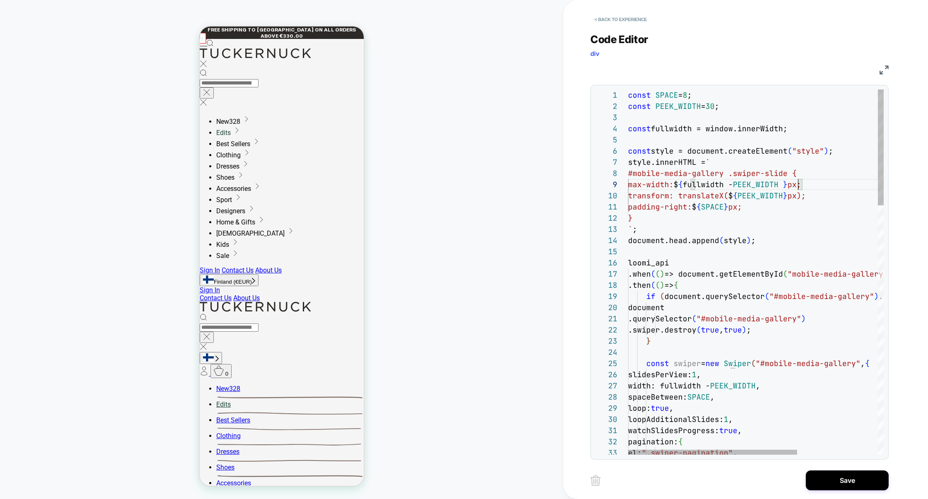
scroll to position [89, 166]
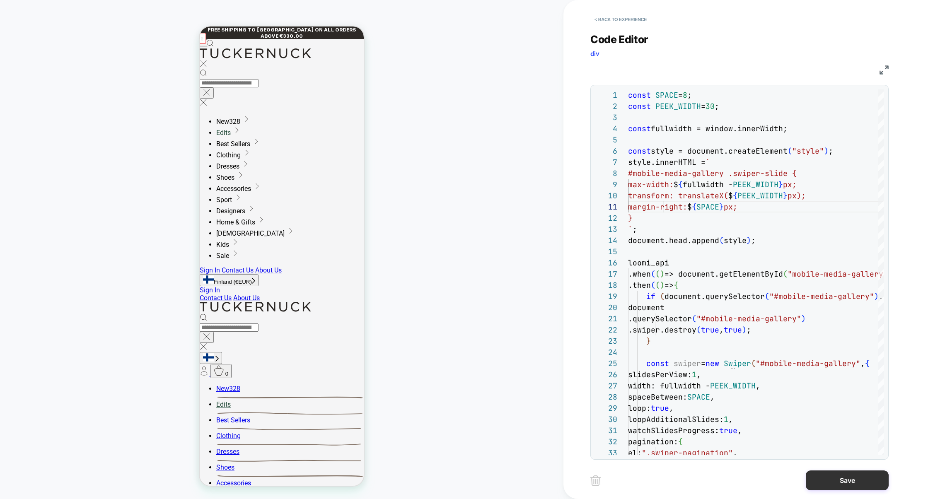
type textarea "**********"
click at [843, 479] on button "Save" at bounding box center [847, 481] width 83 height 20
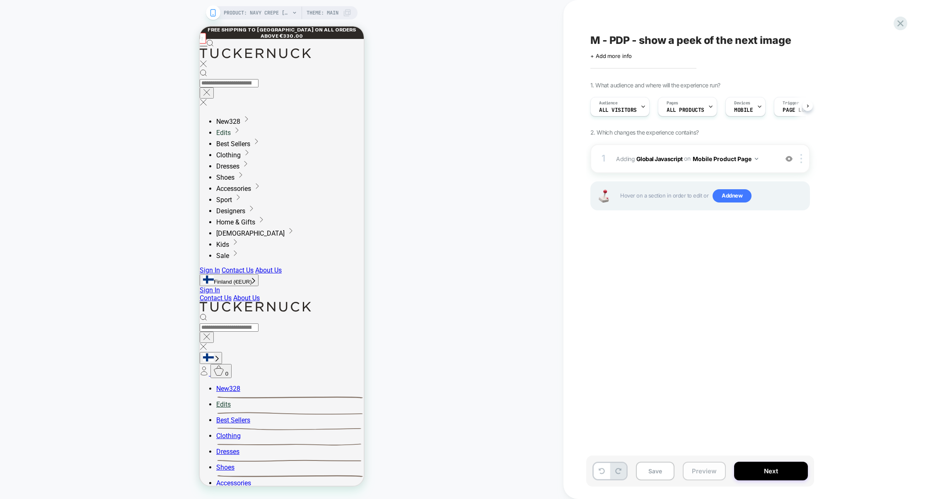
scroll to position [0, 0]
click at [709, 469] on button "Preview" at bounding box center [704, 471] width 43 height 19
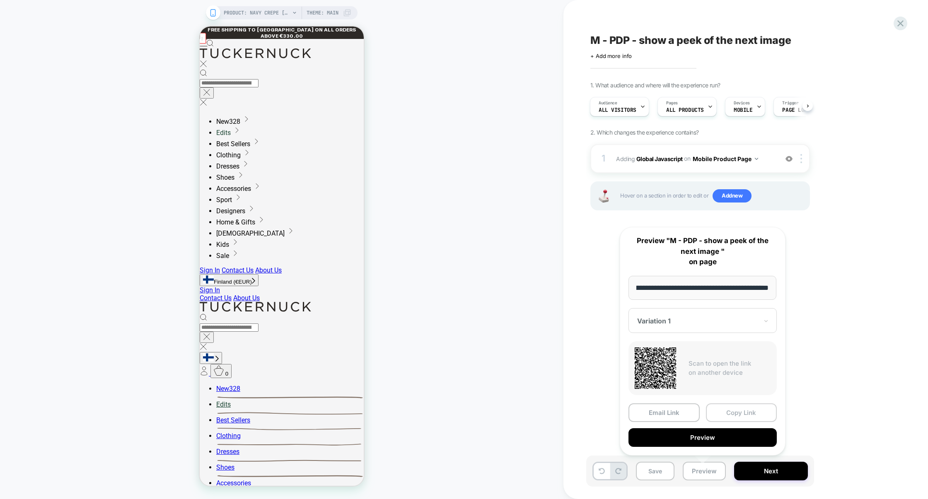
scroll to position [0, 0]
click at [735, 419] on button "Copy Link" at bounding box center [741, 413] width 71 height 19
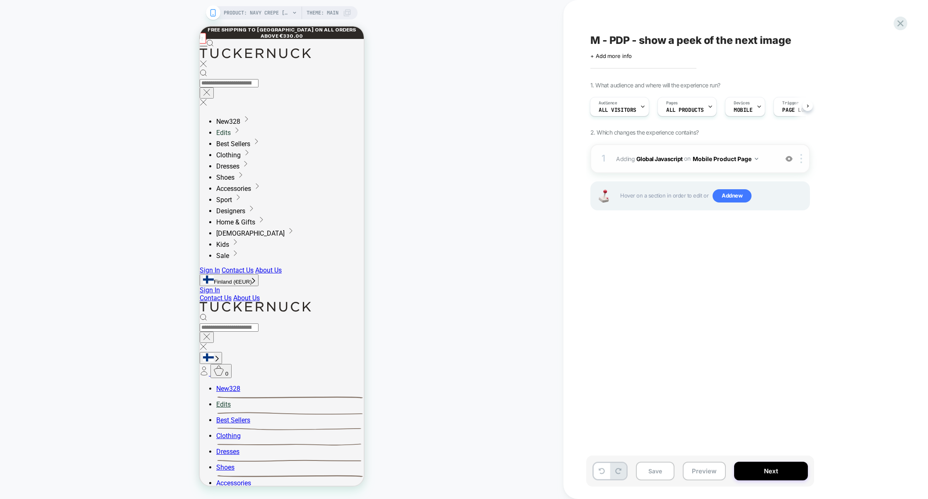
click at [631, 167] on div "1 Adding Global Javascript on Mobile Product Page Add Before Add After Copy to …" at bounding box center [700, 158] width 220 height 29
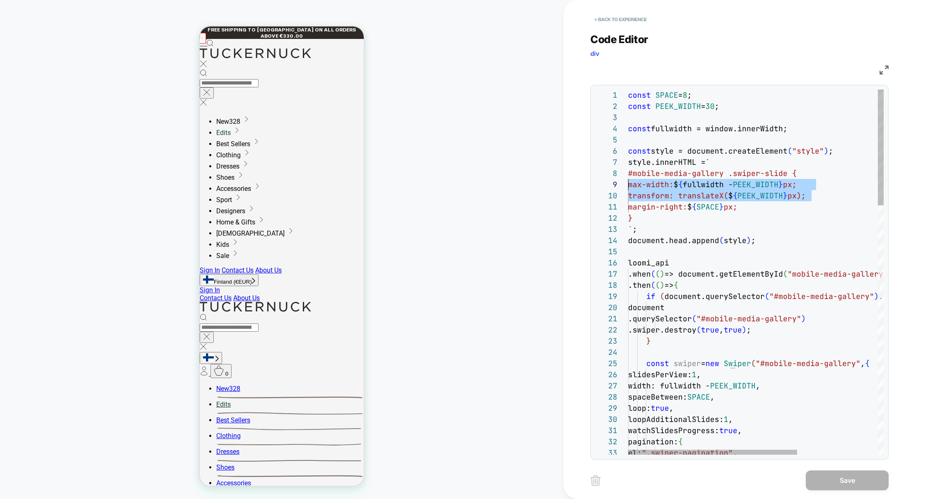
scroll to position [100, 0]
drag, startPoint x: 822, startPoint y: 198, endPoint x: 549, endPoint y: 191, distance: 272.7
click at [549, 192] on div "PRODUCT: Navy Crepe Callahan Shirt Dress PRODUCT: Navy Crepe Callahan Shirt Dre…" at bounding box center [464, 249] width 928 height 499
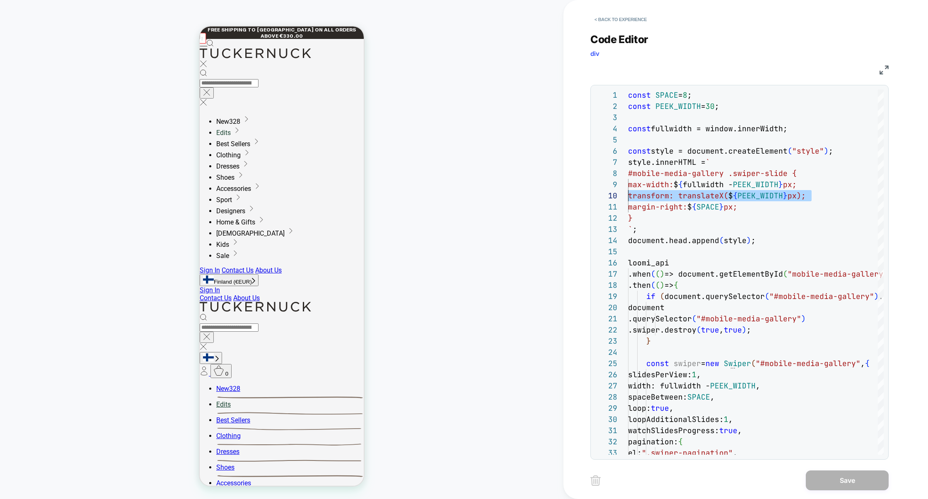
type textarea "**********"
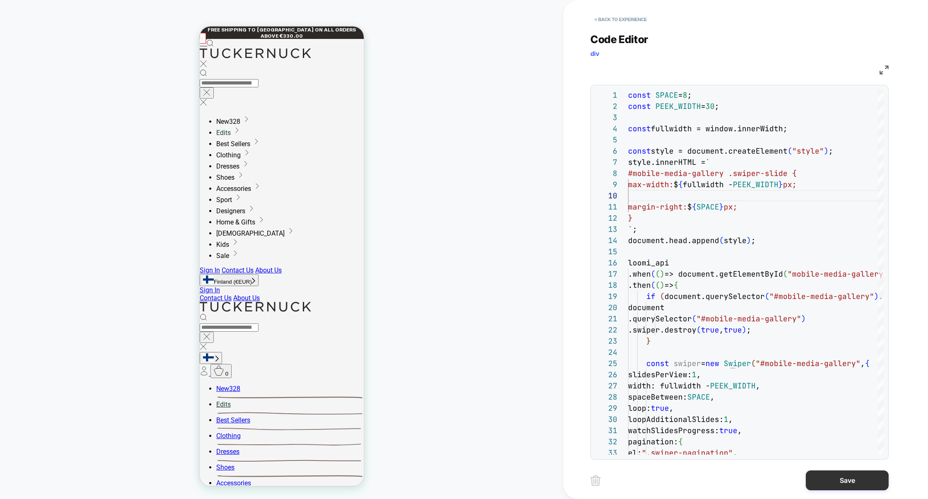
click at [833, 481] on button "Save" at bounding box center [847, 481] width 83 height 20
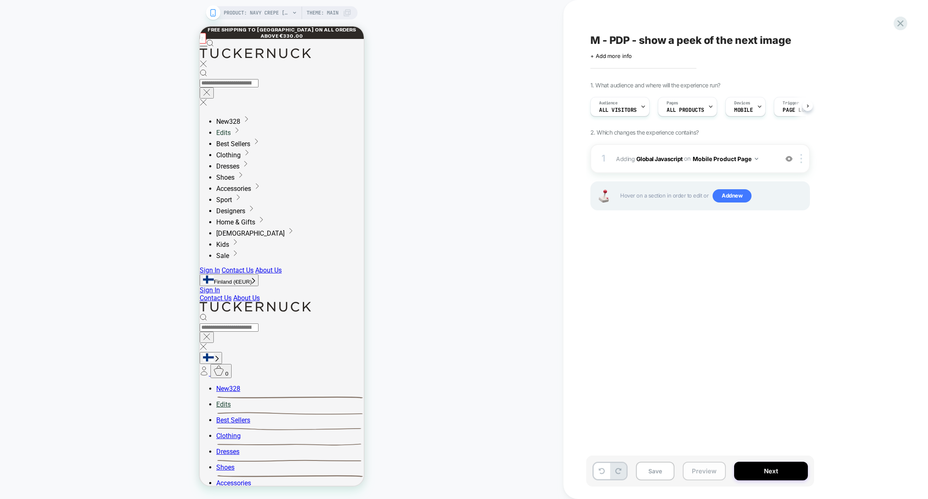
scroll to position [0, 0]
click at [716, 468] on button "Preview" at bounding box center [704, 471] width 43 height 19
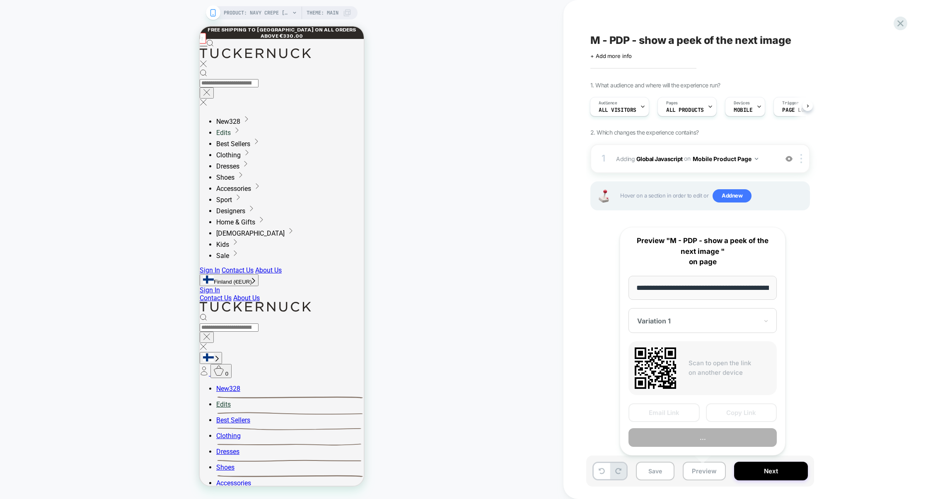
scroll to position [0, 130]
click at [736, 414] on button "Copy Link" at bounding box center [741, 413] width 71 height 19
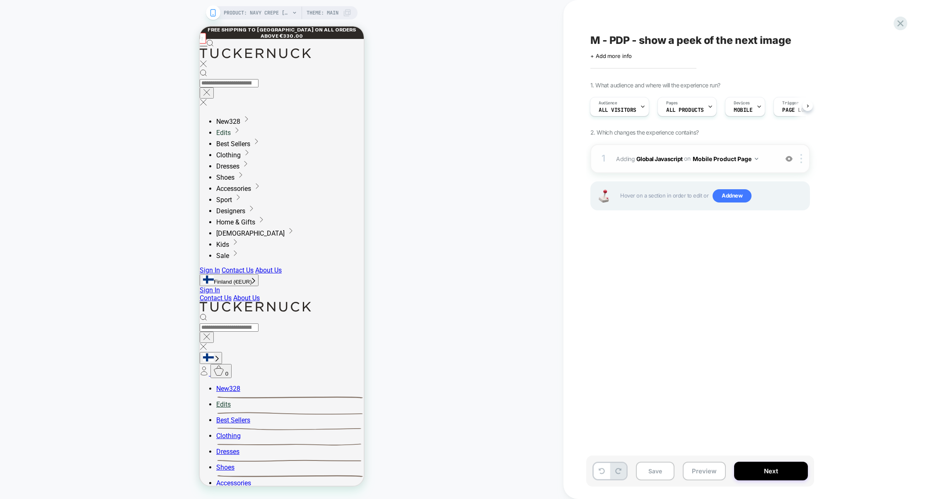
click at [665, 170] on div "1 Adding Global Javascript on Mobile Product Page Add Before Add After Copy to …" at bounding box center [700, 158] width 220 height 29
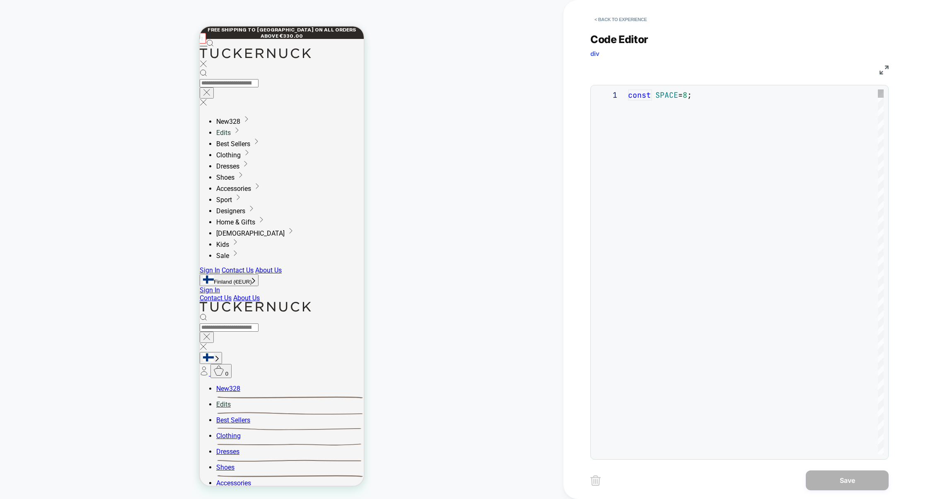
scroll to position [112, 0]
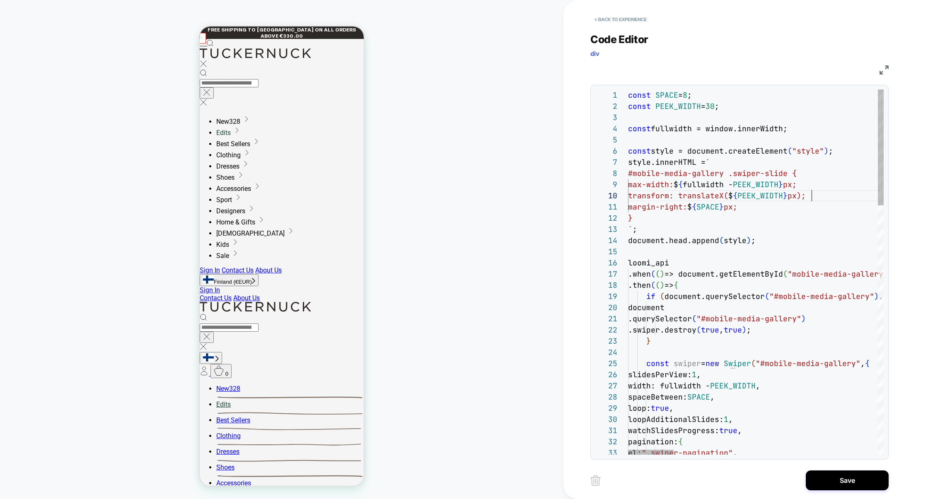
scroll to position [100, 183]
type textarea "**********"
click at [850, 485] on button "Save" at bounding box center [847, 481] width 83 height 20
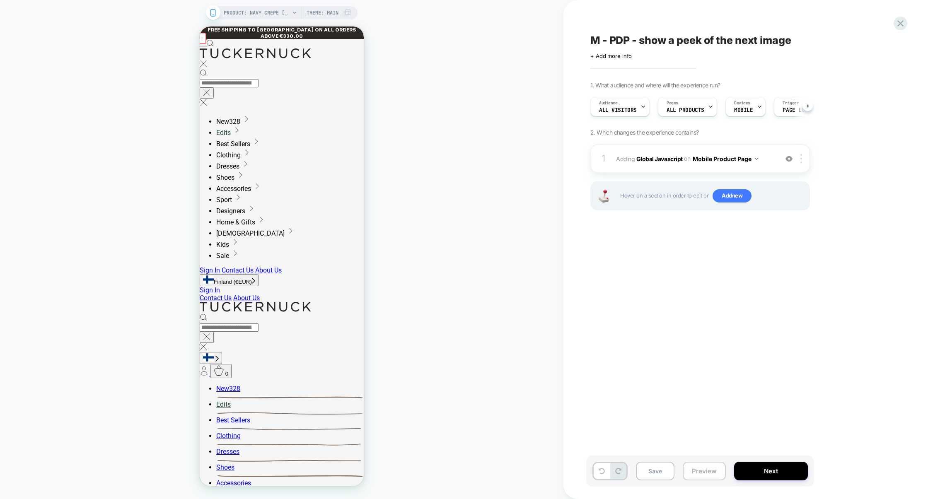
scroll to position [0, 0]
click at [711, 474] on button "Preview" at bounding box center [704, 471] width 43 height 19
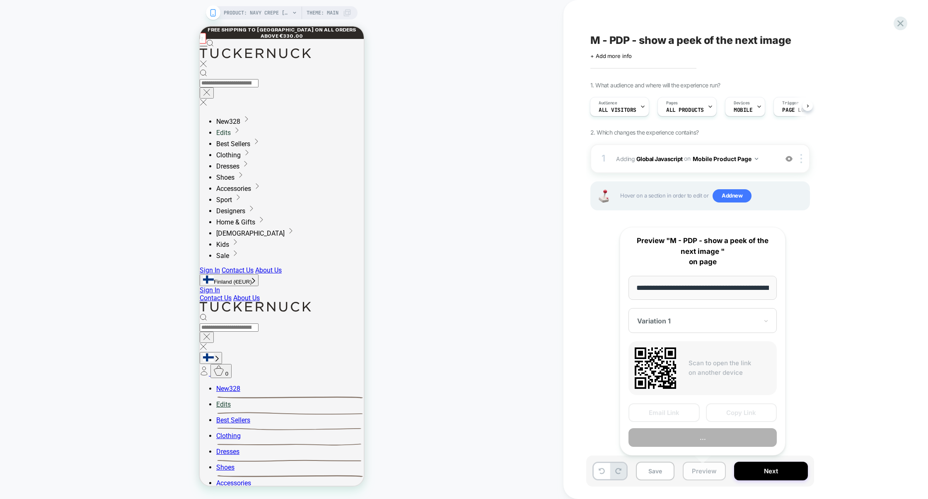
scroll to position [0, 130]
click at [735, 414] on button "Copy Link" at bounding box center [741, 413] width 71 height 19
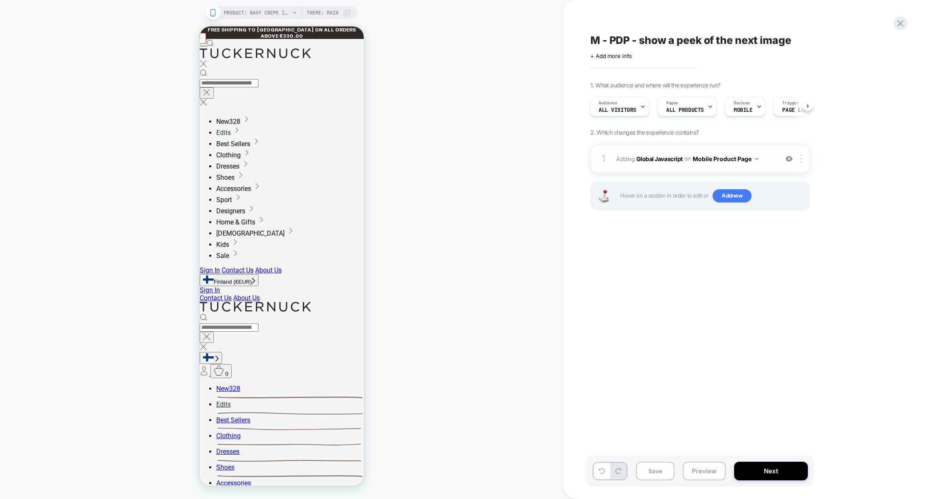
click at [666, 169] on div "1 Adding Global Javascript on Mobile Product Page Add Before Add After Copy to …" at bounding box center [700, 158] width 220 height 29
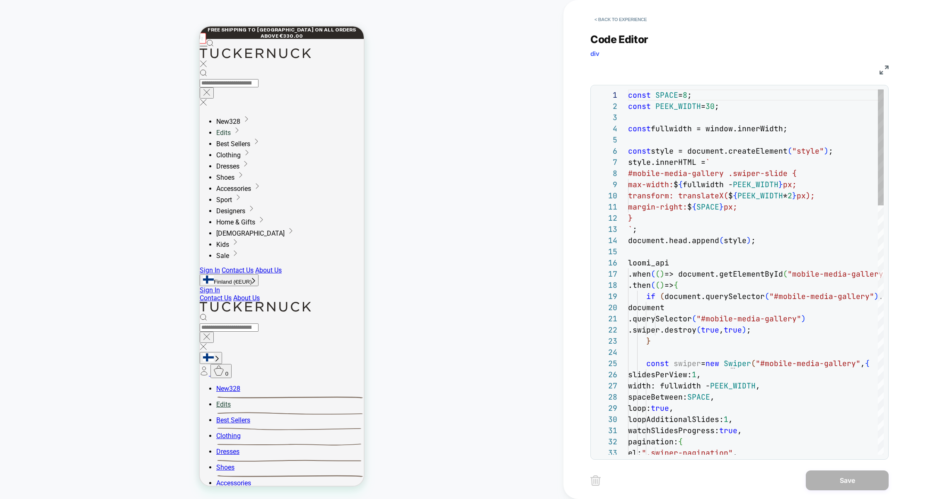
scroll to position [112, 0]
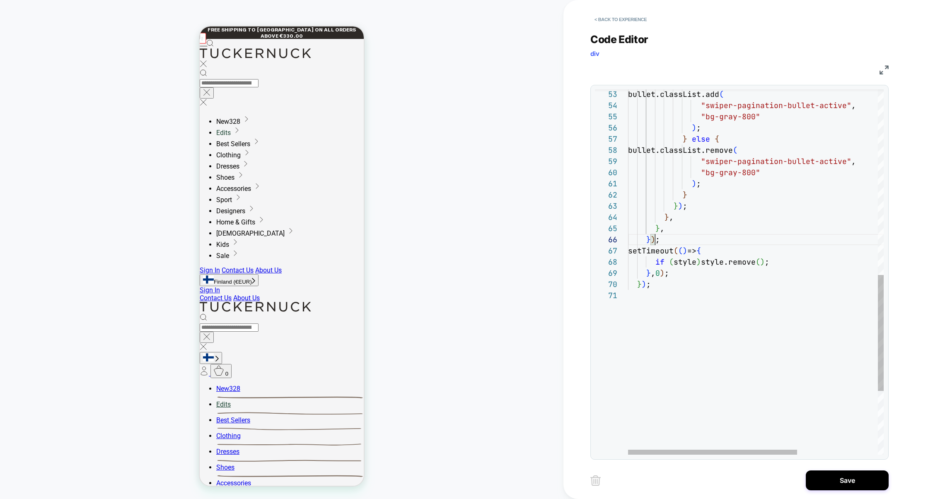
click at [654, 241] on div "bullet.classList.add ( "swiper-pagination-bullet-active" , "bg-gray-800" ) ; } …" at bounding box center [816, 81] width 377 height 1148
drag, startPoint x: 678, startPoint y: 241, endPoint x: 673, endPoint y: 210, distance: 31.5
click at [673, 210] on div "bullet.classList.add ( "swiper-pagination-bullet-active" , "bg-gray-800" ) ; } …" at bounding box center [816, 81] width 377 height 1148
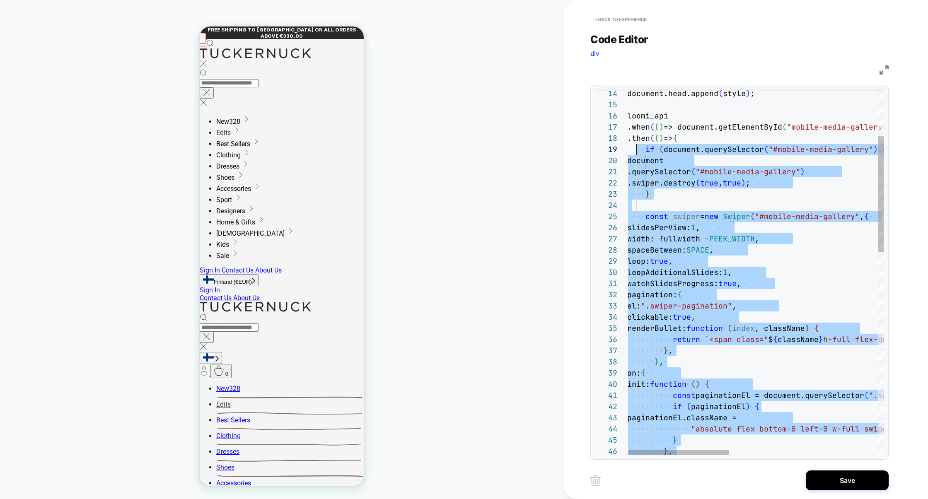
scroll to position [89, 9]
type textarea "**********"
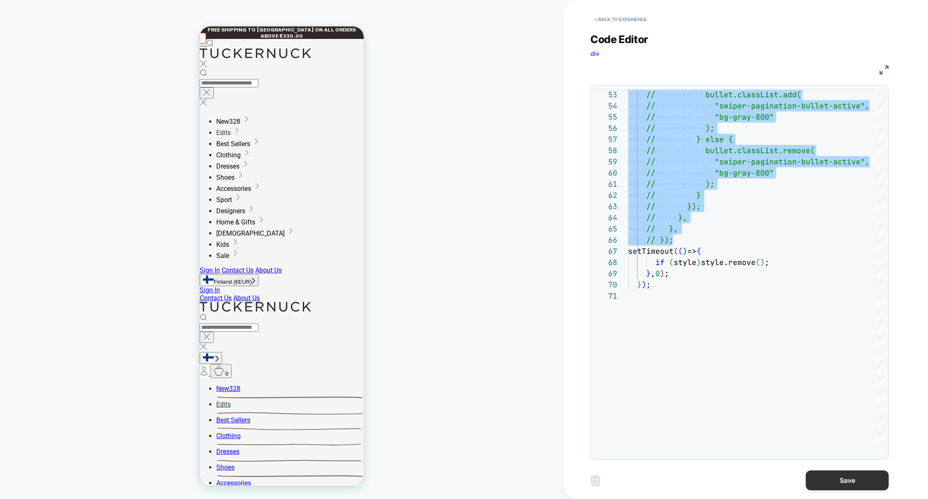
click at [831, 481] on button "Save" at bounding box center [847, 481] width 83 height 20
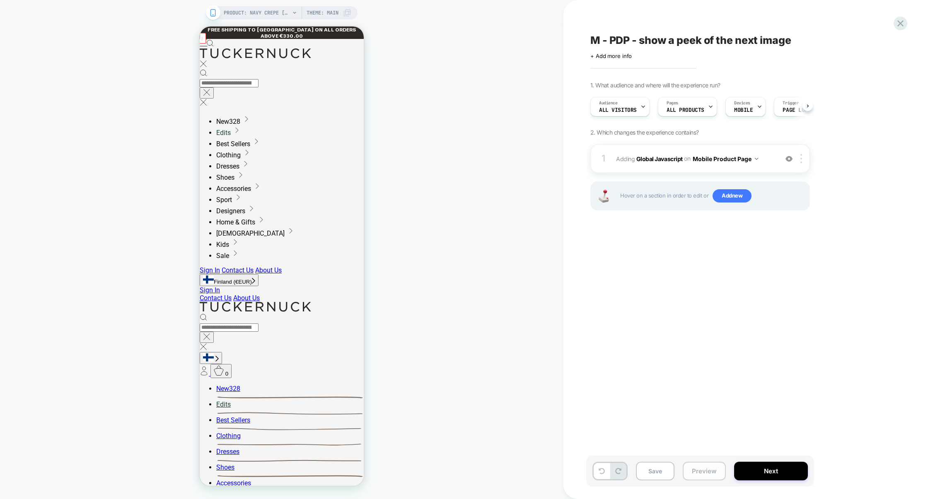
click at [698, 468] on button "Preview" at bounding box center [704, 471] width 43 height 19
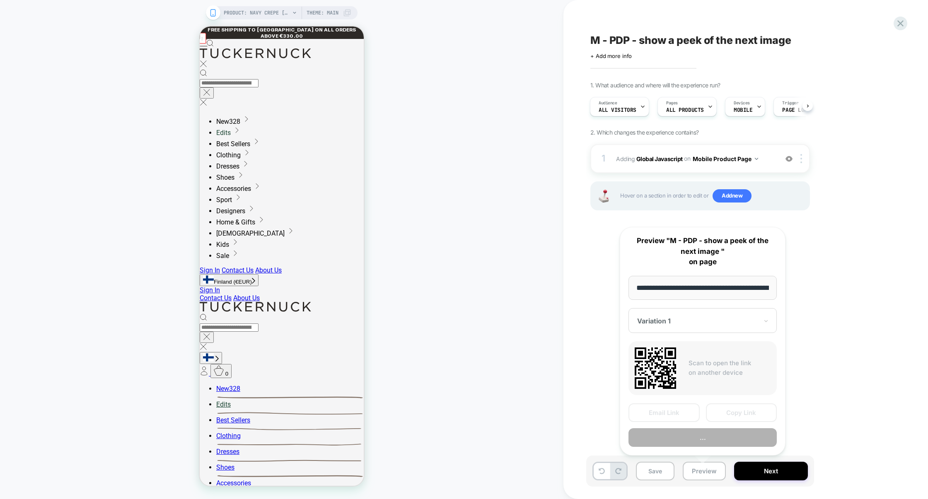
scroll to position [0, 130]
click at [743, 416] on button "Copy Link" at bounding box center [741, 413] width 71 height 19
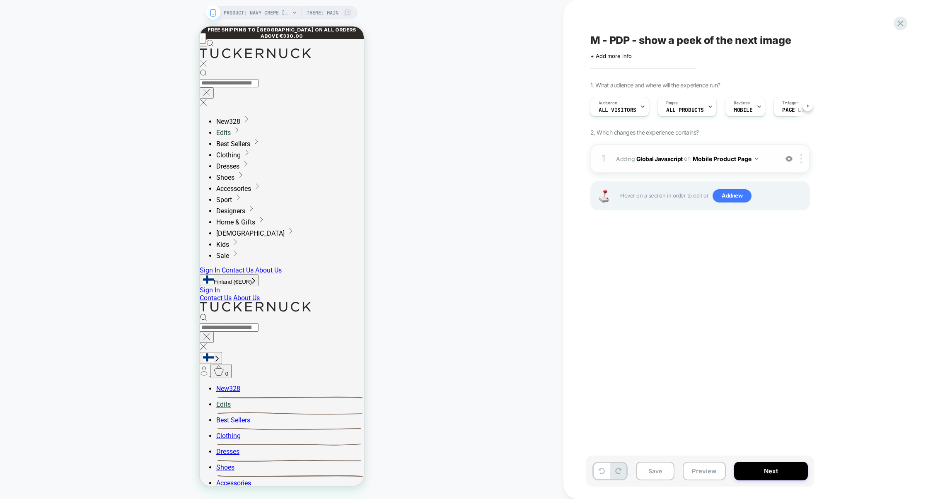
click at [667, 167] on div "1 Adding Global Javascript on Mobile Product Page Add Before Add After Copy to …" at bounding box center [700, 158] width 220 height 29
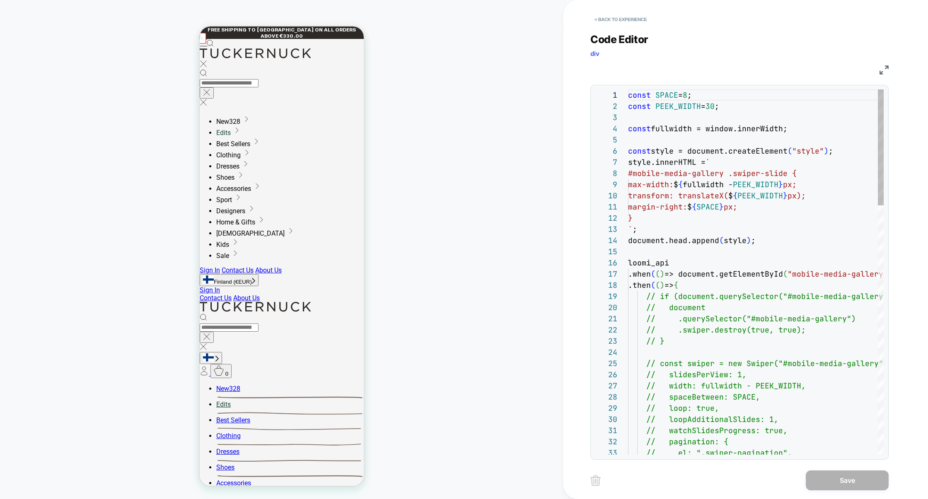
scroll to position [112, 0]
click at [882, 68] on img at bounding box center [884, 69] width 9 height 9
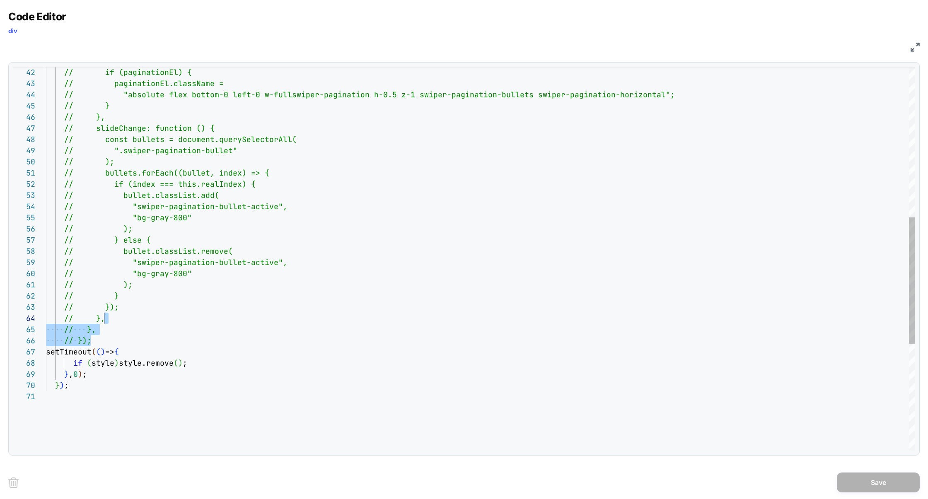
drag, startPoint x: 123, startPoint y: 336, endPoint x: 121, endPoint y: 277, distance: 59.7
click at [121, 277] on div "// if (paginationEl) { // paginationEl.className = // "absolute flex bottom-0 l…" at bounding box center [480, 191] width 869 height 1167
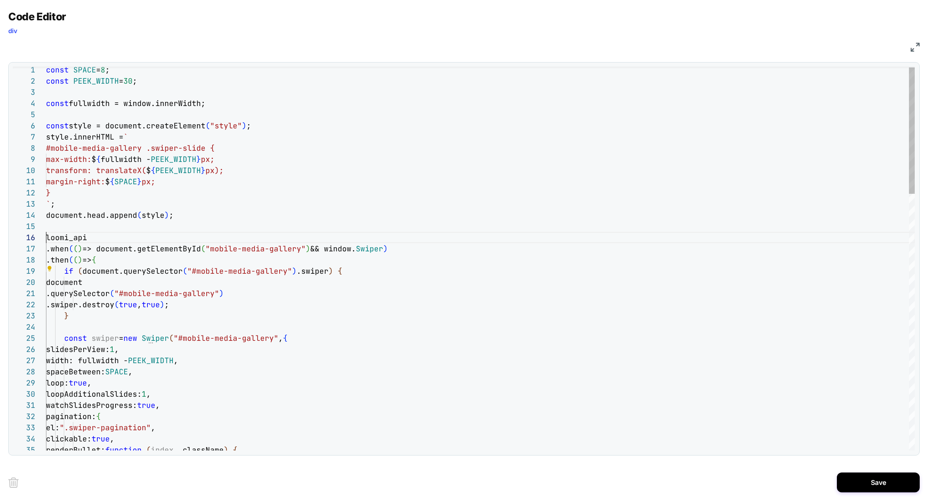
scroll to position [56, 0]
drag, startPoint x: 48, startPoint y: 238, endPoint x: 101, endPoint y: 273, distance: 63.7
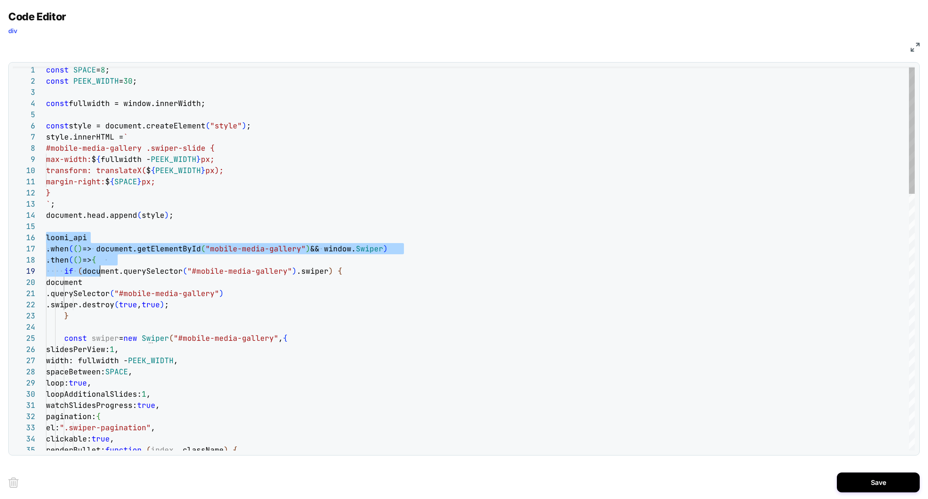
scroll to position [56, 54]
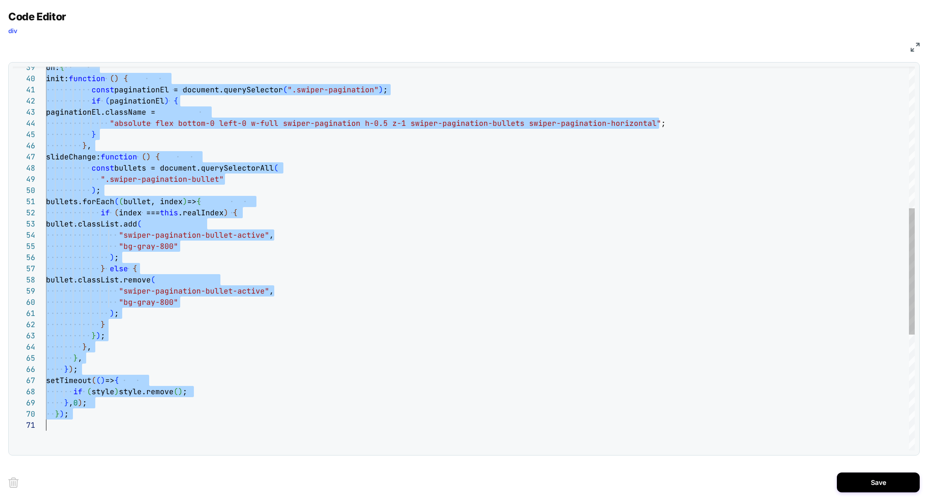
click at [89, 421] on div "on: { init: function ( ) { const paginationEl = document.querySelector ( ".swip…" at bounding box center [480, 220] width 869 height 1167
type textarea "**********"
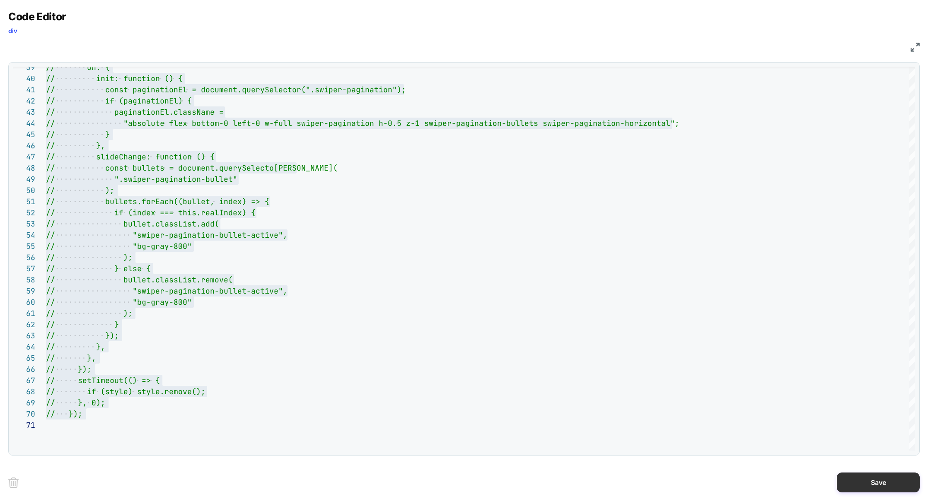
click at [875, 484] on button "Save" at bounding box center [878, 483] width 83 height 20
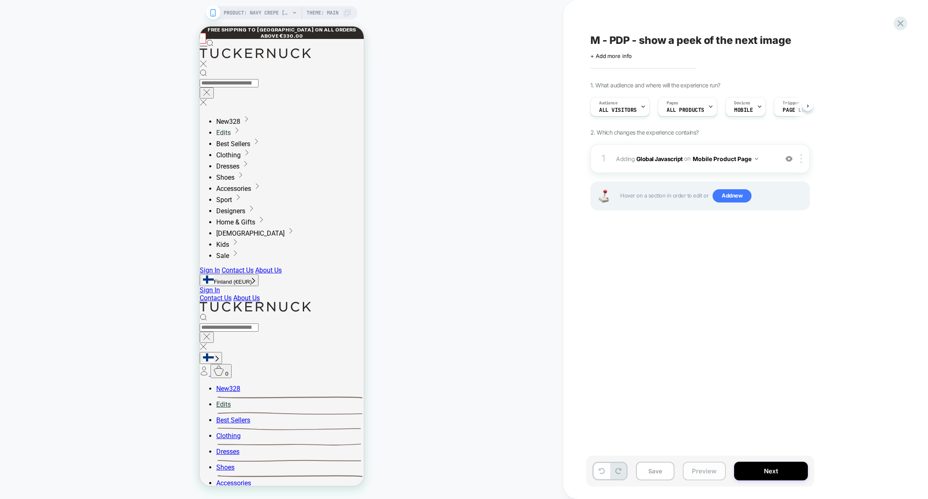
scroll to position [0, 0]
click at [698, 478] on button "Preview" at bounding box center [704, 471] width 43 height 19
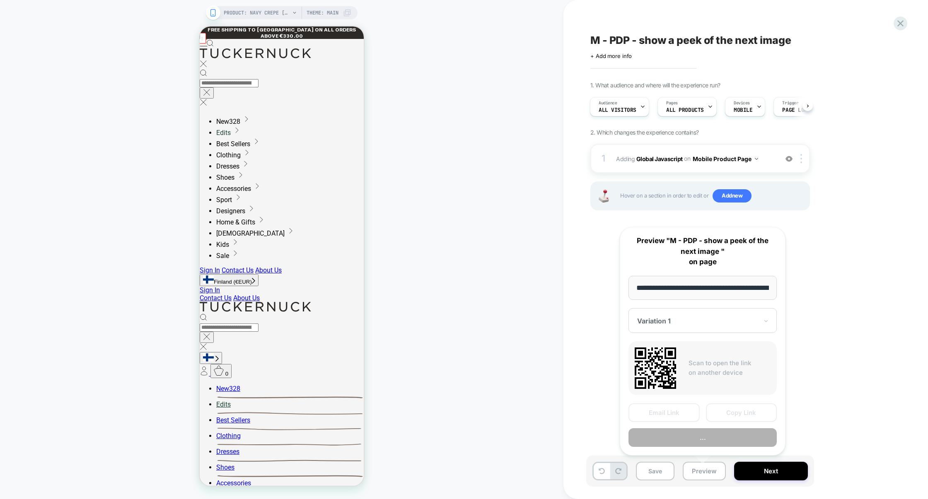
scroll to position [0, 130]
click at [734, 416] on button "Copy Link" at bounding box center [741, 413] width 71 height 19
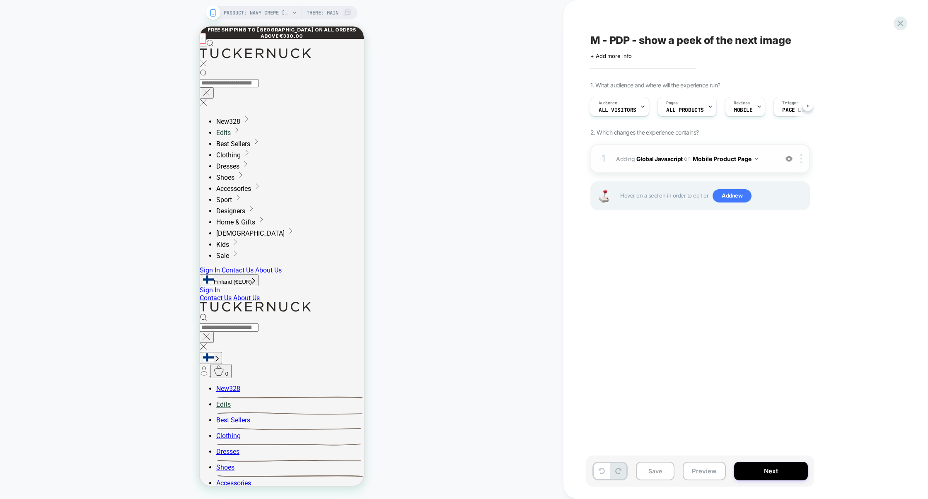
click at [662, 166] on div "1 Adding Global Javascript on Mobile Product Page Add Before Add After Copy to …" at bounding box center [700, 158] width 220 height 29
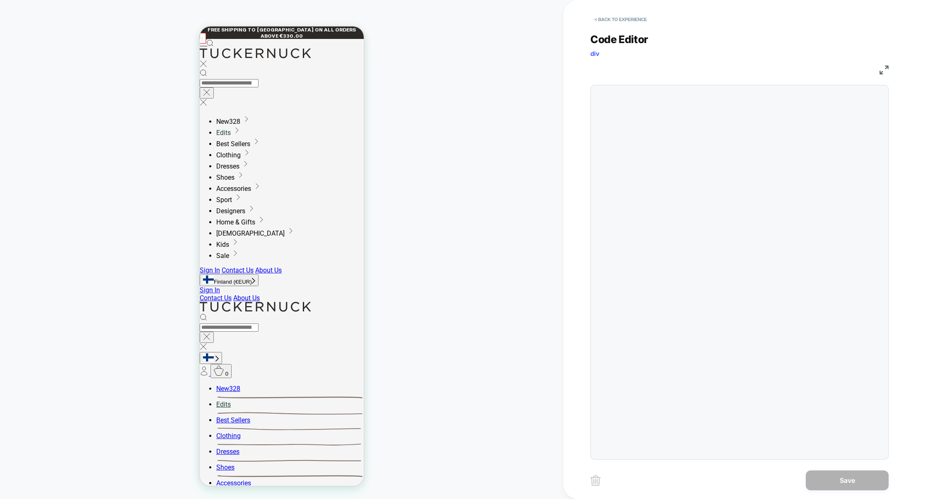
scroll to position [112, 0]
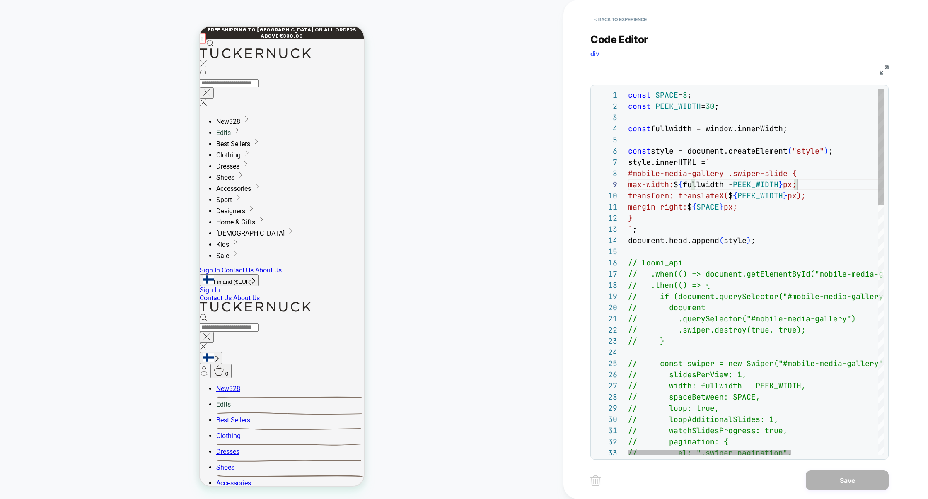
click at [627, 259] on div "16" at bounding box center [611, 262] width 33 height 11
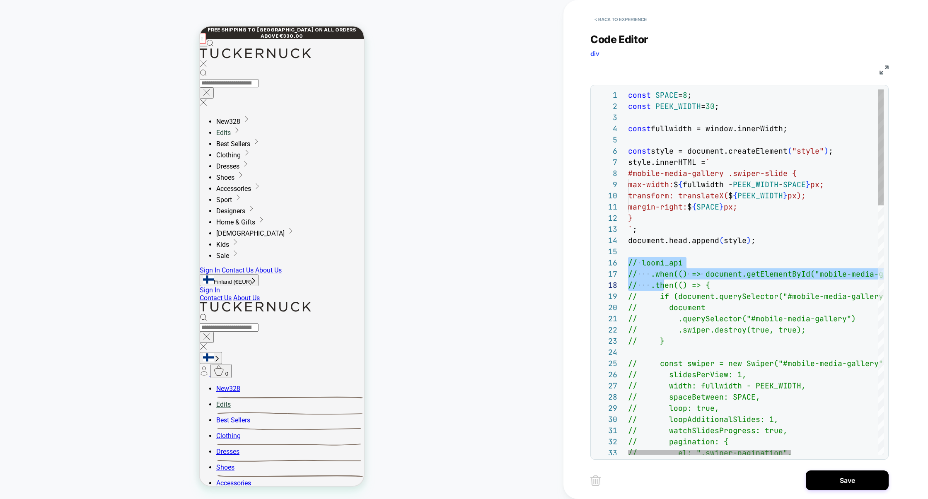
scroll to position [56, 40]
drag, startPoint x: 629, startPoint y: 262, endPoint x: 674, endPoint y: 301, distance: 59.6
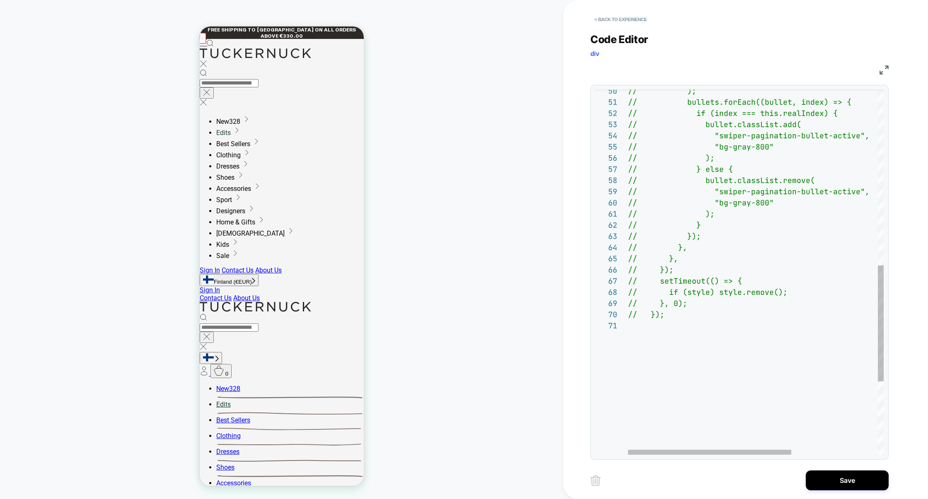
click at [678, 329] on div "// ); // bullets.forEach((bullet, index) => { // if (index === this.realIndex) …" at bounding box center [823, 111] width 391 height 1148
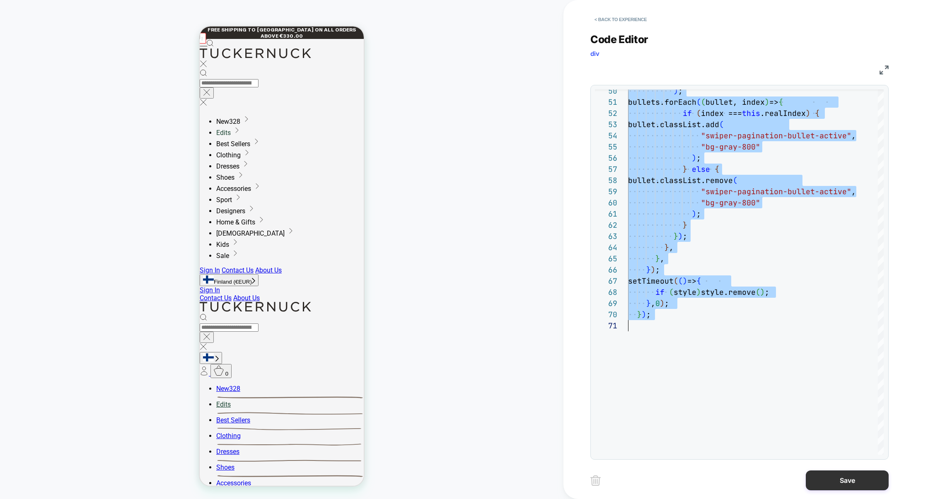
type textarea "**********"
click at [845, 481] on button "Save" at bounding box center [847, 481] width 83 height 20
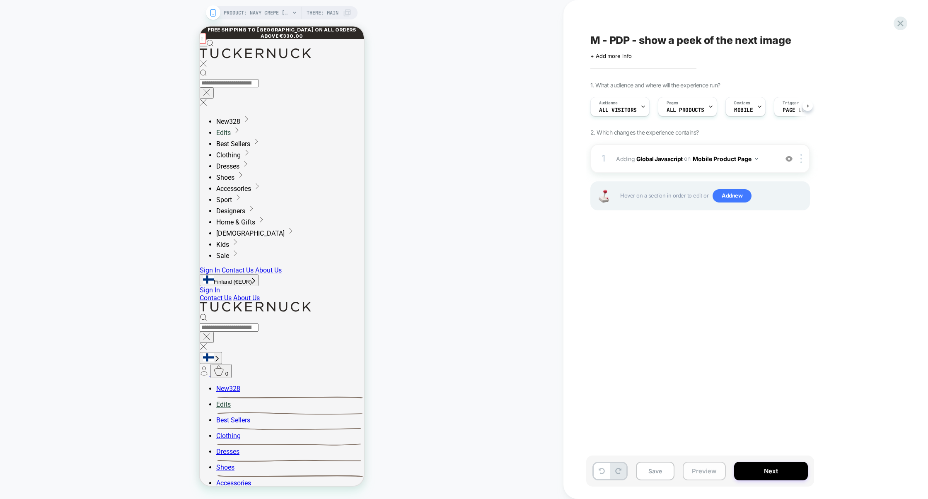
scroll to position [0, 0]
click at [713, 477] on button "Preview" at bounding box center [704, 471] width 43 height 19
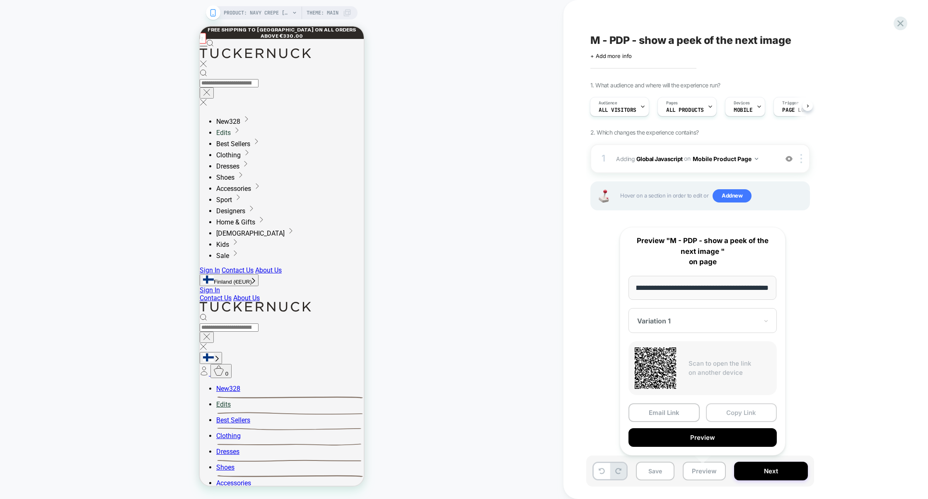
scroll to position [0, 0]
click at [736, 416] on button "Copy Link" at bounding box center [741, 413] width 71 height 19
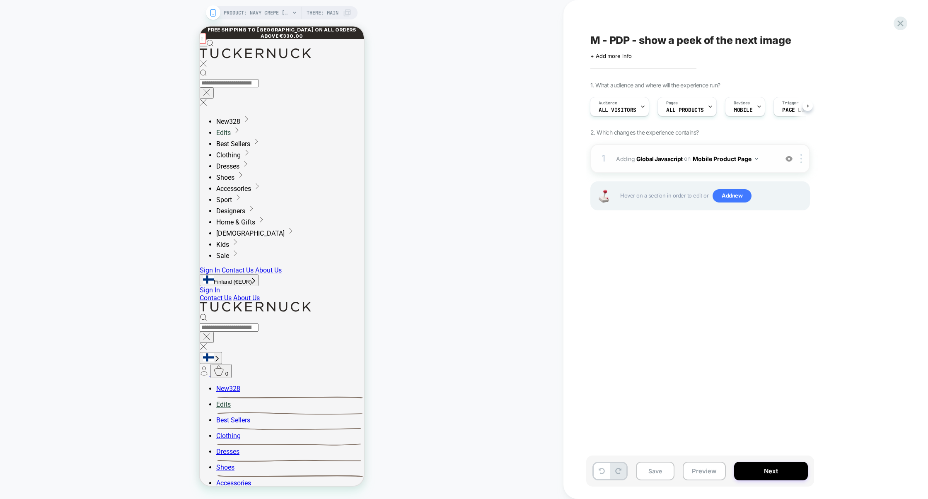
click at [702, 171] on div "1 Adding Global Javascript on Mobile Product Page Add Before Add After Copy to …" at bounding box center [700, 158] width 220 height 29
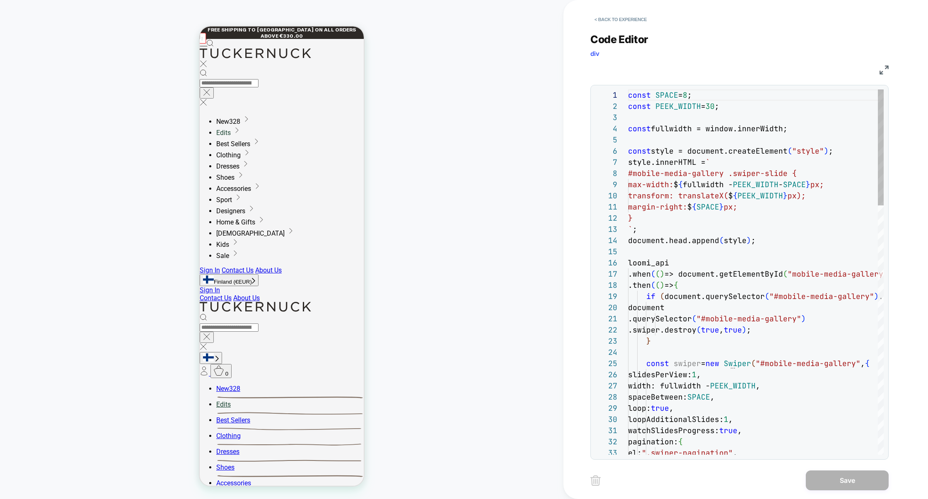
scroll to position [112, 0]
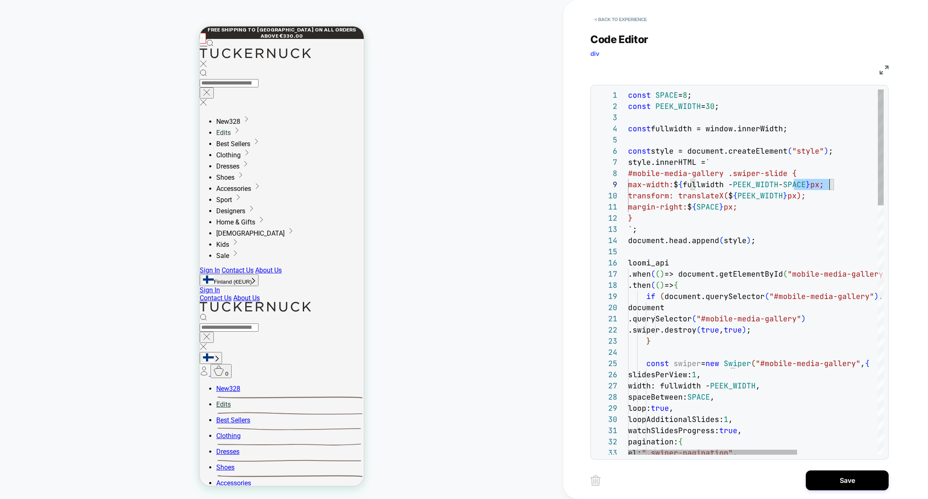
scroll to position [89, 201]
drag, startPoint x: 795, startPoint y: 187, endPoint x: 829, endPoint y: 185, distance: 33.6
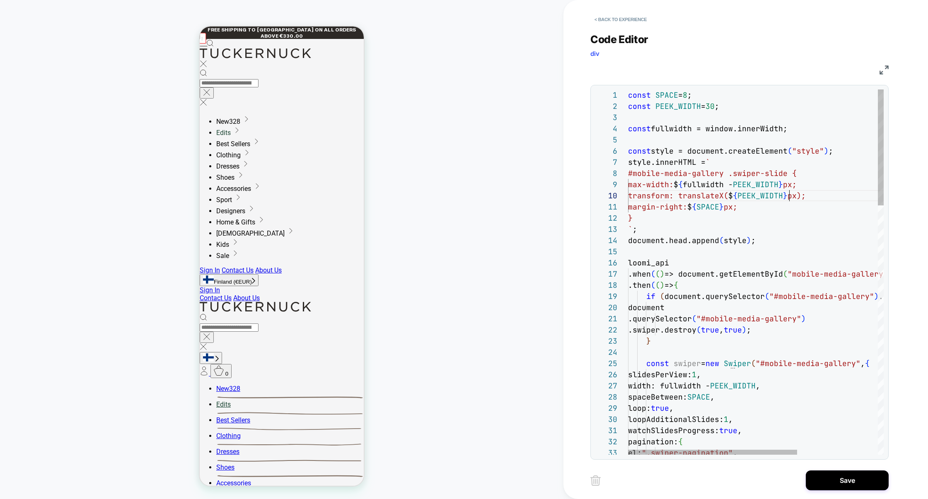
type textarea "**********"
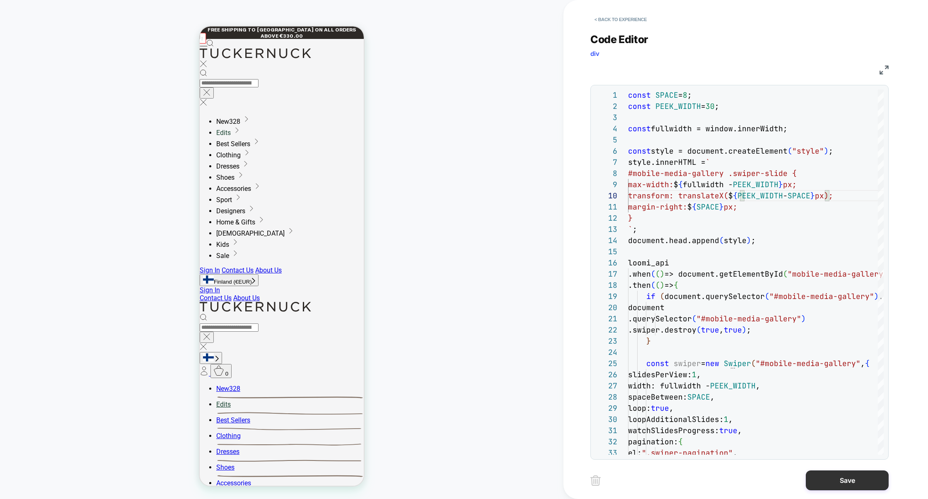
click at [833, 485] on button "Save" at bounding box center [847, 481] width 83 height 20
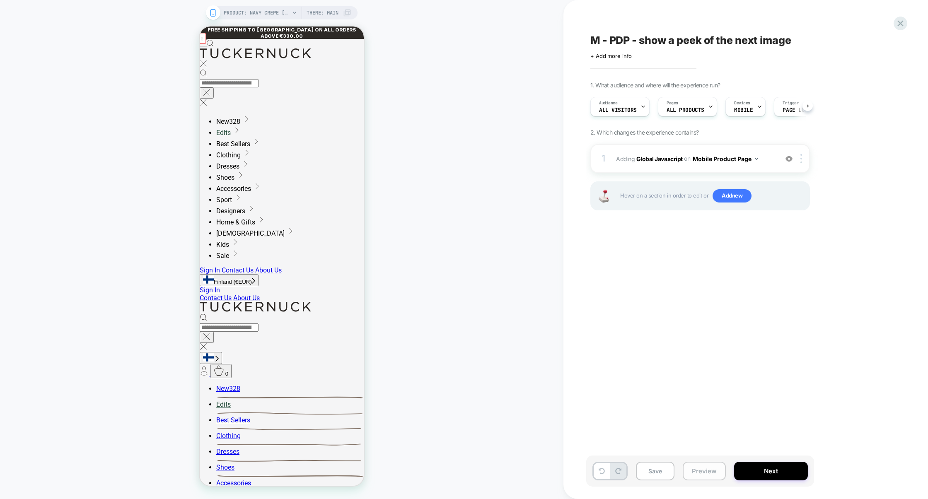
scroll to position [0, 0]
click at [709, 478] on button "Preview" at bounding box center [704, 471] width 43 height 19
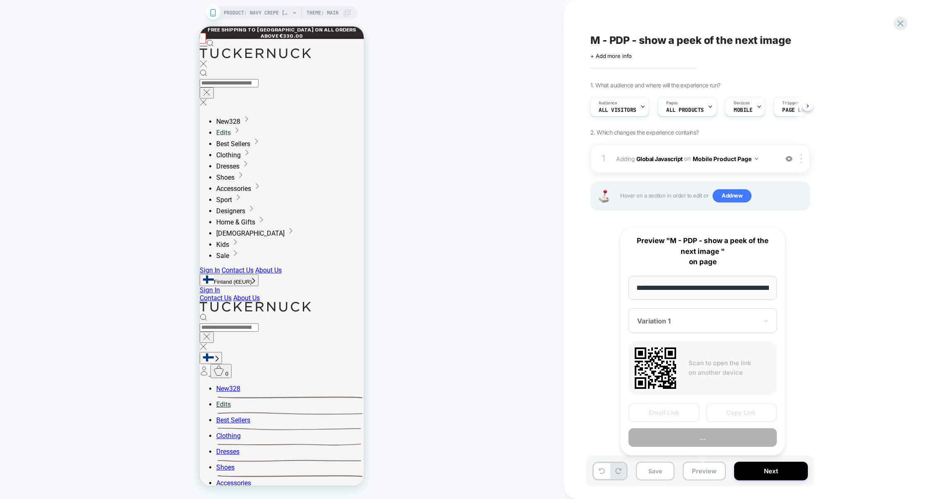
scroll to position [0, 130]
click at [731, 418] on button "Copy Link" at bounding box center [741, 413] width 71 height 19
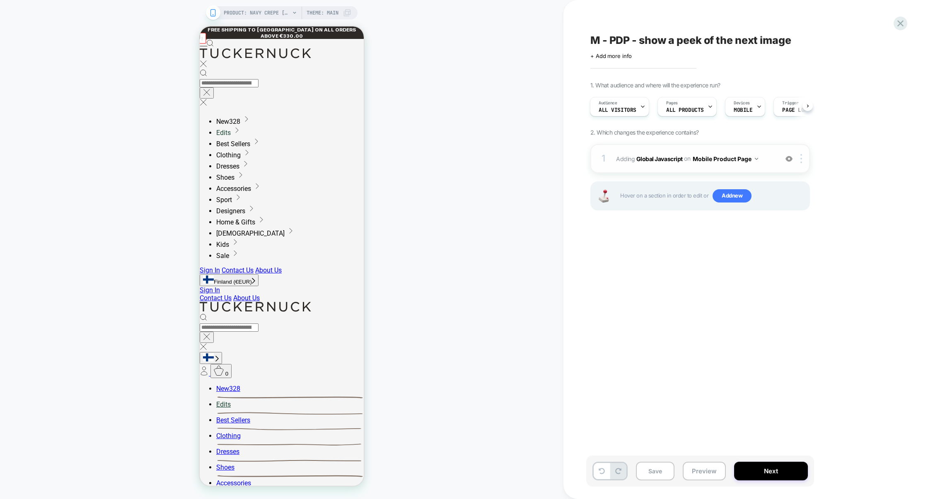
click at [663, 164] on span "Adding Global Javascript on Mobile Product Page" at bounding box center [695, 159] width 158 height 12
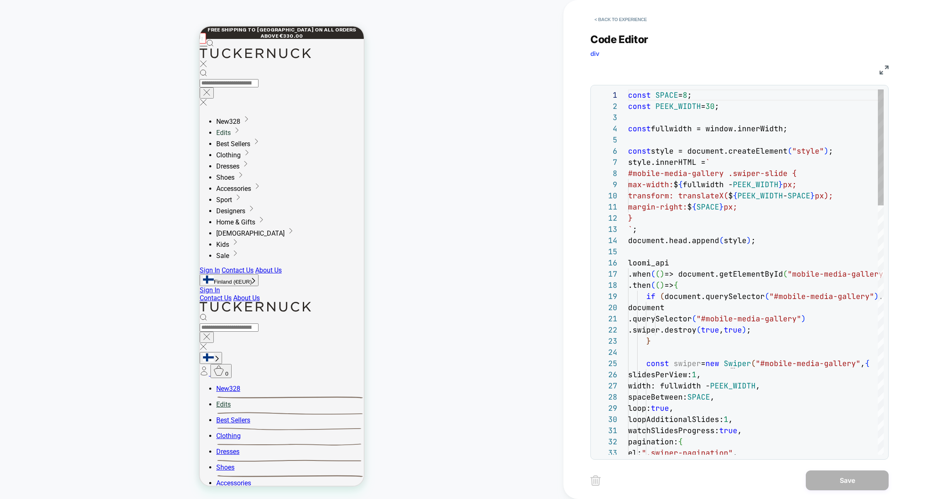
scroll to position [112, 0]
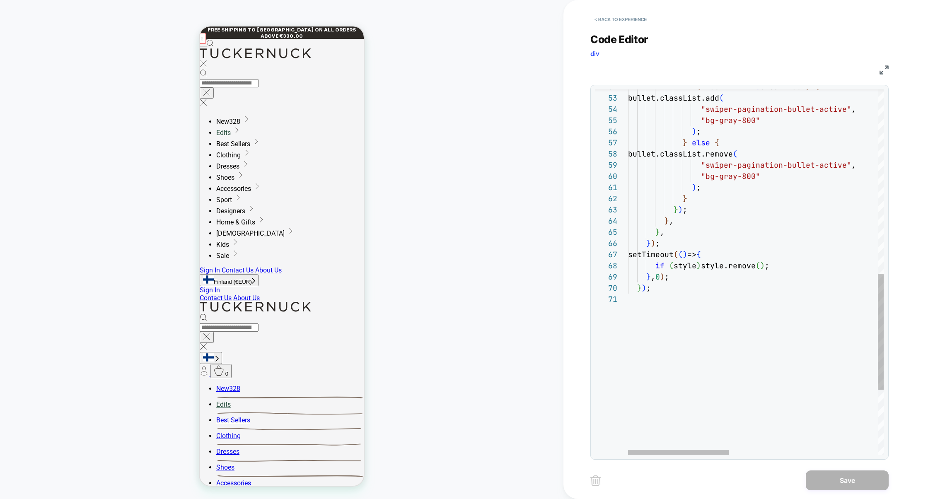
click at [749, 257] on div "if ( index === this .realIndex ) { bullet.classList.add ( "swiper-pagination-bu…" at bounding box center [944, 85] width 632 height 1148
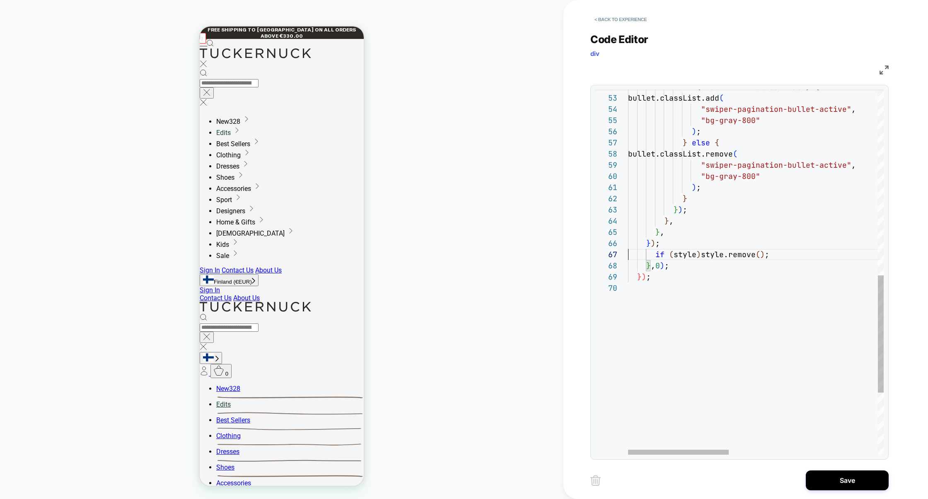
click at [678, 269] on div "if ( index === this .realIndex ) { bullet.classList.add ( "swiper-pagination-bu…" at bounding box center [944, 79] width 632 height 1137
type textarea "**********"
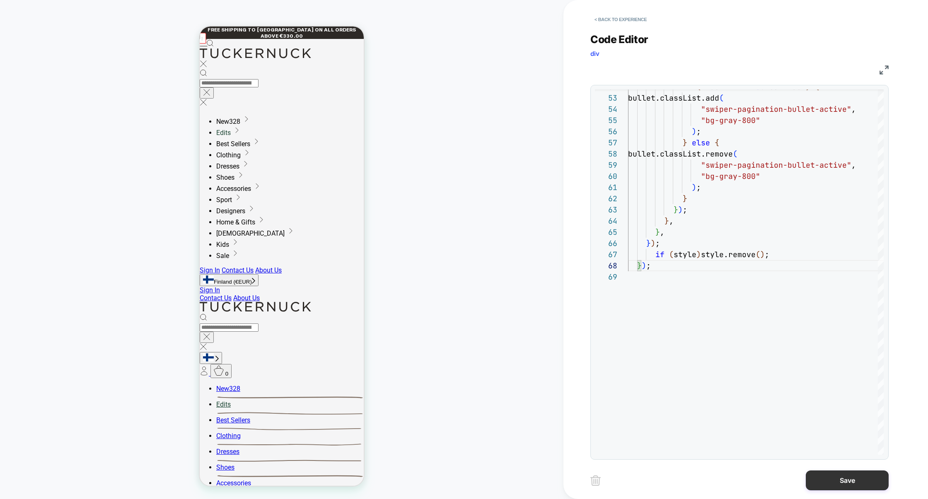
click at [851, 473] on button "Save" at bounding box center [847, 481] width 83 height 20
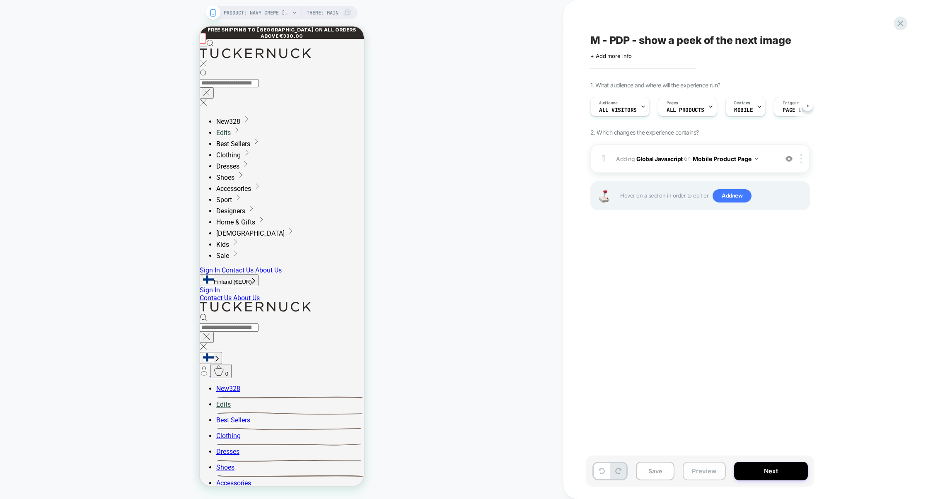
scroll to position [0, 0]
click at [721, 473] on button "Preview" at bounding box center [704, 471] width 43 height 19
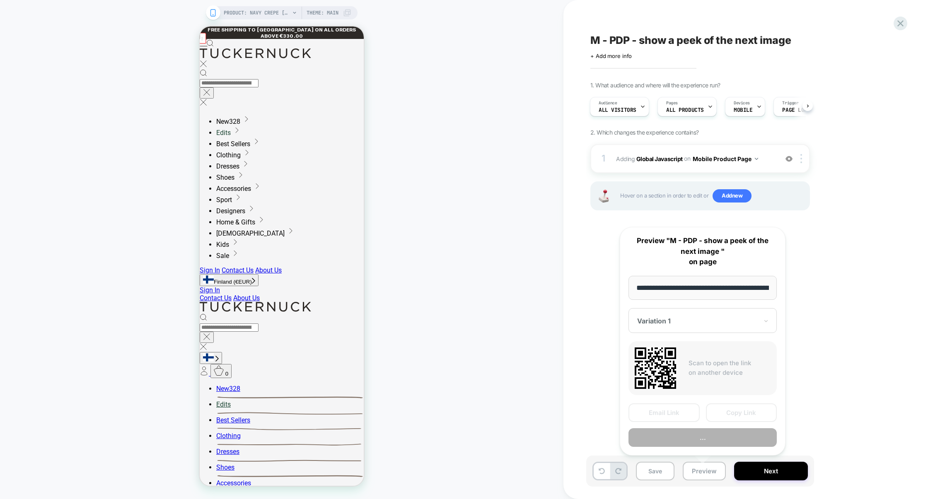
scroll to position [0, 130]
click at [747, 405] on button "Copy Link" at bounding box center [741, 413] width 71 height 19
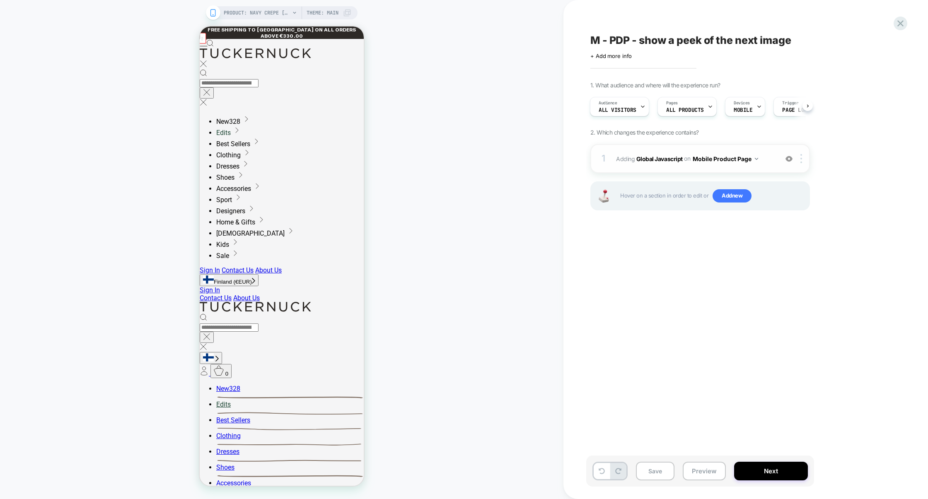
click at [645, 169] on div "1 Adding Global Javascript on Mobile Product Page Add Before Add After Copy to …" at bounding box center [700, 158] width 220 height 29
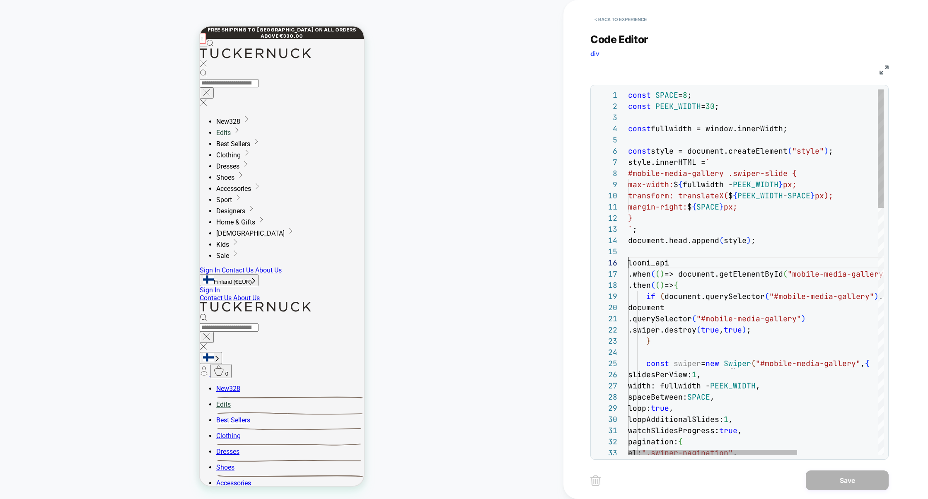
scroll to position [56, 0]
drag, startPoint x: 629, startPoint y: 262, endPoint x: 707, endPoint y: 319, distance: 96.7
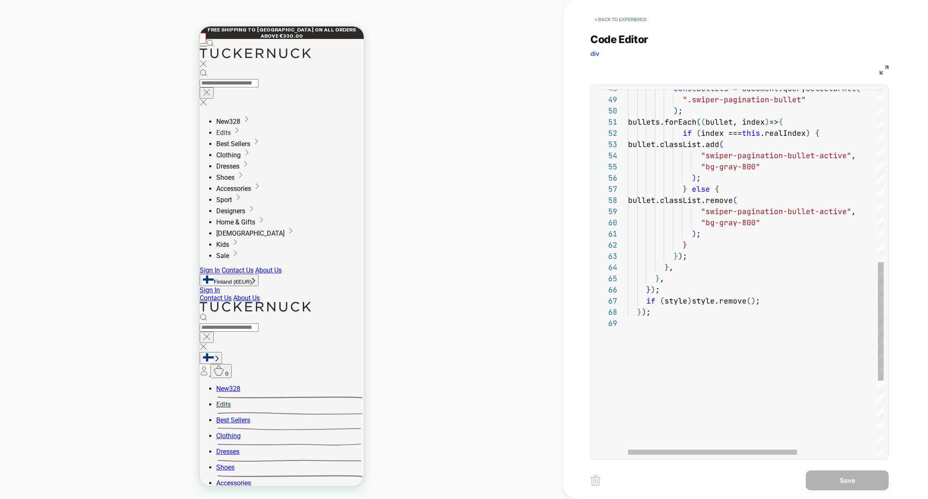
click at [672, 314] on div "const bullets = document.querySelectorAll ( ".swiper-pagination-bullet" ) ; bul…" at bounding box center [816, 120] width 377 height 1126
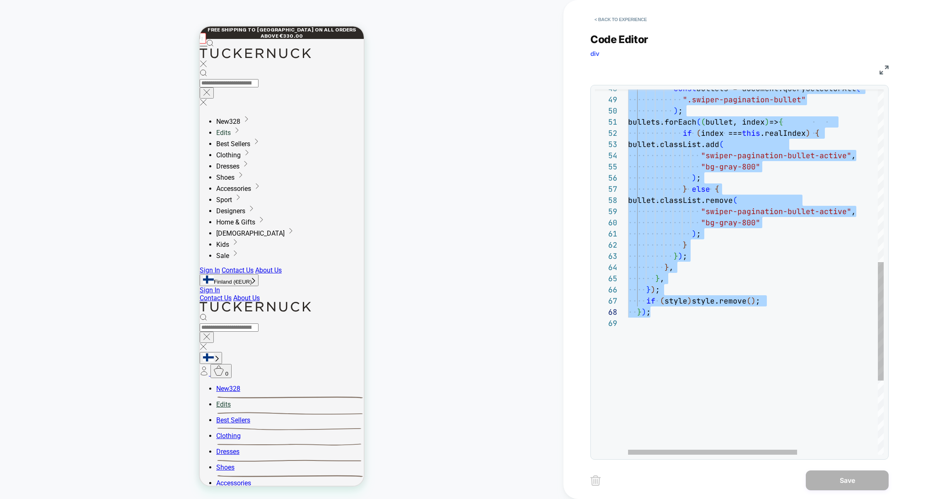
type textarea "**********"
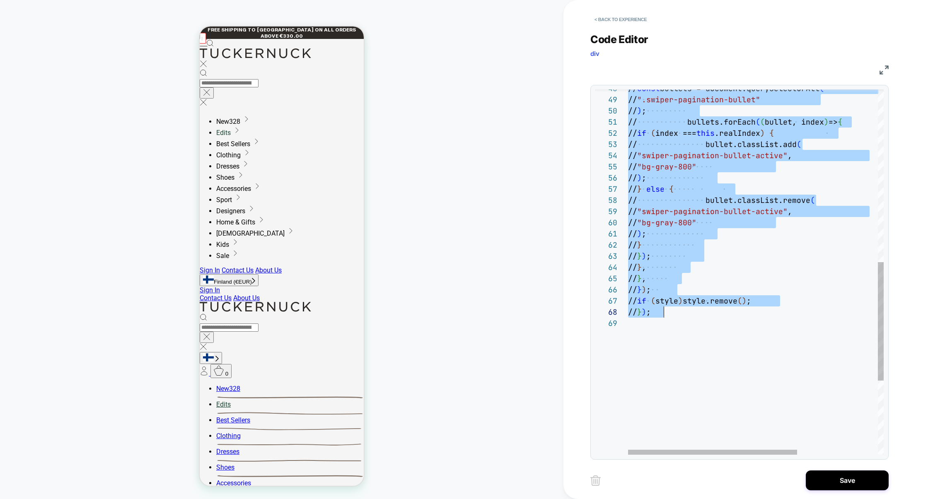
scroll to position [56, 36]
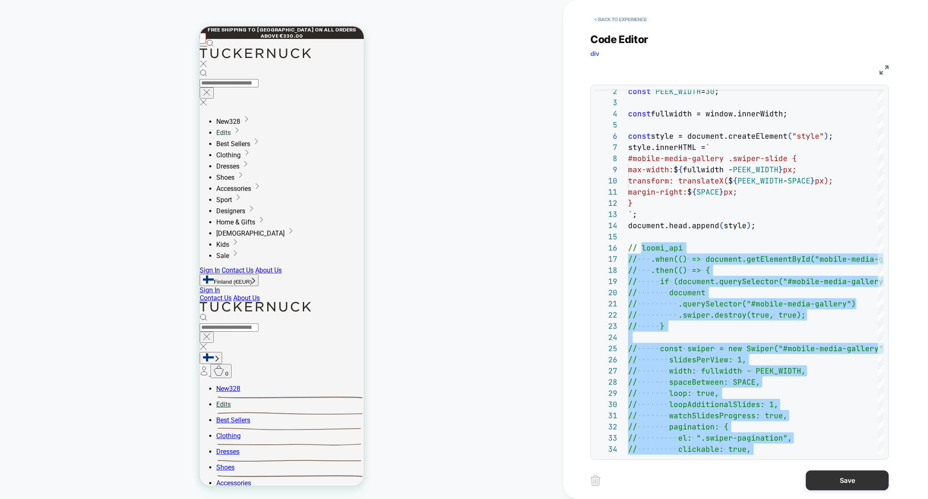
click at [841, 482] on button "Save" at bounding box center [847, 481] width 83 height 20
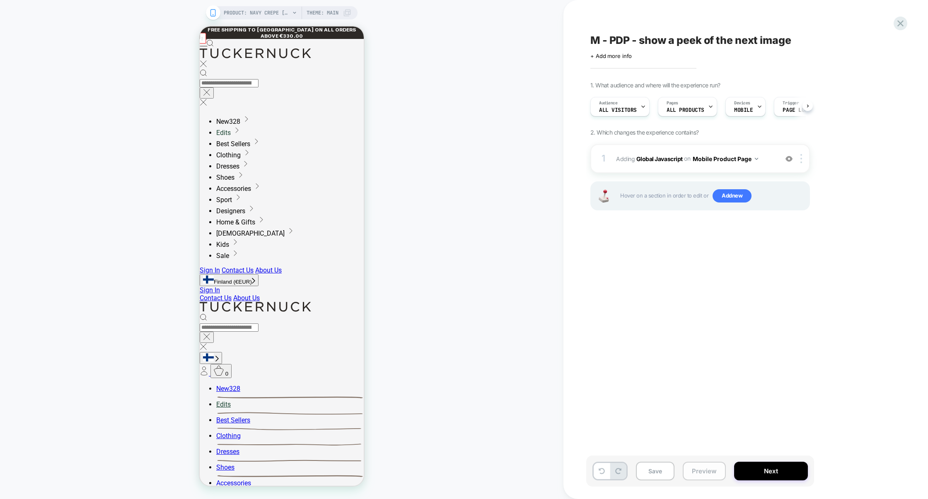
scroll to position [0, 0]
click at [712, 475] on button "Preview" at bounding box center [704, 471] width 43 height 19
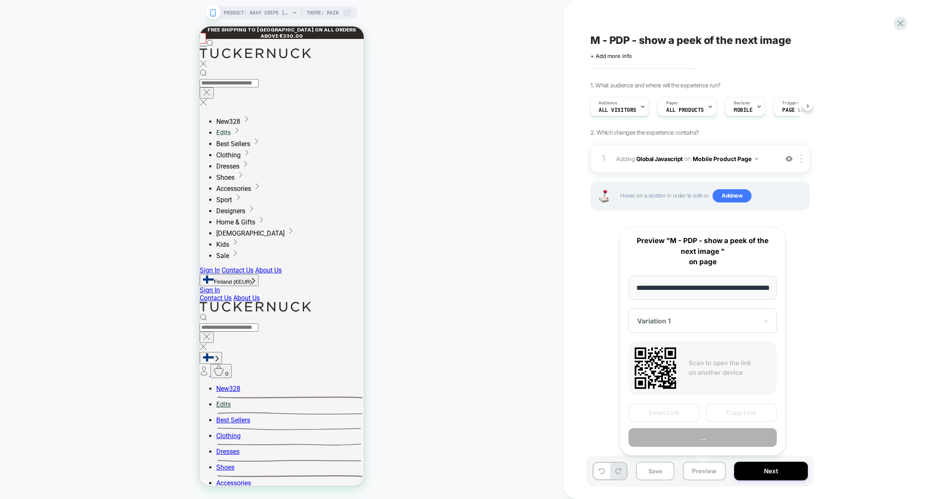
scroll to position [0, 130]
click at [737, 416] on button "Copy Link" at bounding box center [741, 413] width 71 height 19
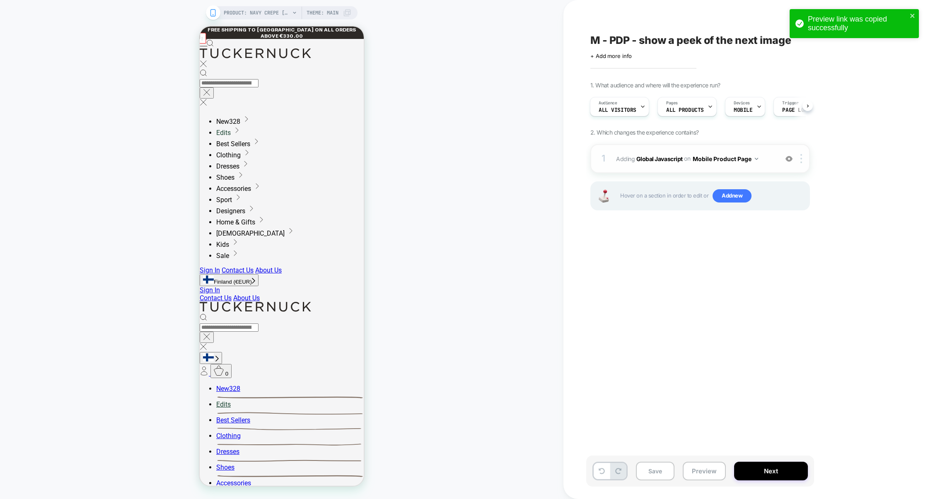
click at [649, 168] on div "1 Adding Global Javascript on Mobile Product Page Add Before Add After Copy to …" at bounding box center [700, 158] width 220 height 29
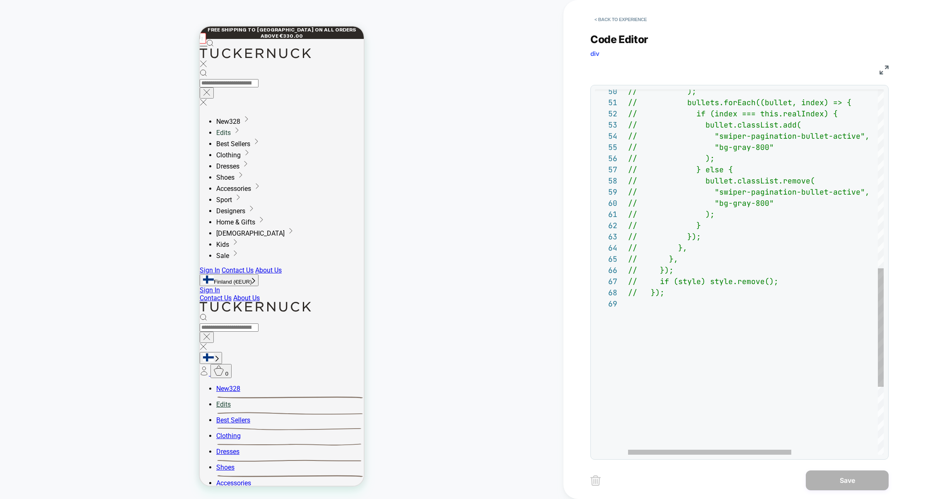
scroll to position [89, 0]
drag, startPoint x: 715, startPoint y: 312, endPoint x: 679, endPoint y: 230, distance: 89.4
click at [679, 230] on div "// ); // bullets.forEach((bullet, index) => { // if (index === this.realIndex) …" at bounding box center [823, 101] width 391 height 1126
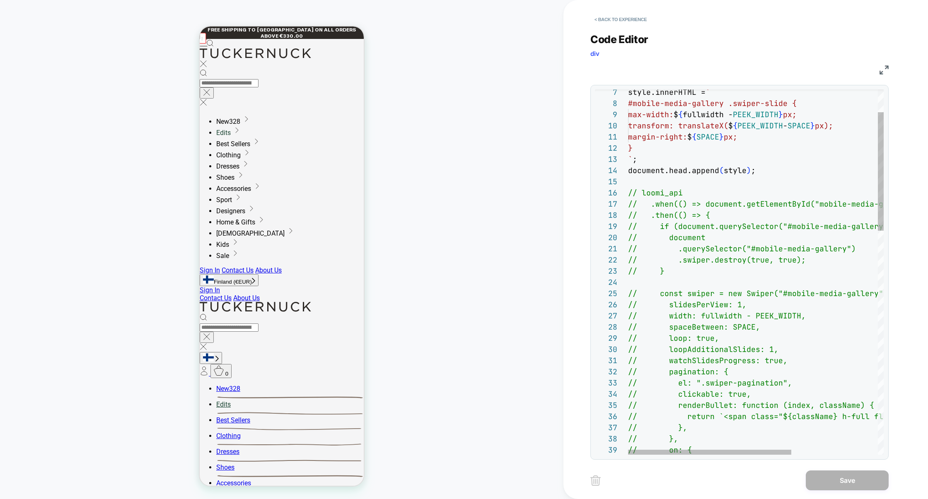
scroll to position [56, 4]
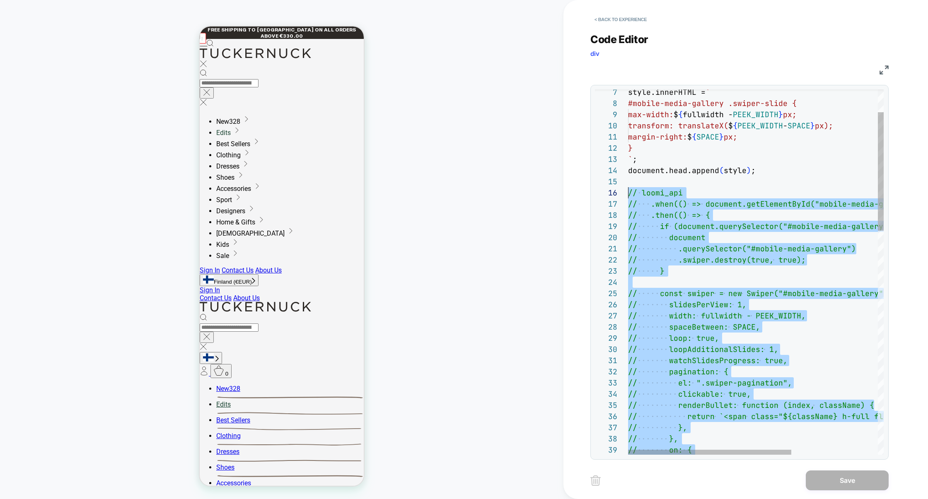
scroll to position [56, 0]
type textarea "**********"
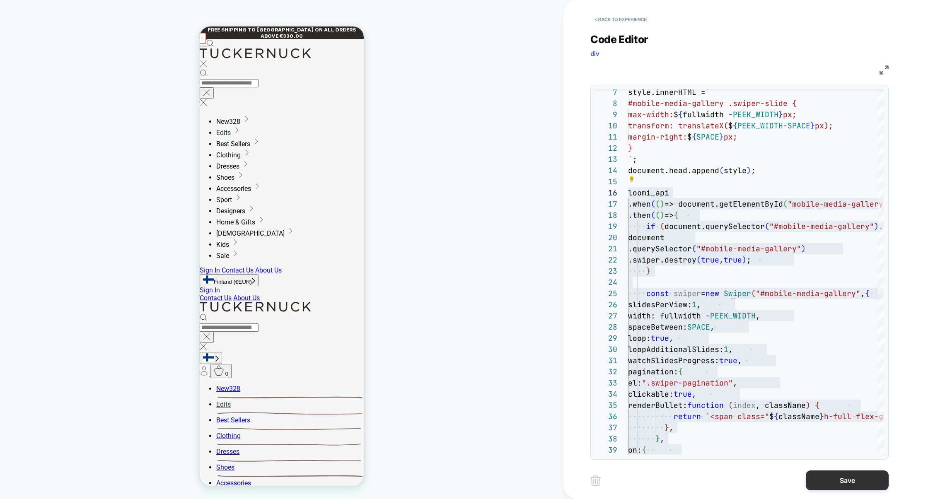
click at [841, 476] on button "Save" at bounding box center [847, 481] width 83 height 20
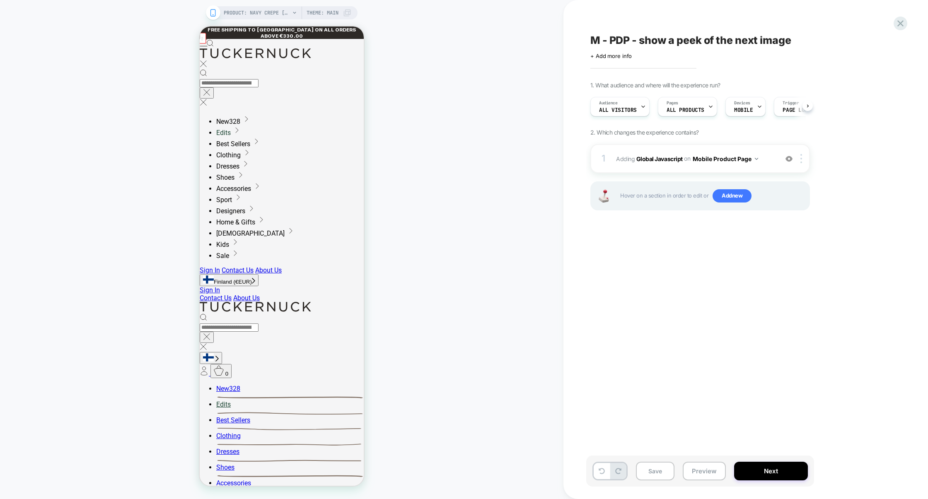
scroll to position [0, 0]
click at [701, 171] on div "1 Adding Global Javascript on Mobile Product Page Add Before Add After Copy to …" at bounding box center [700, 158] width 220 height 29
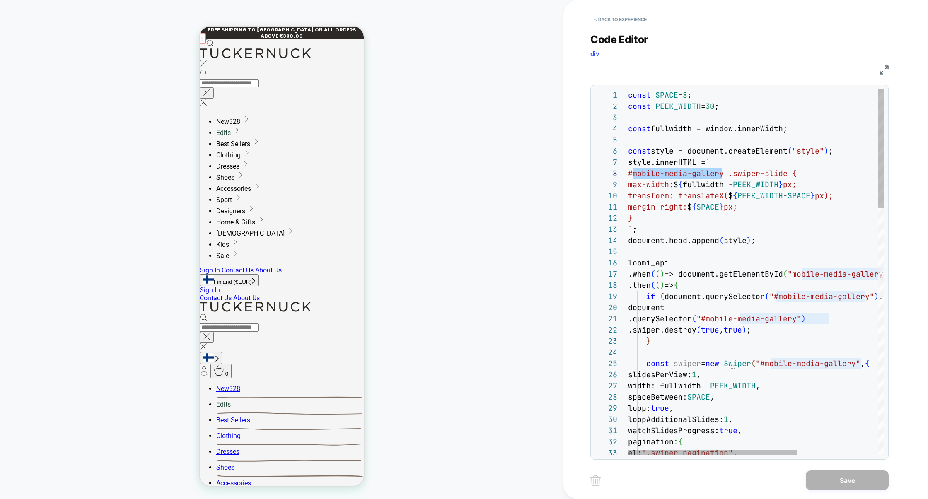
scroll to position [78, 0]
drag, startPoint x: 722, startPoint y: 174, endPoint x: 626, endPoint y: 174, distance: 96.1
click at [633, 13] on button "< Back to experience" at bounding box center [620, 19] width 60 height 13
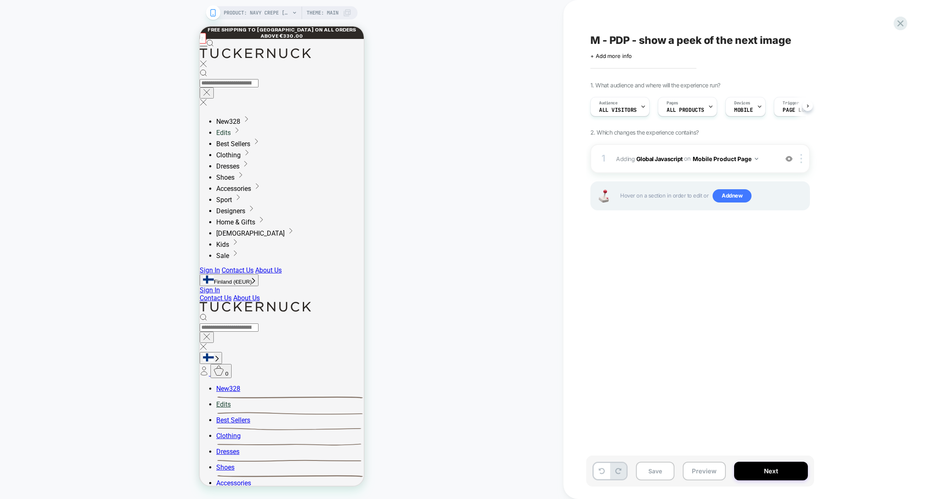
scroll to position [0, 0]
click at [722, 192] on span "Add new" at bounding box center [732, 195] width 39 height 13
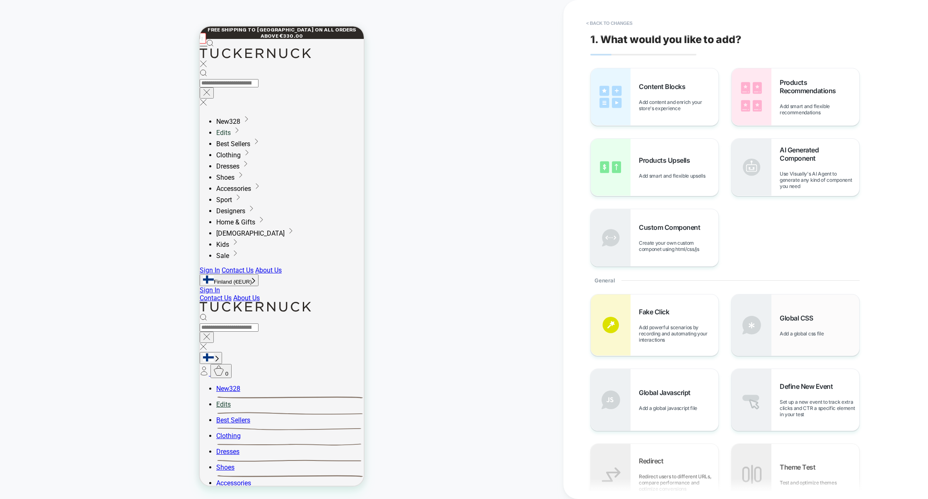
click at [768, 316] on img at bounding box center [752, 325] width 40 height 61
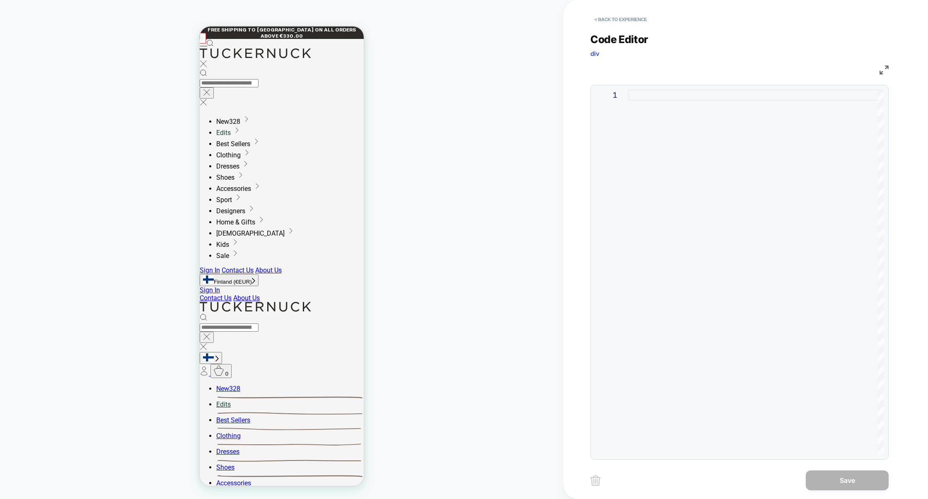
click at [707, 255] on div at bounding box center [756, 271] width 256 height 365
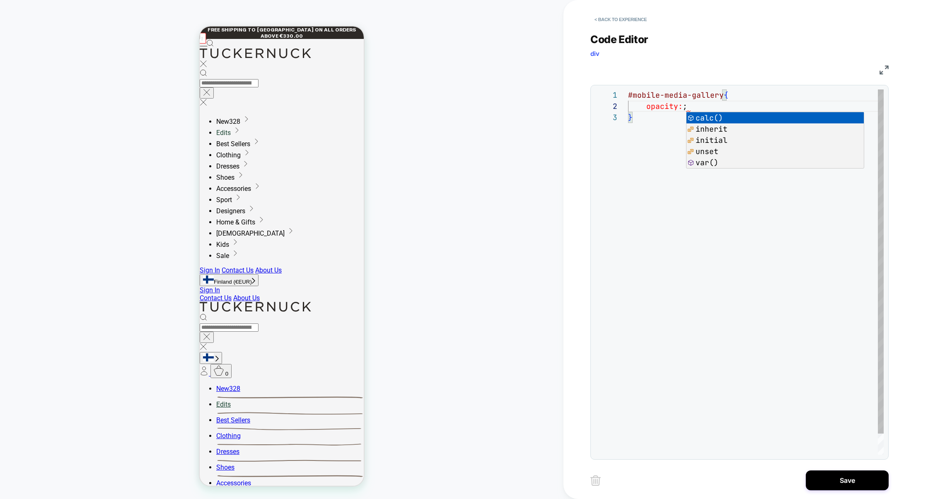
scroll to position [11, 62]
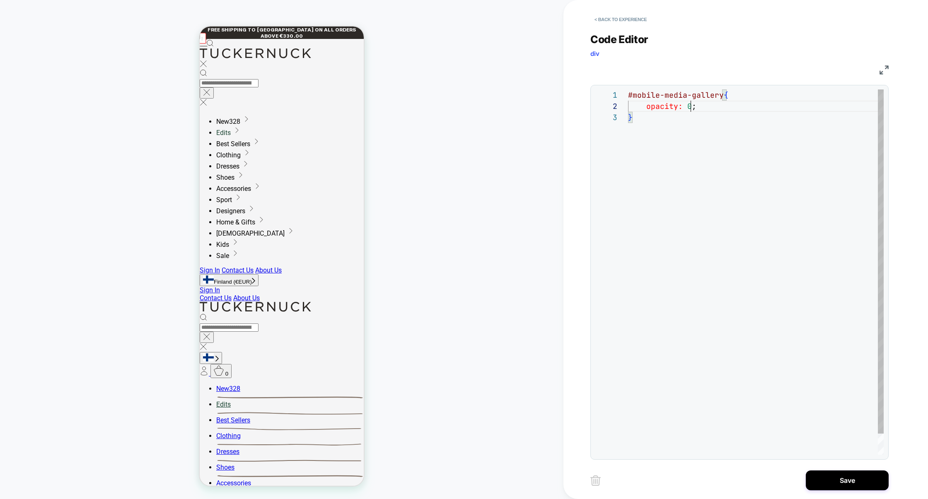
click at [707, 255] on div "#mobile-media-gallery { opacity: 0 ; }" at bounding box center [756, 283] width 256 height 388
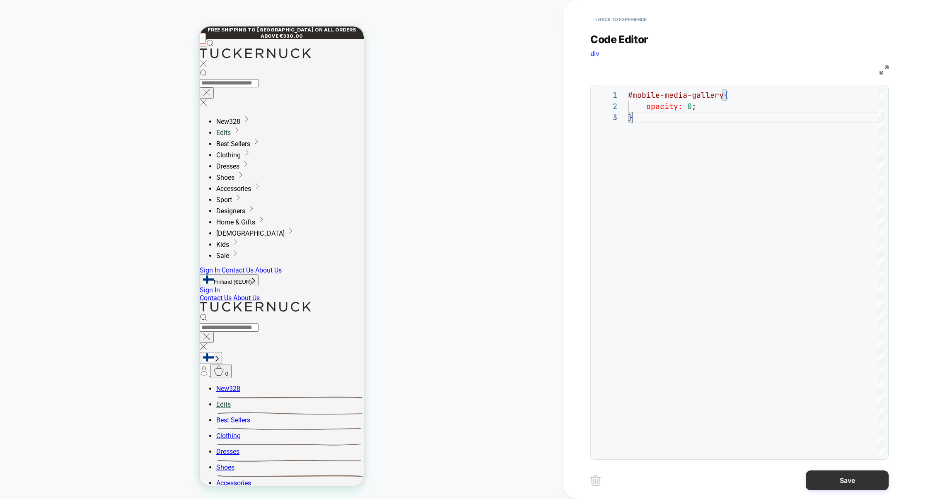
type textarea "**********"
click at [836, 473] on button "Save" at bounding box center [847, 481] width 83 height 20
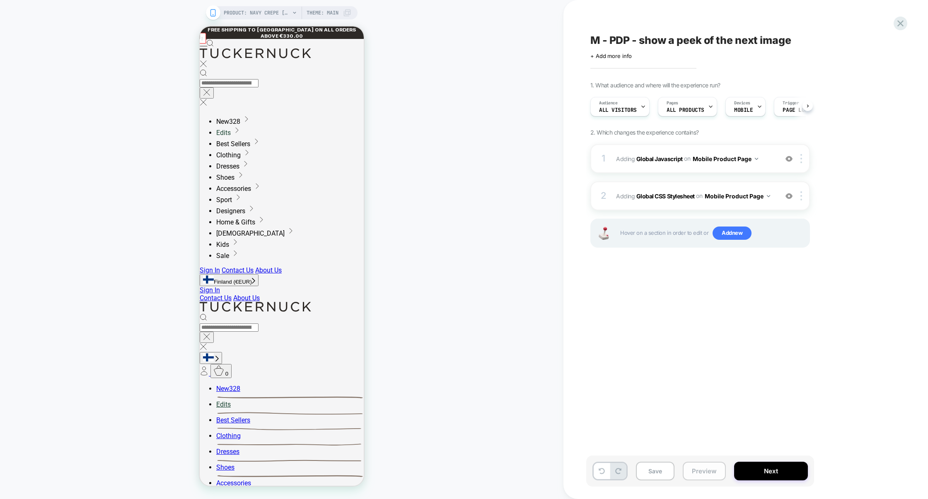
scroll to position [0, 0]
click at [715, 466] on button "Preview" at bounding box center [704, 471] width 43 height 19
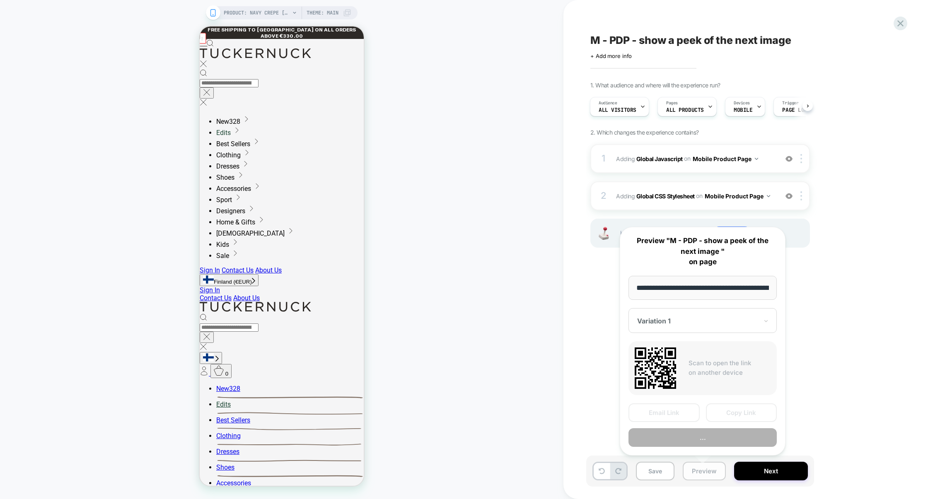
scroll to position [0, 130]
click at [736, 416] on button "Copy Link" at bounding box center [741, 413] width 71 height 19
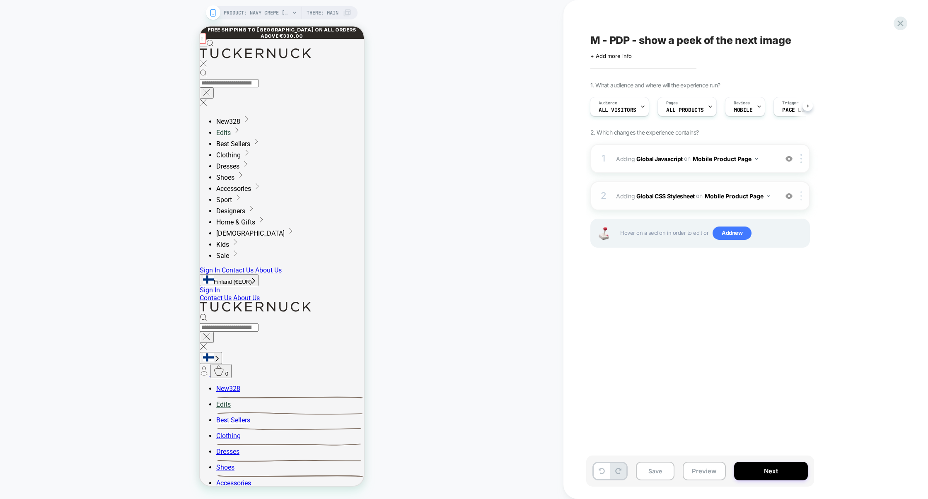
click at [802, 196] on img at bounding box center [801, 195] width 2 height 9
click at [795, 305] on div "Delete" at bounding box center [803, 308] width 74 height 22
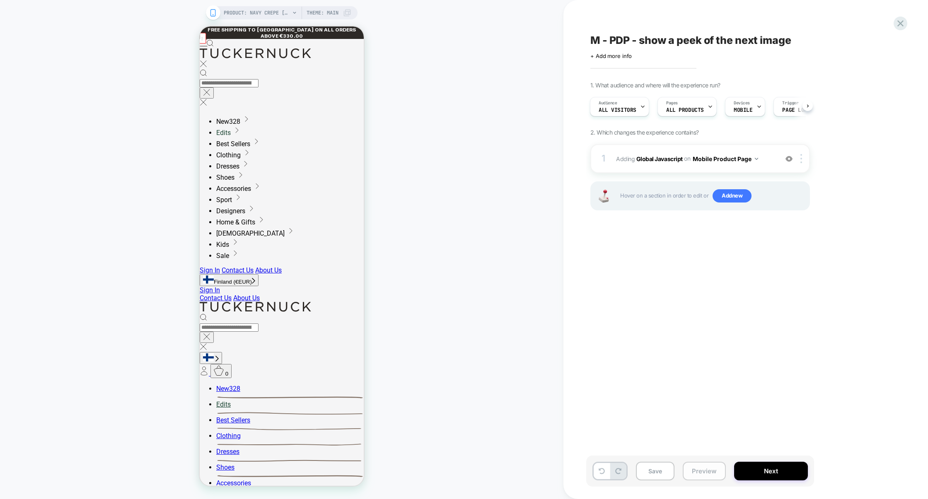
click at [704, 466] on button "Preview" at bounding box center [704, 471] width 43 height 19
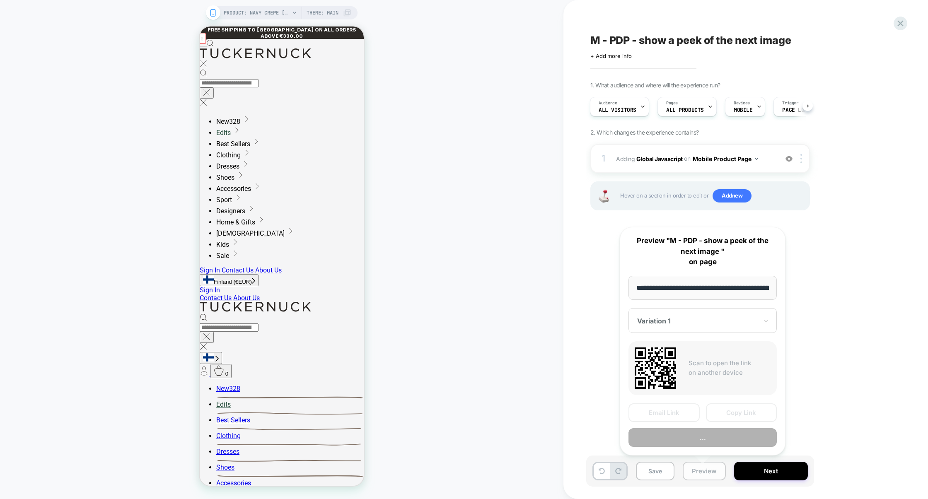
scroll to position [0, 130]
click at [703, 436] on button "Preview" at bounding box center [702, 437] width 148 height 19
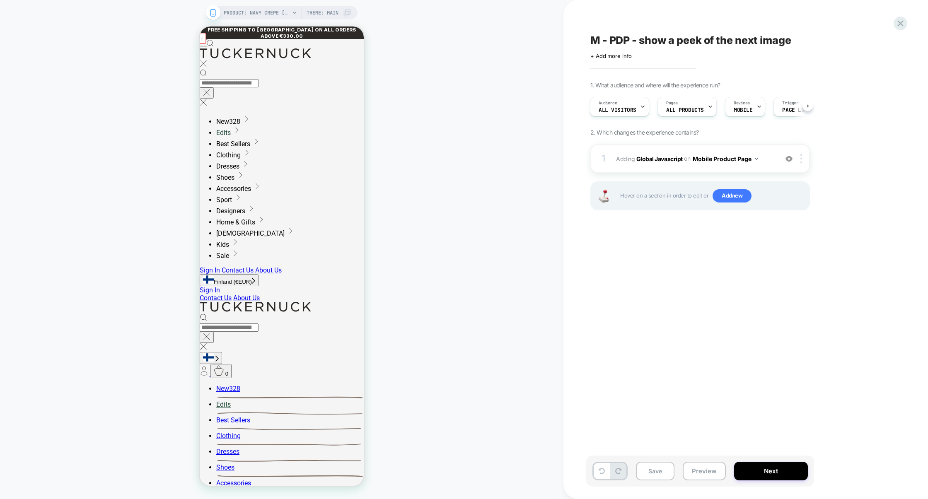
click at [688, 174] on div "1 Adding Global Javascript on Mobile Product Page Add Before Add After Copy to …" at bounding box center [700, 187] width 220 height 87
click at [688, 171] on div "1 Adding Global Javascript on Mobile Product Page Add Before Add After Copy to …" at bounding box center [700, 158] width 220 height 29
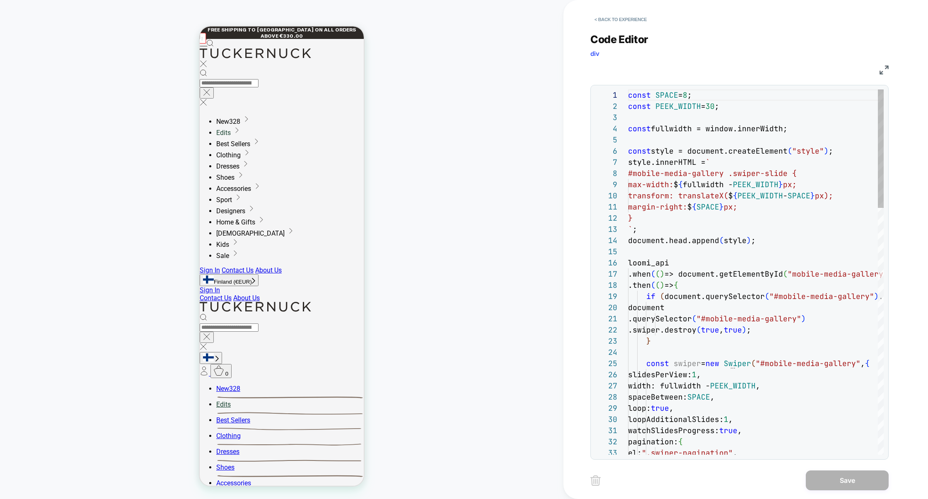
scroll to position [112, 0]
click at [884, 68] on img at bounding box center [884, 69] width 9 height 9
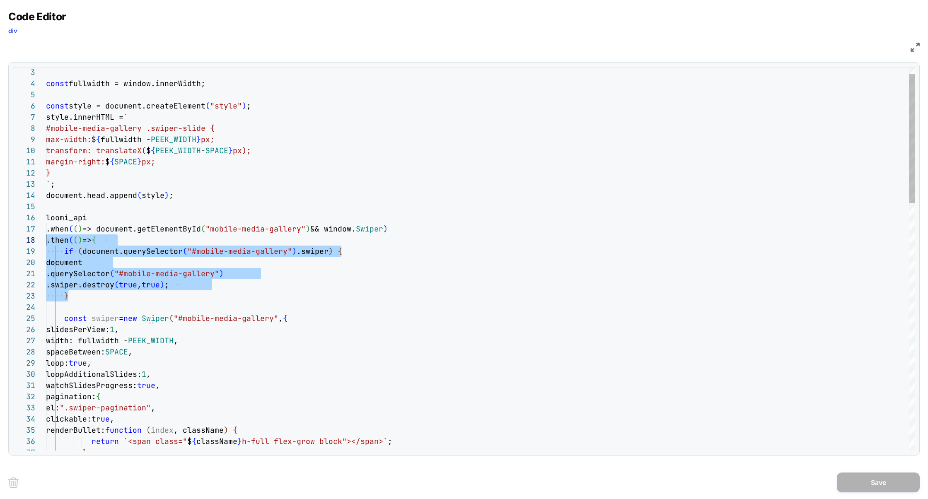
scroll to position [89, 0]
drag, startPoint x: 86, startPoint y: 297, endPoint x: 2, endPoint y: 247, distance: 97.7
type textarea "**********"
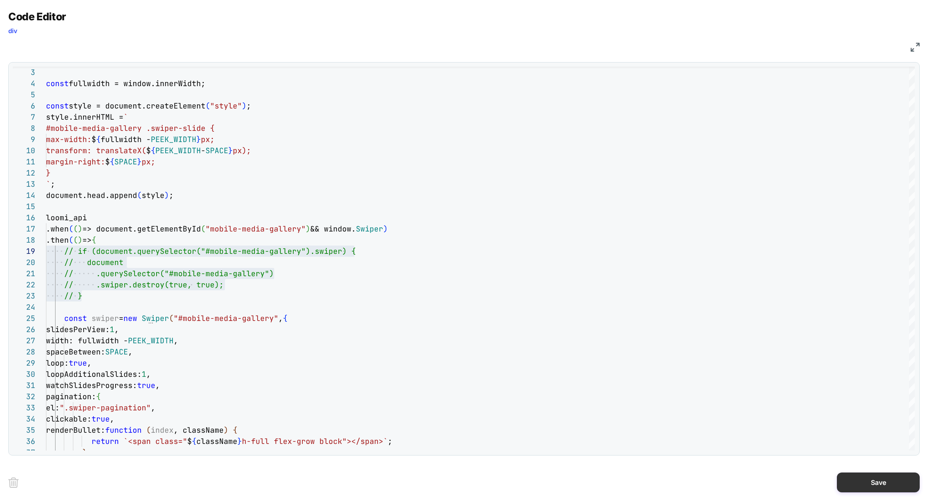
click at [870, 482] on button "Save" at bounding box center [878, 483] width 83 height 20
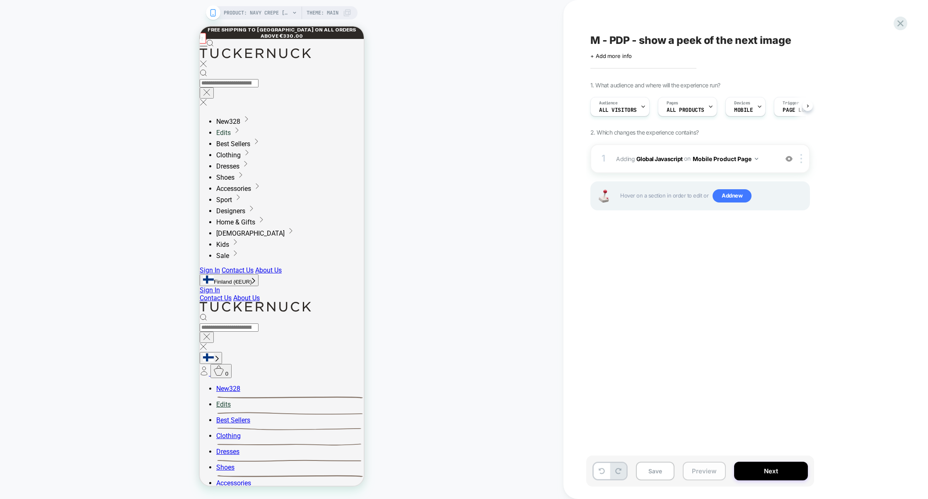
scroll to position [0, 0]
click at [712, 479] on button "Preview" at bounding box center [704, 471] width 43 height 19
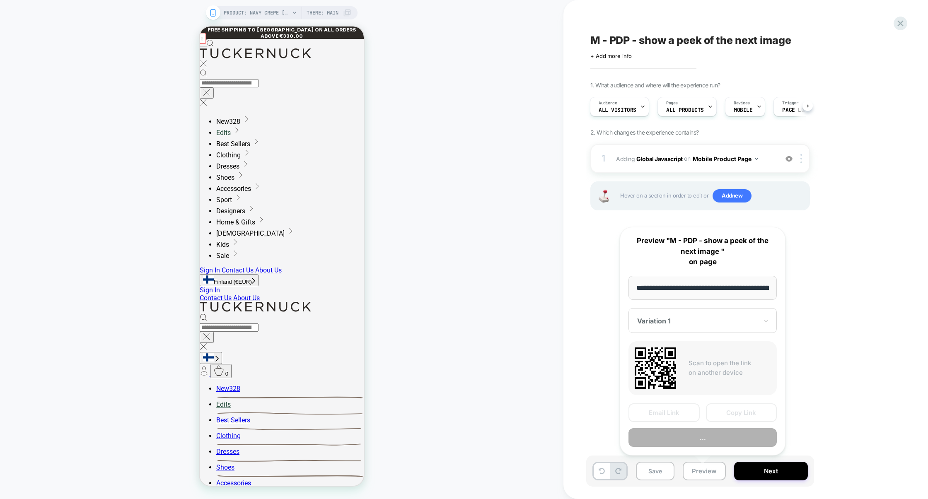
scroll to position [0, 130]
click at [740, 416] on button "Copy Link" at bounding box center [741, 413] width 71 height 19
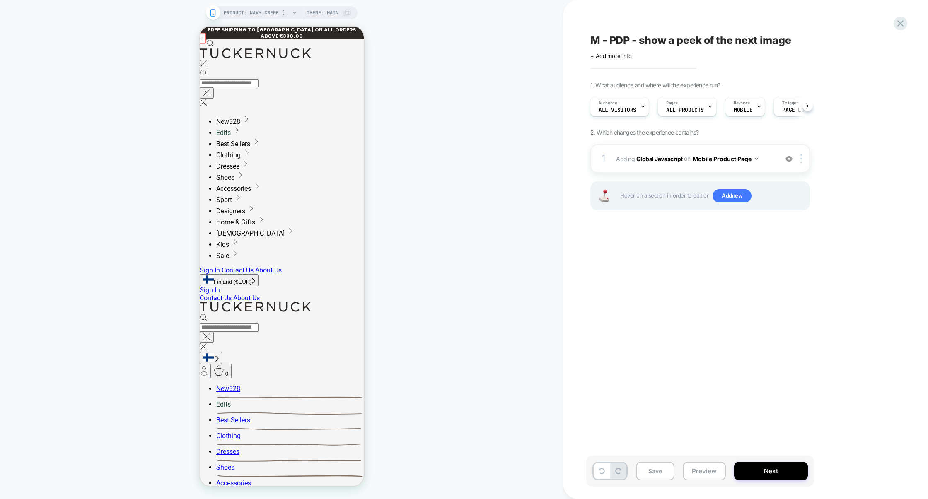
click at [656, 169] on div "1 Adding Global Javascript on Mobile Product Page Add Before Add After Copy to …" at bounding box center [700, 158] width 220 height 29
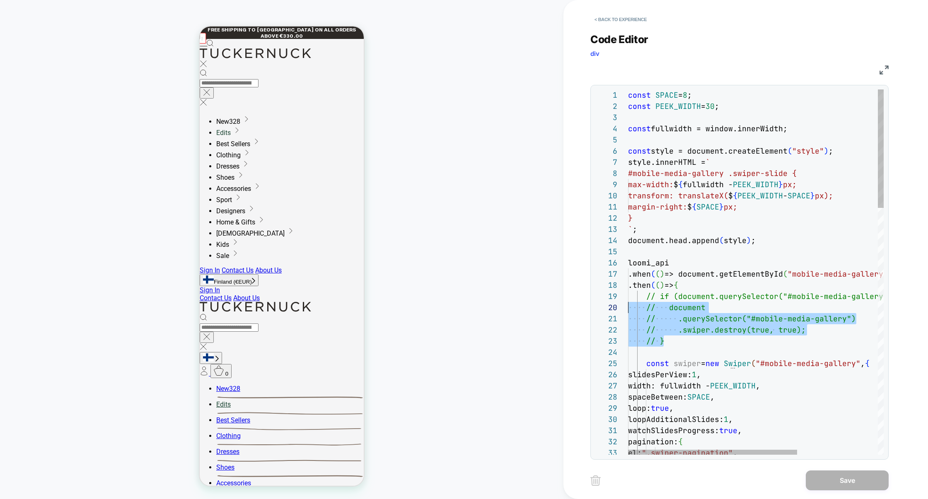
scroll to position [89, 0]
drag, startPoint x: 679, startPoint y: 338, endPoint x: 597, endPoint y: 300, distance: 90.1
type textarea "**********"
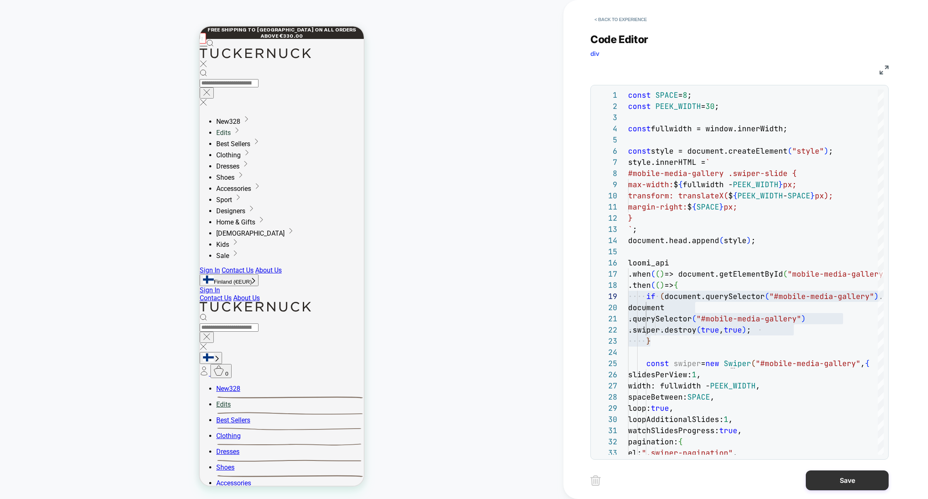
click at [841, 475] on button "Save" at bounding box center [847, 481] width 83 height 20
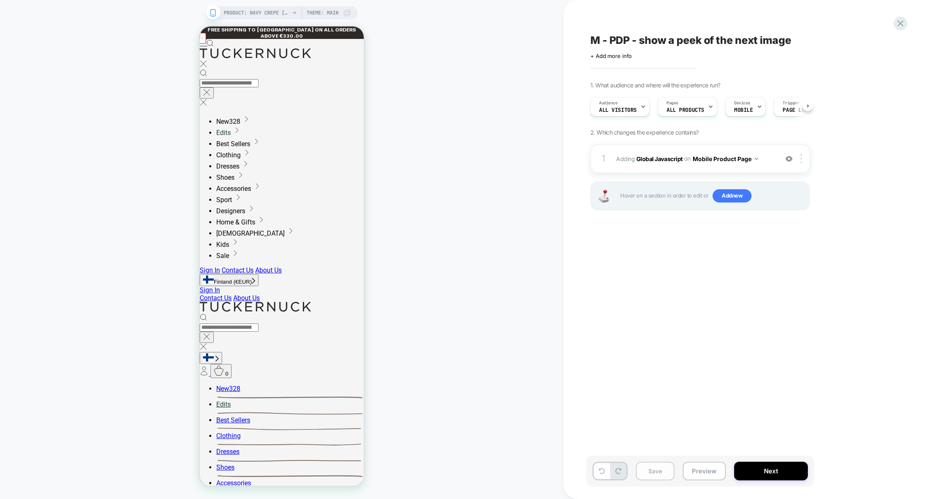
scroll to position [0, 0]
click at [650, 470] on button "Save" at bounding box center [655, 471] width 39 height 19
click at [715, 471] on button "Preview" at bounding box center [704, 471] width 43 height 19
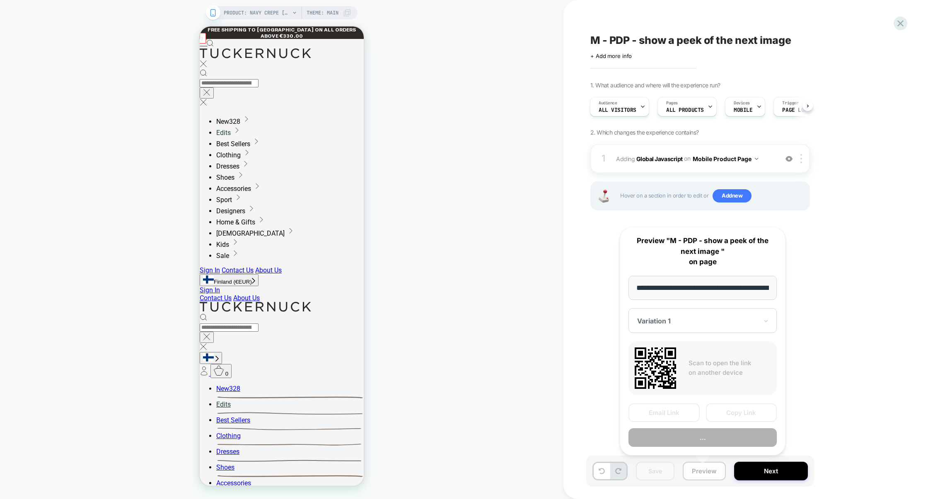
scroll to position [0, 130]
click at [742, 407] on button "Copy Link" at bounding box center [741, 413] width 71 height 19
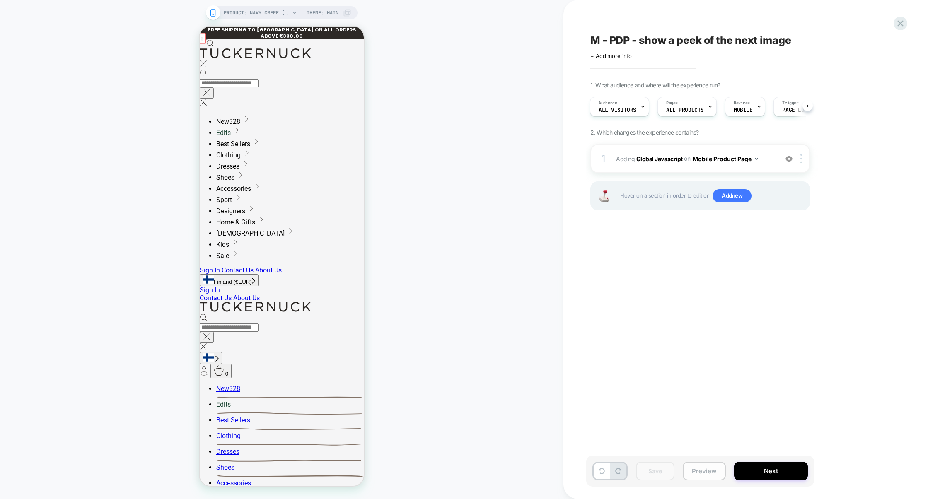
click at [695, 463] on button "Preview" at bounding box center [704, 471] width 43 height 19
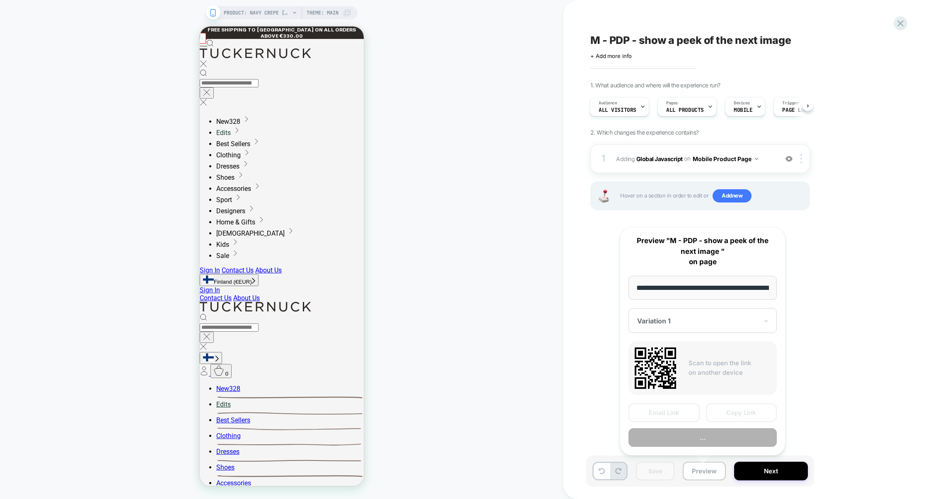
scroll to position [0, 130]
click at [727, 417] on button "Copy Link" at bounding box center [741, 413] width 71 height 19
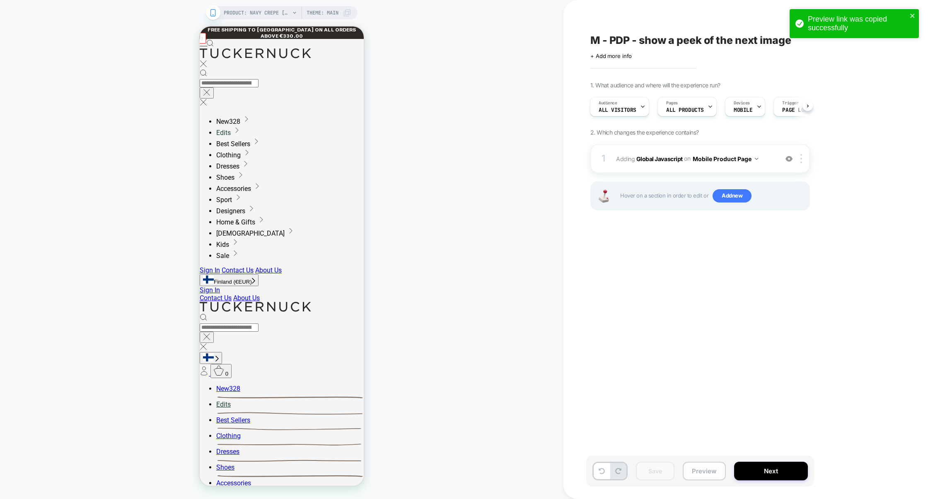
click at [701, 476] on button "Preview" at bounding box center [704, 471] width 43 height 19
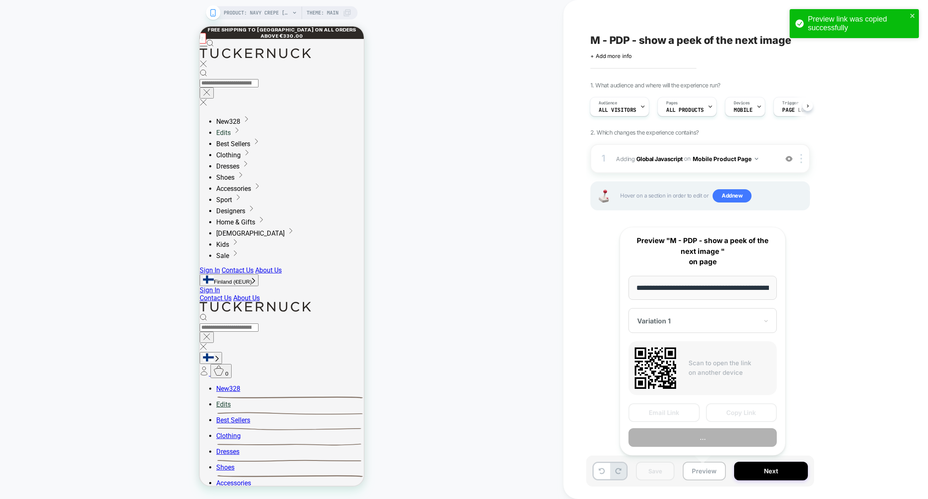
scroll to position [0, 130]
click at [721, 418] on button "Copy Link" at bounding box center [741, 413] width 71 height 19
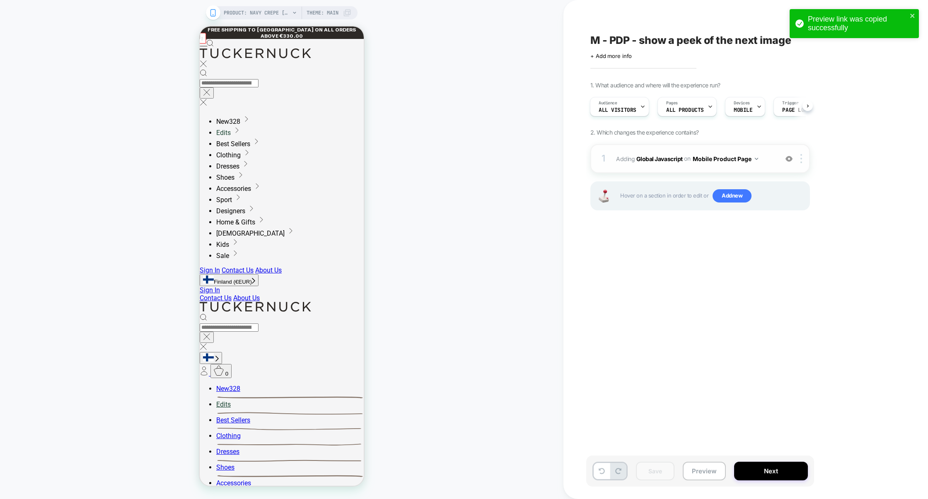
click at [627, 169] on div "1 Adding Global Javascript on Mobile Product Page Add Before Add After Copy to …" at bounding box center [700, 158] width 220 height 29
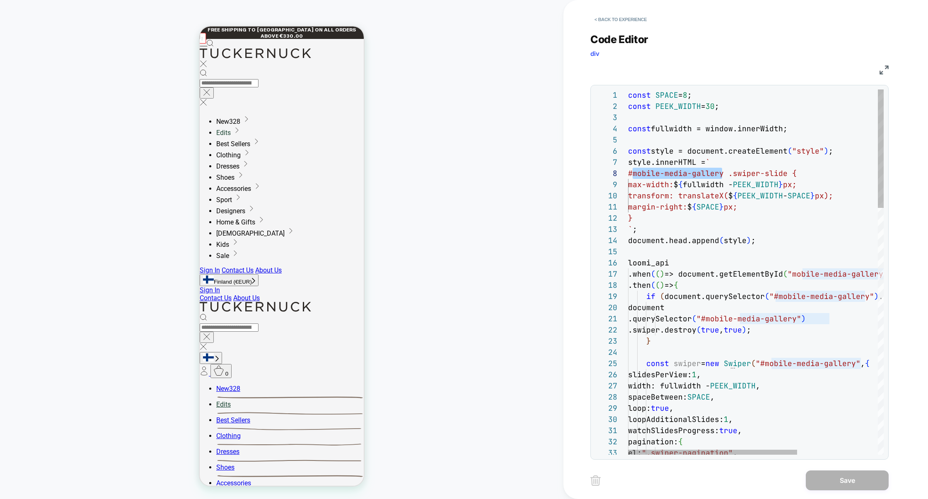
scroll to position [78, 0]
drag, startPoint x: 723, startPoint y: 176, endPoint x: 628, endPoint y: 178, distance: 94.9
click at [639, 24] on button "< Back to experience" at bounding box center [620, 19] width 60 height 13
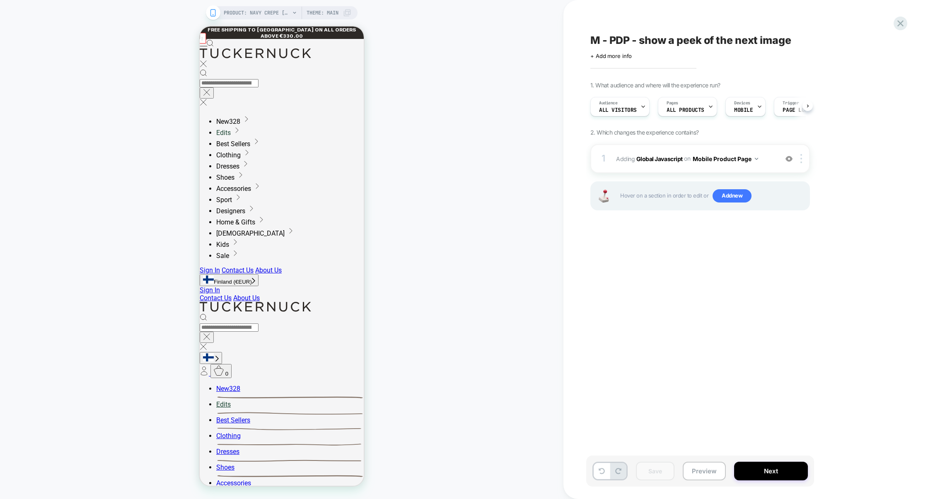
scroll to position [0, 0]
click at [898, 29] on div at bounding box center [900, 23] width 17 height 17
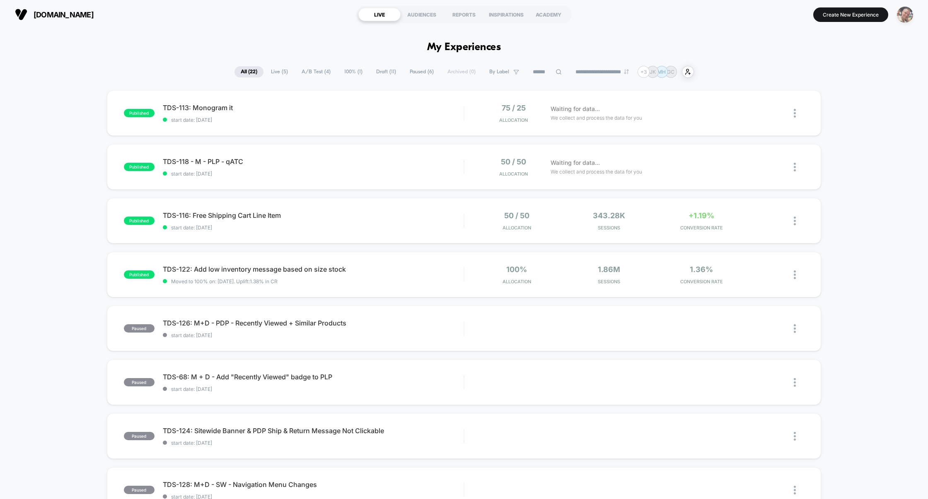
click at [906, 17] on img "button" at bounding box center [905, 15] width 16 height 16
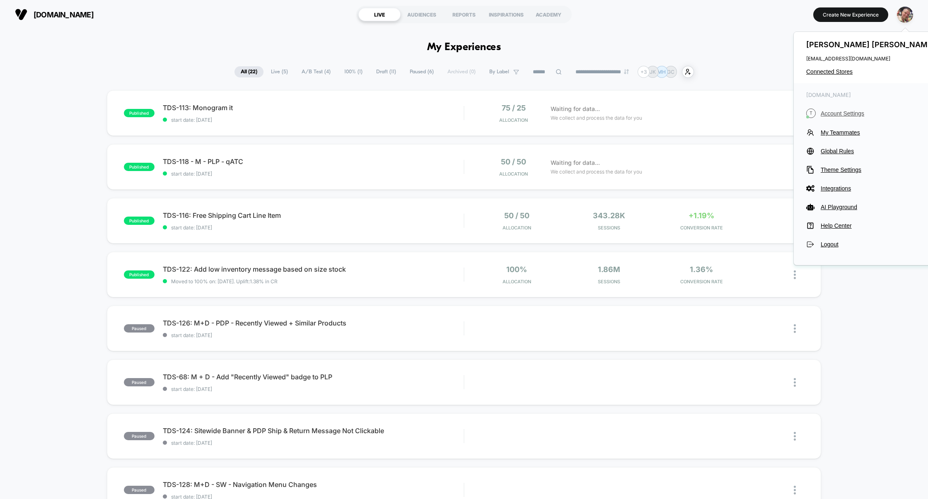
click at [833, 116] on button "T Account Settings" at bounding box center [871, 114] width 131 height 10
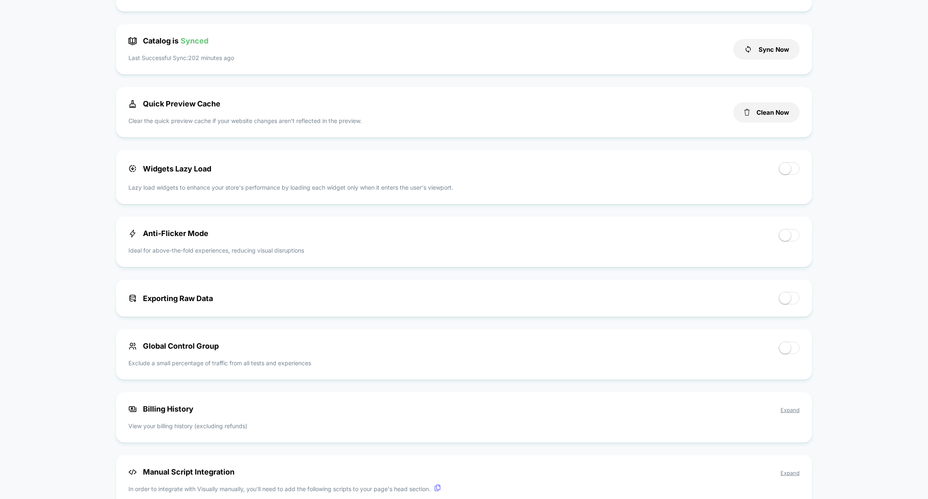
scroll to position [288, 0]
click at [779, 237] on div at bounding box center [789, 233] width 21 height 12
click at [787, 237] on span at bounding box center [786, 234] width 12 height 12
click at [796, 231] on span at bounding box center [789, 233] width 21 height 12
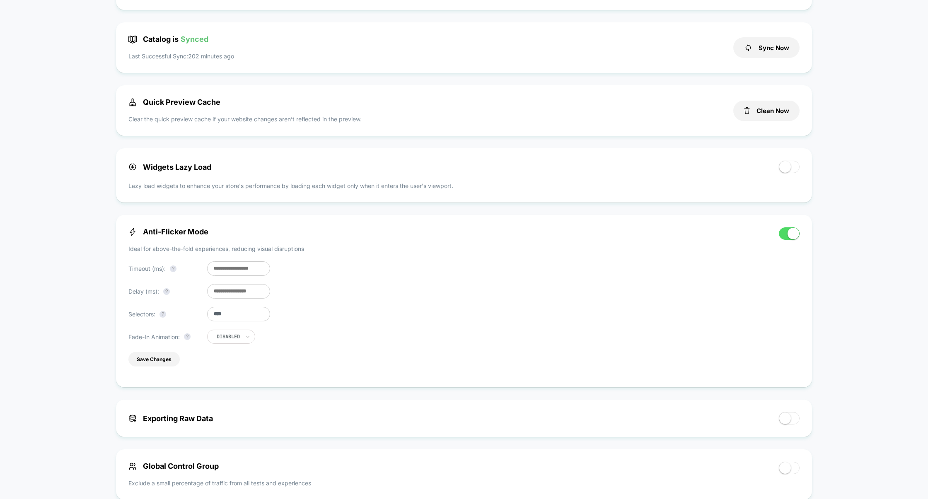
drag, startPoint x: 239, startPoint y: 319, endPoint x: 196, endPoint y: 318, distance: 42.7
click at [196, 319] on div "Selectors: ? ****" at bounding box center [199, 314] width 142 height 15
paste input "**********"
type input "**********"
click at [155, 367] on button "Save Changes" at bounding box center [153, 359] width 51 height 15
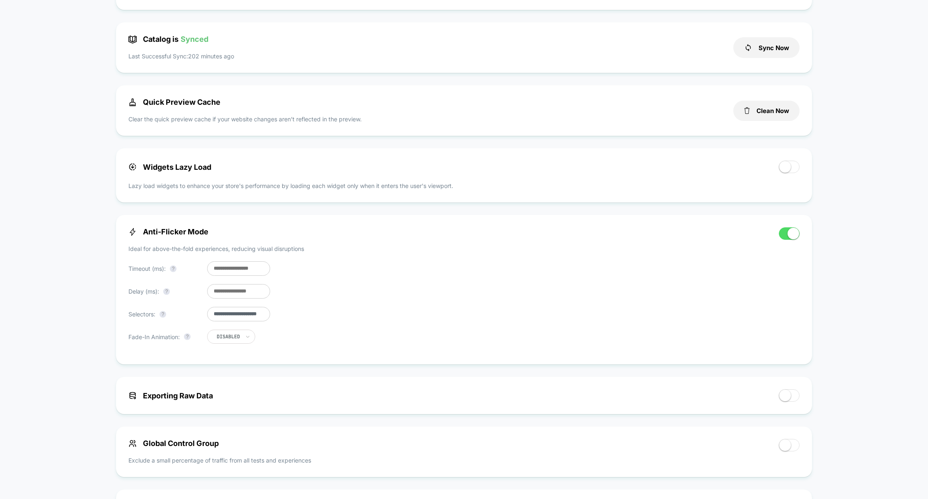
click at [217, 291] on input "**" at bounding box center [238, 291] width 63 height 15
type input "*"
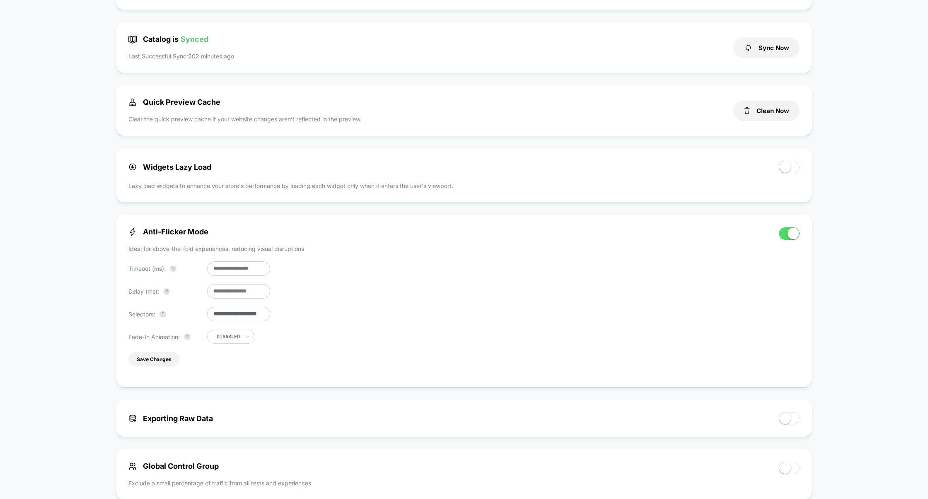
type input "***"
click at [218, 273] on input "***" at bounding box center [238, 268] width 63 height 15
click at [223, 268] on input "*******" at bounding box center [238, 268] width 63 height 15
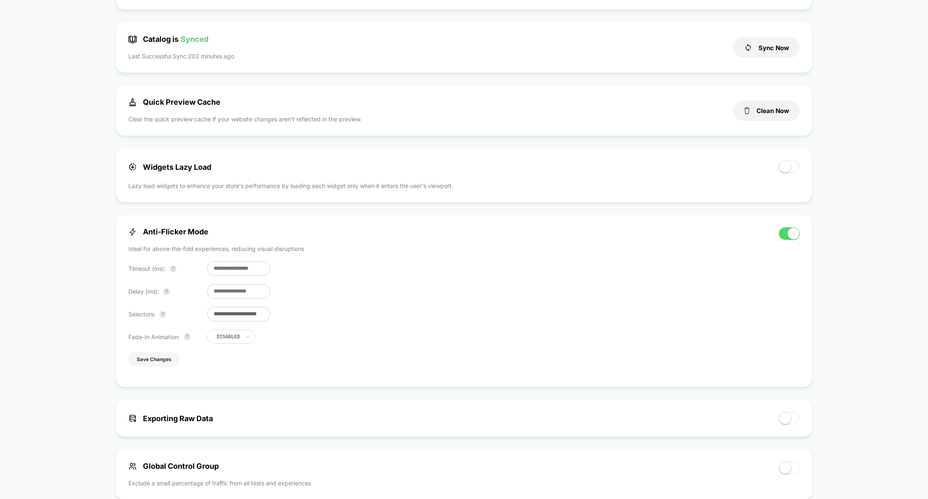
type input "****"
click at [170, 359] on button "Save Changes" at bounding box center [153, 359] width 51 height 15
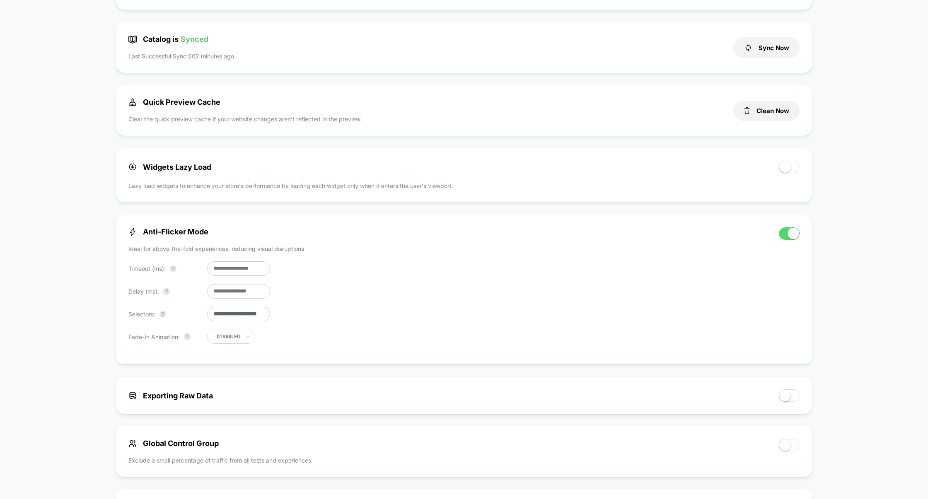
click at [218, 294] on input "***" at bounding box center [238, 291] width 63 height 15
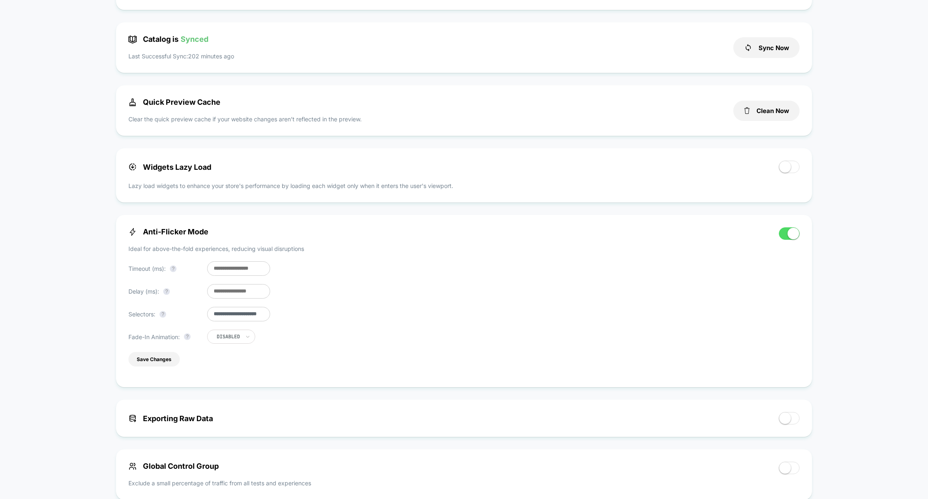
type input "**"
click at [136, 370] on div "**********" at bounding box center [449, 300] width 642 height 147
click at [139, 367] on button "Save Changes" at bounding box center [153, 359] width 51 height 15
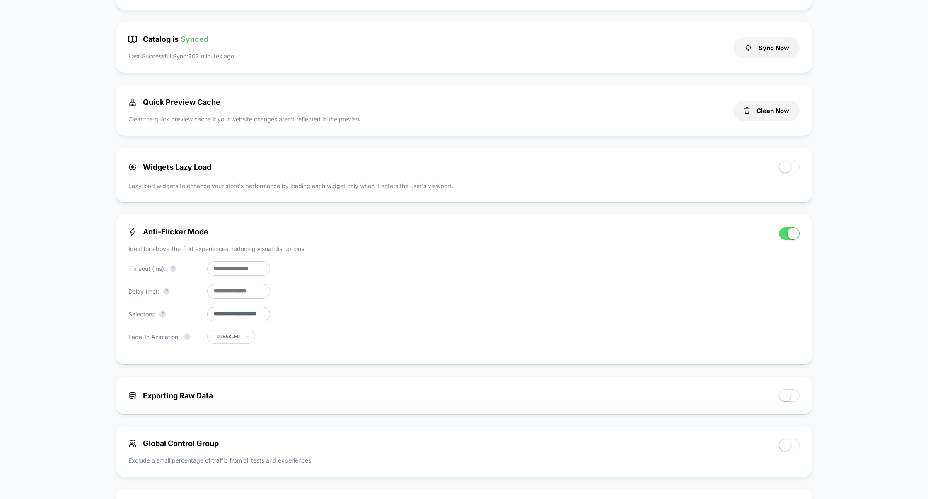
click at [217, 270] on input "****" at bounding box center [238, 268] width 63 height 15
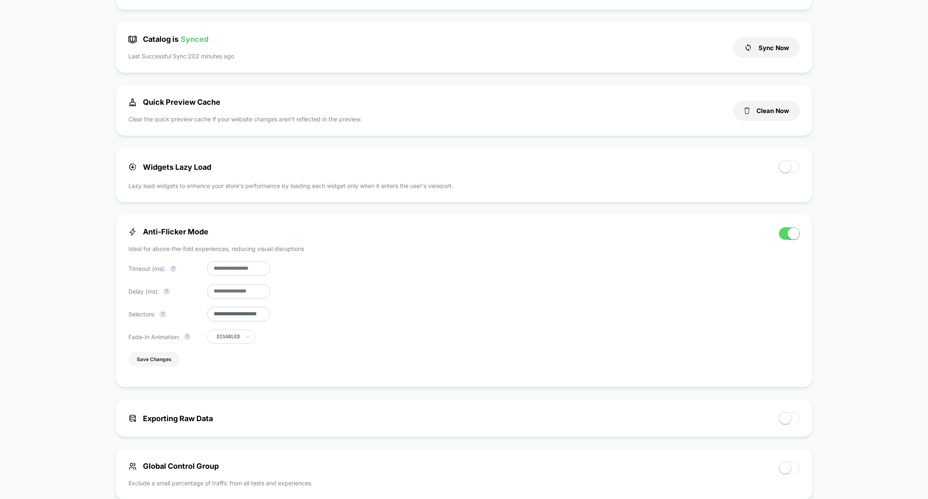
type input "***"
click at [163, 359] on button "Save Changes" at bounding box center [153, 359] width 51 height 15
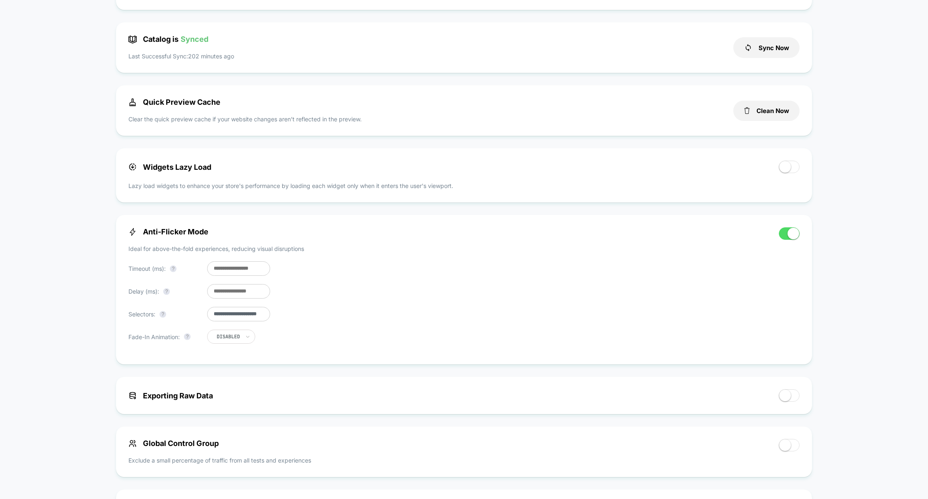
click at [793, 236] on span at bounding box center [794, 234] width 12 height 12
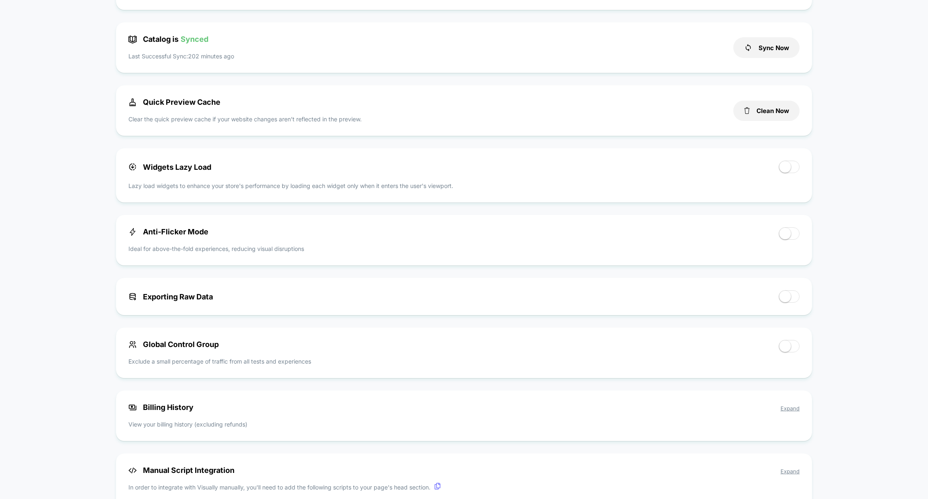
click at [789, 238] on span at bounding box center [789, 233] width 21 height 12
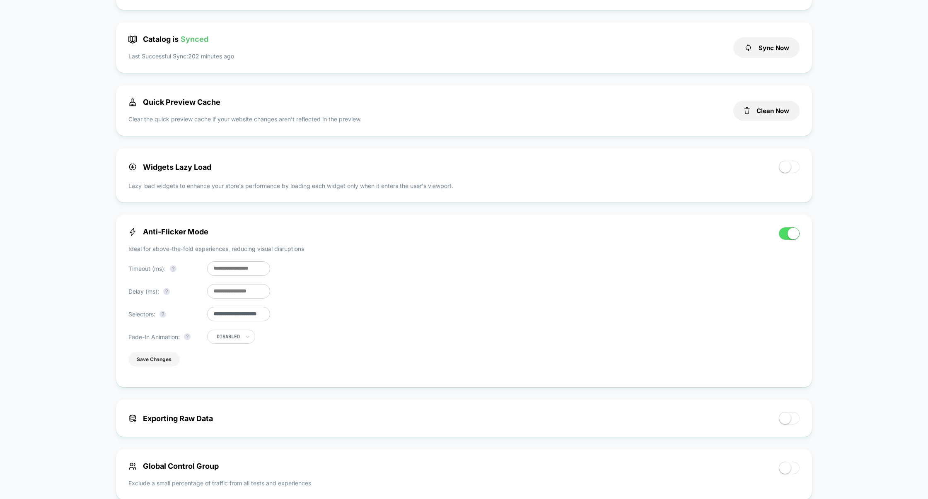
click at [164, 365] on button "Save Changes" at bounding box center [153, 359] width 51 height 15
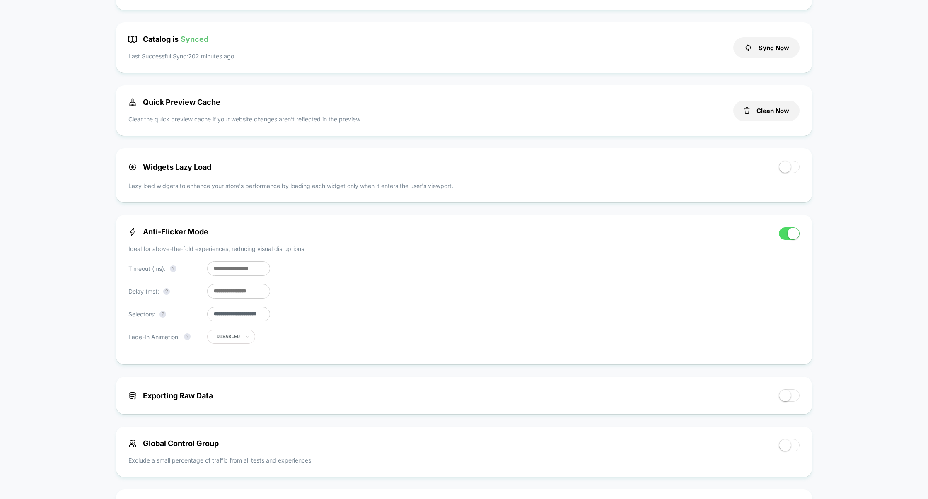
click at [217, 272] on input "***" at bounding box center [238, 268] width 63 height 15
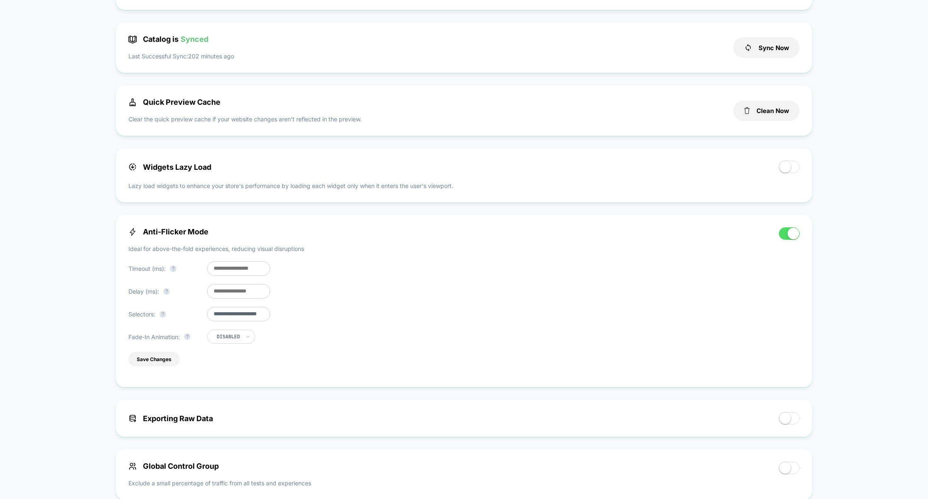
type input "***"
click at [239, 296] on input "**" at bounding box center [238, 291] width 63 height 15
click at [170, 364] on button "Save Changes" at bounding box center [153, 359] width 51 height 15
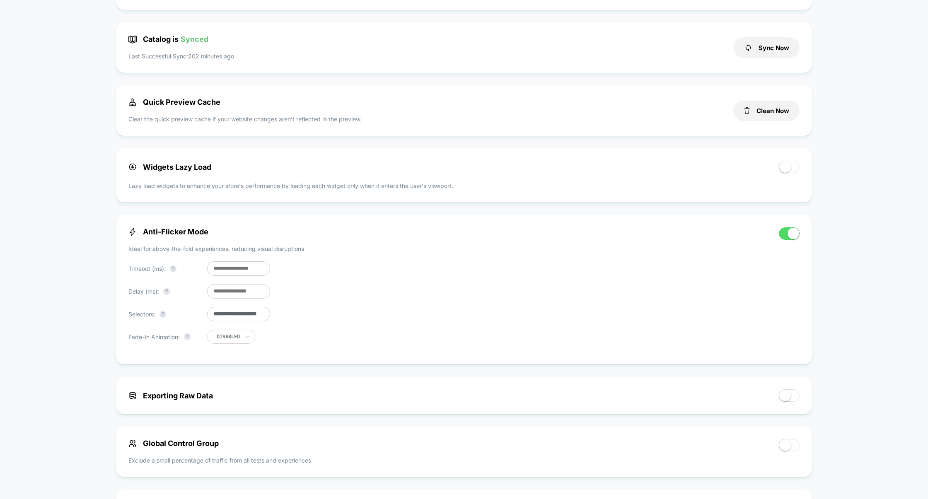
click at [216, 297] on input "***" at bounding box center [238, 291] width 63 height 15
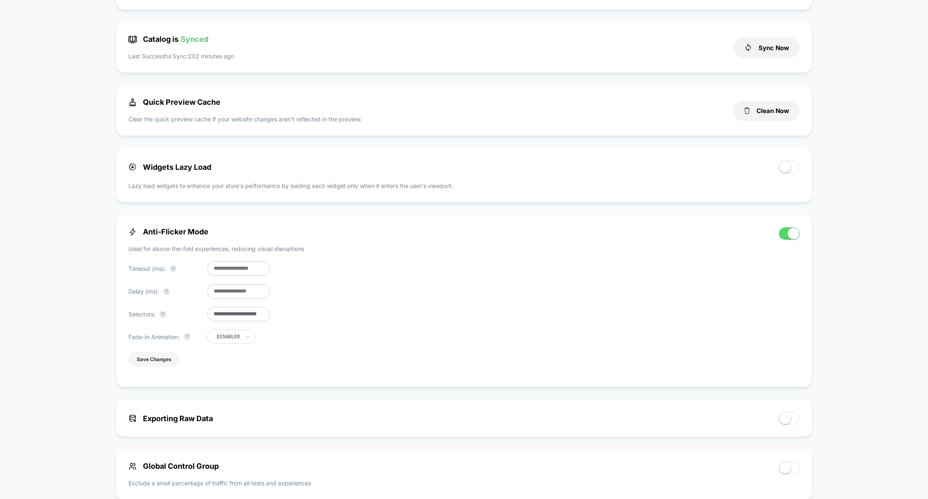
type input "**"
click at [135, 367] on button "Save Changes" at bounding box center [153, 359] width 51 height 15
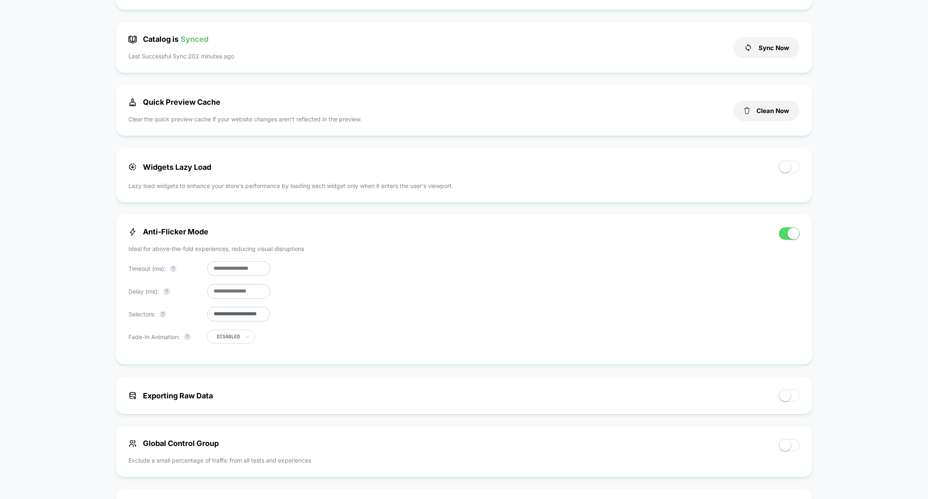
click at [215, 272] on input "***" at bounding box center [238, 268] width 63 height 15
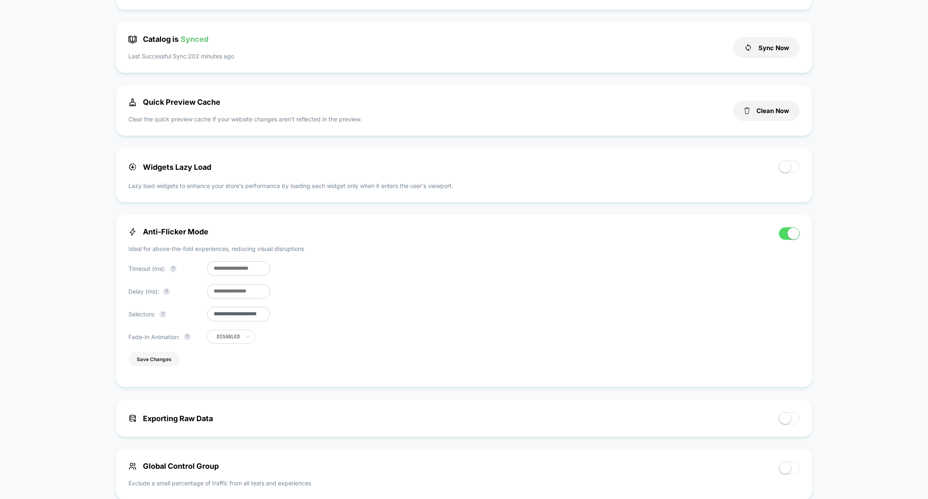
type input "***"
click at [156, 363] on button "Save Changes" at bounding box center [153, 359] width 51 height 15
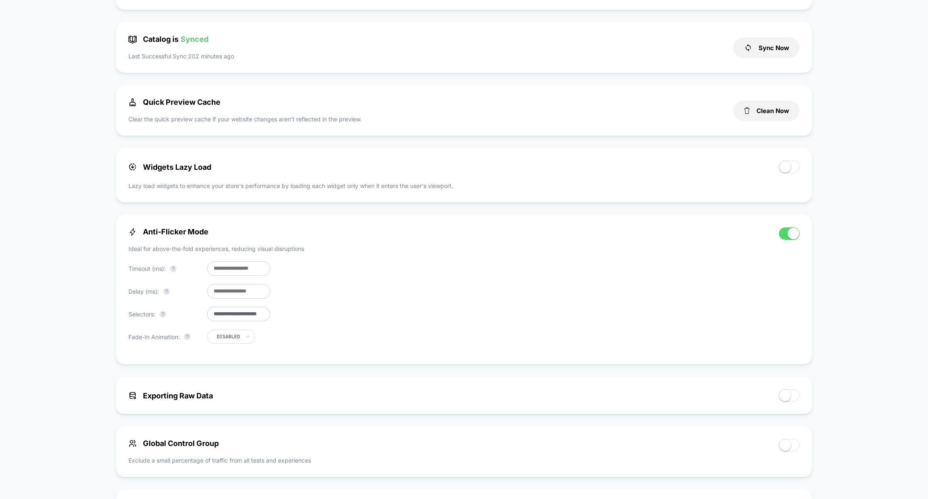
click at [791, 236] on span at bounding box center [794, 234] width 12 height 12
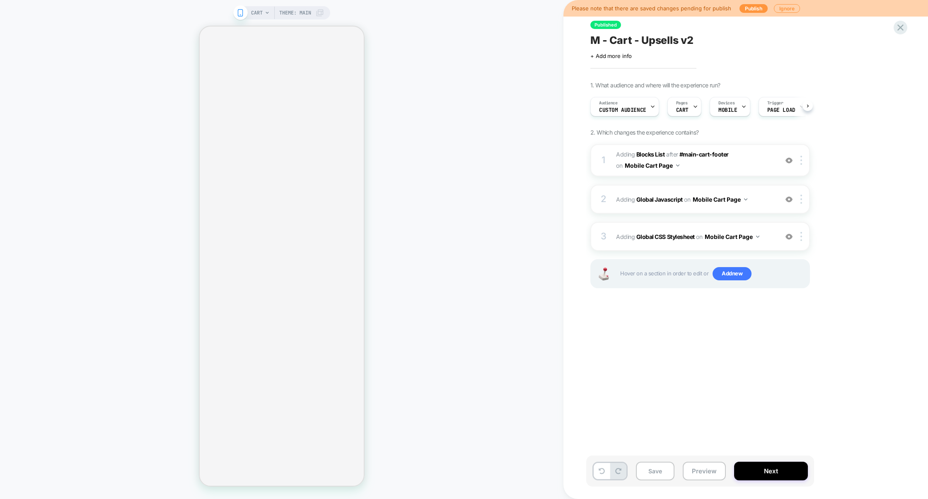
scroll to position [0, 0]
click at [677, 188] on div "2 Adding Global Javascript on Mobile Cart Page Add Before Add After Copy to Des…" at bounding box center [700, 199] width 220 height 29
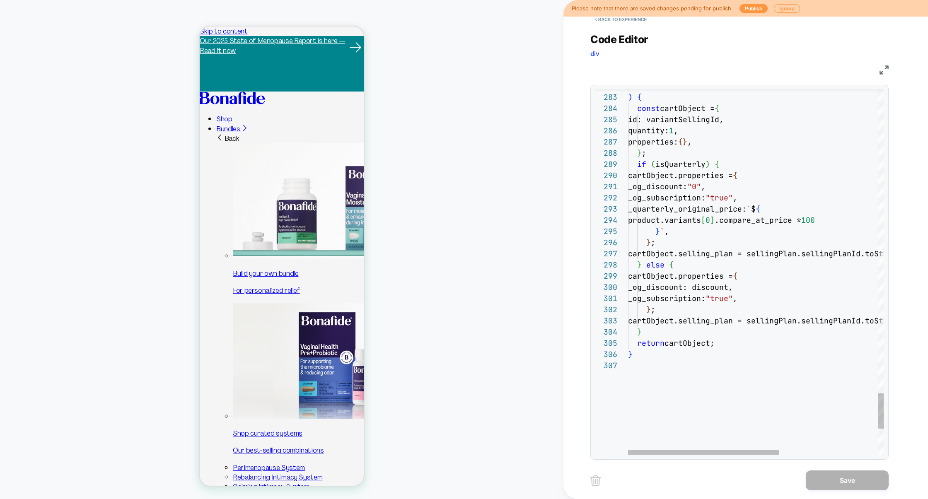
scroll to position [0, 0]
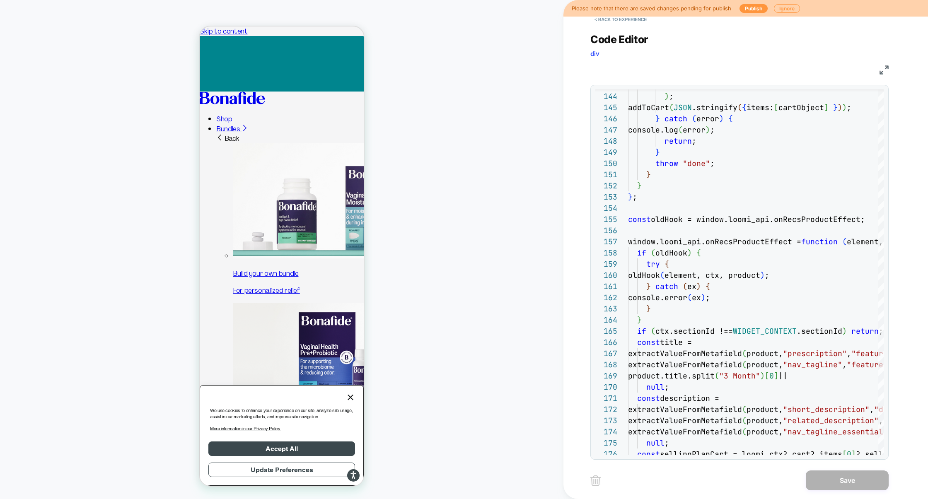
click at [884, 68] on img at bounding box center [884, 69] width 9 height 9
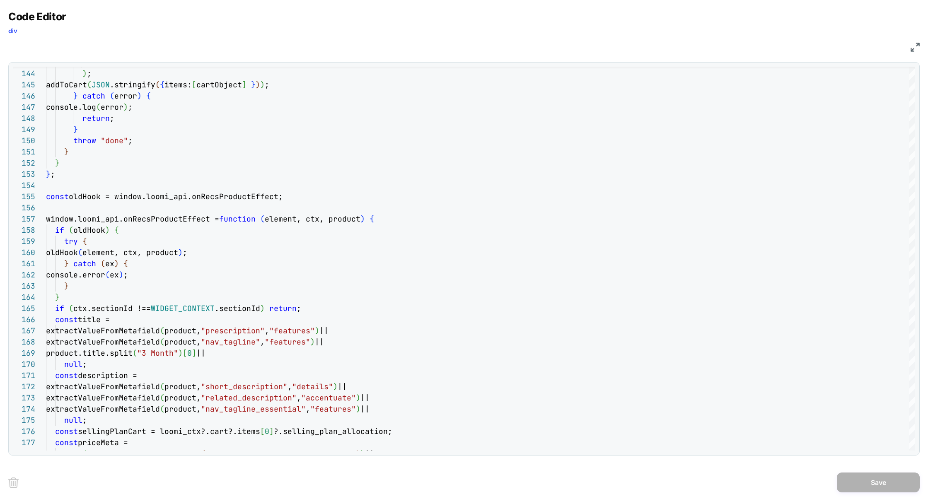
click at [908, 50] on div "JS" at bounding box center [463, 46] width 911 height 14
click at [916, 50] on img at bounding box center [915, 47] width 9 height 9
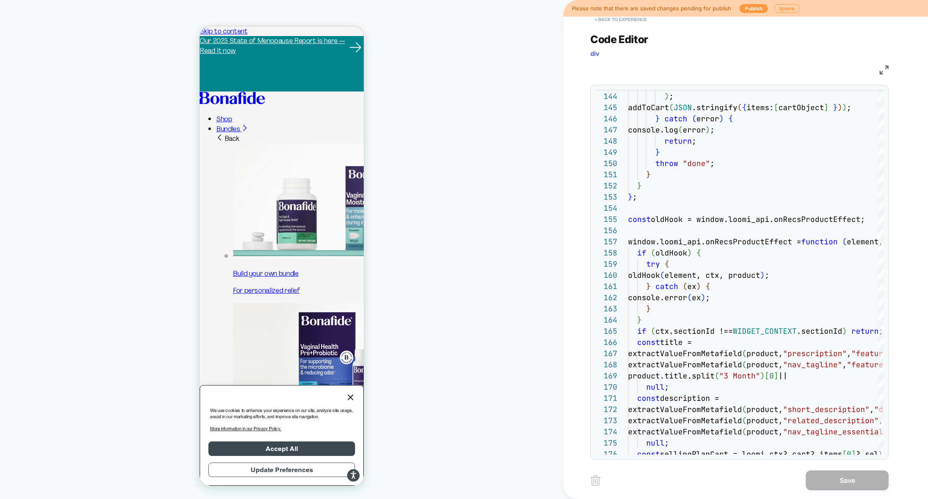
click at [631, 26] on button "< Back to experience" at bounding box center [620, 19] width 60 height 13
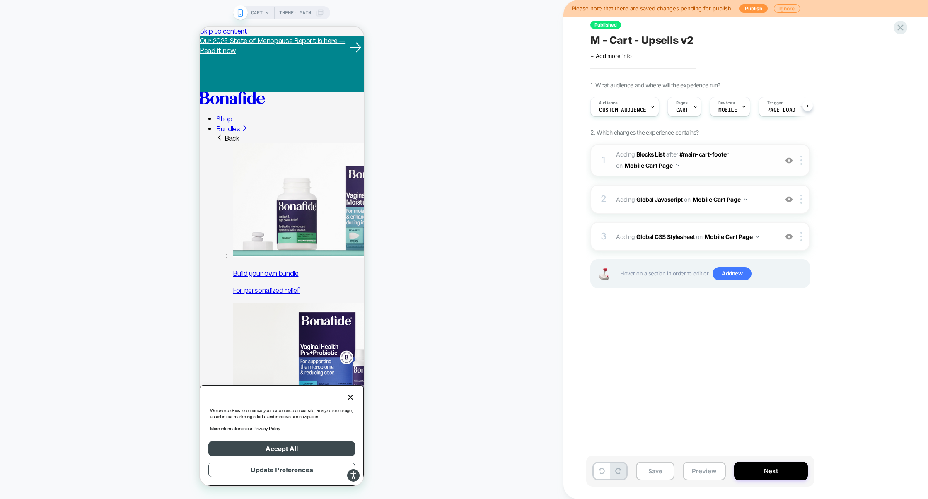
scroll to position [0, 0]
click at [720, 174] on div "1 #_loomi_addon_1729592051222 Adding Blocks List AFTER #main-cart-footer #main-…" at bounding box center [700, 160] width 220 height 32
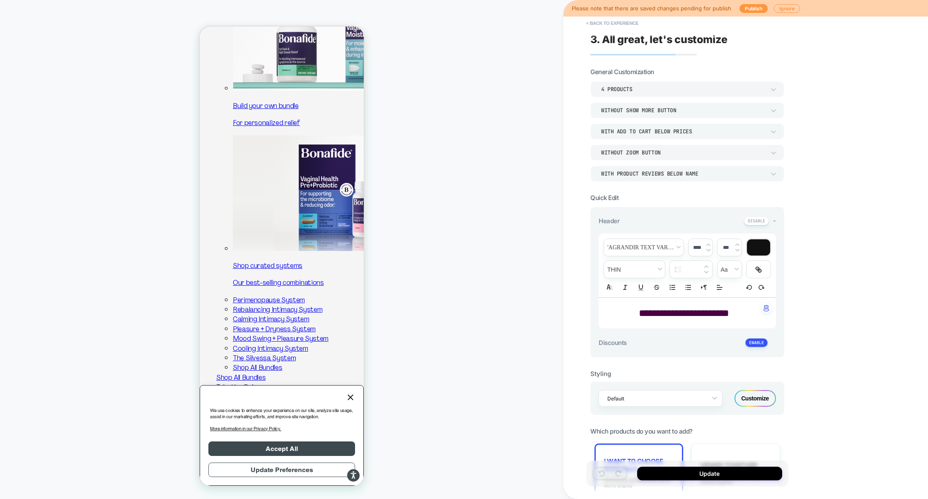
scroll to position [201, 0]
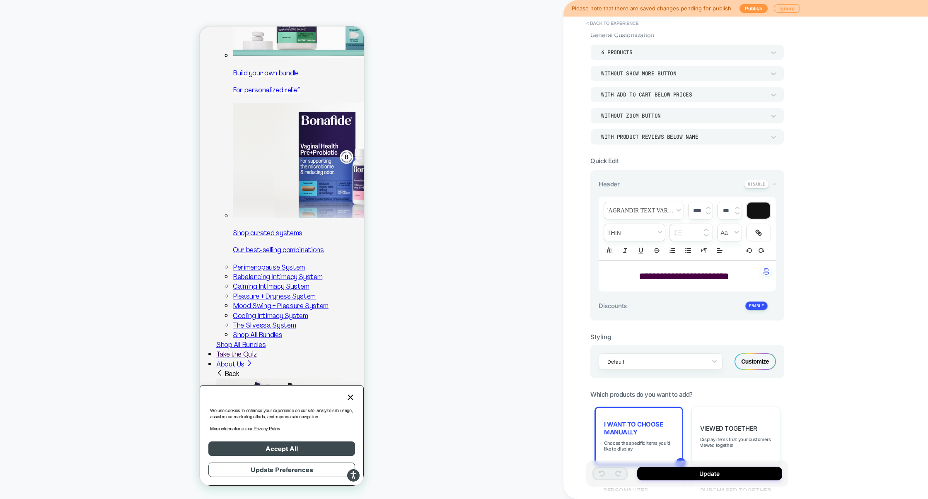
type textarea "*"
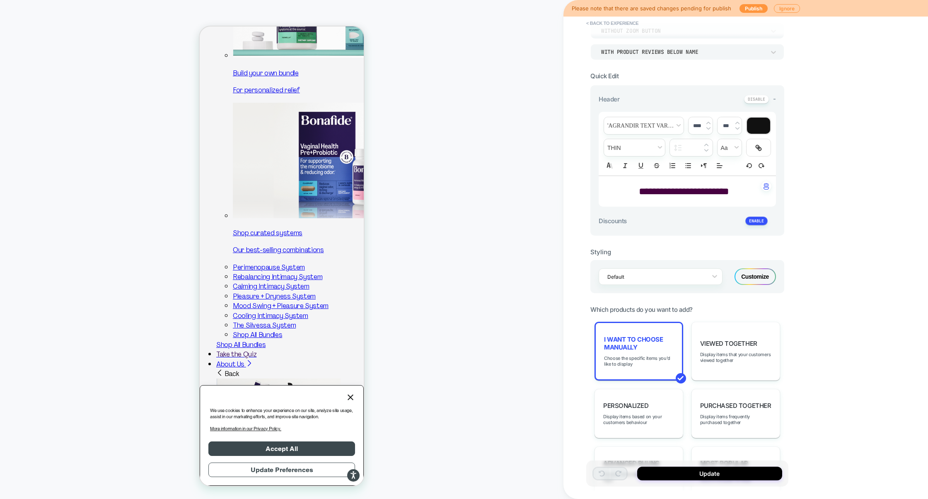
scroll to position [149, 0]
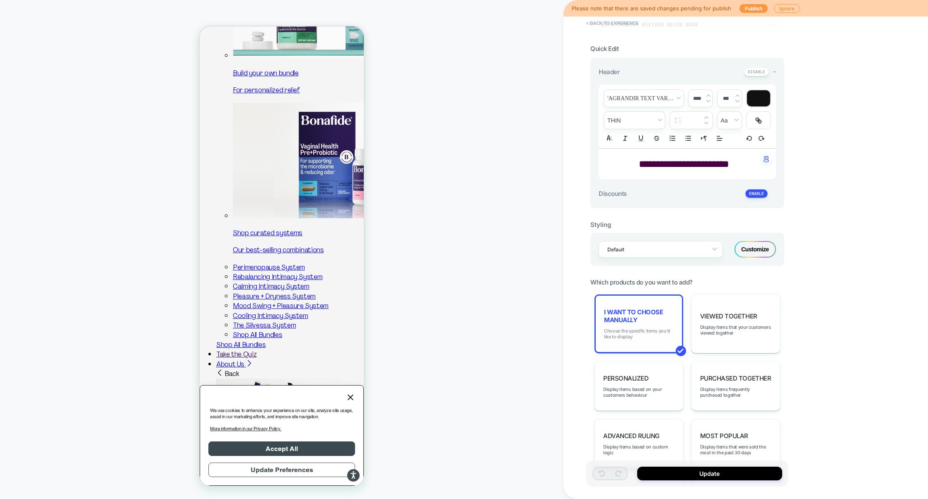
click at [642, 335] on span "Choose the specific items you'd like to display" at bounding box center [639, 334] width 70 height 12
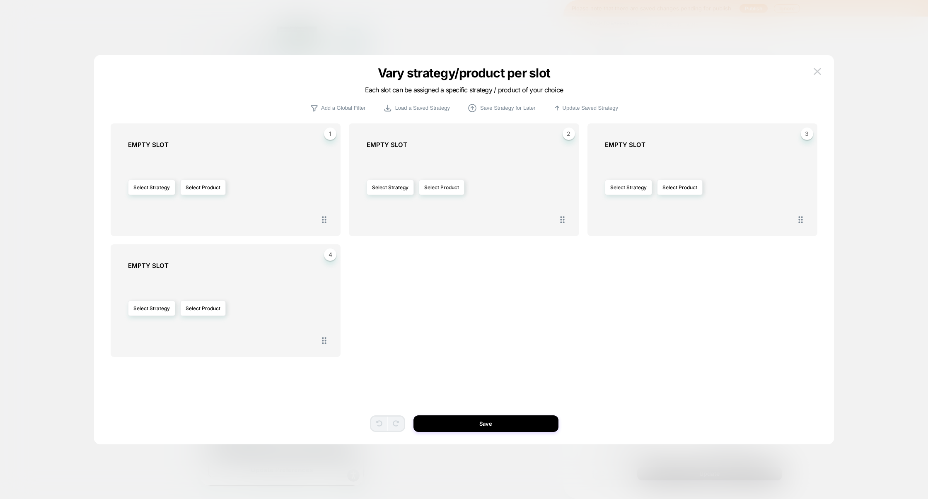
click at [888, 155] on div at bounding box center [464, 249] width 928 height 499
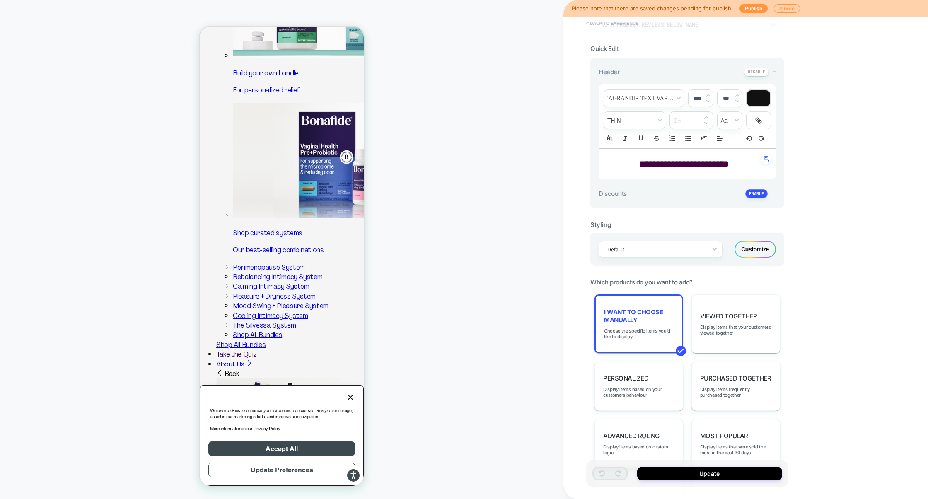
click at [619, 26] on button "< Back to experience" at bounding box center [612, 23] width 60 height 13
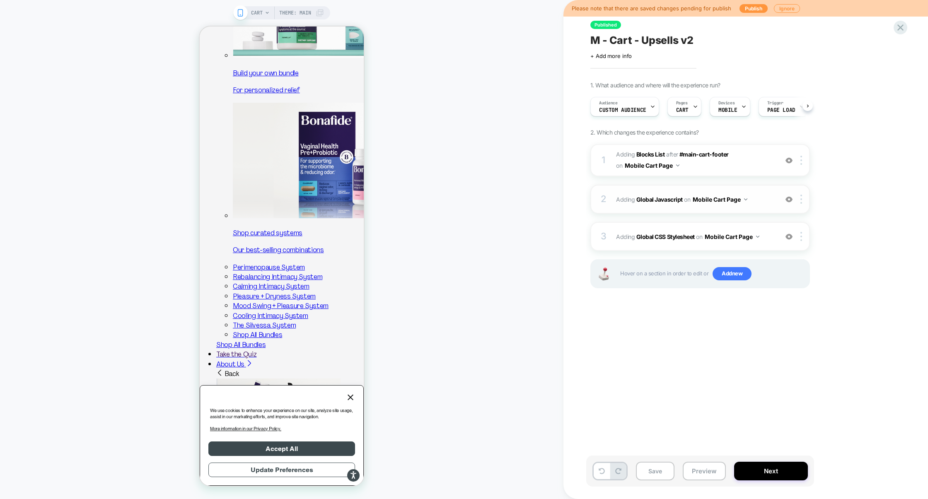
scroll to position [0, 0]
click at [756, 209] on div "2 Adding Global Javascript on Mobile Cart Page Add Before Add After Copy to Des…" at bounding box center [700, 199] width 220 height 29
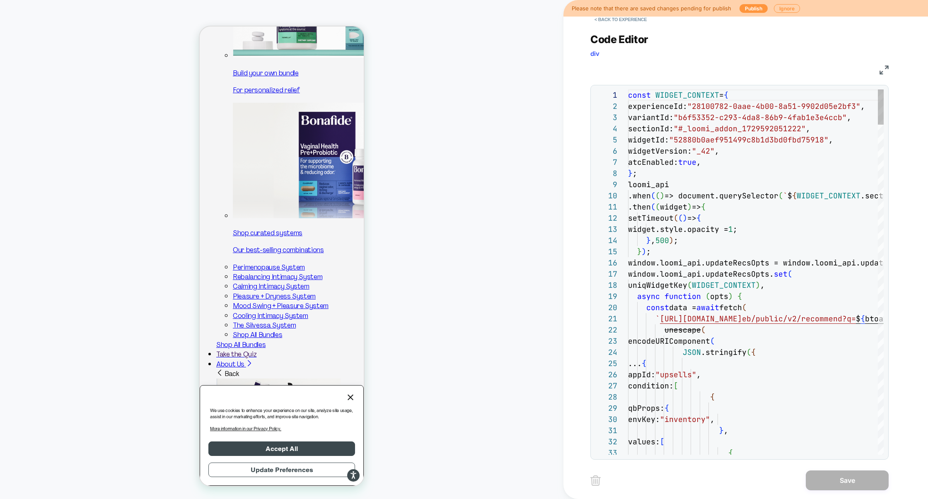
scroll to position [112, 0]
click at [880, 71] on img at bounding box center [884, 69] width 9 height 9
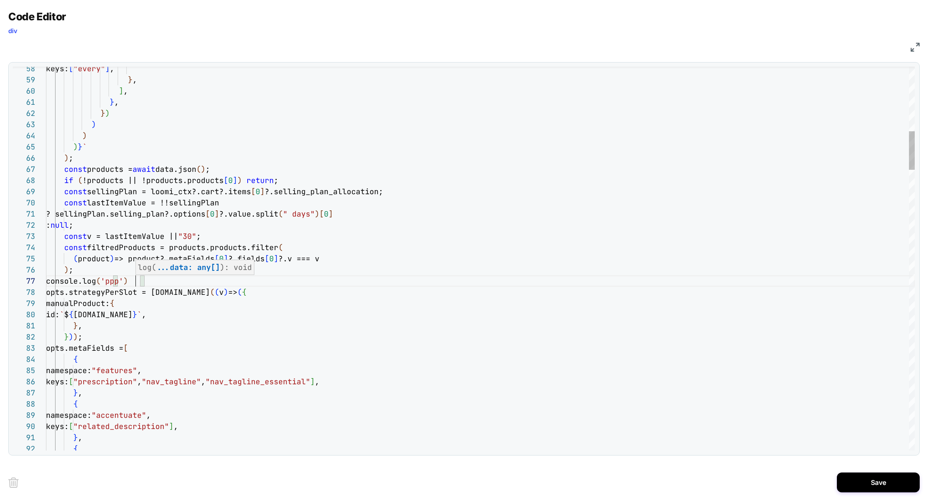
scroll to position [67, 89]
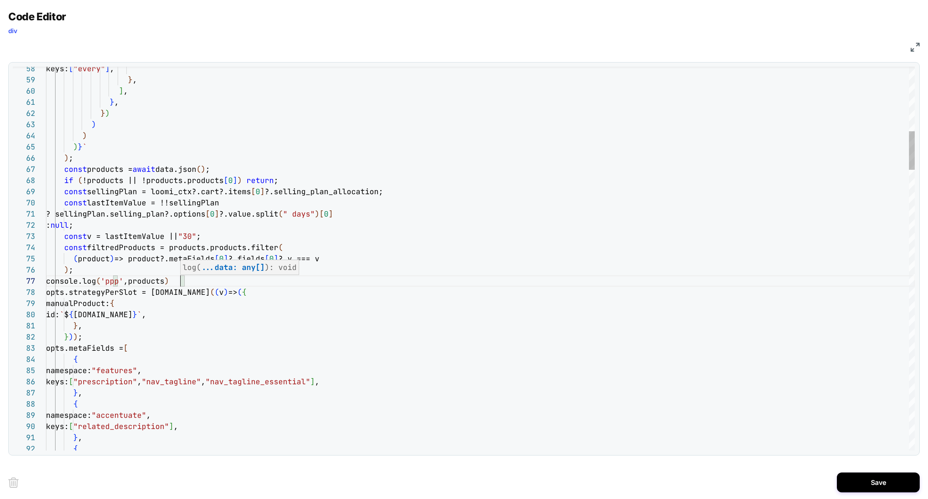
scroll to position [67, 138]
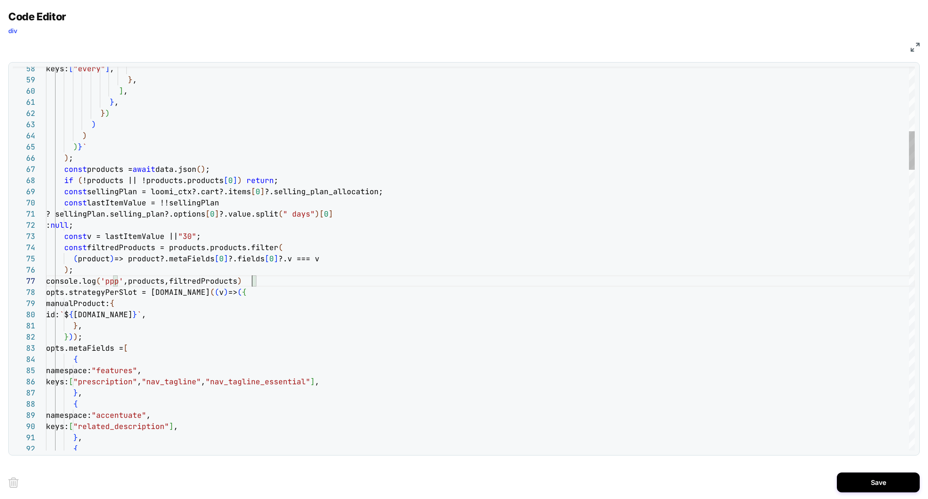
type textarea "**********"
type textarea "*"
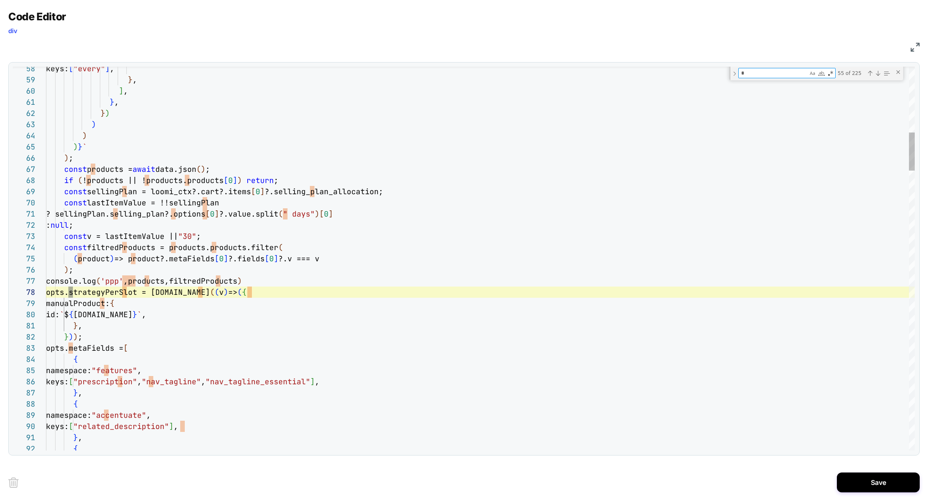
type textarea "**********"
type textarea "**"
type textarea "**********"
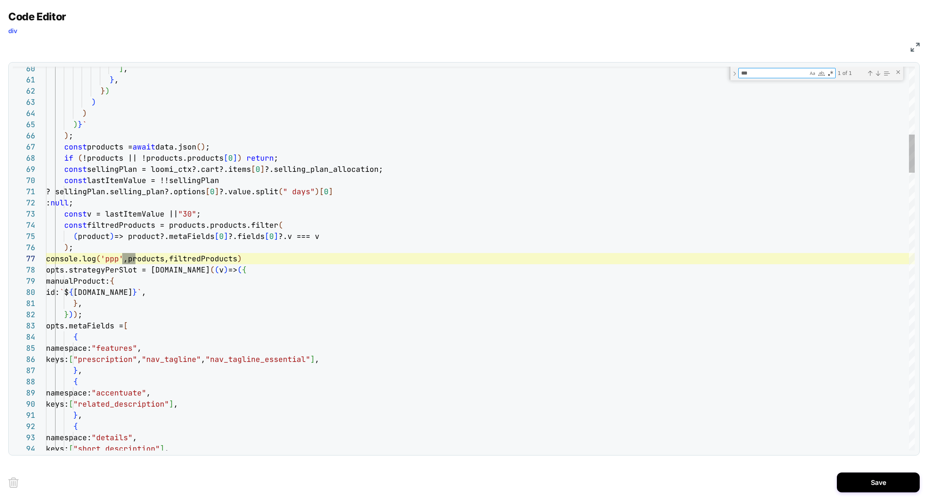
scroll to position [112, 89]
type textarea "***"
click at [887, 482] on button "Save" at bounding box center [878, 483] width 83 height 20
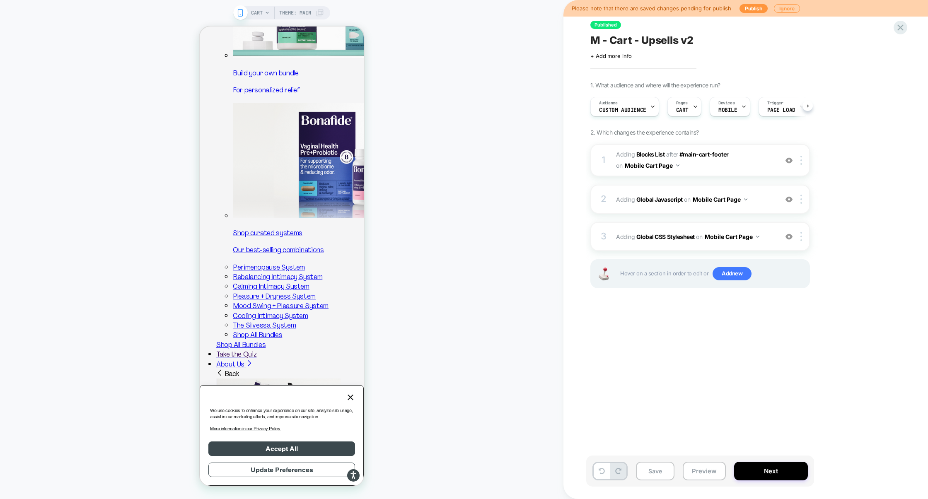
scroll to position [0, 0]
click at [710, 475] on button "Preview" at bounding box center [704, 471] width 43 height 19
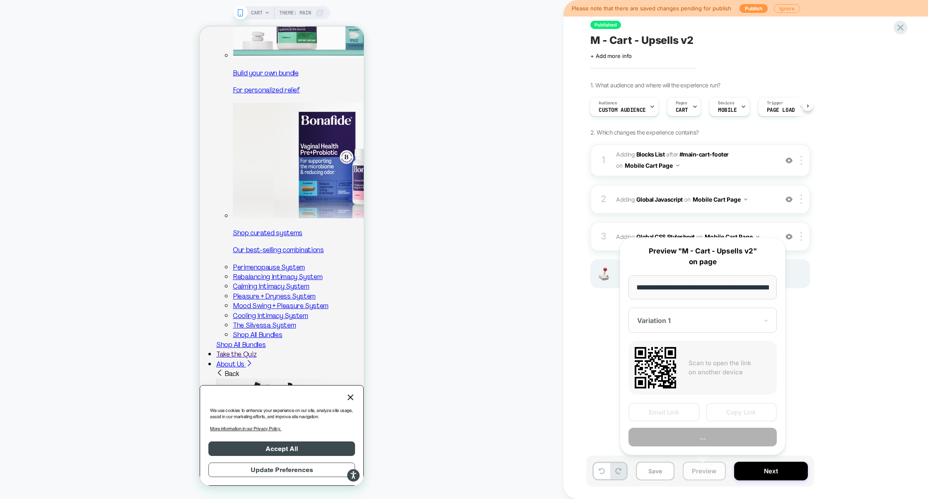
scroll to position [0, 34]
click at [711, 439] on button "Preview" at bounding box center [702, 437] width 148 height 19
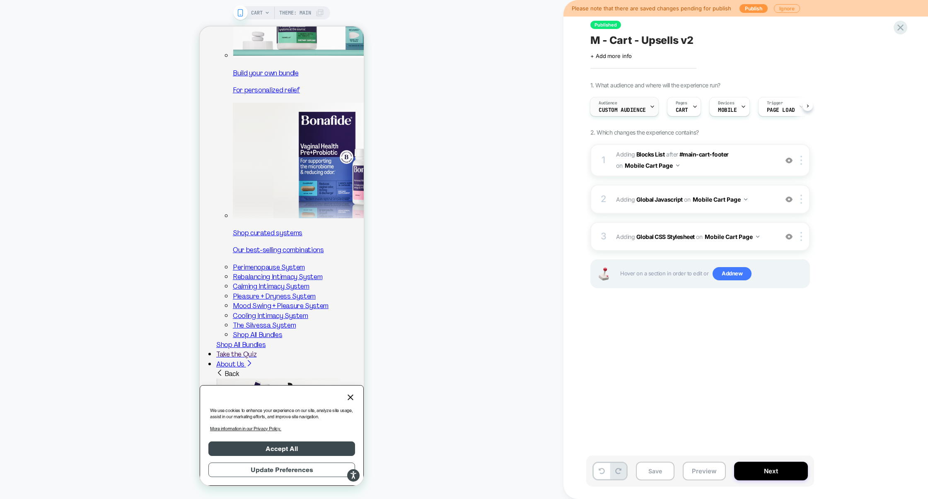
click at [653, 111] on div at bounding box center [652, 106] width 5 height 19
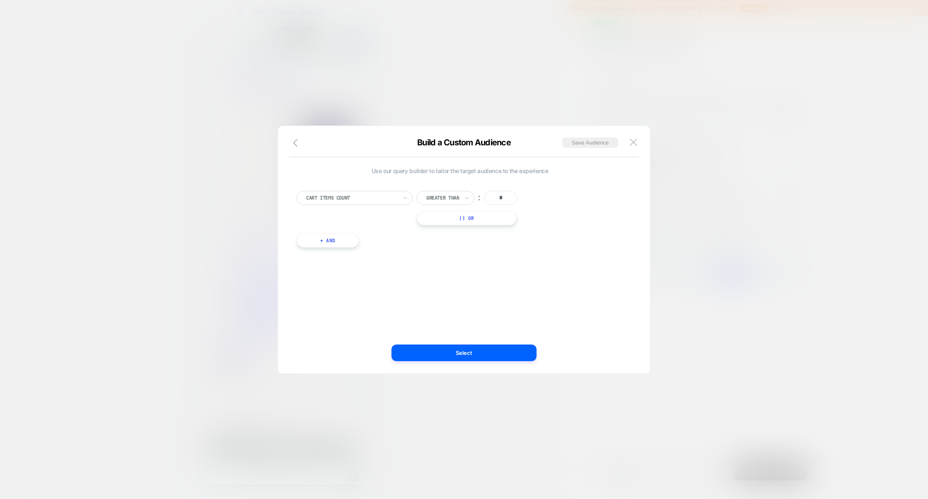
click at [504, 92] on div at bounding box center [464, 249] width 928 height 499
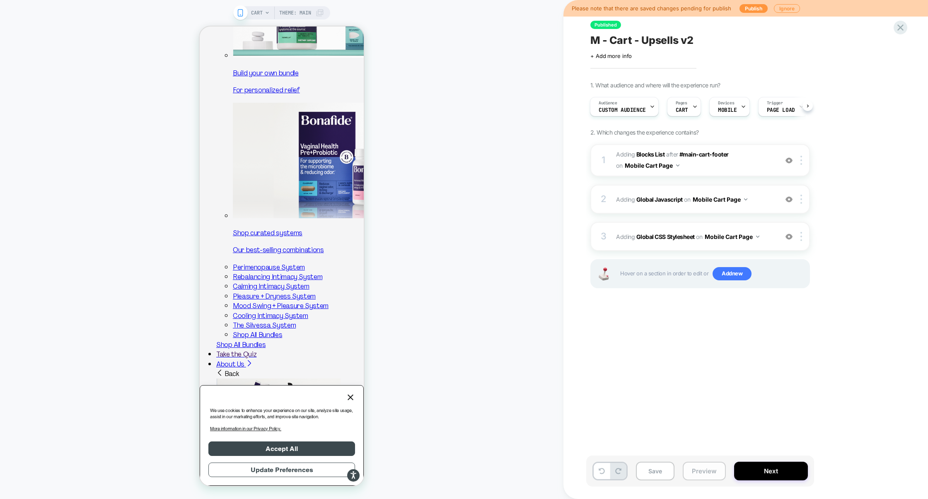
click at [706, 477] on button "Preview" at bounding box center [704, 471] width 43 height 19
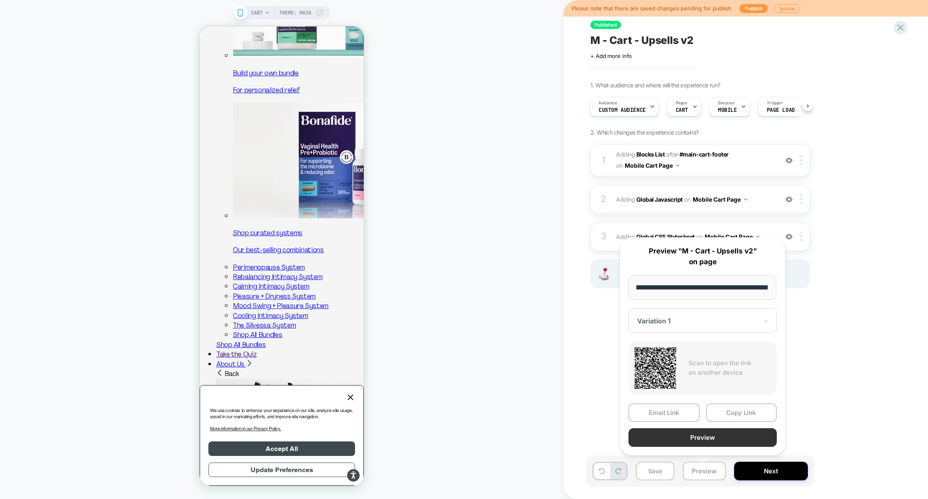
scroll to position [0, 0]
click at [711, 440] on button "Preview" at bounding box center [702, 437] width 148 height 19
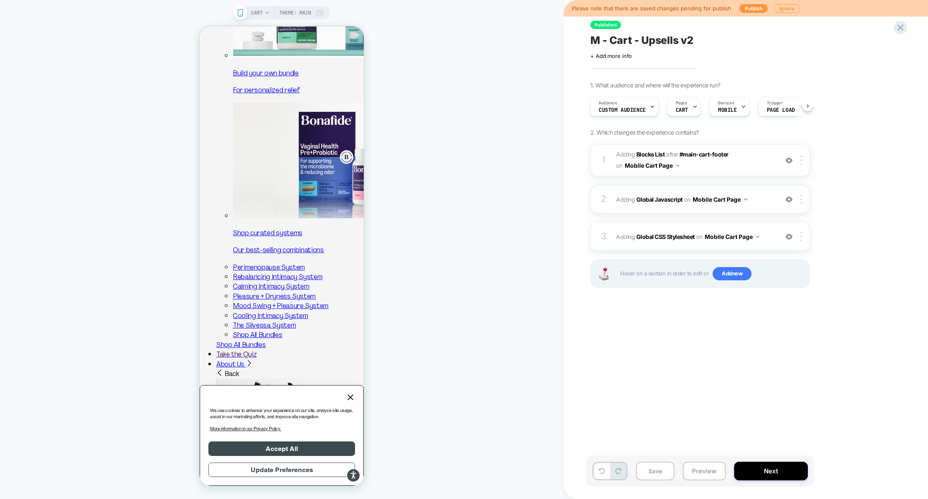
click at [685, 189] on div "2 Adding Global Javascript on Mobile Cart Page Add Before Add After Copy to Des…" at bounding box center [700, 199] width 220 height 29
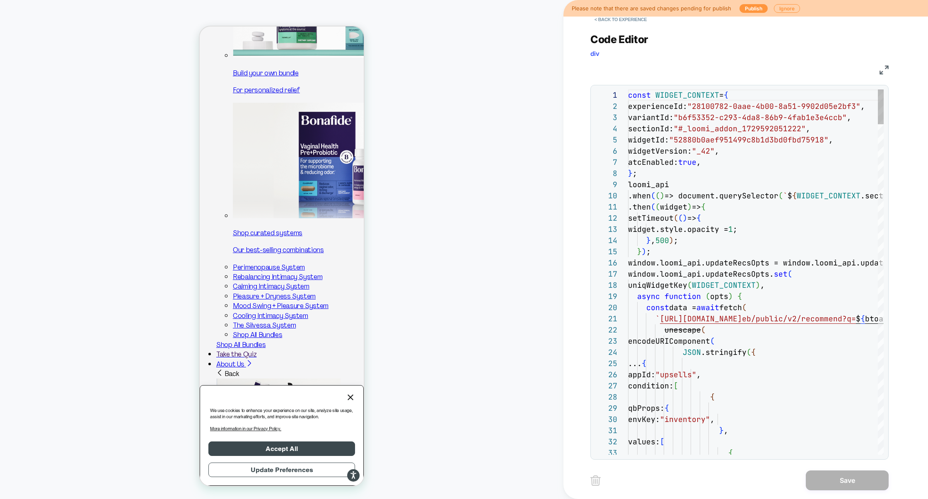
scroll to position [112, 0]
click at [886, 71] on img at bounding box center [884, 69] width 9 height 9
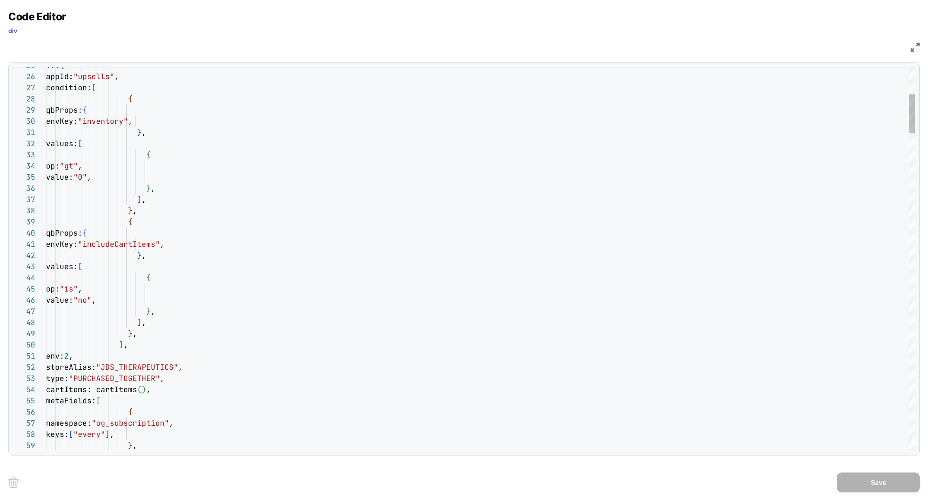
type textarea "**********"
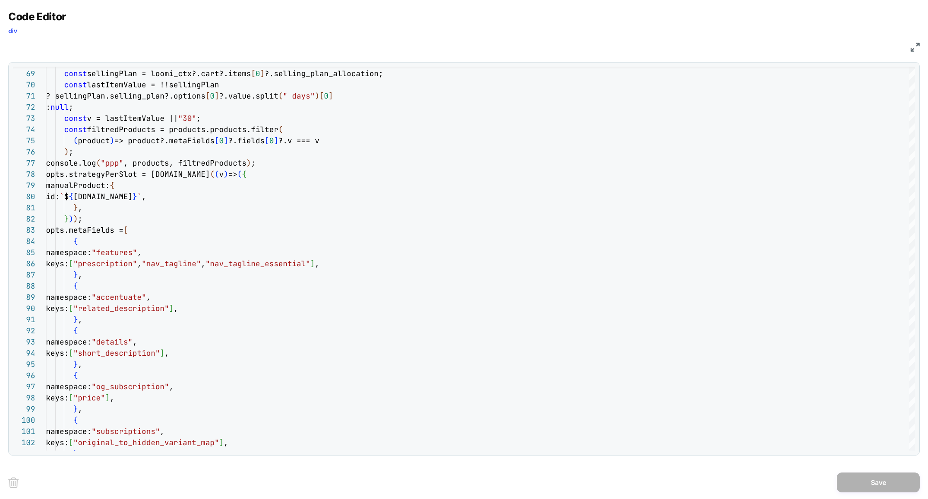
click at [914, 43] on img at bounding box center [915, 47] width 9 height 9
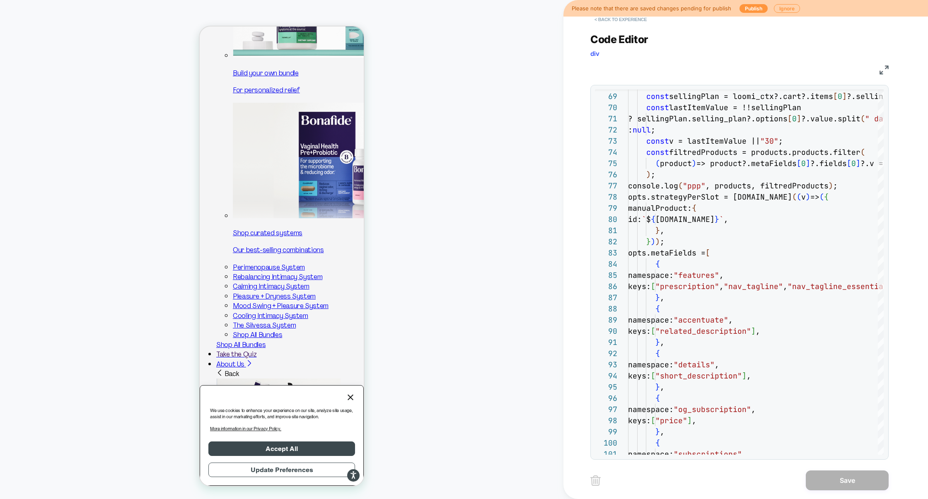
click at [638, 24] on button "< Back to experience" at bounding box center [620, 19] width 60 height 13
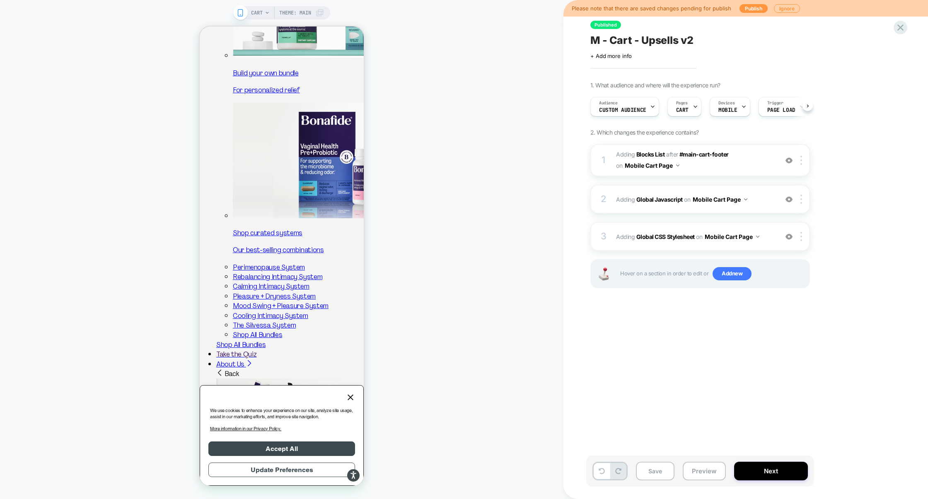
scroll to position [0, 0]
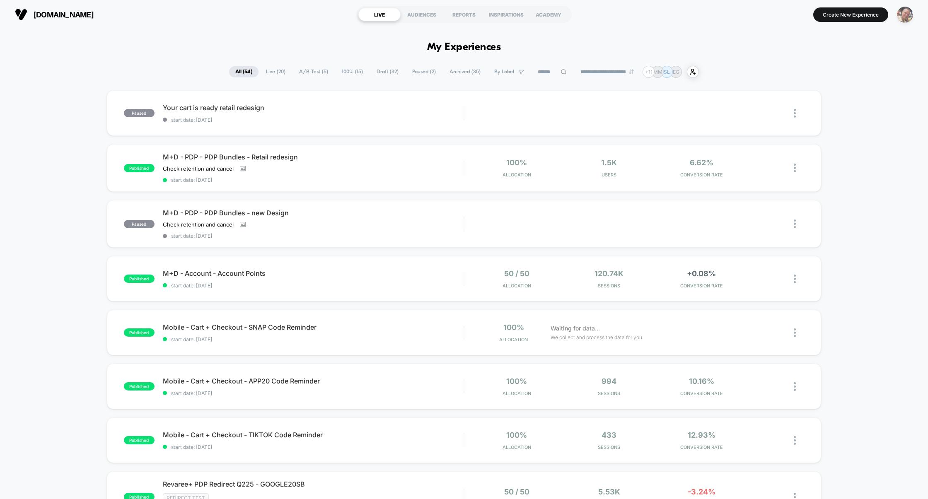
click at [902, 17] on img "button" at bounding box center [905, 15] width 16 height 16
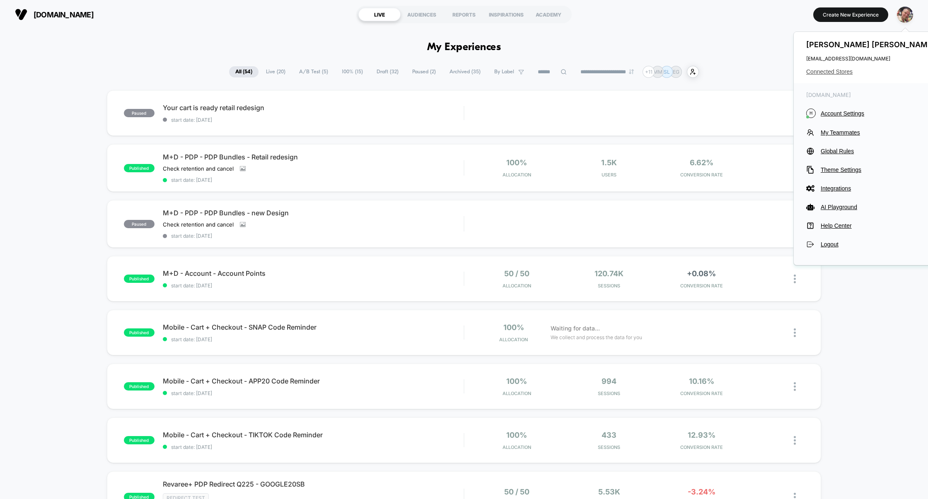
click at [841, 68] on span "Connected Stores" at bounding box center [871, 71] width 131 height 7
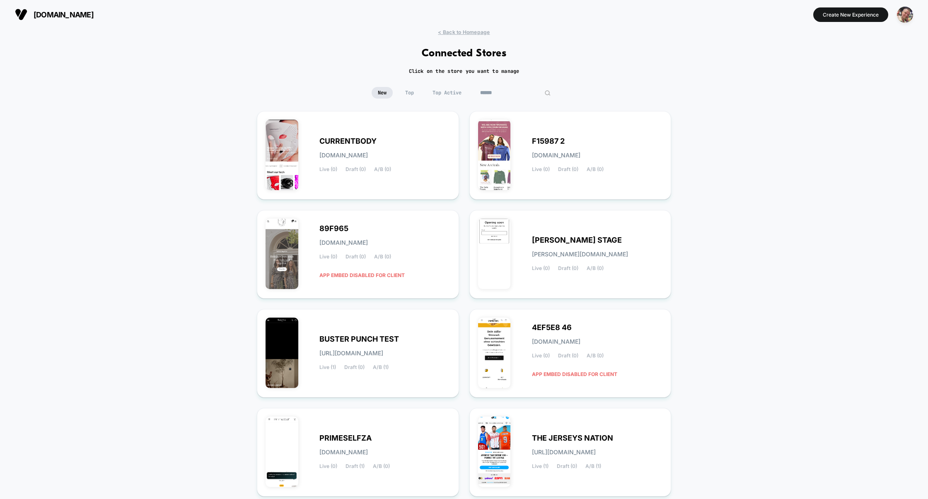
click at [512, 96] on input at bounding box center [515, 93] width 83 height 12
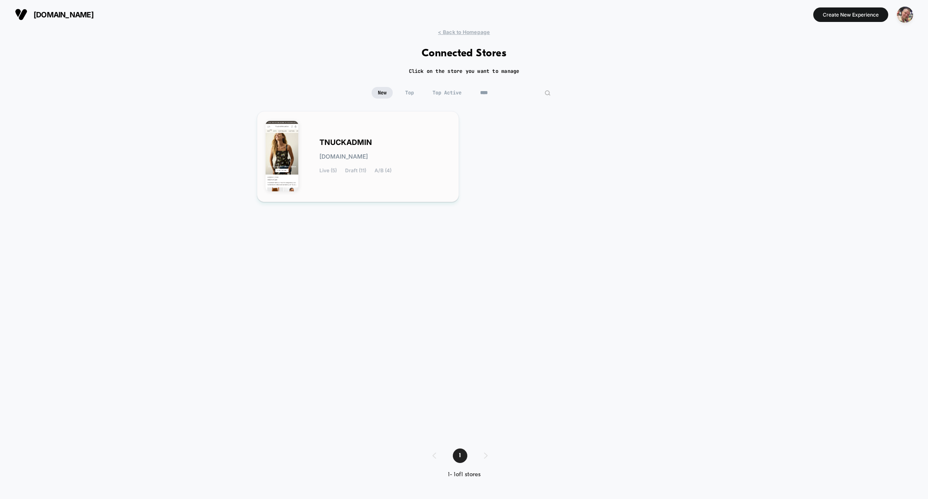
type input "****"
click at [383, 142] on div "TNUCKADMIN [DOMAIN_NAME] Live (5) Draft (11) A/B (4)" at bounding box center [384, 157] width 131 height 34
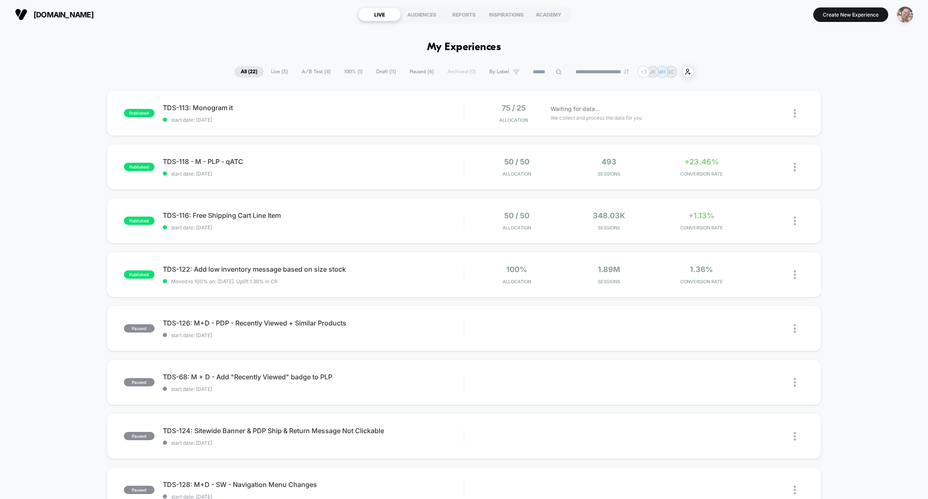
click at [900, 15] on img "button" at bounding box center [905, 15] width 16 height 16
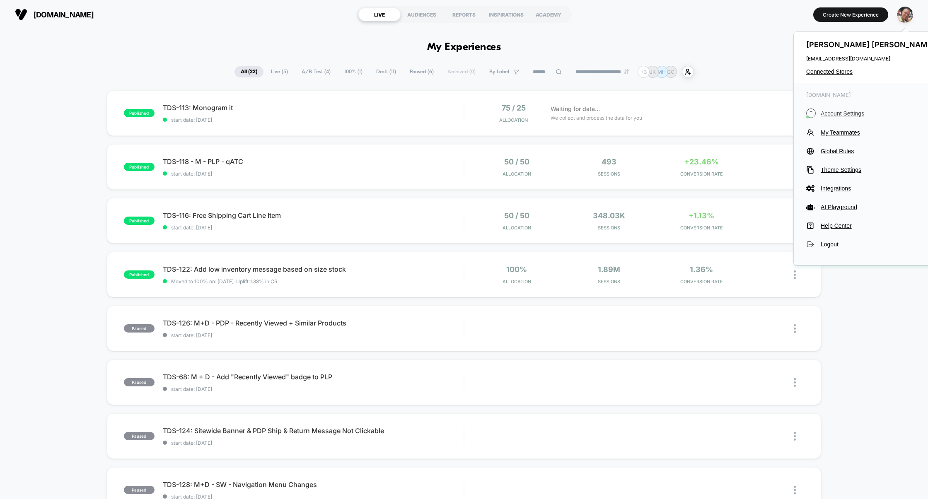
click at [839, 115] on span "Account Settings" at bounding box center [879, 113] width 116 height 7
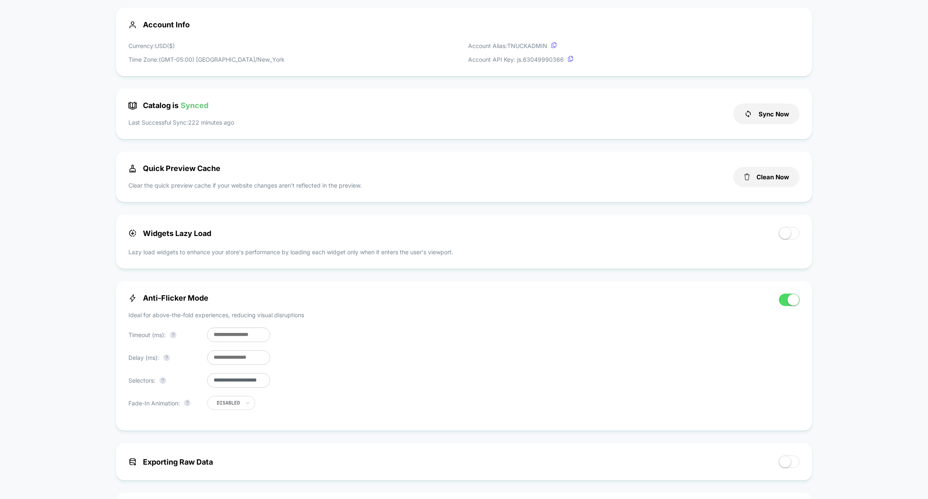
scroll to position [226, 0]
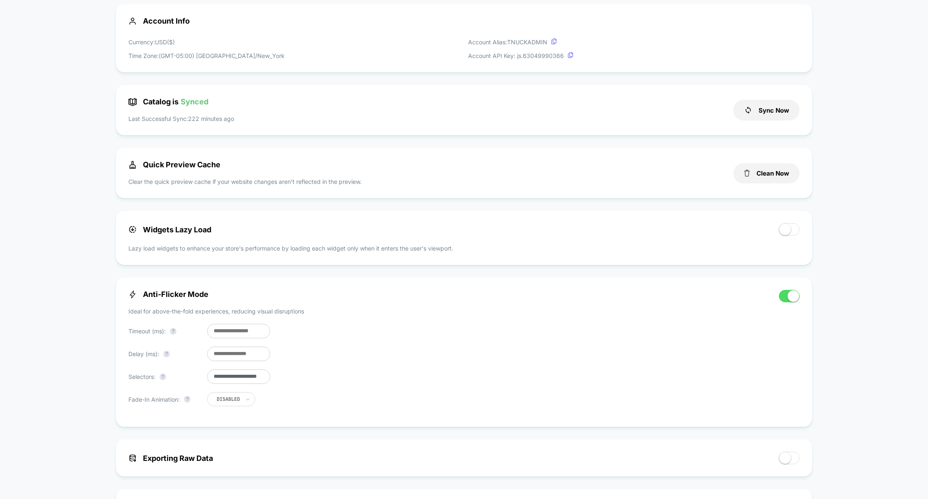
click at [221, 332] on input "***" at bounding box center [238, 331] width 63 height 15
click at [165, 355] on button "?" at bounding box center [166, 354] width 7 height 7
click at [228, 353] on input "**" at bounding box center [238, 354] width 63 height 15
click at [220, 333] on input "***" at bounding box center [238, 331] width 63 height 15
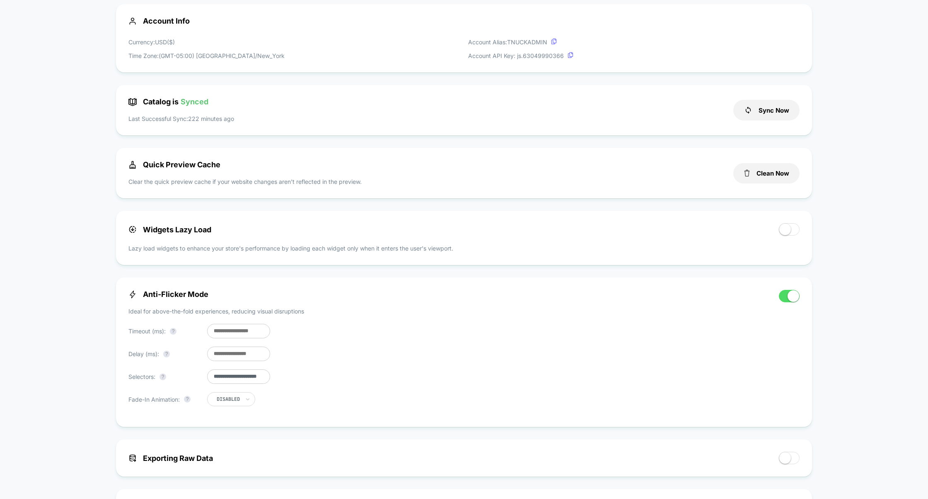
click at [220, 333] on input "***" at bounding box center [238, 331] width 63 height 15
click at [217, 334] on input "***" at bounding box center [238, 331] width 63 height 15
type input "***"
click at [218, 358] on input "**" at bounding box center [238, 354] width 63 height 15
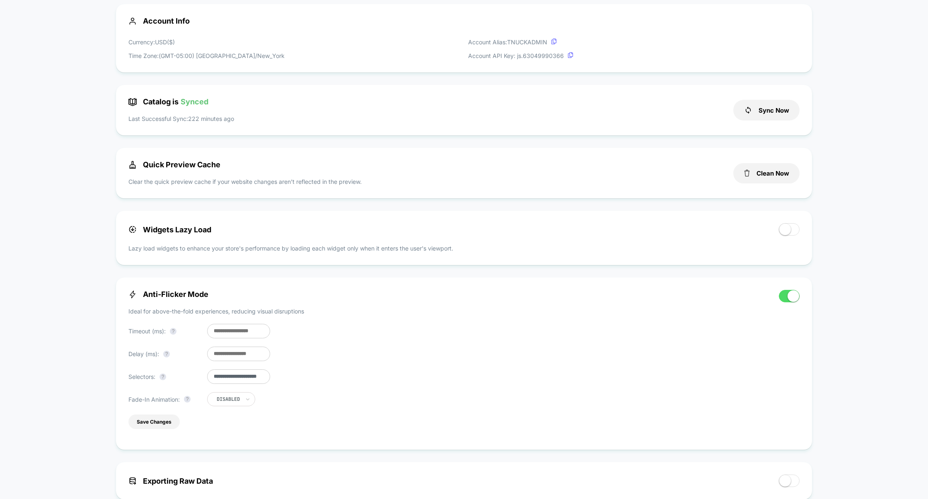
click at [218, 358] on input "**" at bounding box center [238, 354] width 63 height 15
type input "*"
type input "***"
click at [155, 427] on button "Save Changes" at bounding box center [153, 422] width 51 height 15
click at [215, 329] on input "***" at bounding box center [238, 331] width 63 height 15
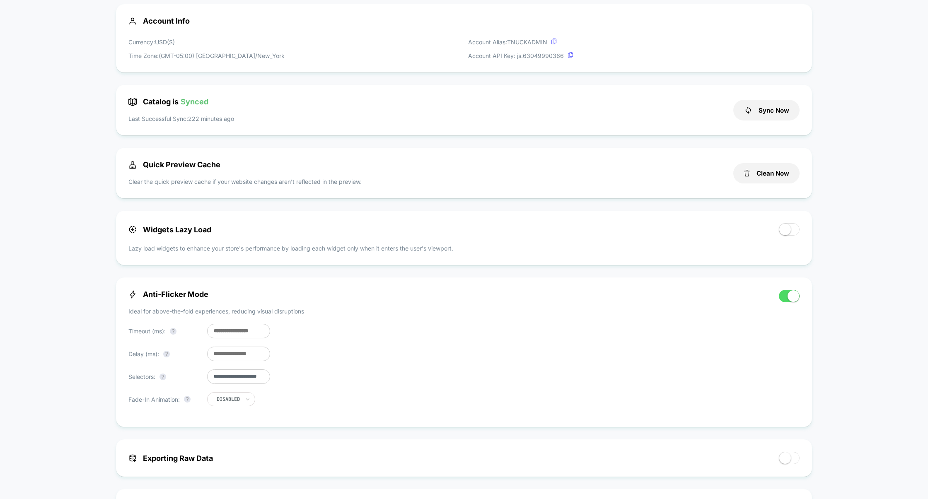
click at [215, 329] on input "***" at bounding box center [238, 331] width 63 height 15
type input "***"
click at [148, 427] on button "Save Changes" at bounding box center [153, 422] width 51 height 15
click at [216, 355] on input "***" at bounding box center [238, 354] width 63 height 15
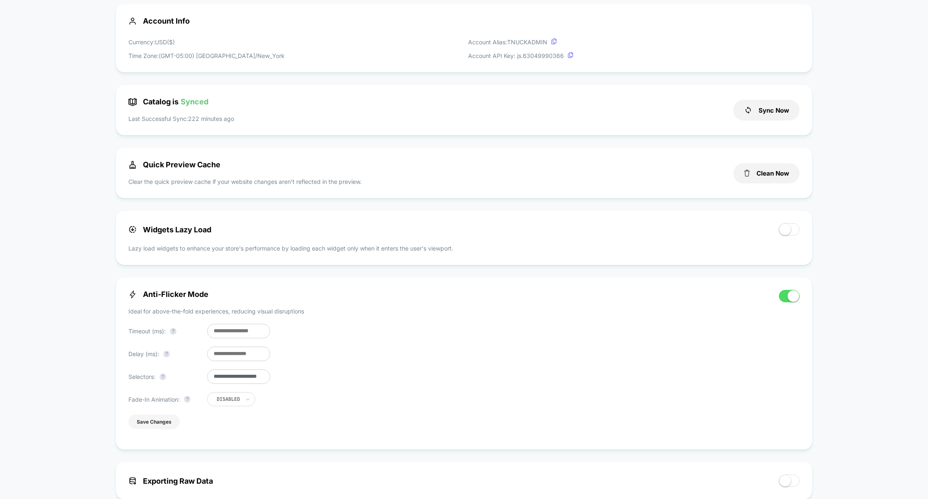
type input "*"
type input "***"
